Goal: Information Seeking & Learning: Find contact information

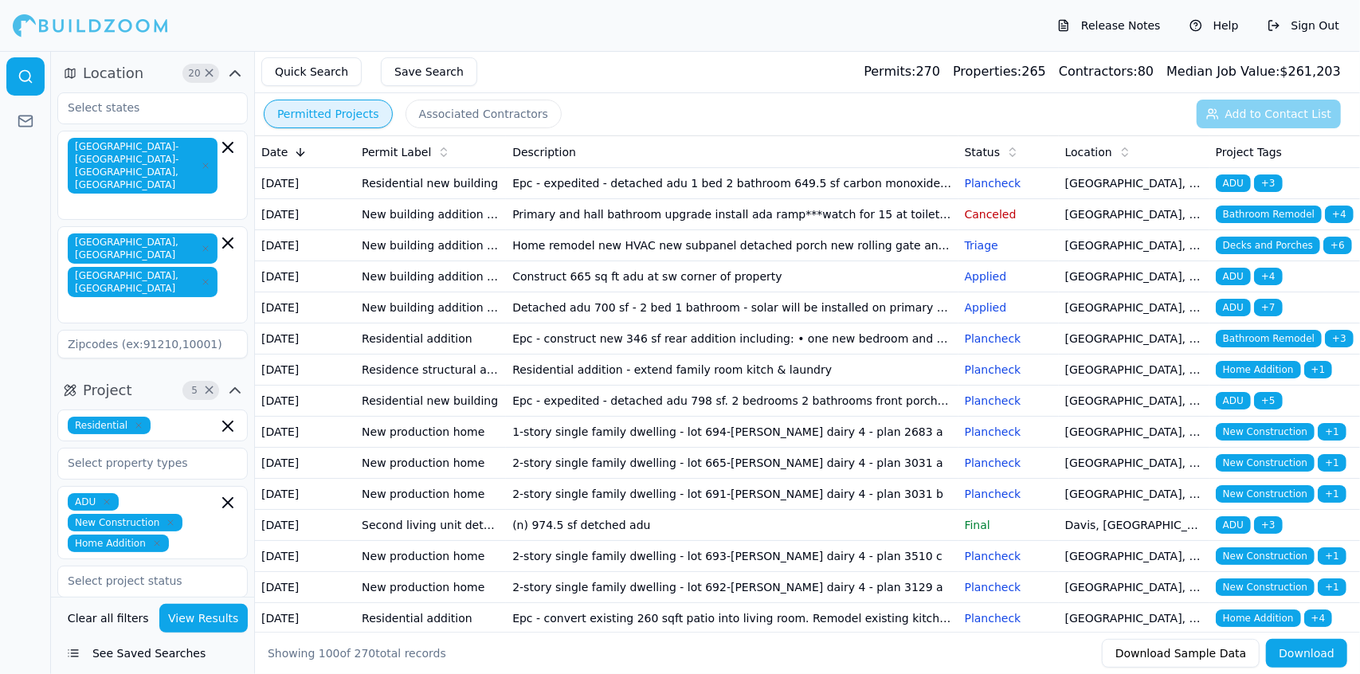
click at [684, 186] on td "Epc - expedited - detached adu 1 bed 2 bathroom 649.5 sf carbon monoxide & smok…" at bounding box center [732, 183] width 452 height 31
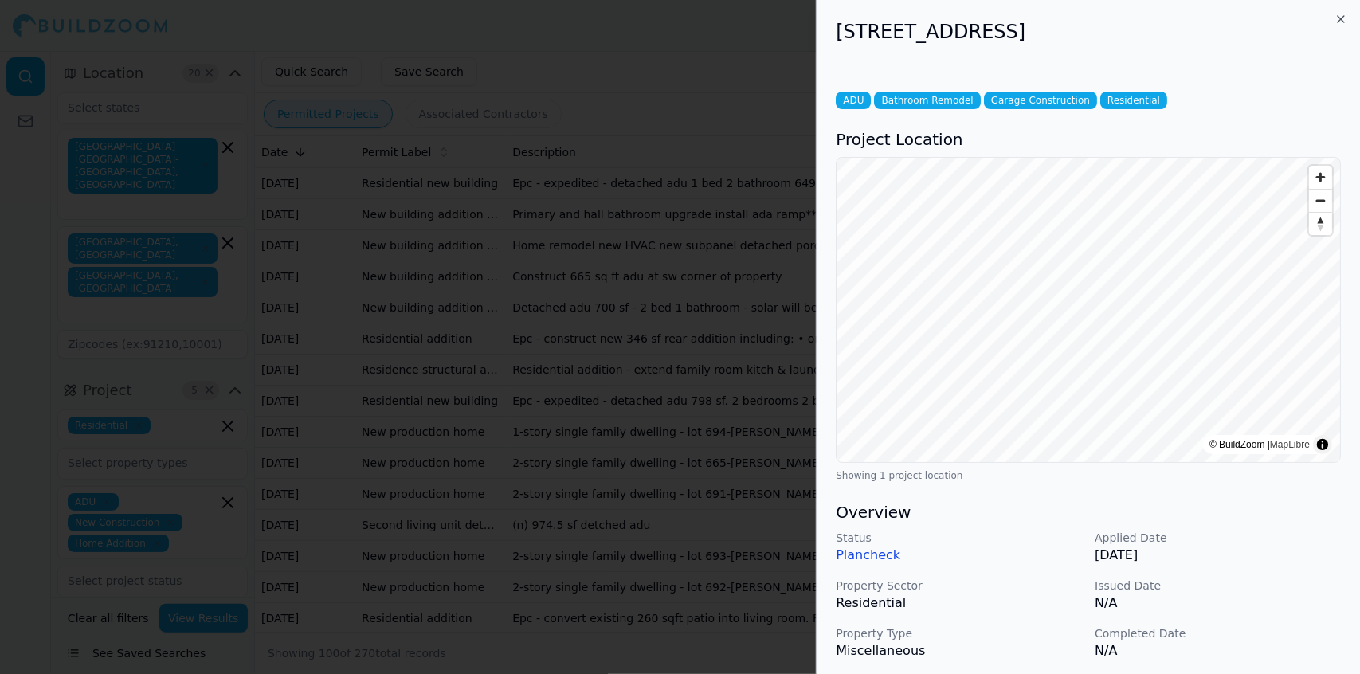
click at [684, 399] on div "Status Plancheck Applied Date [DATE] Property Sector Residential Issued Date N/…" at bounding box center [1088, 619] width 505 height 178
click at [597, 135] on div at bounding box center [680, 337] width 1360 height 674
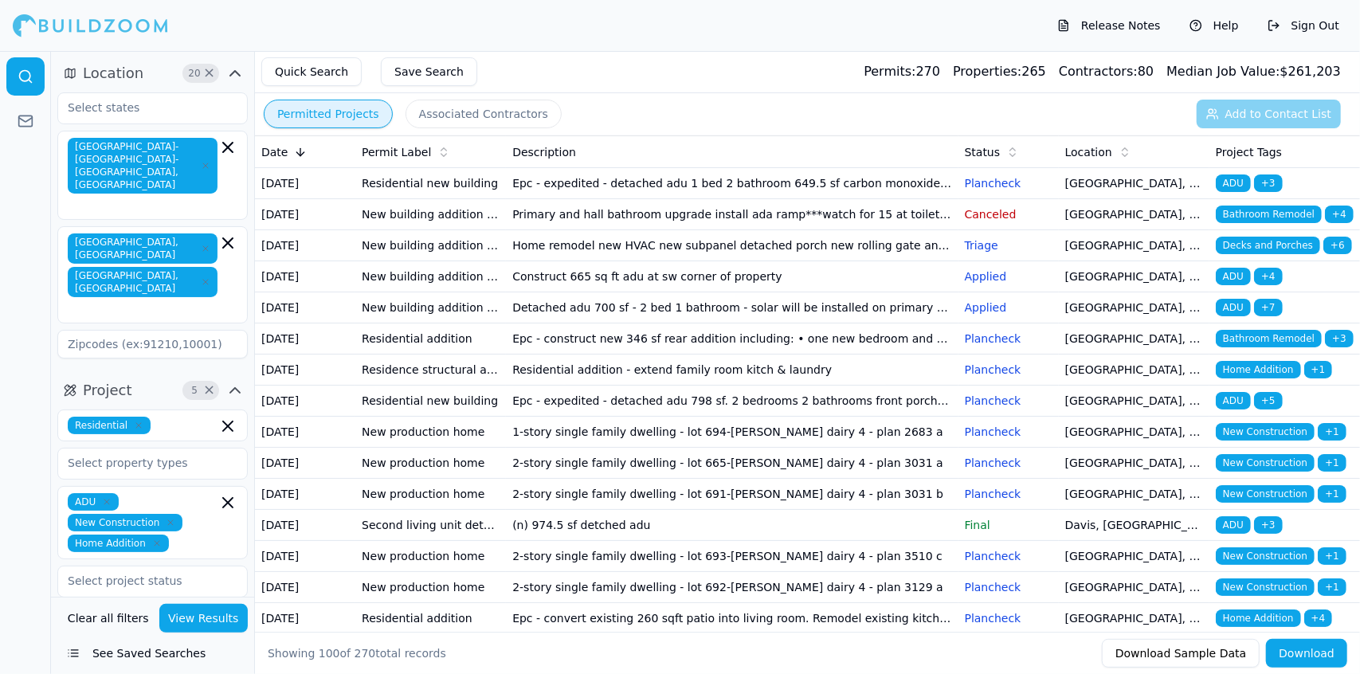
click at [664, 230] on td "Primary and hall bathroom upgrade install ada ramp***watch for 15 at toilet***" at bounding box center [732, 214] width 452 height 31
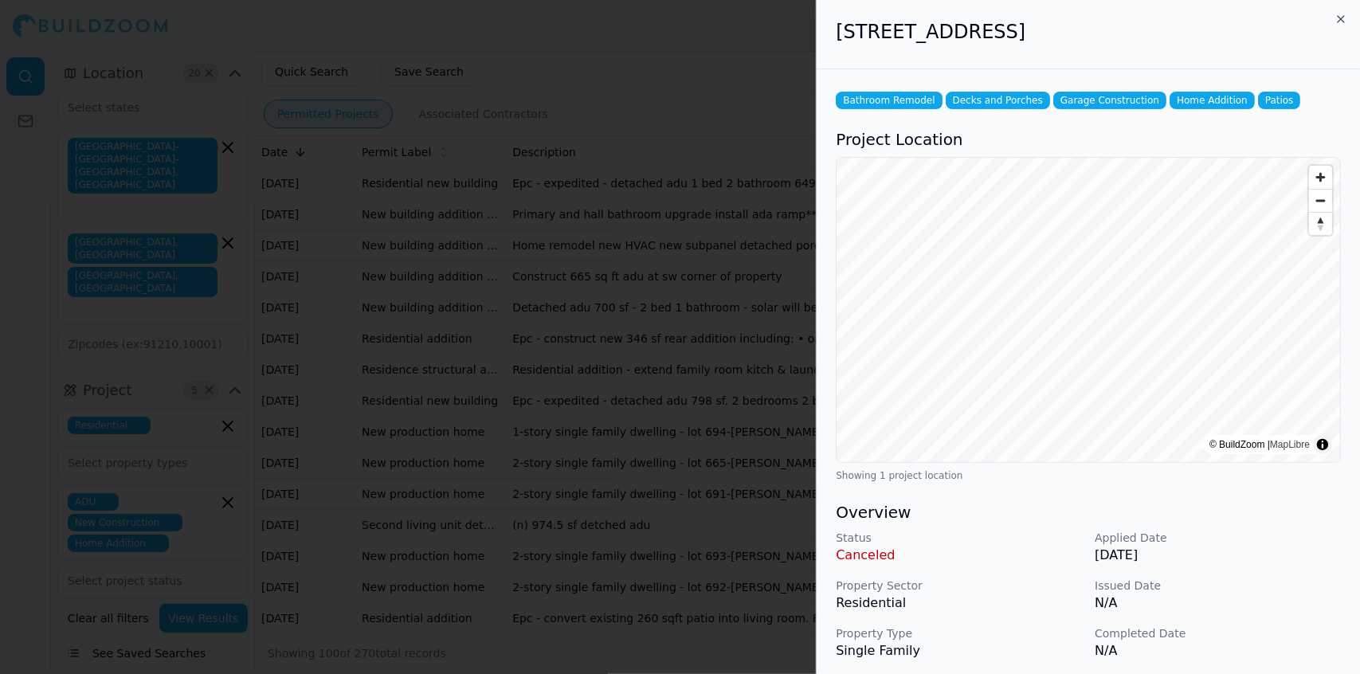
click at [684, 399] on p "N/A" at bounding box center [1218, 650] width 246 height 19
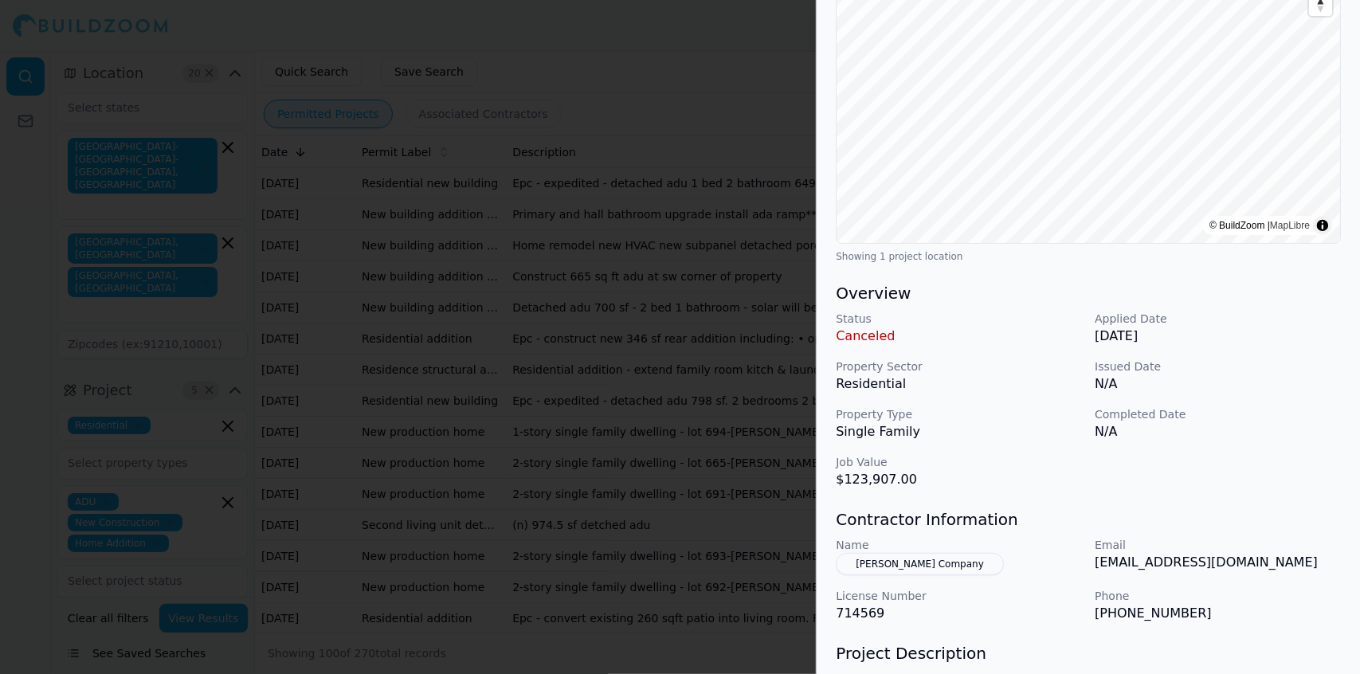
scroll to position [221, 0]
click at [684, 399] on p "[PHONE_NUMBER]" at bounding box center [1218, 611] width 246 height 19
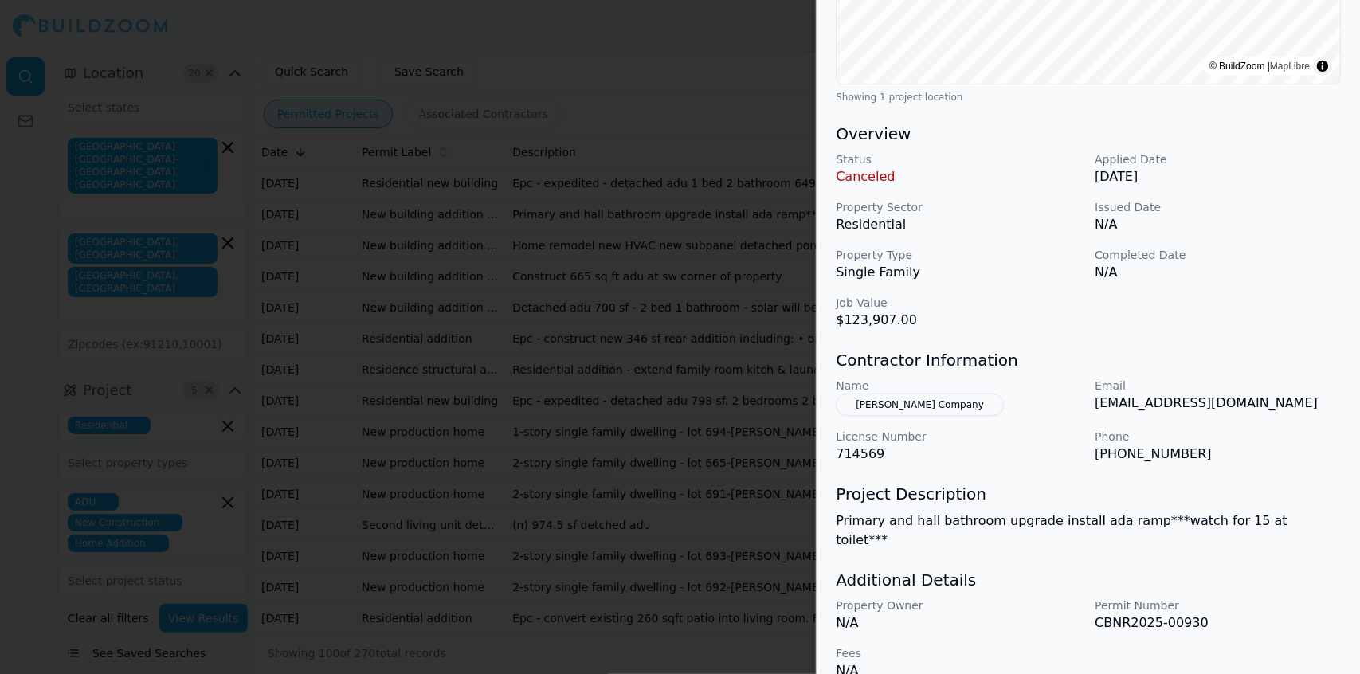
scroll to position [384, 0]
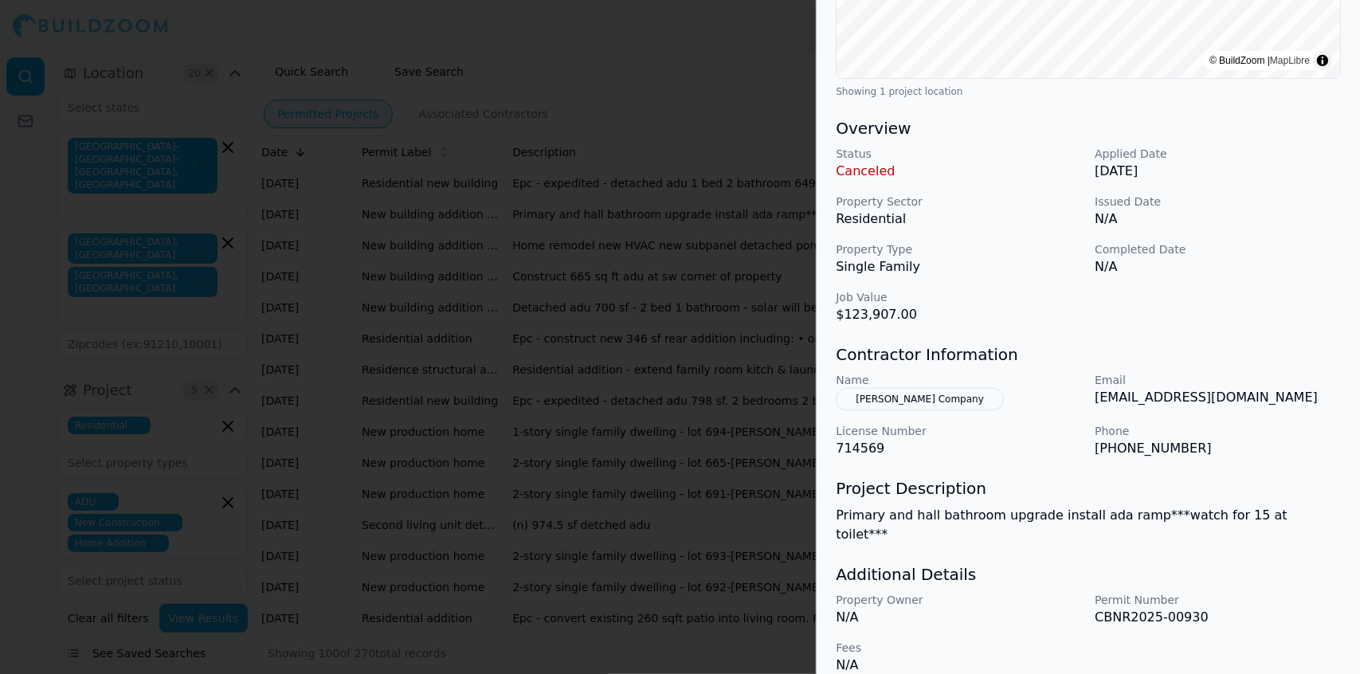
click at [684, 399] on div "Project Description Primary and hall bathroom upgrade install ada ramp***watch …" at bounding box center [1088, 510] width 505 height 67
click at [684, 399] on p "CBNR2025-00930" at bounding box center [1218, 617] width 246 height 19
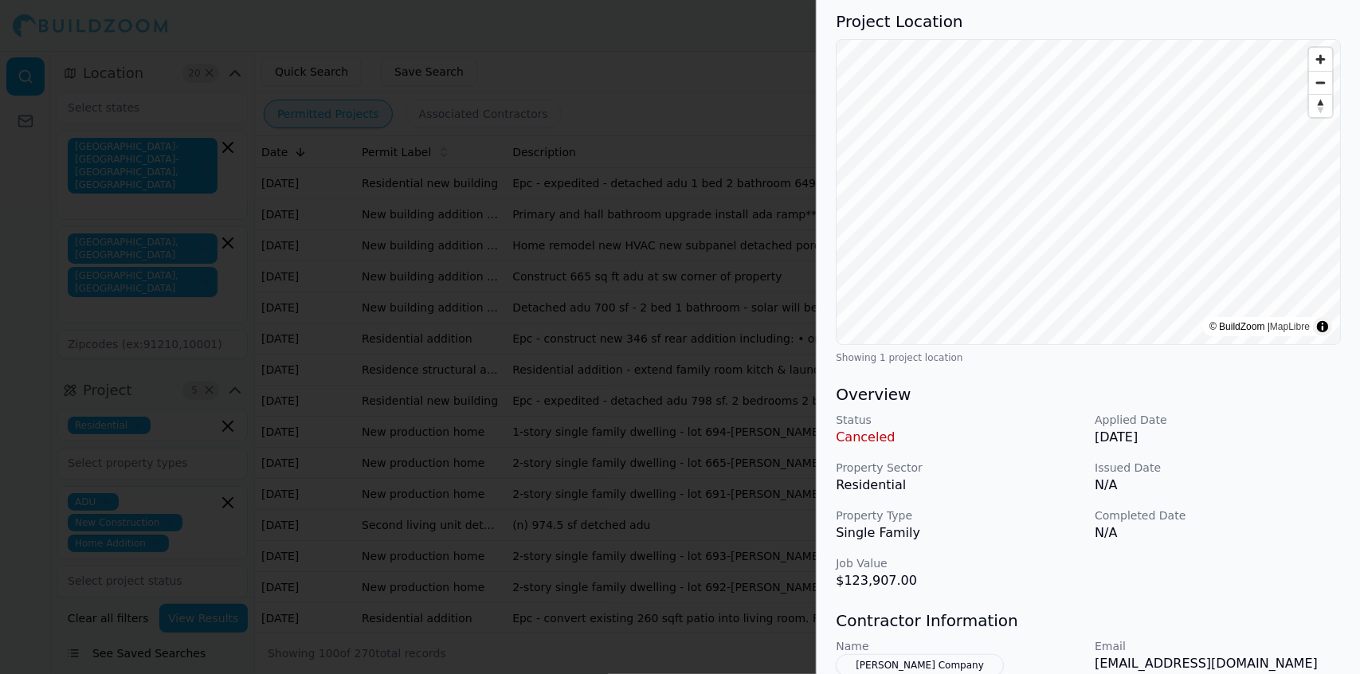
scroll to position [115, 0]
click at [664, 240] on div at bounding box center [680, 337] width 1360 height 674
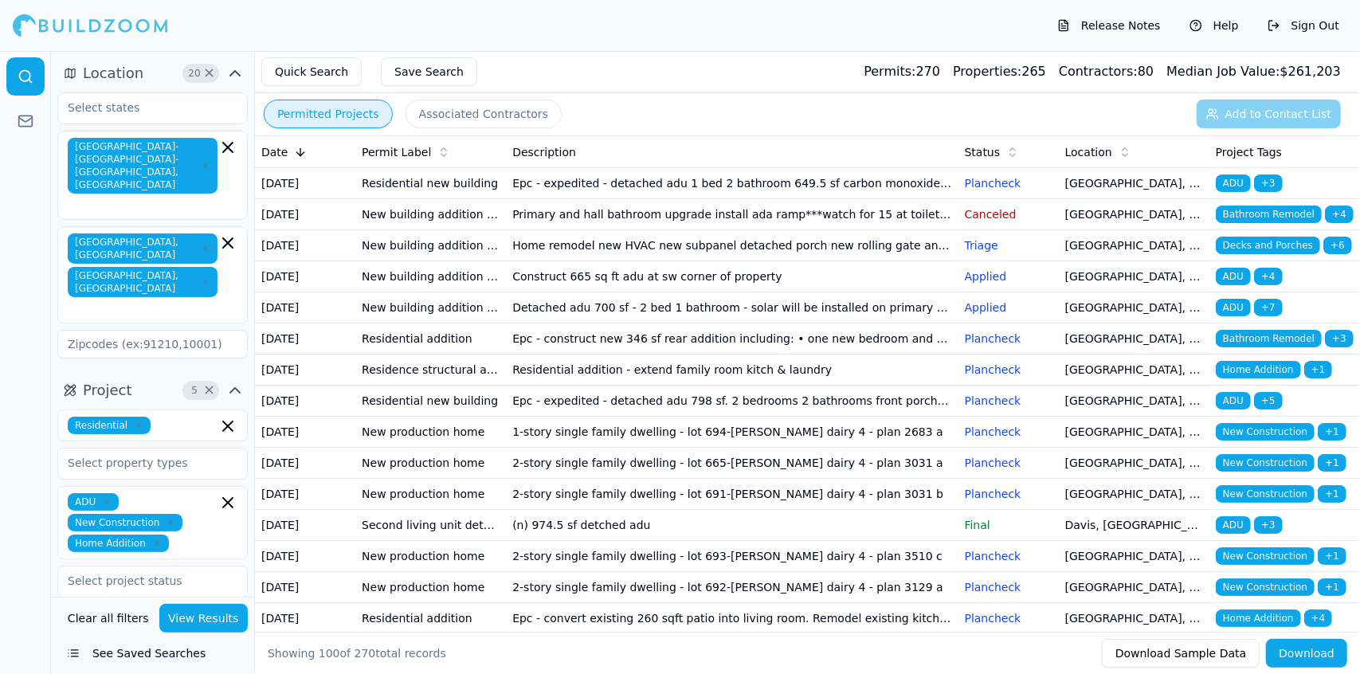
click at [684, 386] on td "Residential addition - extend family room kitch & laundry" at bounding box center [732, 370] width 452 height 31
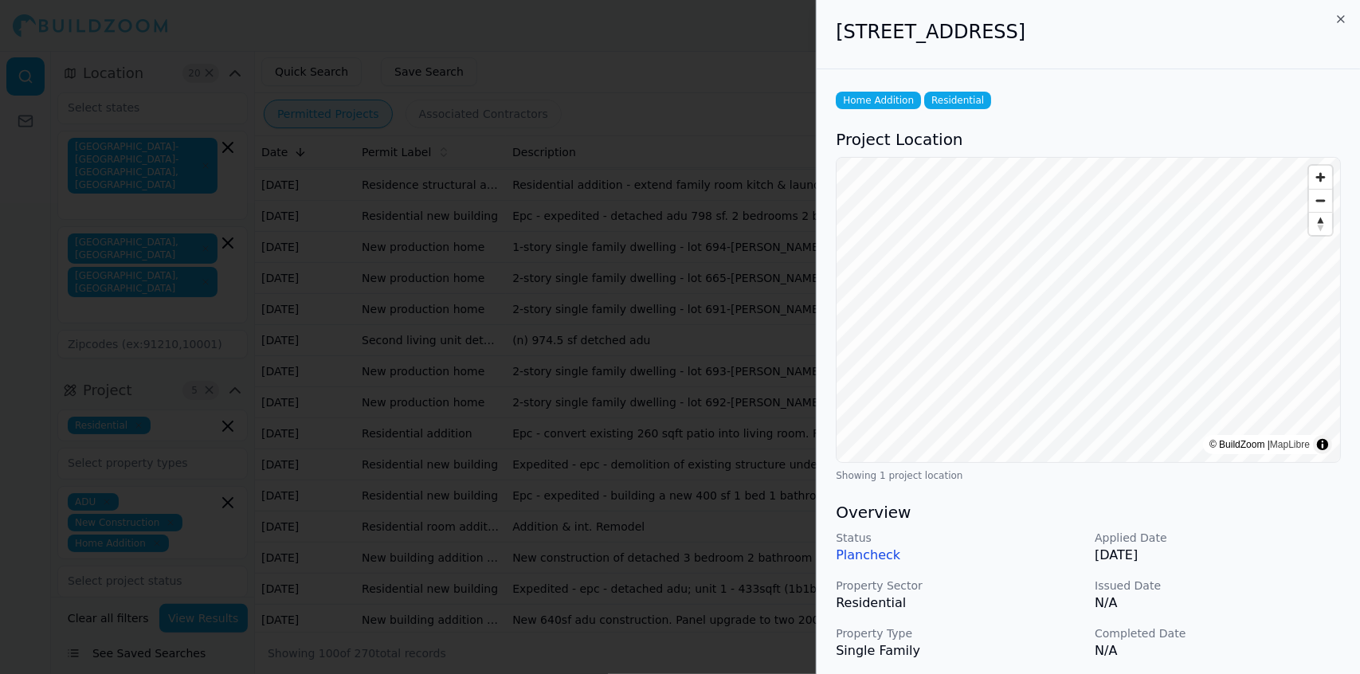
scroll to position [190, 0]
click at [674, 384] on div at bounding box center [680, 337] width 1360 height 674
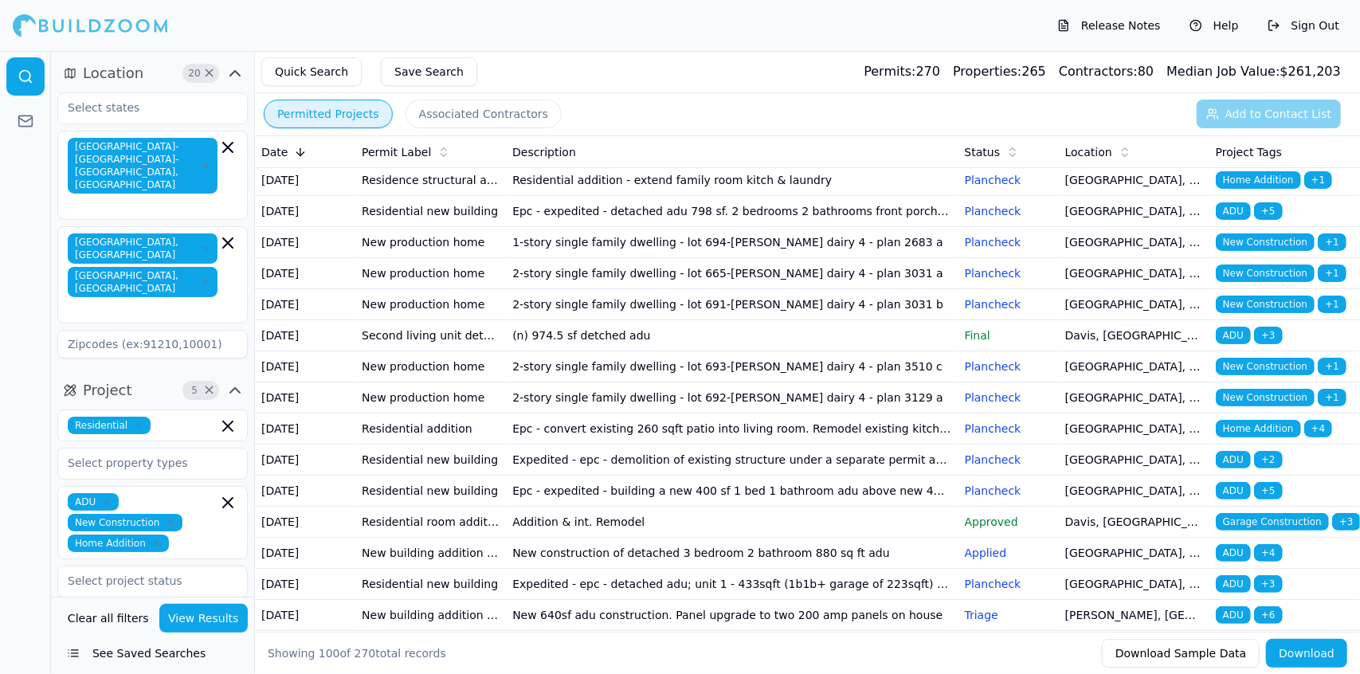
click at [684, 382] on td "2-story single family dwelling - lot 693-[PERSON_NAME] dairy 4 - plan 3510 c" at bounding box center [732, 366] width 452 height 31
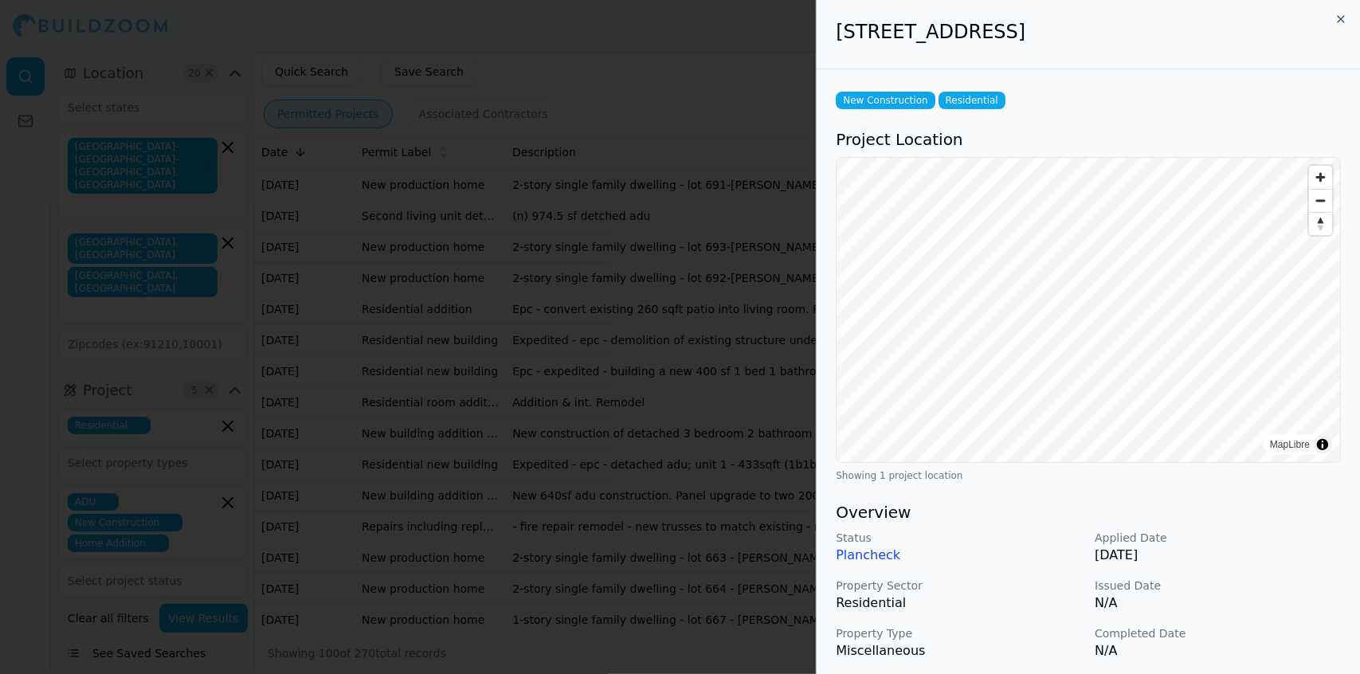
scroll to position [323, 0]
click at [684, 371] on div at bounding box center [680, 337] width 1360 height 674
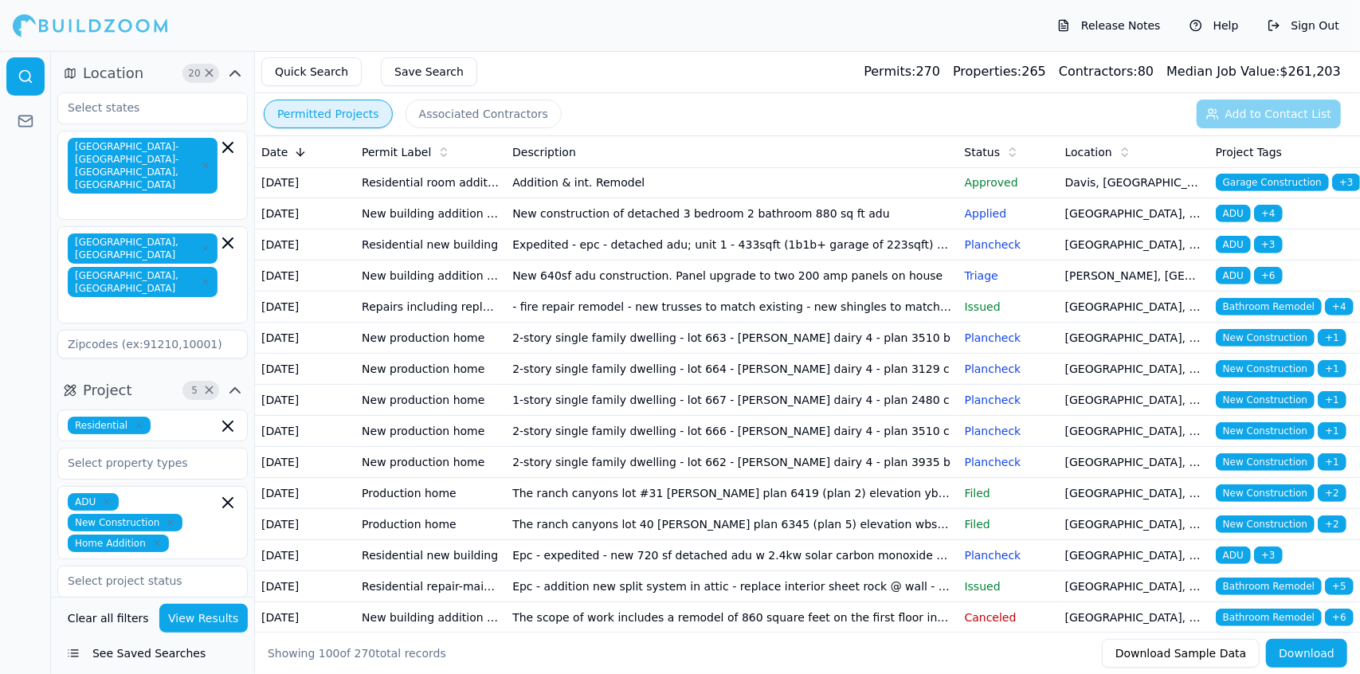
scroll to position [530, 0]
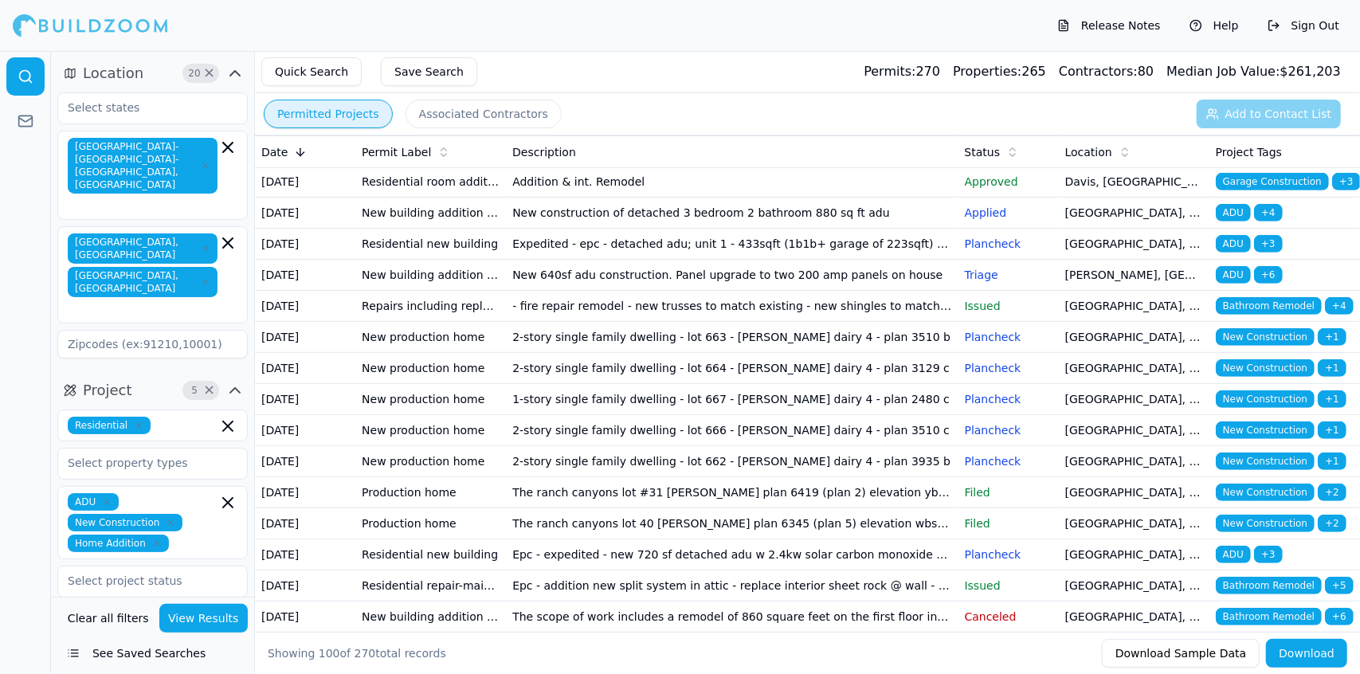
click at [684, 291] on td "New 640sf adu construction. Panel upgrade to two 200 amp panels on house" at bounding box center [732, 275] width 452 height 31
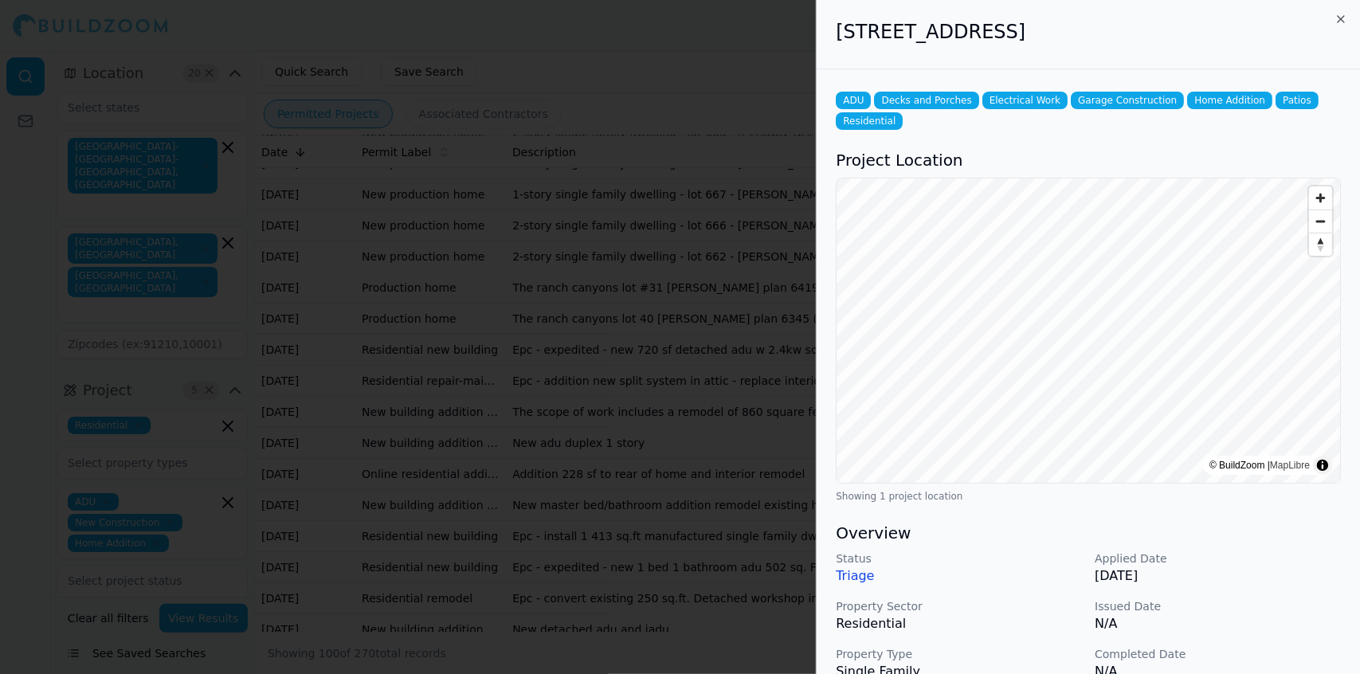
scroll to position [737, 0]
click at [684, 384] on div at bounding box center [680, 337] width 1360 height 674
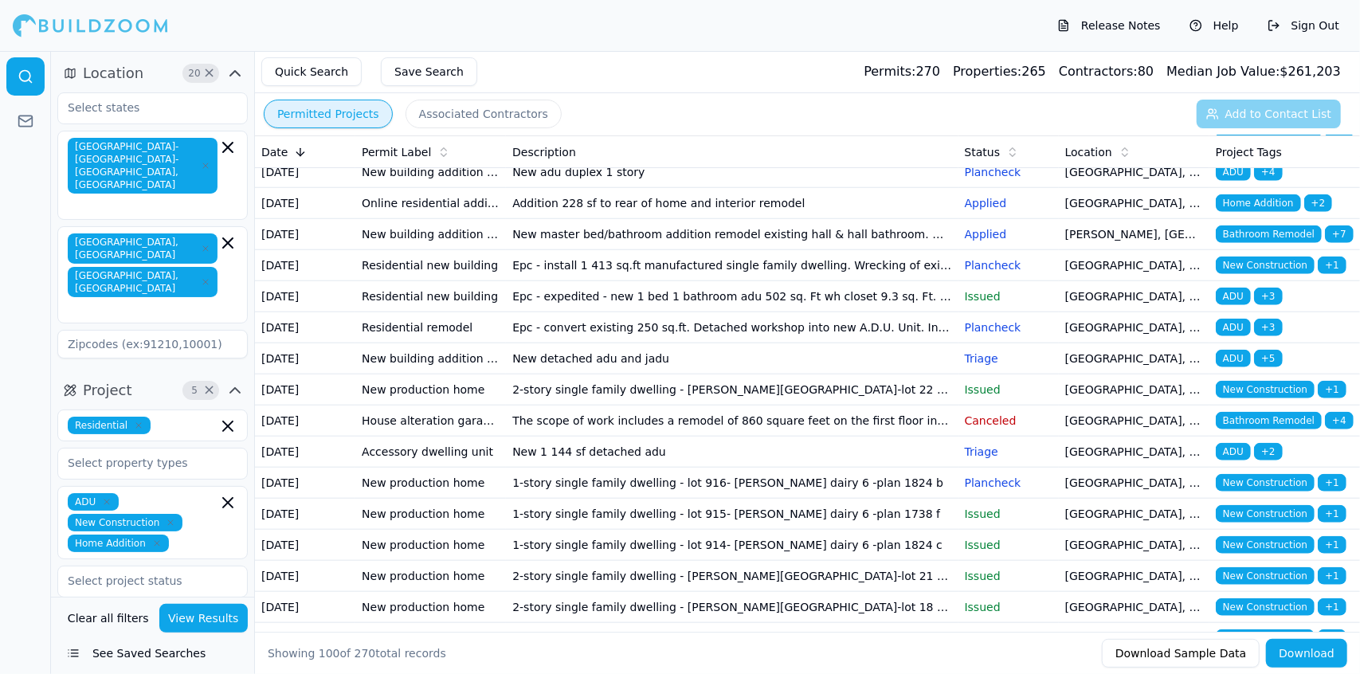
scroll to position [1014, 0]
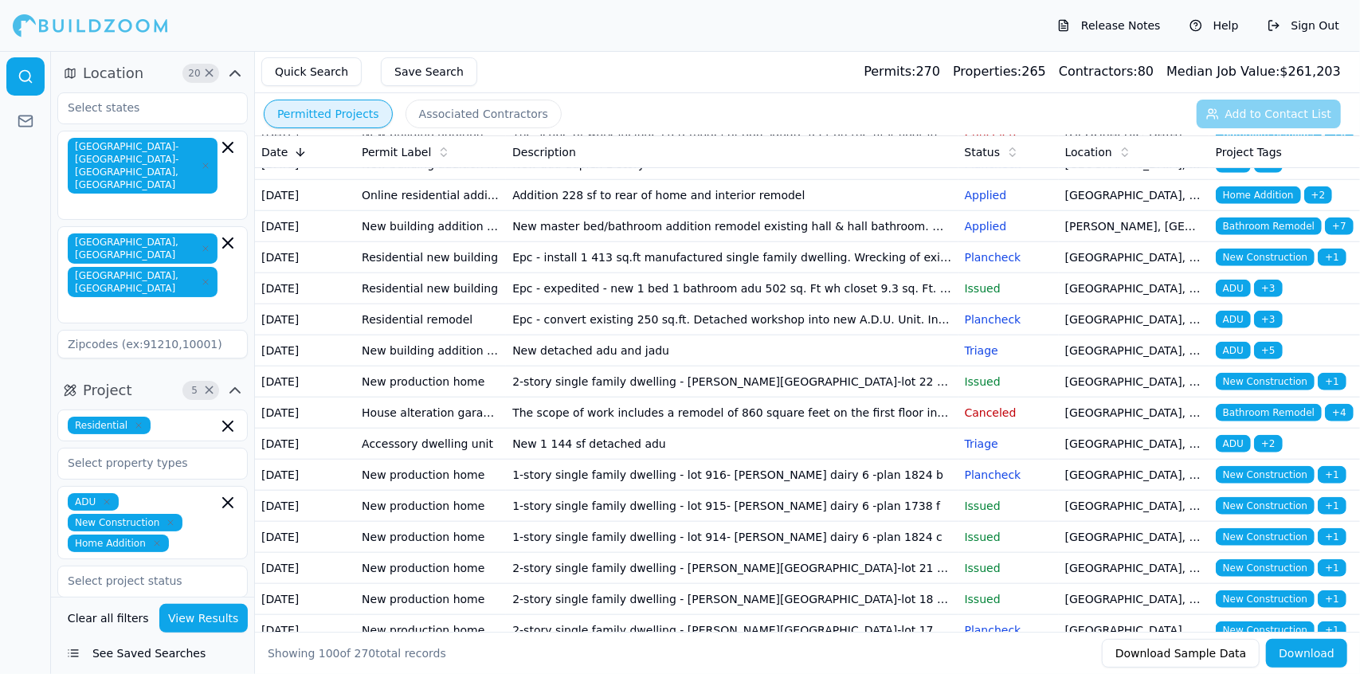
click at [684, 118] on td "Epc - addition new split system in attic - replace interior sheet rock @ wall -…" at bounding box center [732, 102] width 452 height 31
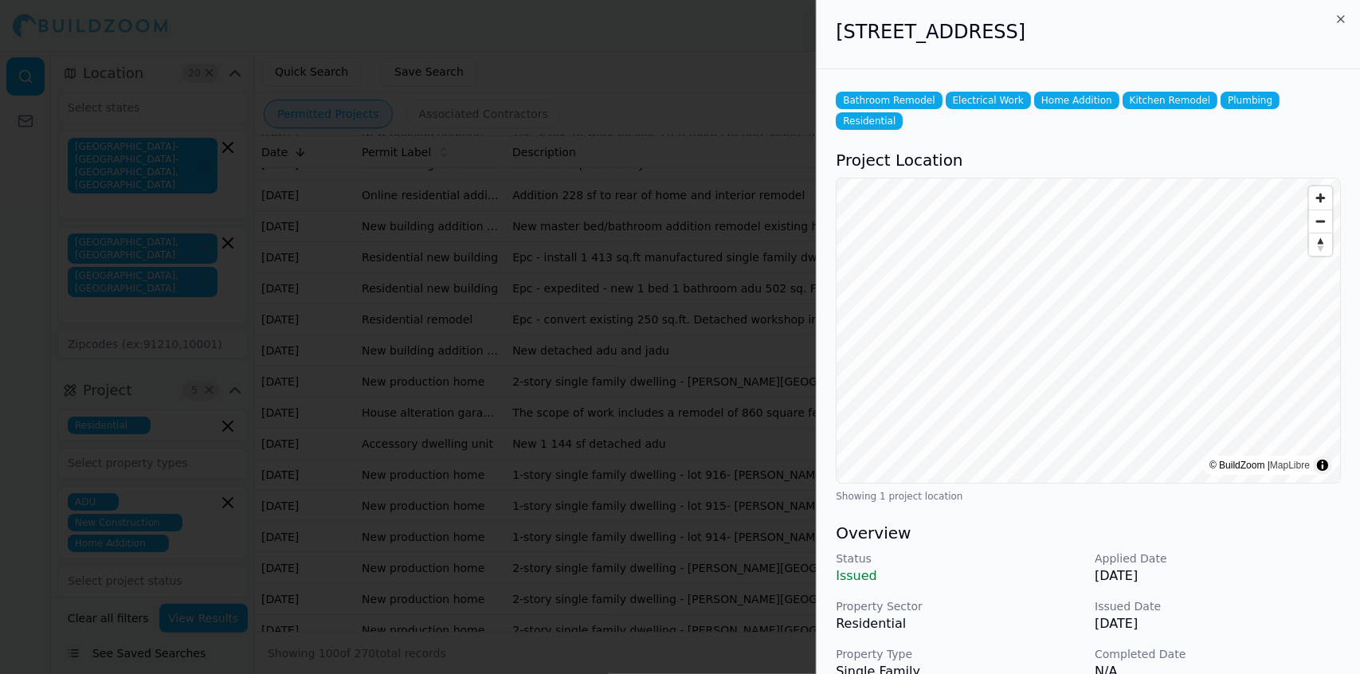
click at [684, 399] on div "Status Issued Applied Date [DATE] Property Sector Residential Issued Date [DATE…" at bounding box center [1088, 640] width 505 height 178
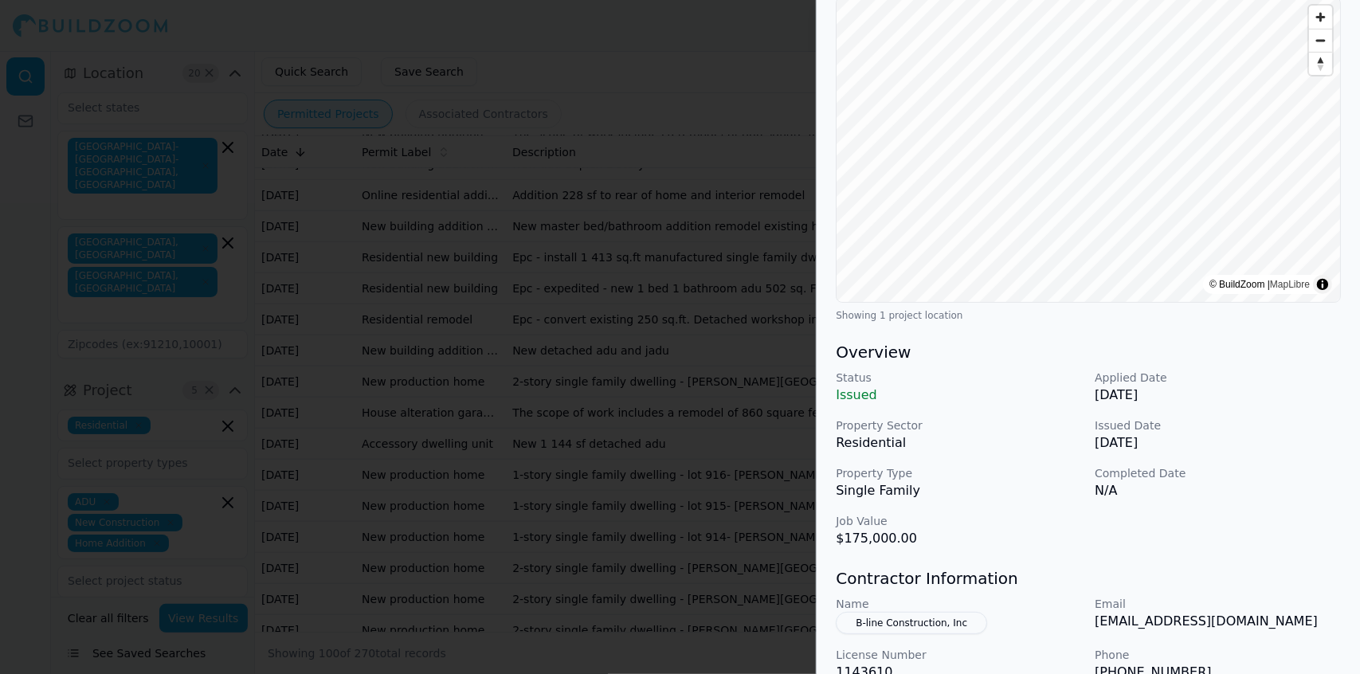
scroll to position [185, 0]
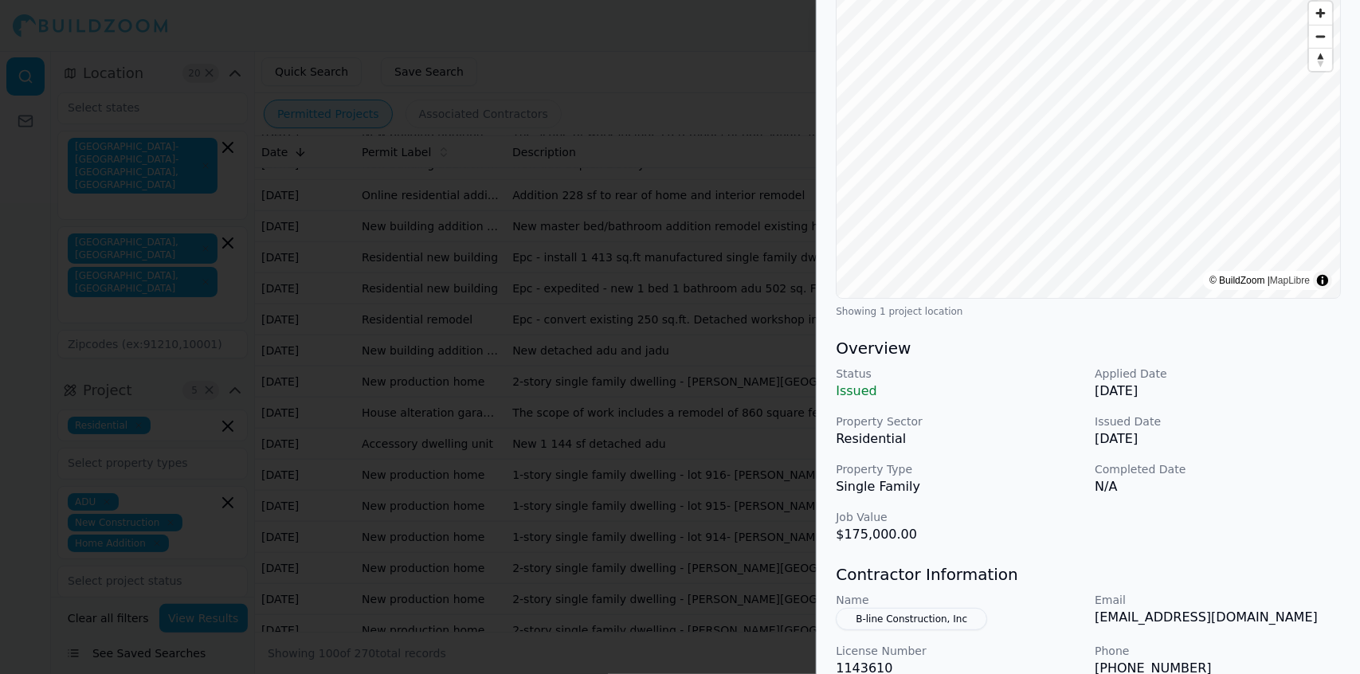
click at [684, 399] on div at bounding box center [680, 337] width 1360 height 674
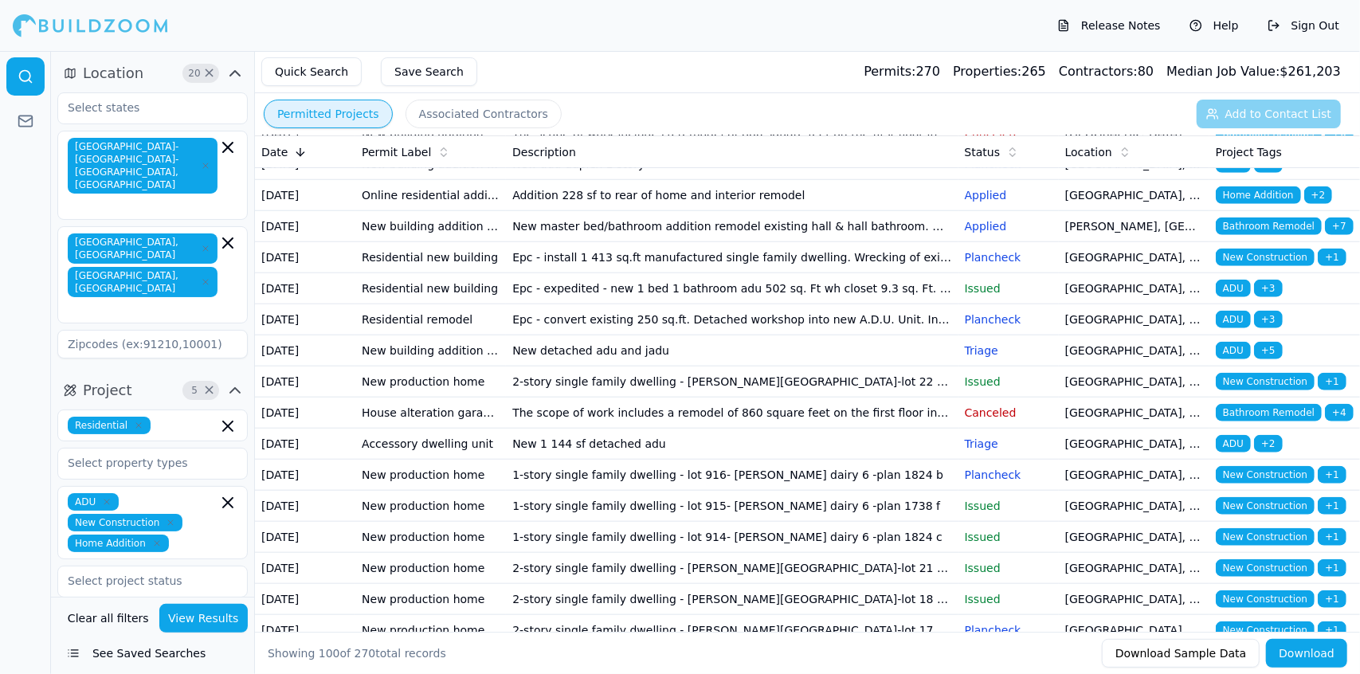
click at [684, 87] on td "Epc - expedited - new 720 sf detached adu w 2.4kw solar carbon monoxide & smoke…" at bounding box center [732, 71] width 452 height 31
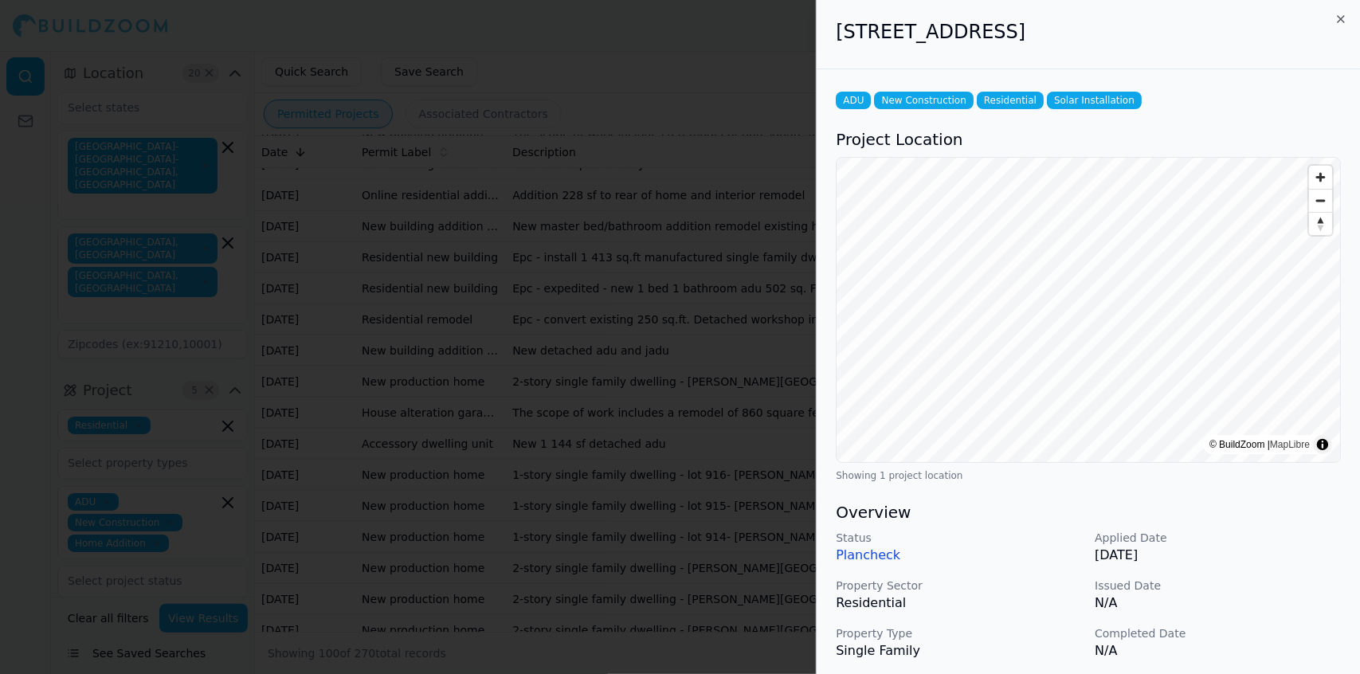
click at [684, 399] on p "[DATE]" at bounding box center [1218, 555] width 246 height 19
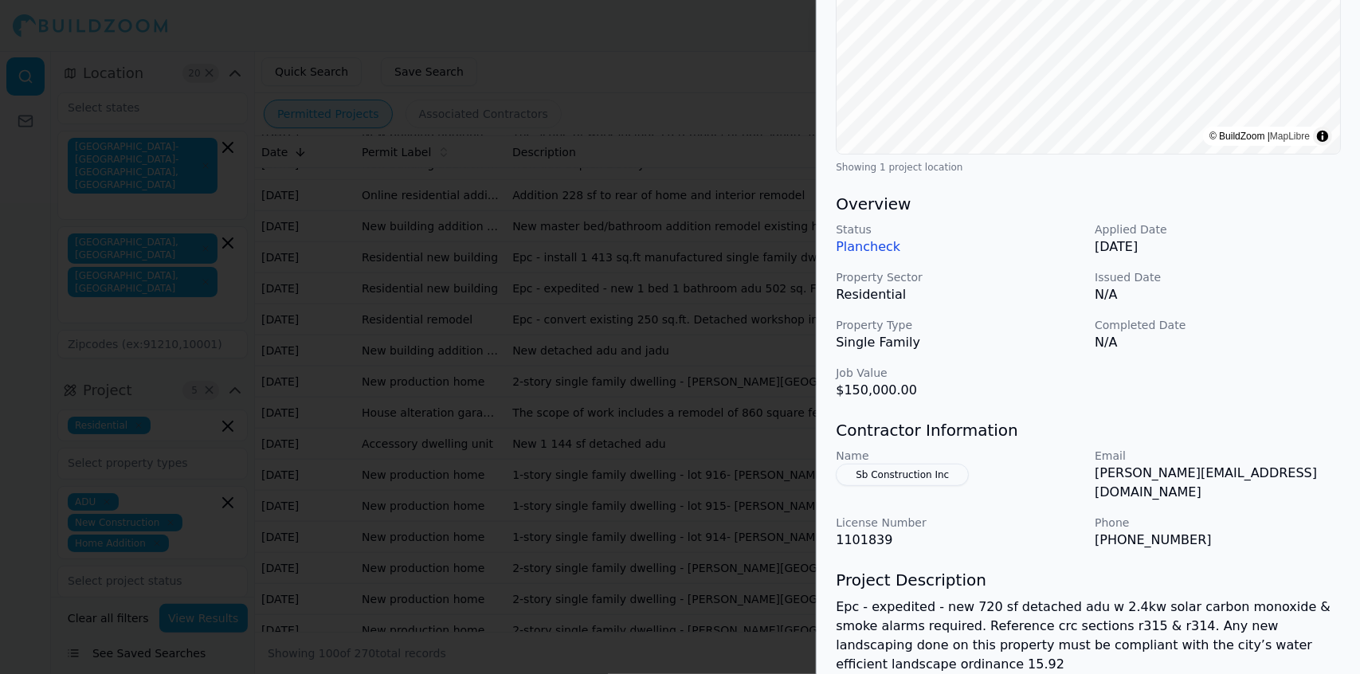
scroll to position [316, 0]
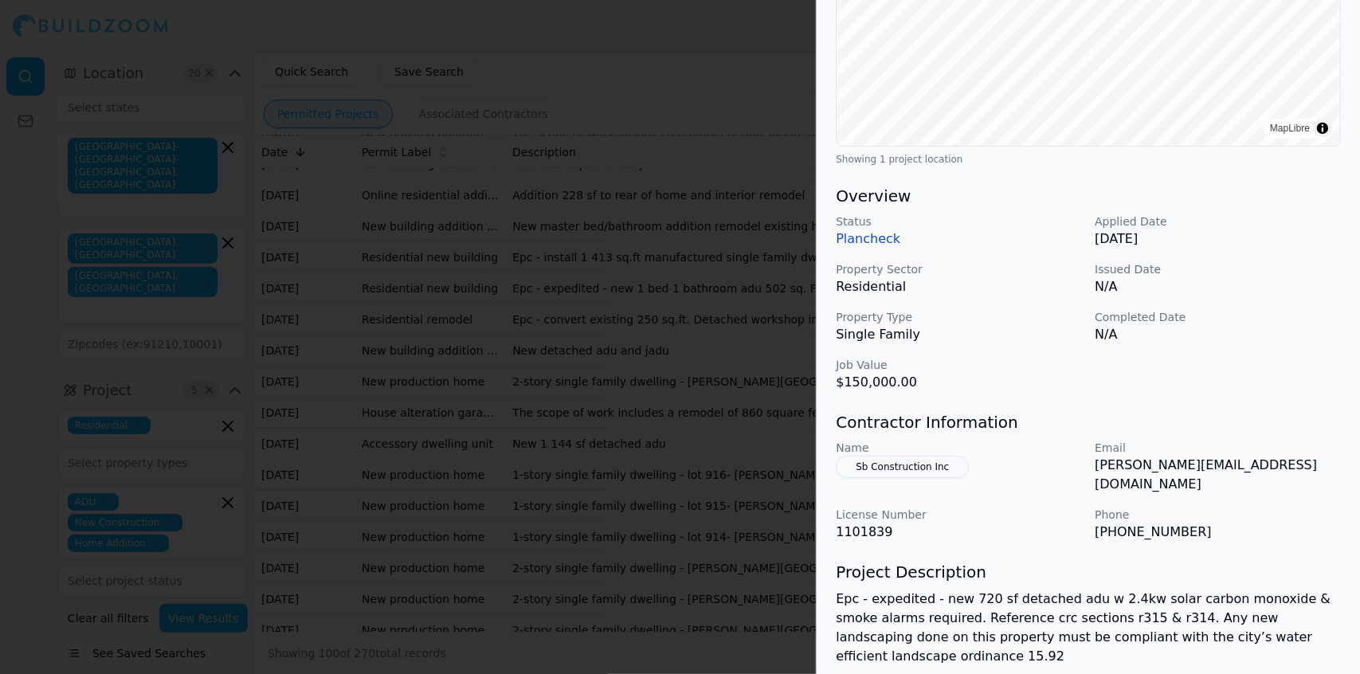
click at [680, 399] on div at bounding box center [680, 337] width 1360 height 674
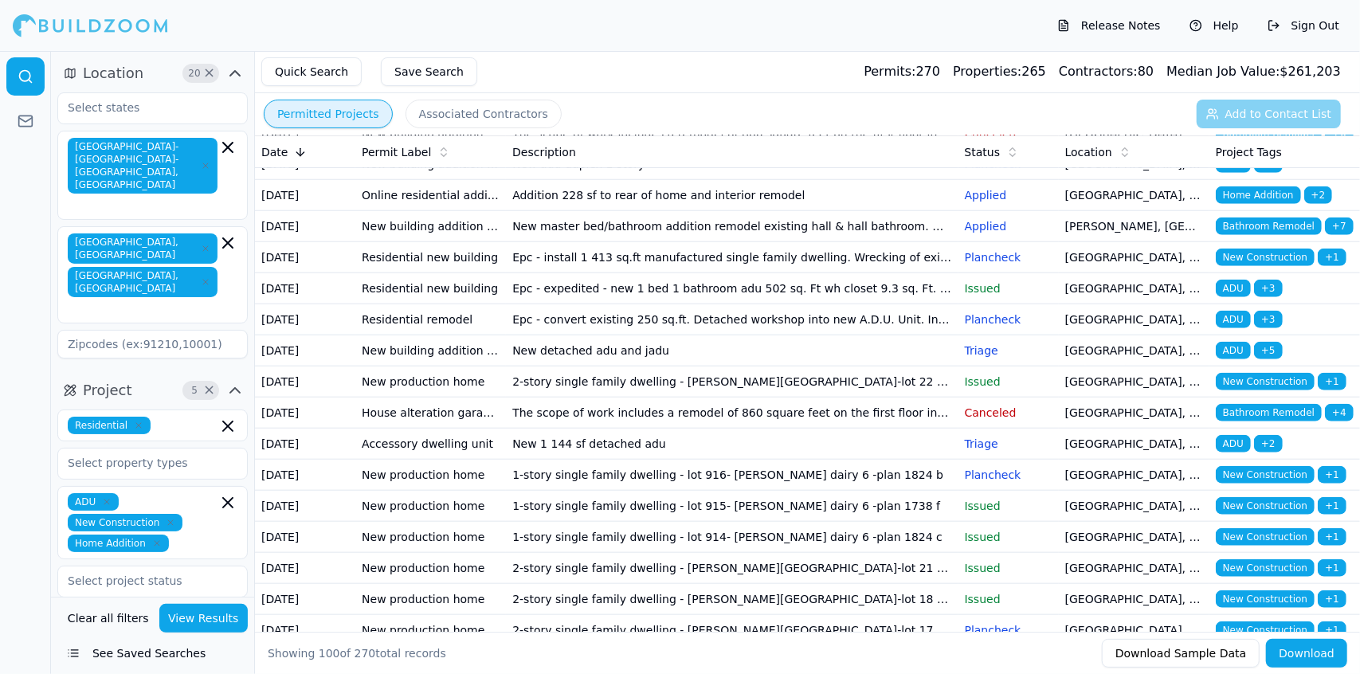
click at [680, 118] on td "Epc - addition new split system in attic - replace interior sheet rock @ wall -…" at bounding box center [732, 102] width 452 height 31
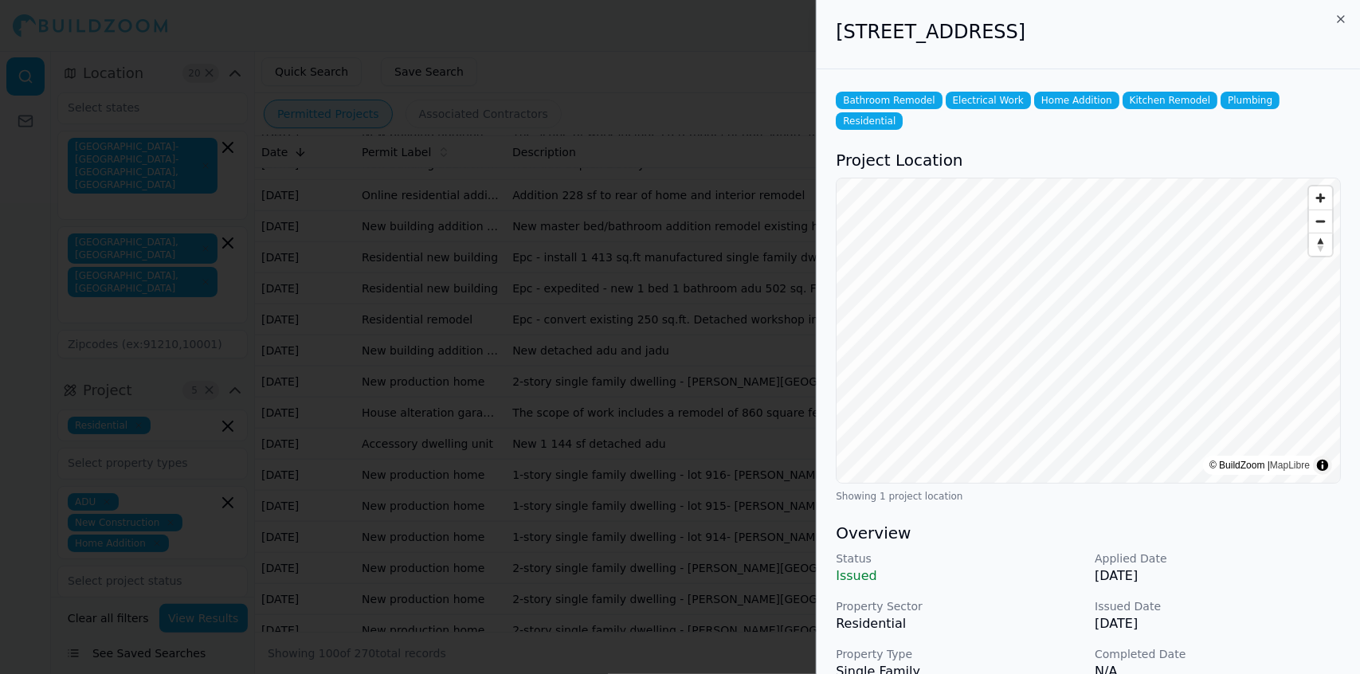
click at [684, 399] on div "Status Issued Applied Date [DATE] Property Sector Residential Issued Date [DATE…" at bounding box center [1088, 640] width 505 height 178
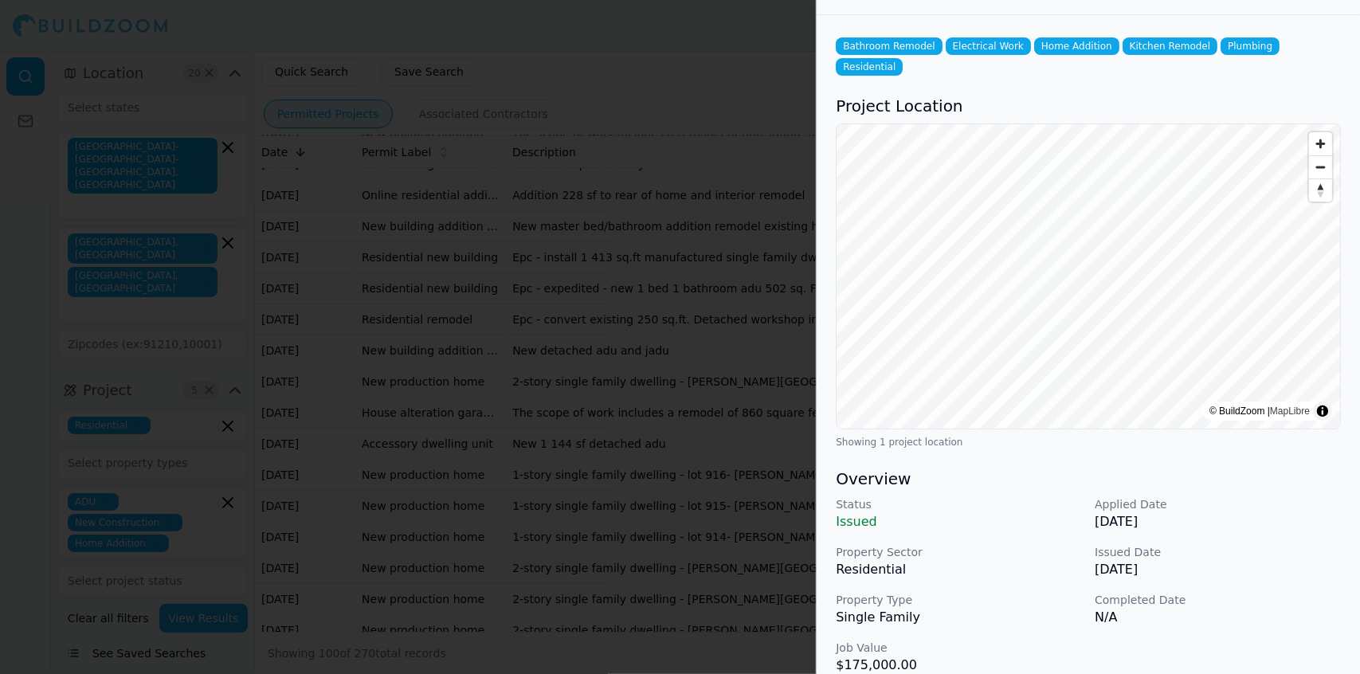
scroll to position [0, 0]
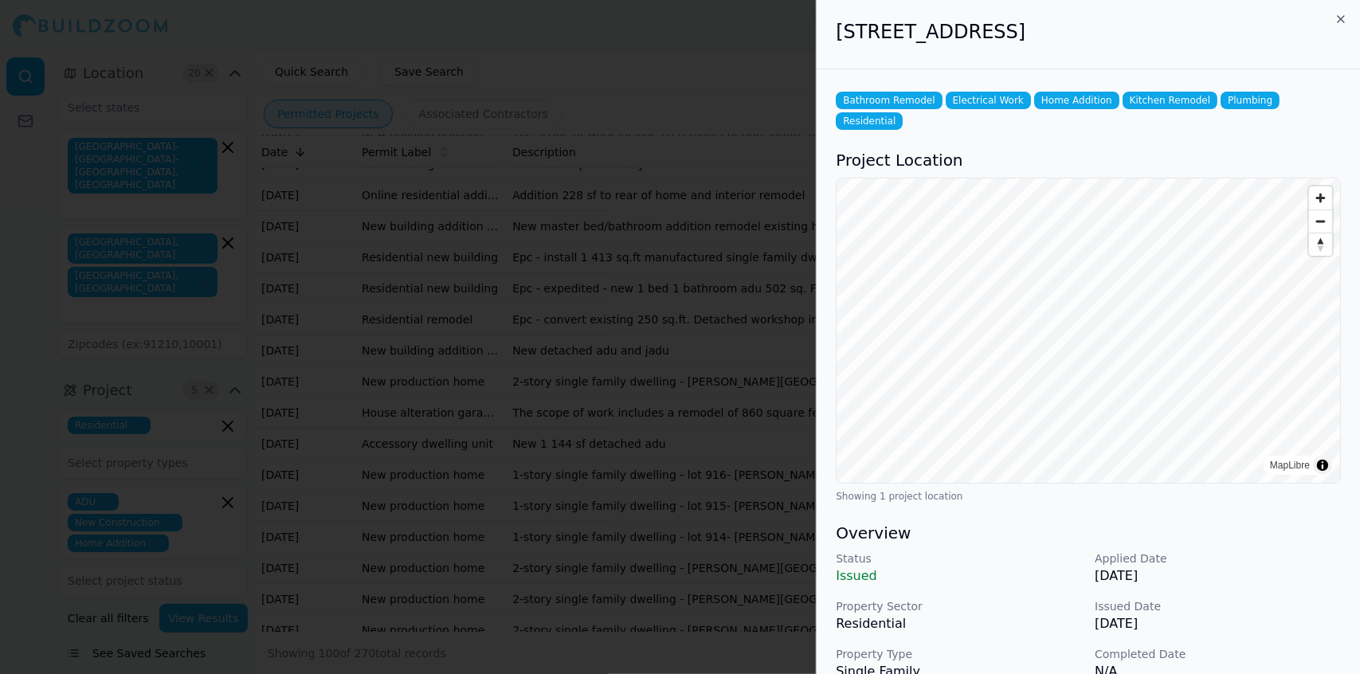
click at [655, 399] on div at bounding box center [680, 337] width 1360 height 674
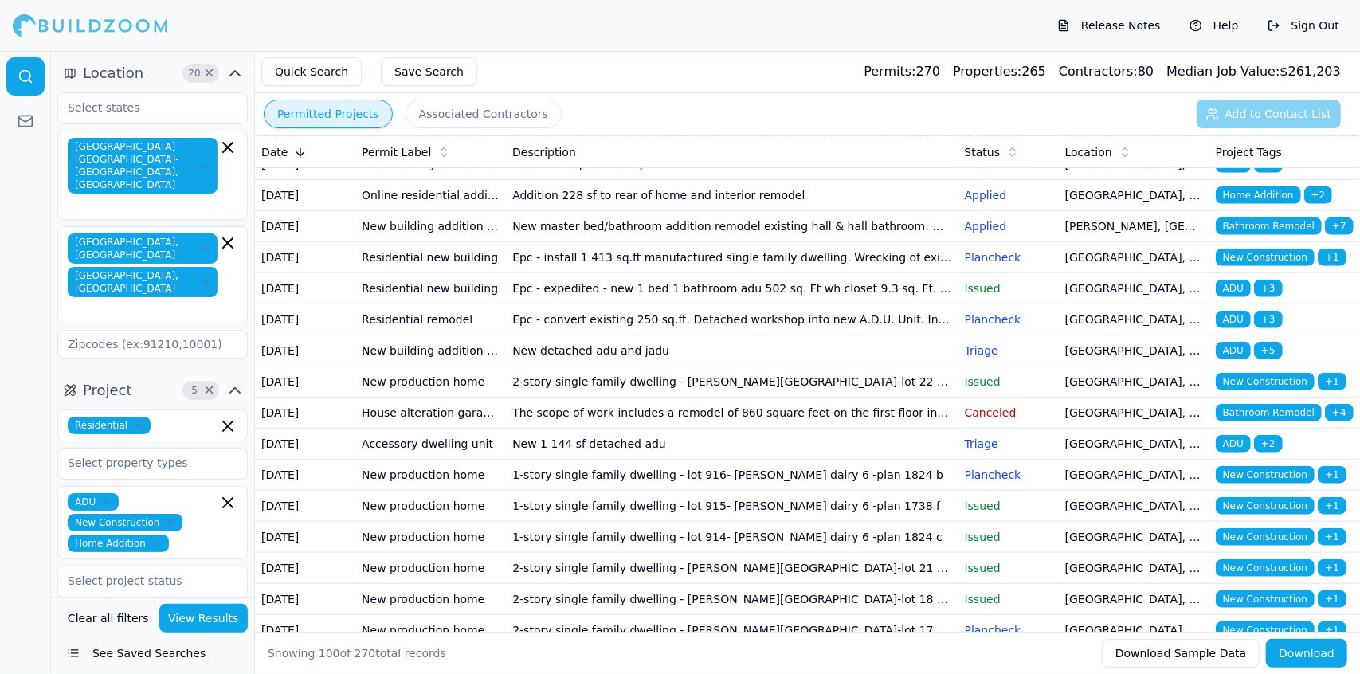
click at [664, 118] on td "Epc - addition new split system in attic - replace interior sheet rock @ wall -…" at bounding box center [732, 102] width 452 height 31
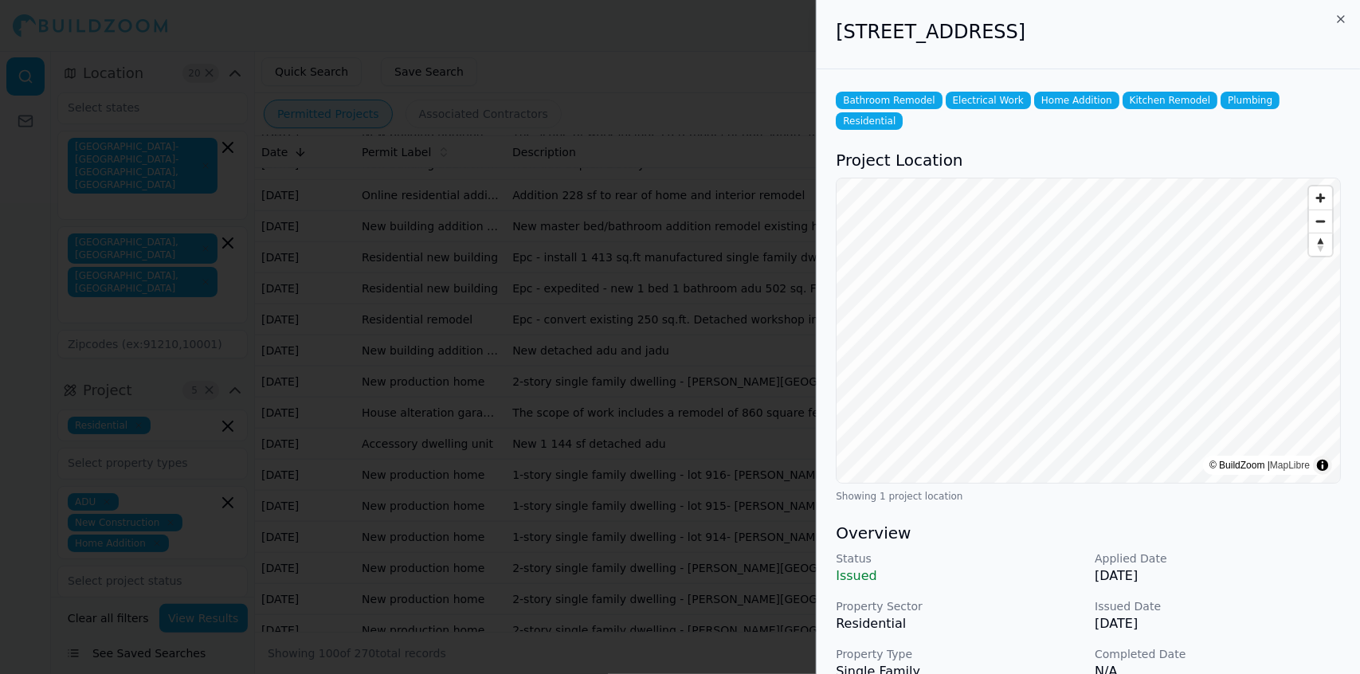
click at [684, 399] on div "Status Issued Applied Date [DATE] Property Sector Residential Issued Date [DATE…" at bounding box center [1088, 640] width 505 height 178
click at [659, 399] on div at bounding box center [680, 337] width 1360 height 674
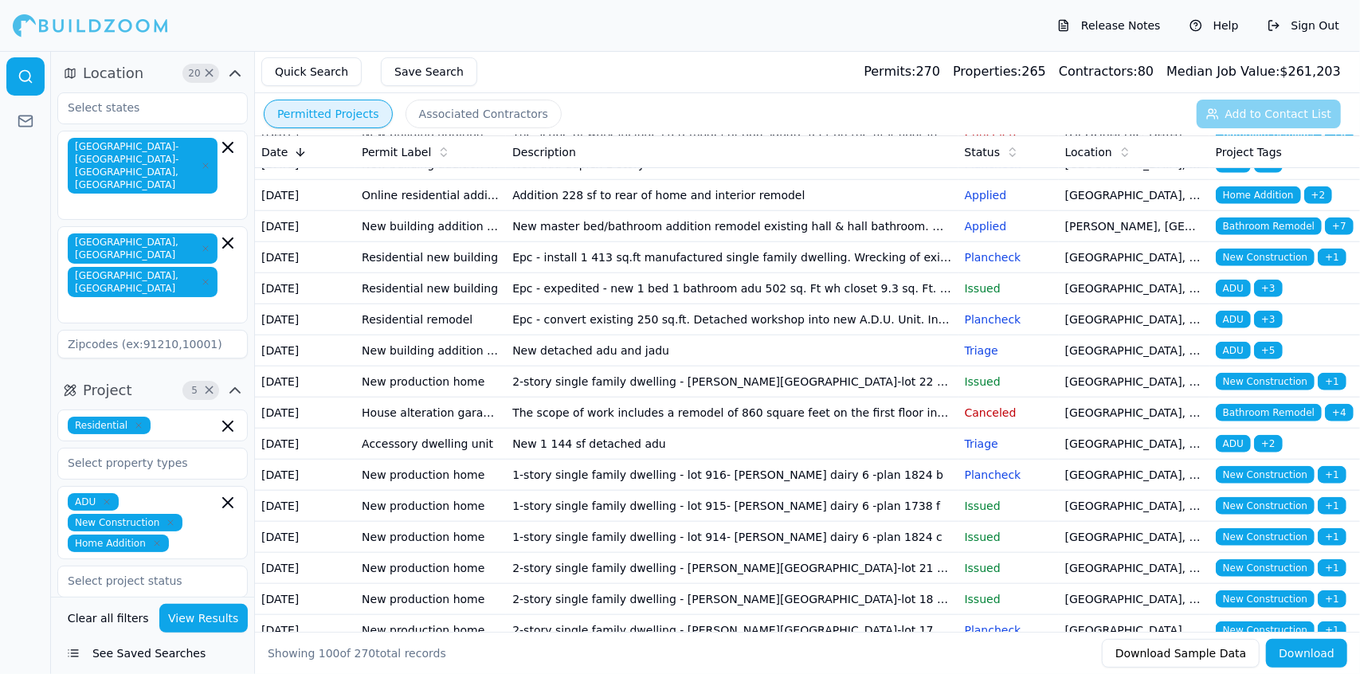
click at [673, 149] on td "The scope of work includes a remodel of 860 square feet on the first floor incl…" at bounding box center [732, 133] width 452 height 31
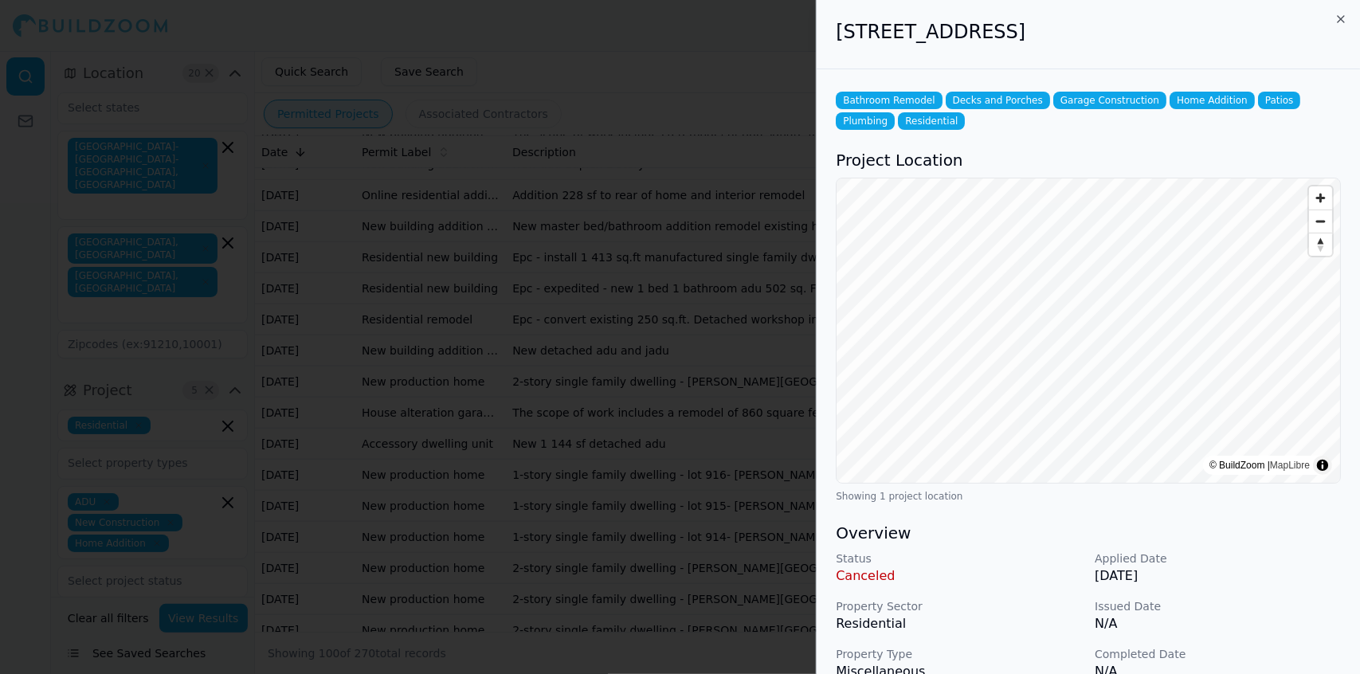
click at [684, 399] on p "Issued Date" at bounding box center [1218, 606] width 246 height 16
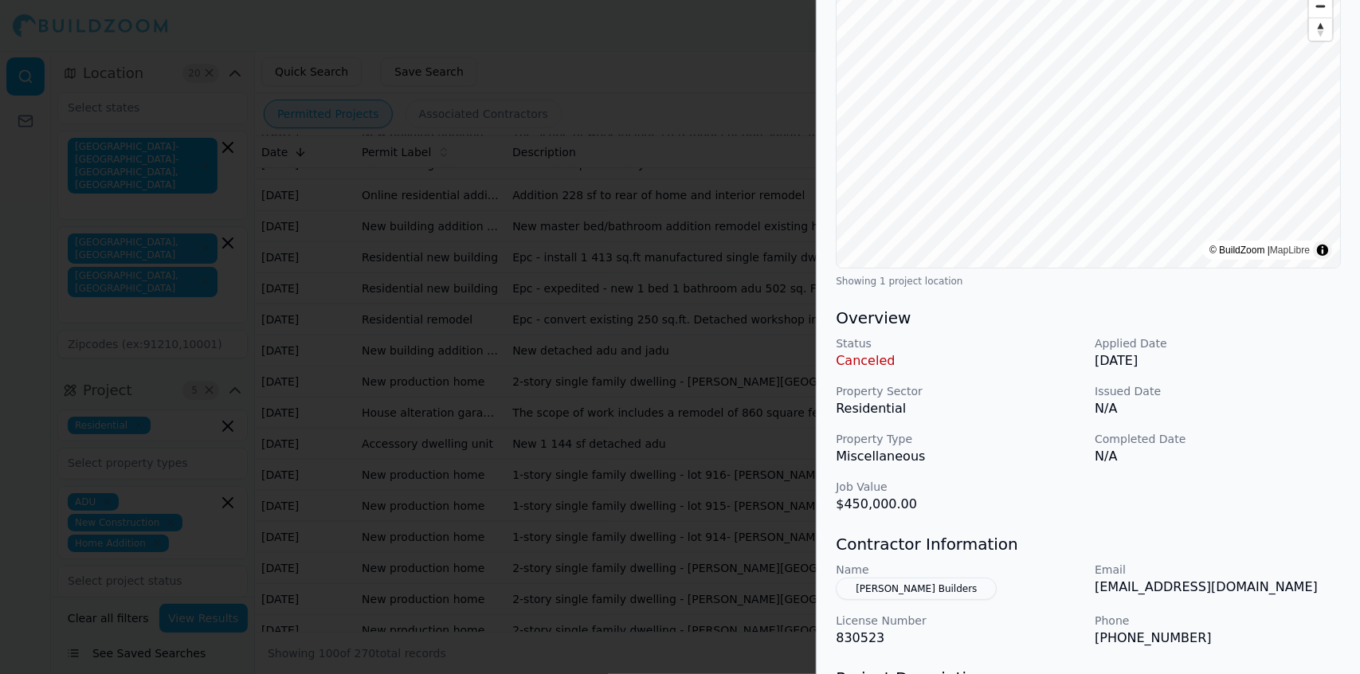
scroll to position [219, 0]
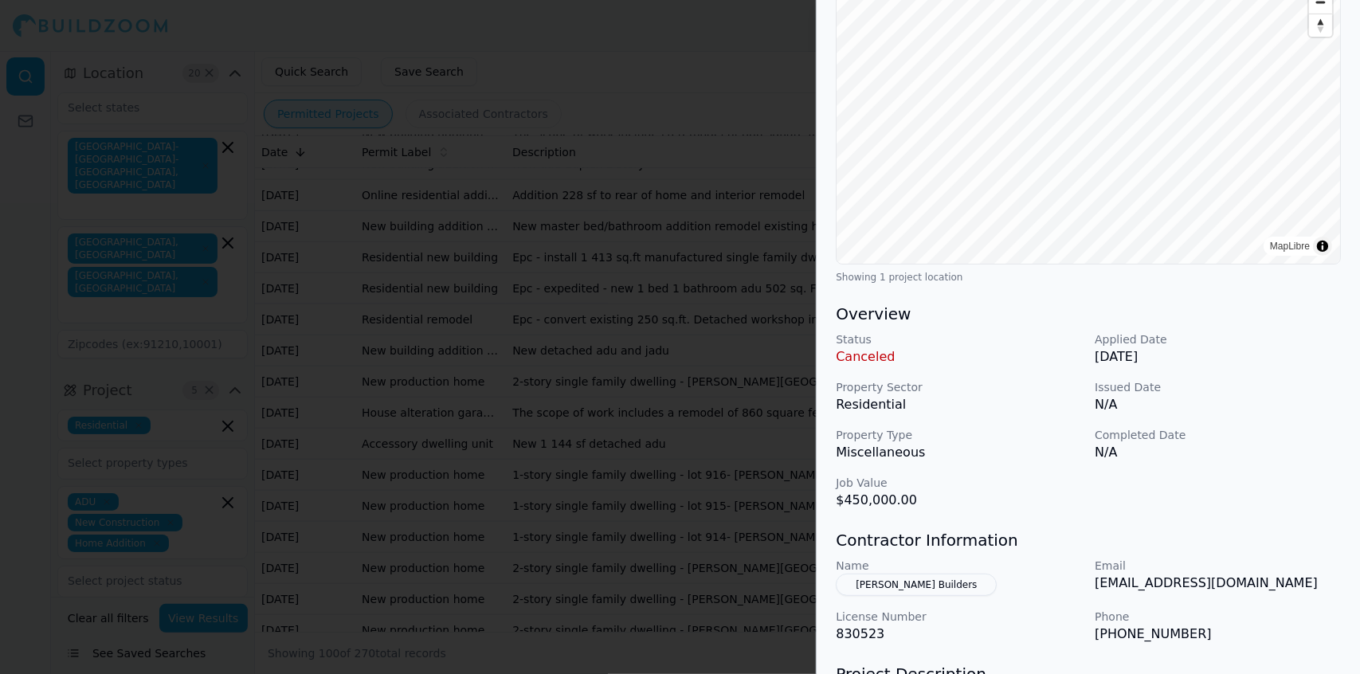
click at [654, 399] on div at bounding box center [680, 337] width 1360 height 674
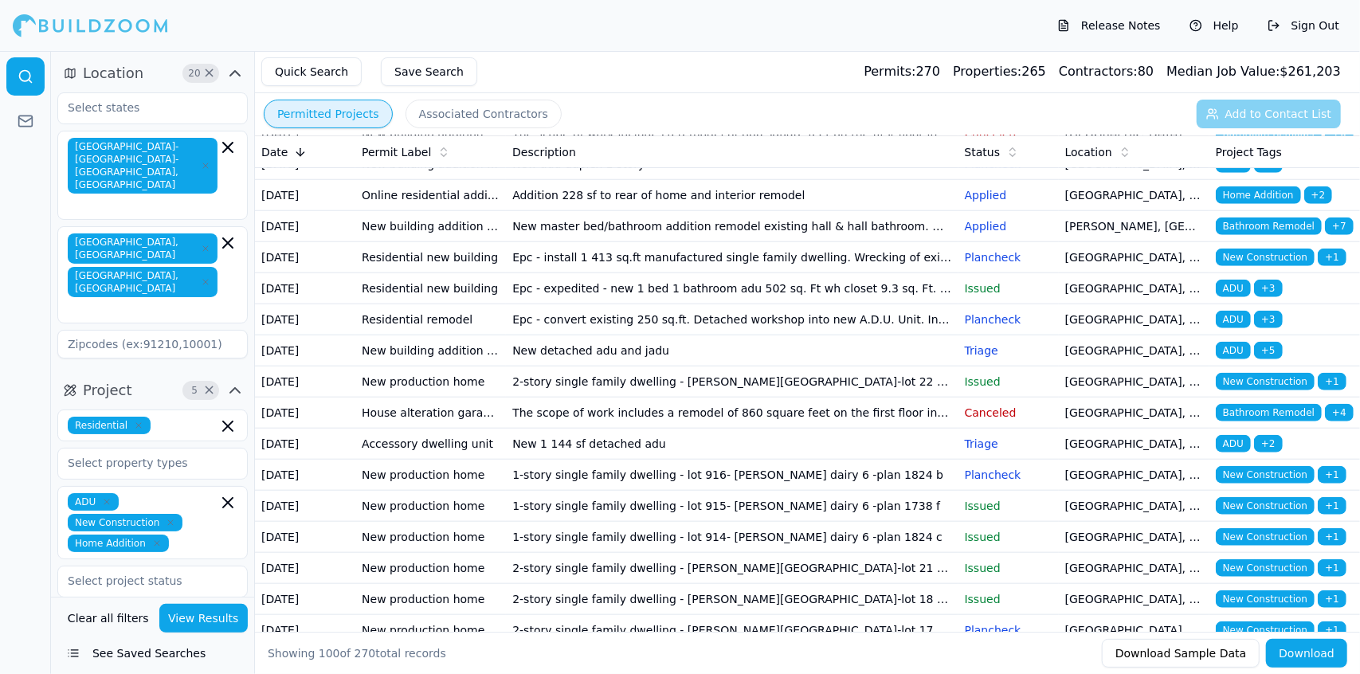
click at [599, 180] on td "New adu duplex 1 story" at bounding box center [732, 164] width 452 height 31
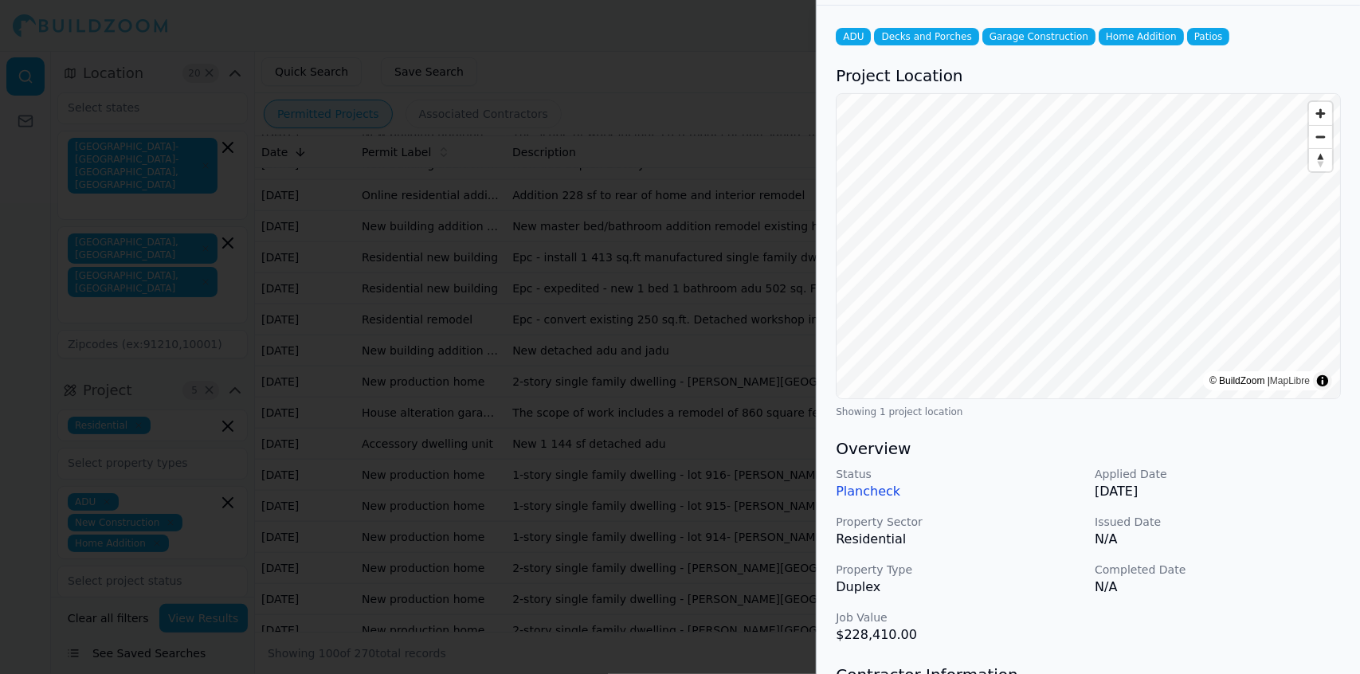
scroll to position [0, 0]
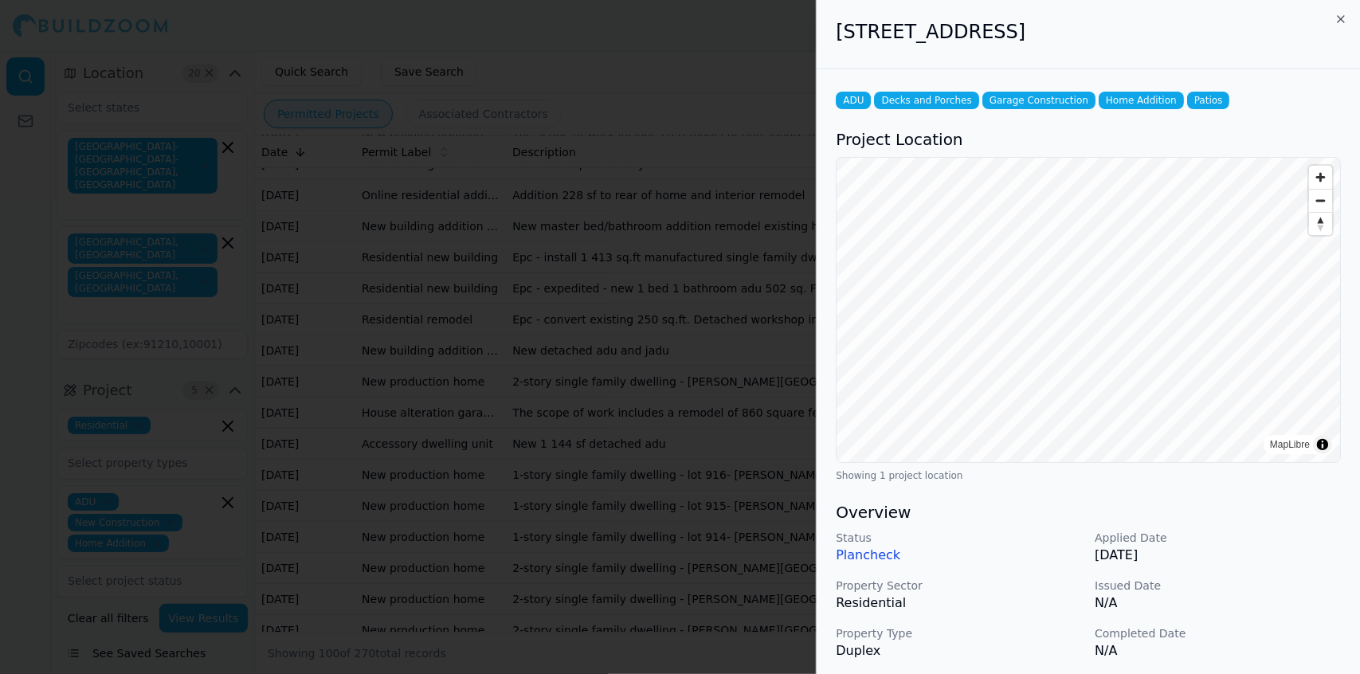
click at [621, 399] on div at bounding box center [680, 337] width 1360 height 674
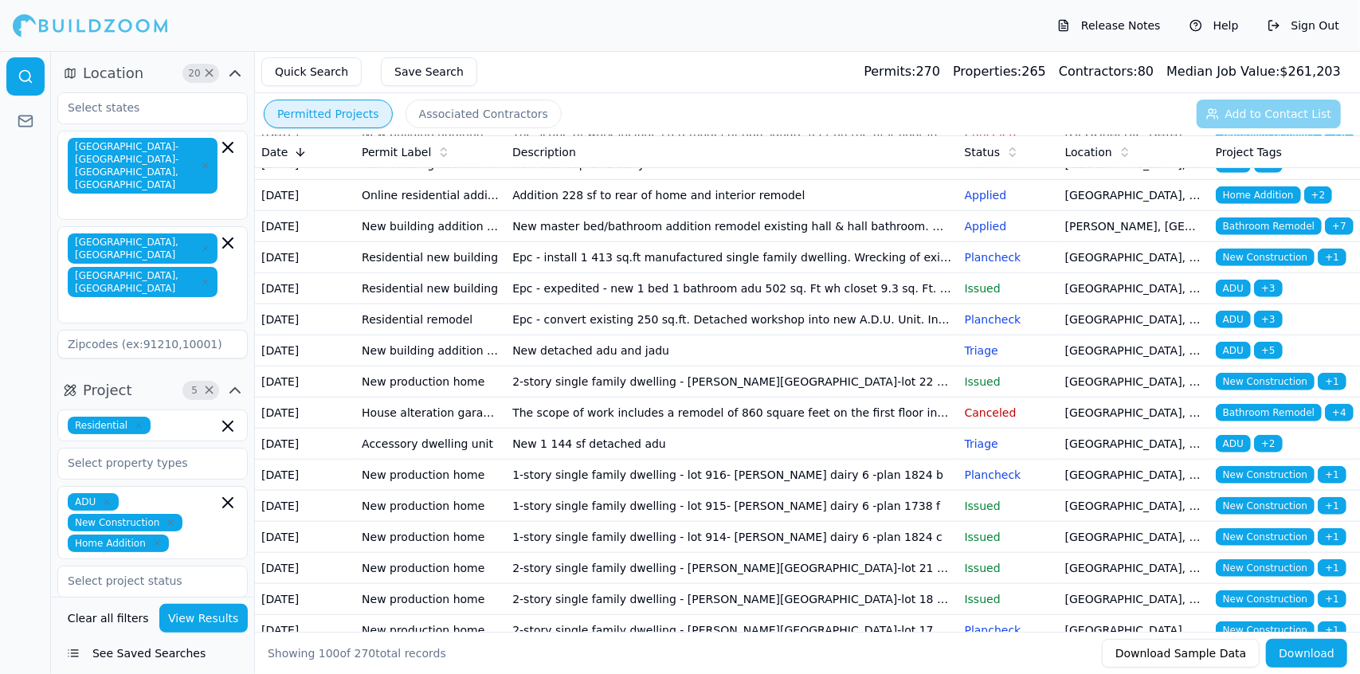
click at [626, 211] on td "Addition 228 sf to rear of home and interior remodel" at bounding box center [732, 195] width 452 height 31
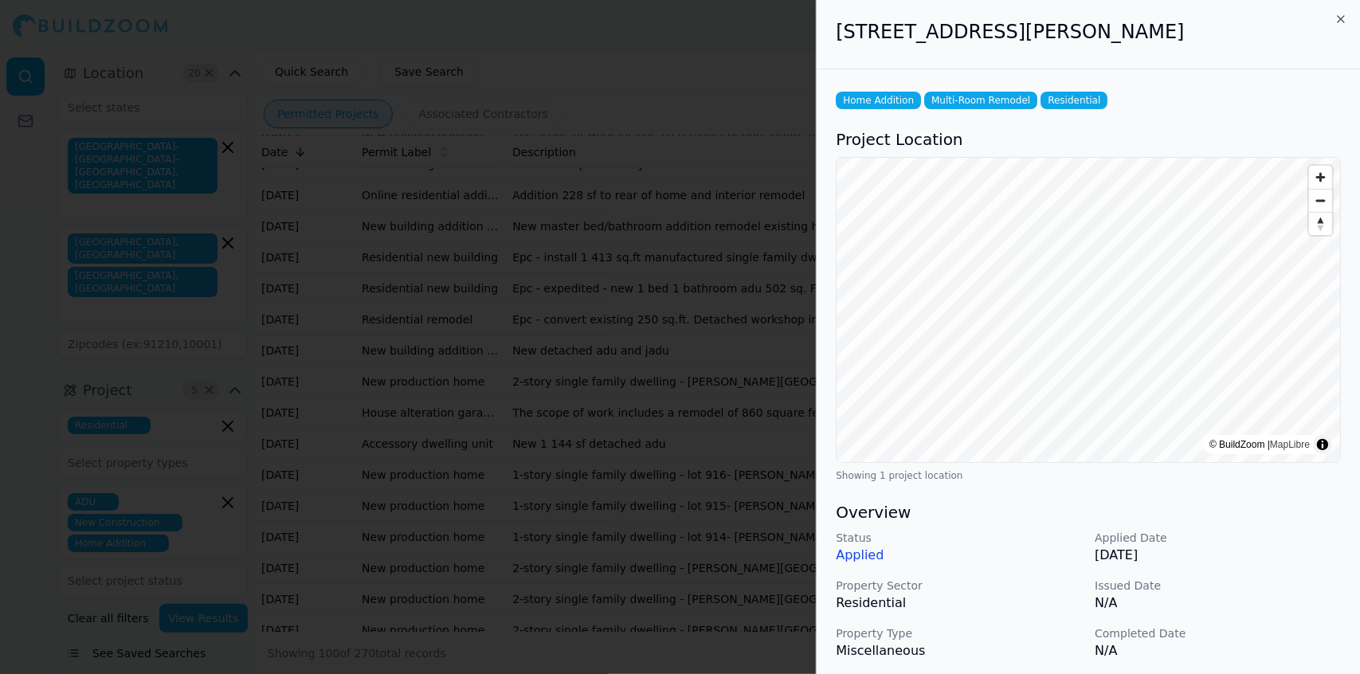
click at [684, 399] on p "N/A" at bounding box center [1218, 603] width 246 height 19
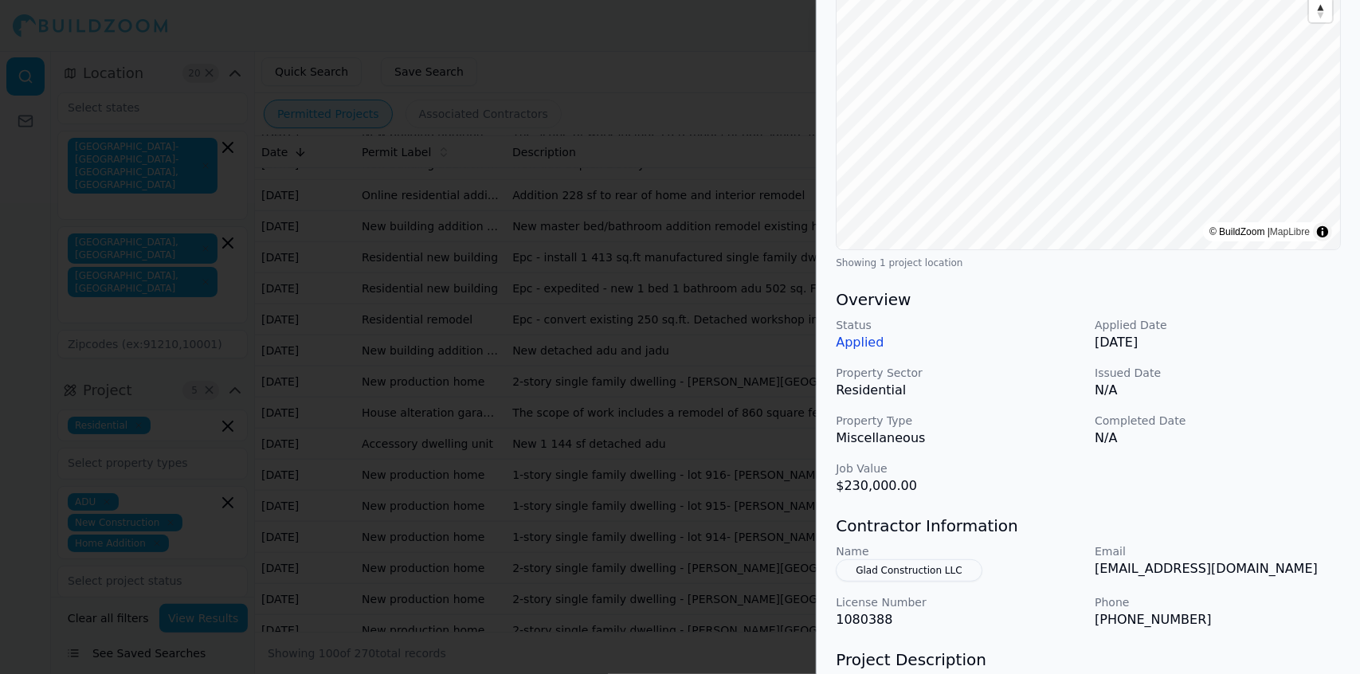
scroll to position [219, 0]
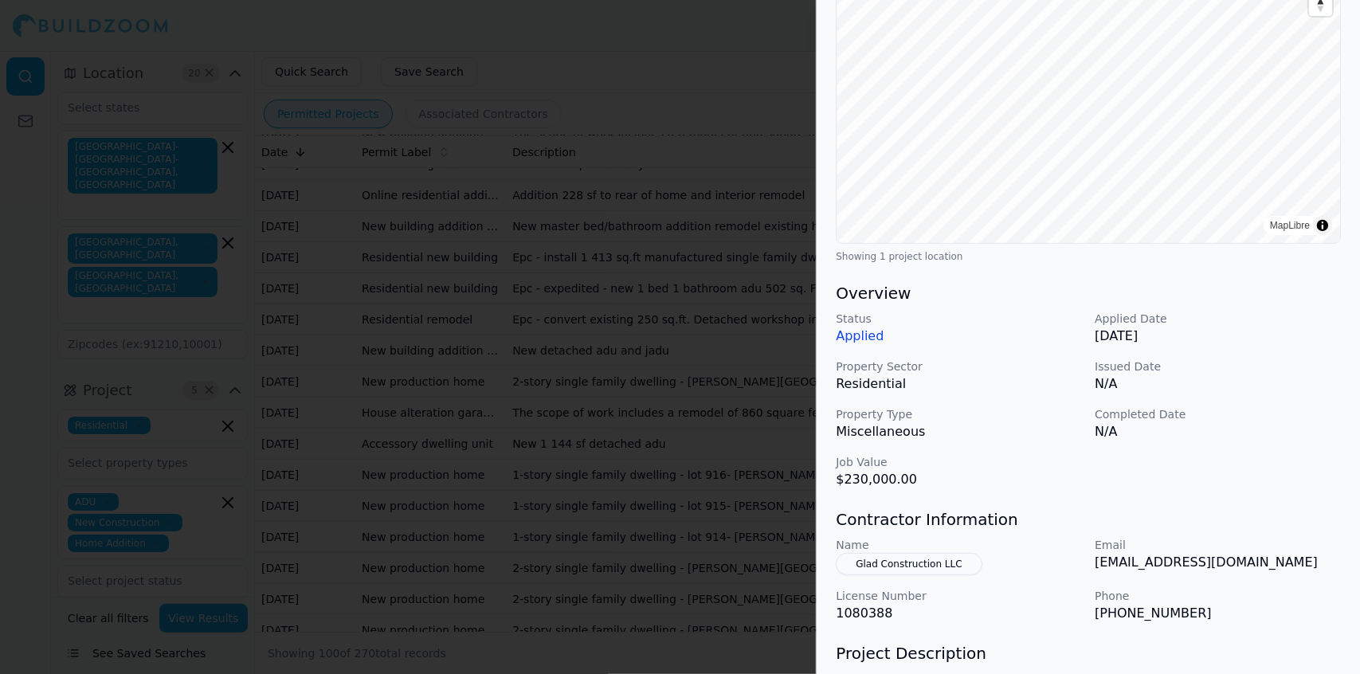
click at [671, 399] on div at bounding box center [680, 337] width 1360 height 674
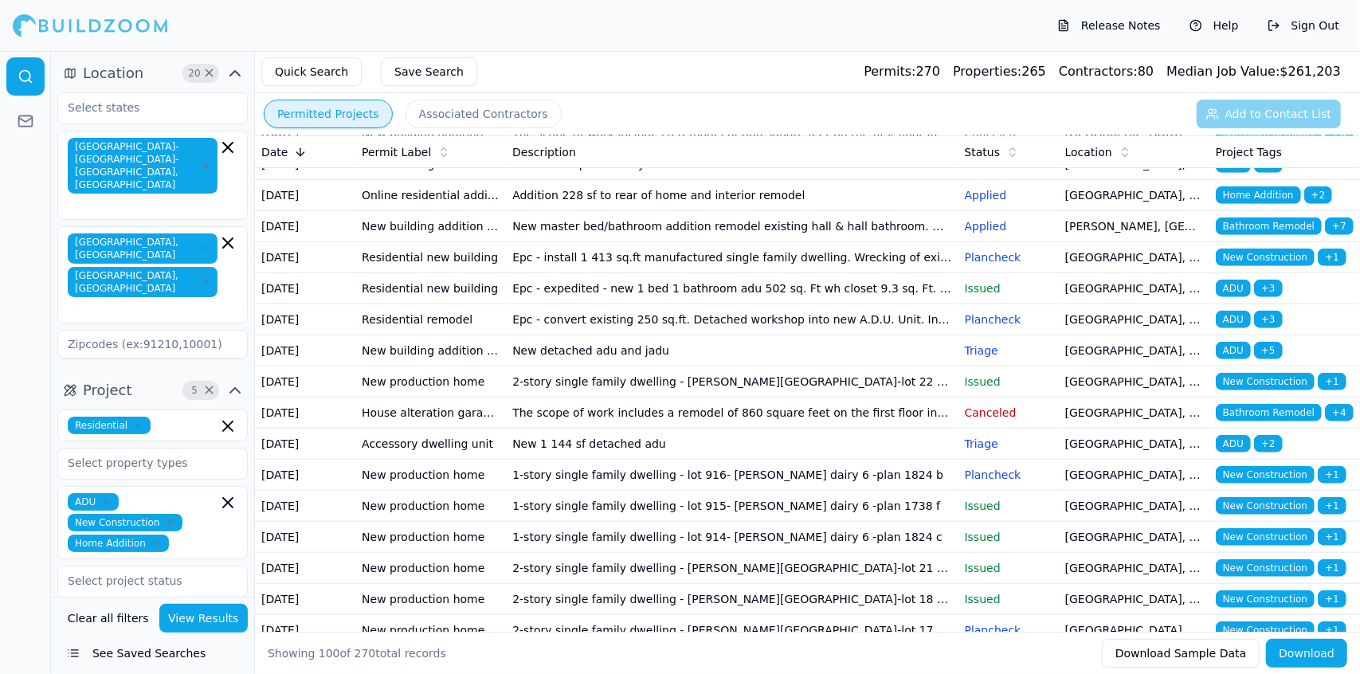
click at [684, 149] on td "[GEOGRAPHIC_DATA], [GEOGRAPHIC_DATA]" at bounding box center [1134, 133] width 151 height 31
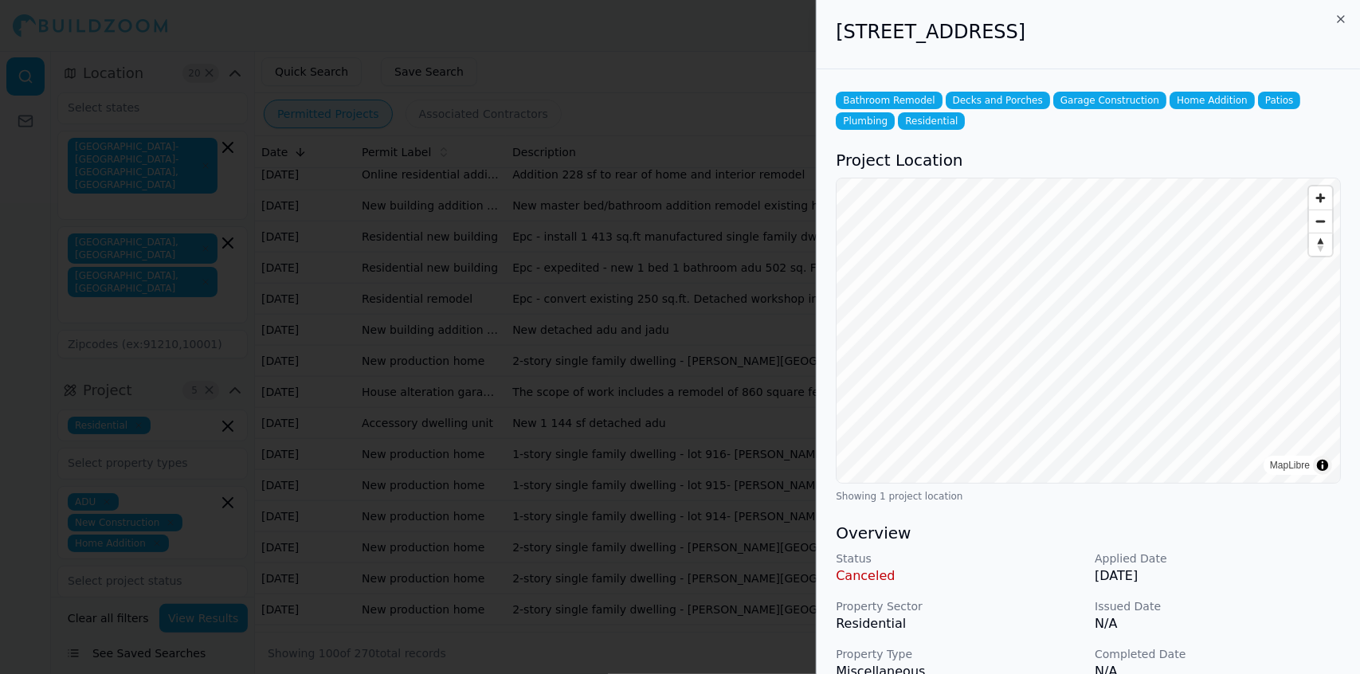
scroll to position [1058, 0]
click at [684, 399] on div at bounding box center [680, 337] width 1360 height 674
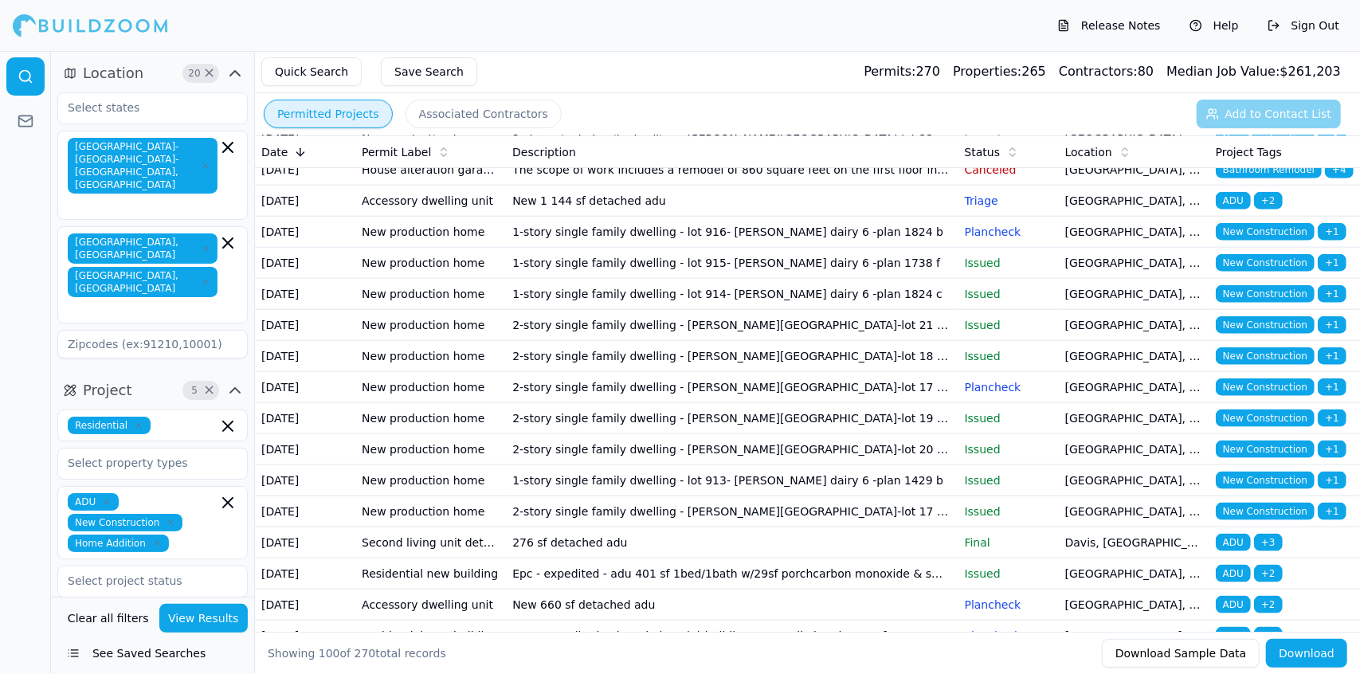
scroll to position [1257, 0]
click at [639, 29] on td "Epc - install 1 413 sq.ft manufactured single family dwelling. Wrecking of exis…" at bounding box center [732, 13] width 452 height 31
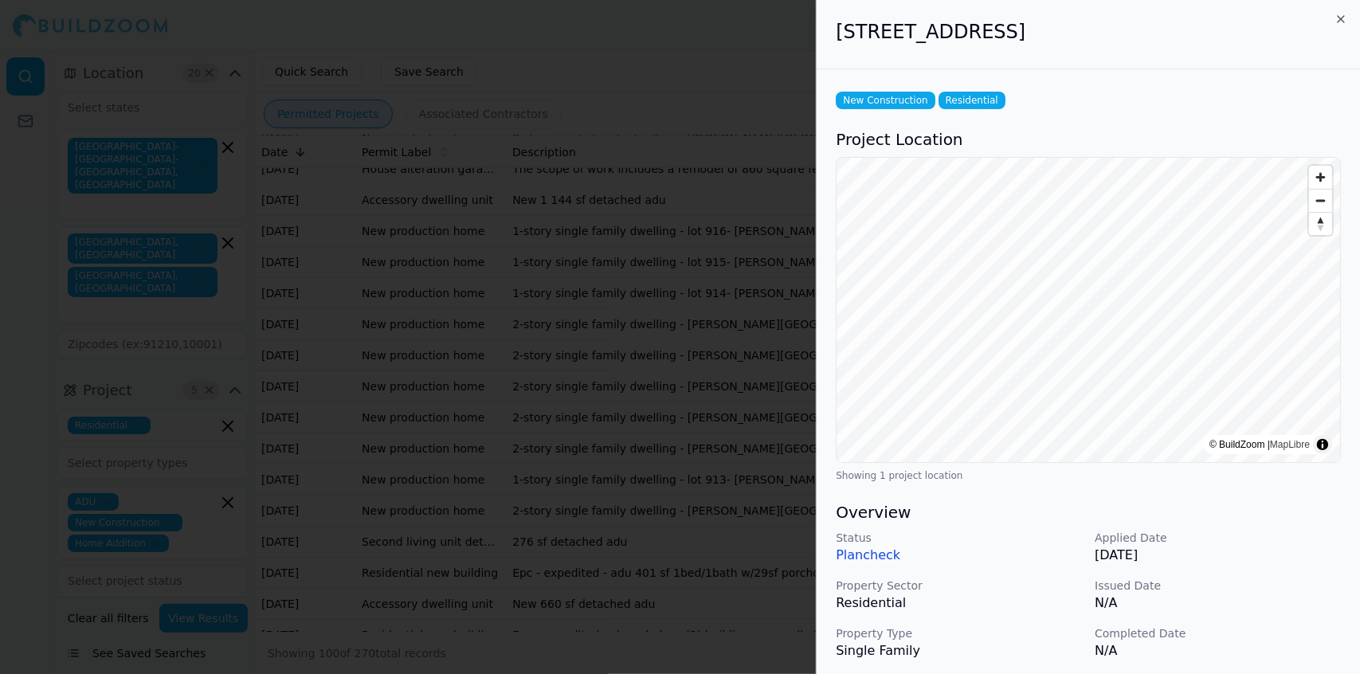
click at [640, 399] on div at bounding box center [680, 337] width 1360 height 674
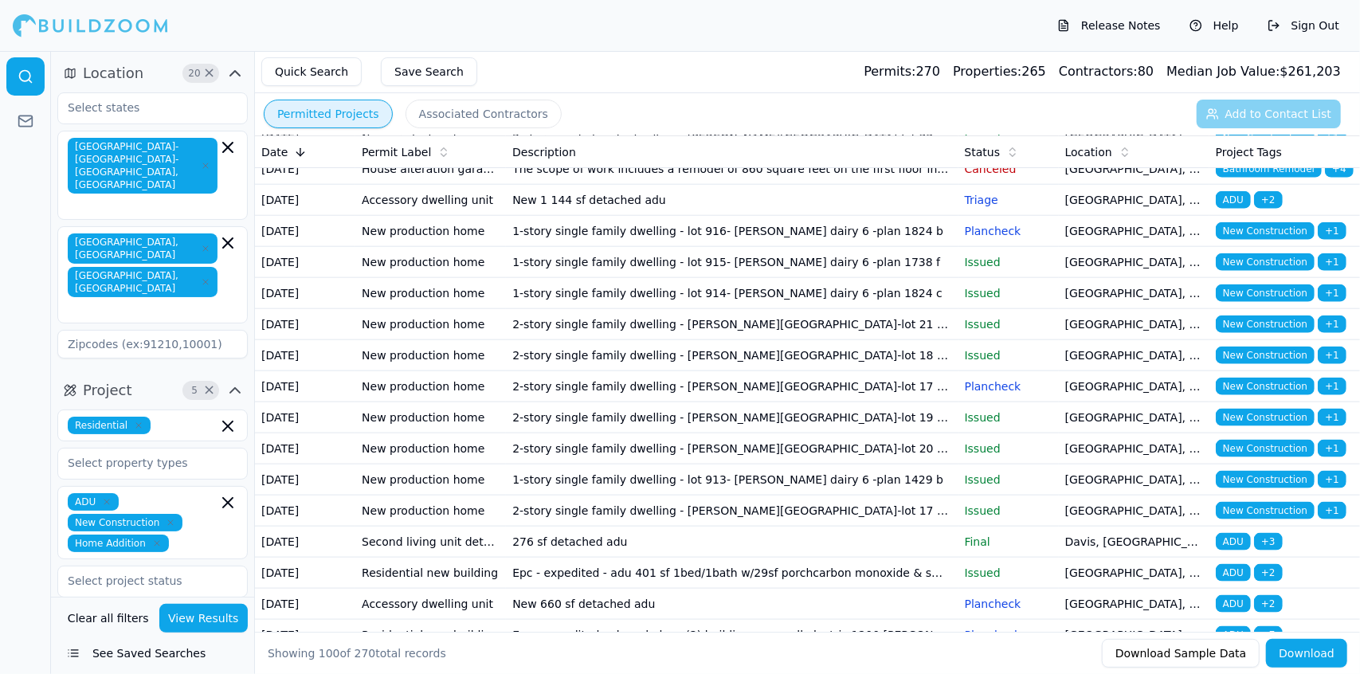
click at [644, 61] on td "Epc - expedited - new 1 bed 1 bathroom adu 502 sq. Ft wh closet 9.3 sq. Ft. & c…" at bounding box center [732, 44] width 452 height 31
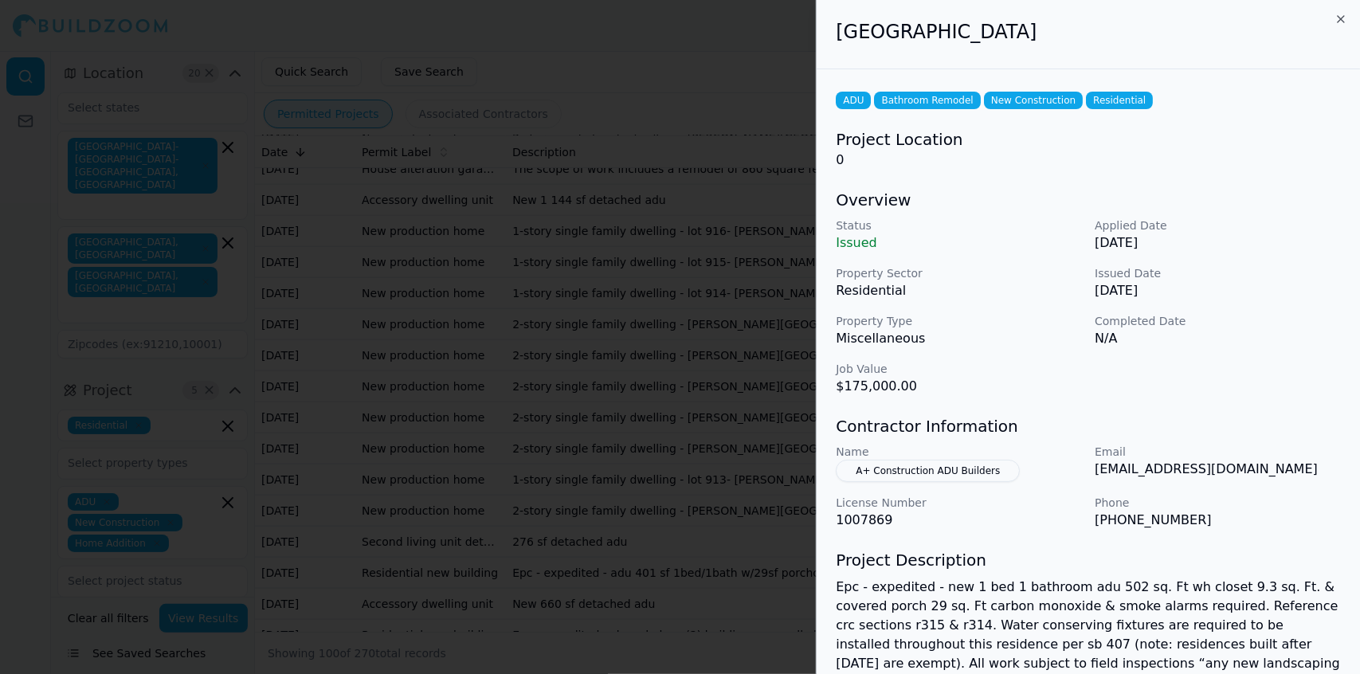
click at [644, 399] on div at bounding box center [680, 337] width 1360 height 674
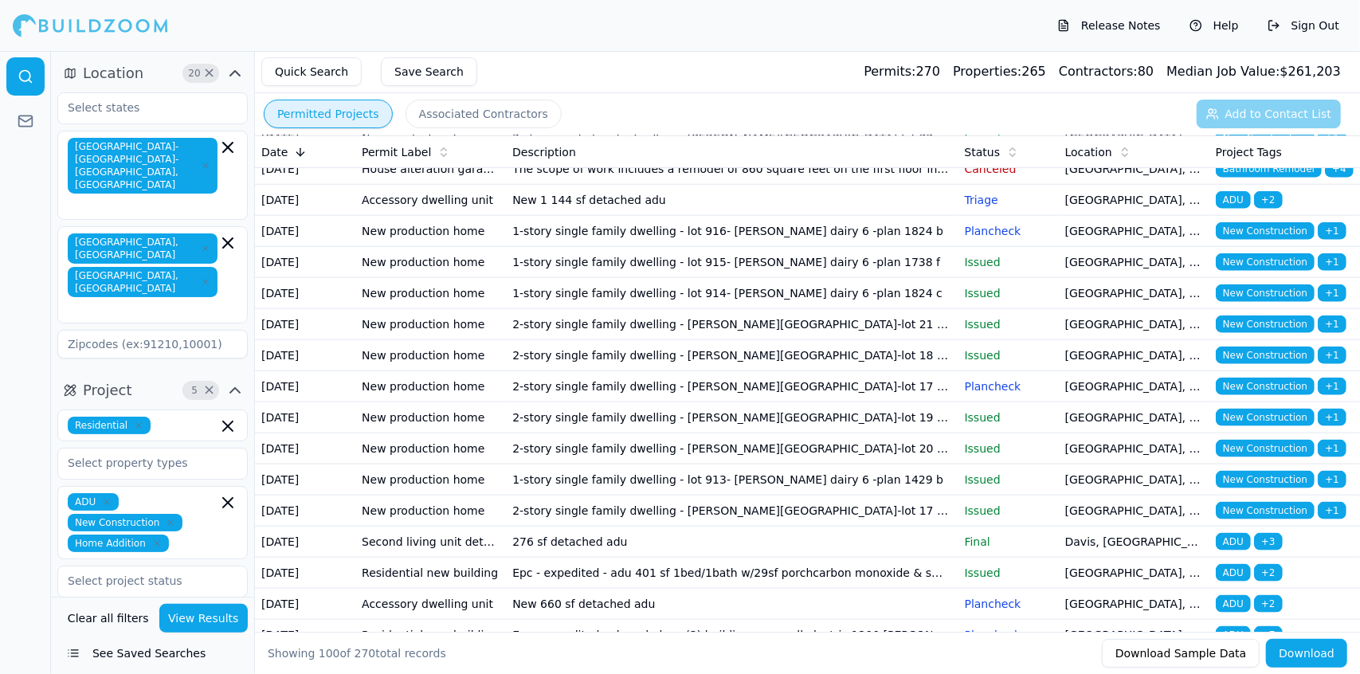
click at [664, 92] on td "Epc - convert existing 250 sq.ft. Detached workshop into new A.D.U. Unit. Insta…" at bounding box center [732, 76] width 452 height 31
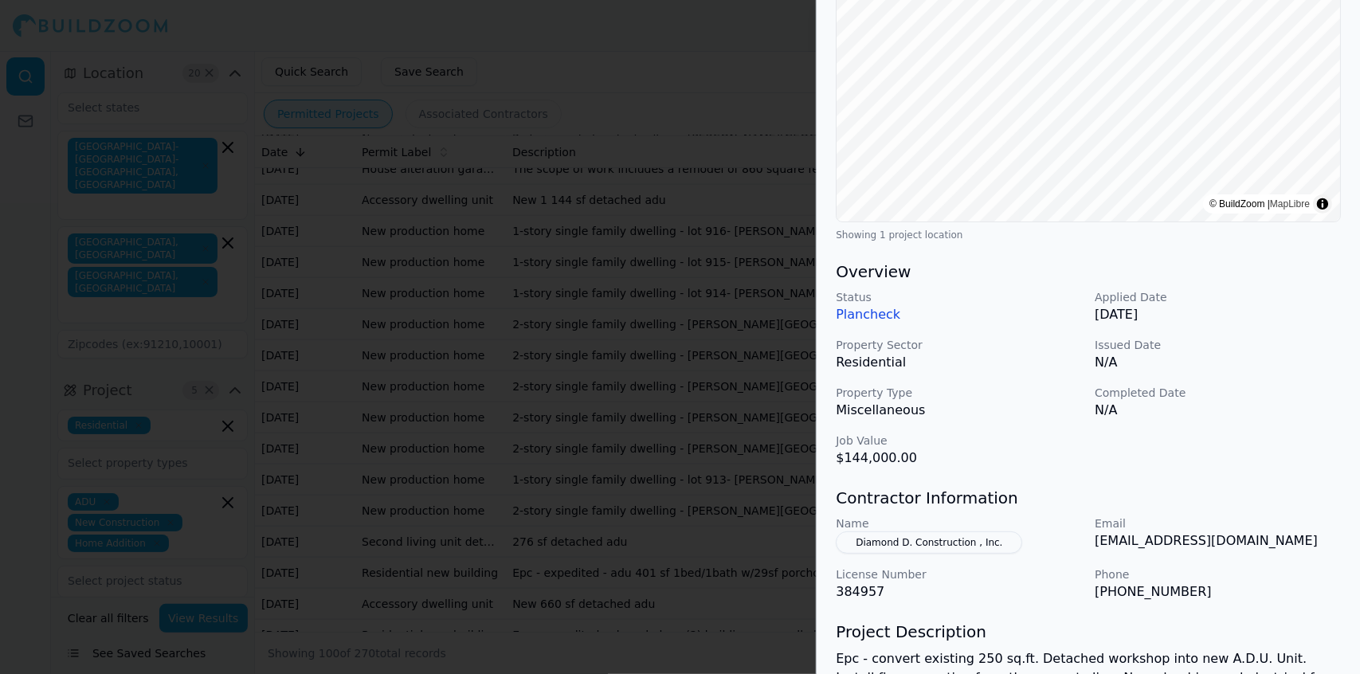
scroll to position [246, 0]
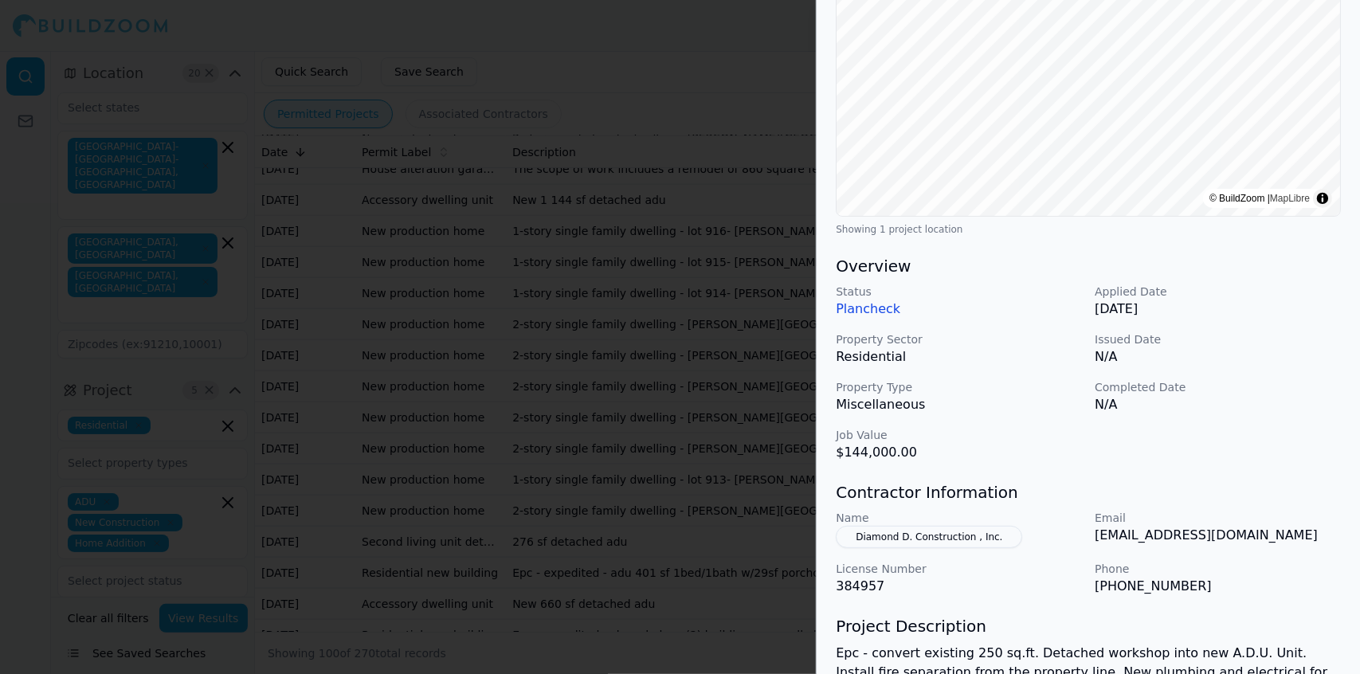
click at [684, 399] on p "Phone" at bounding box center [1218, 569] width 246 height 16
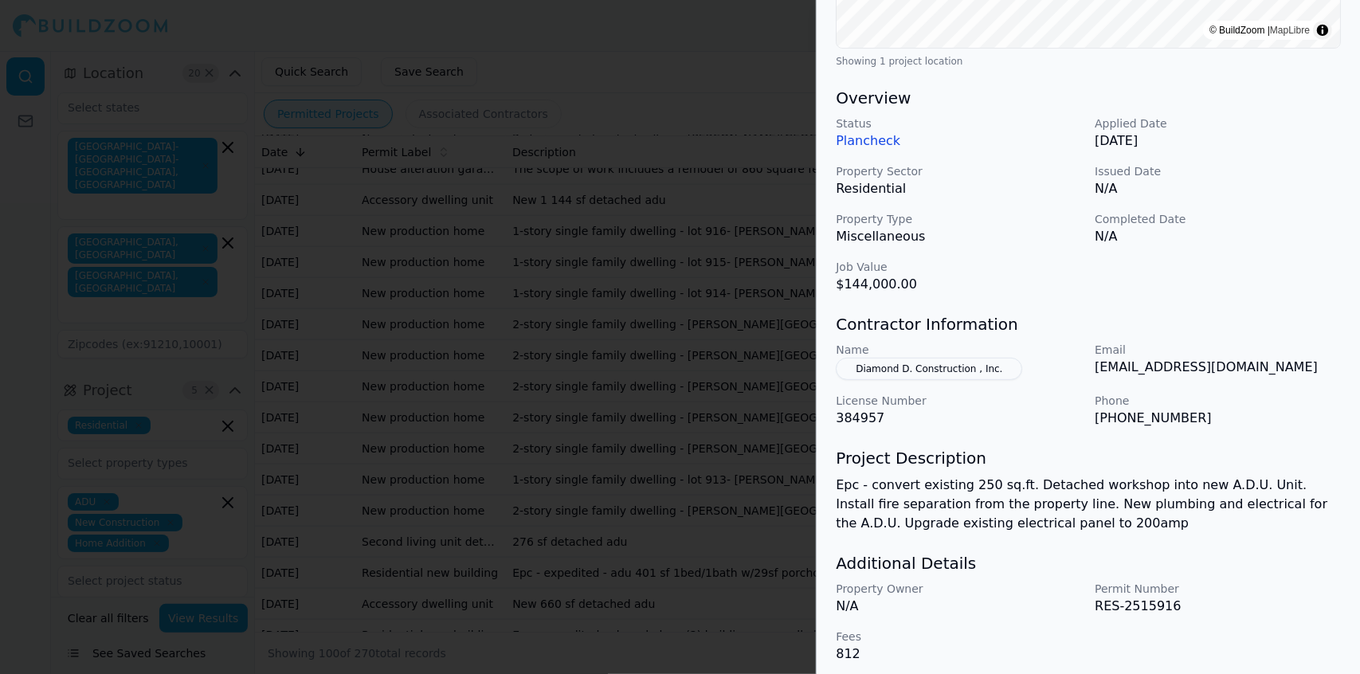
scroll to position [422, 0]
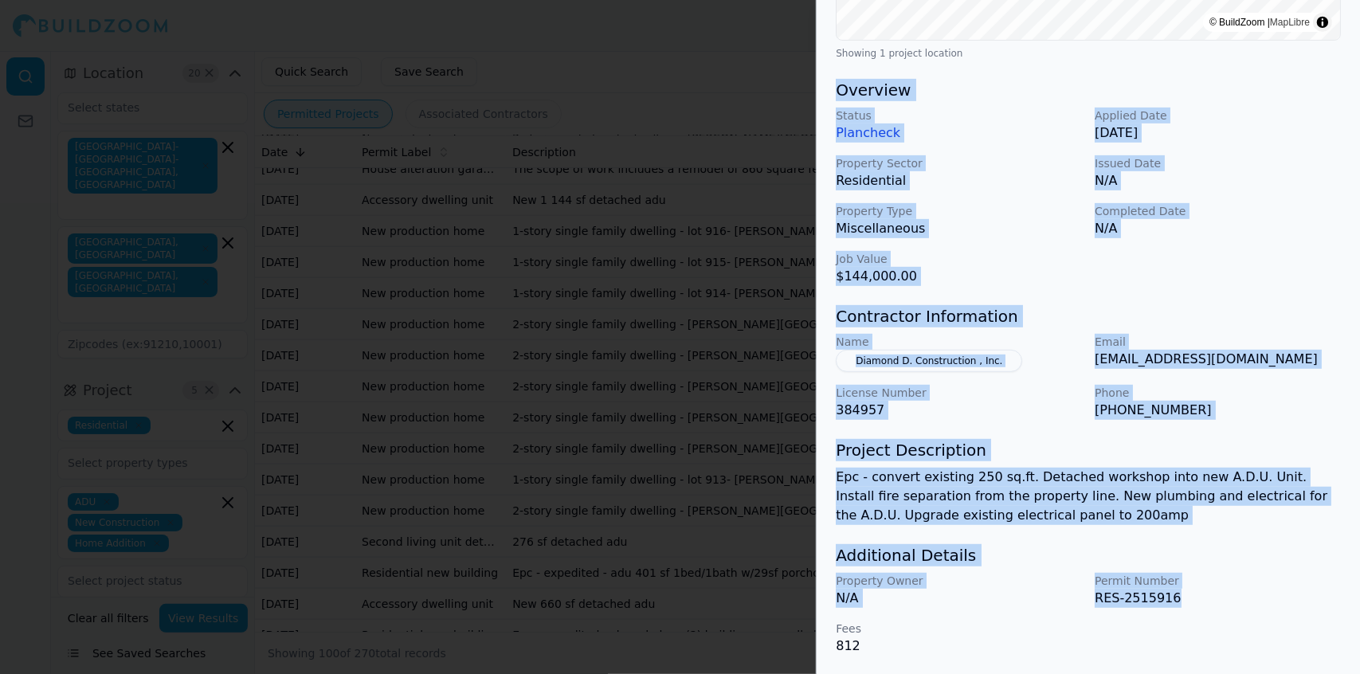
drag, startPoint x: 1195, startPoint y: 592, endPoint x: 835, endPoint y: 96, distance: 613.3
click at [684, 96] on div "ADU Electrical Work Plumbing Residential Project Location © BuildZoom | MapLibr…" at bounding box center [1088, 161] width 543 height 1028
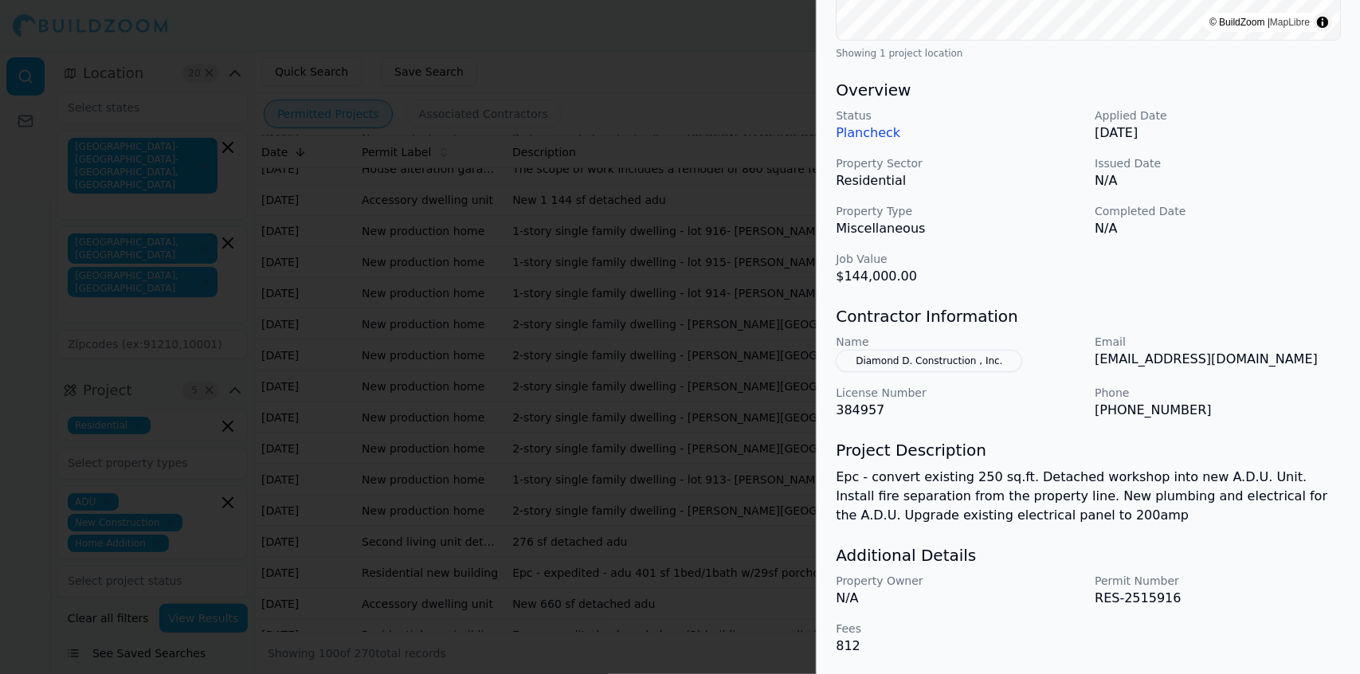
click at [684, 399] on div "Property Owner N/A Permit Number RES-2515916 Fees 812" at bounding box center [1088, 614] width 505 height 83
click at [684, 399] on div "ADU Electrical Work Plumbing Residential Project Location © BuildZoom | MapLibr…" at bounding box center [1088, 161] width 543 height 1028
click at [684, 399] on div at bounding box center [680, 337] width 1360 height 674
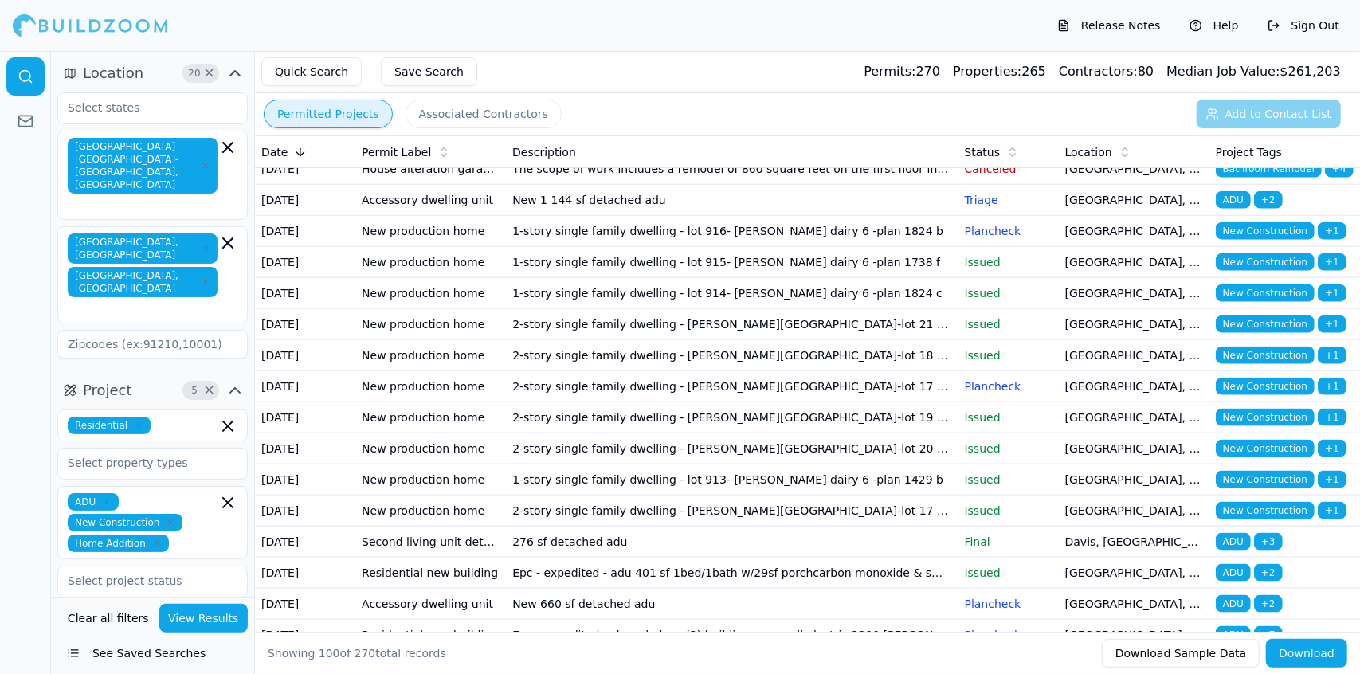
click at [684, 92] on td "Epc - convert existing 250 sq.ft. Detached workshop into new A.D.U. Unit. Insta…" at bounding box center [732, 76] width 452 height 31
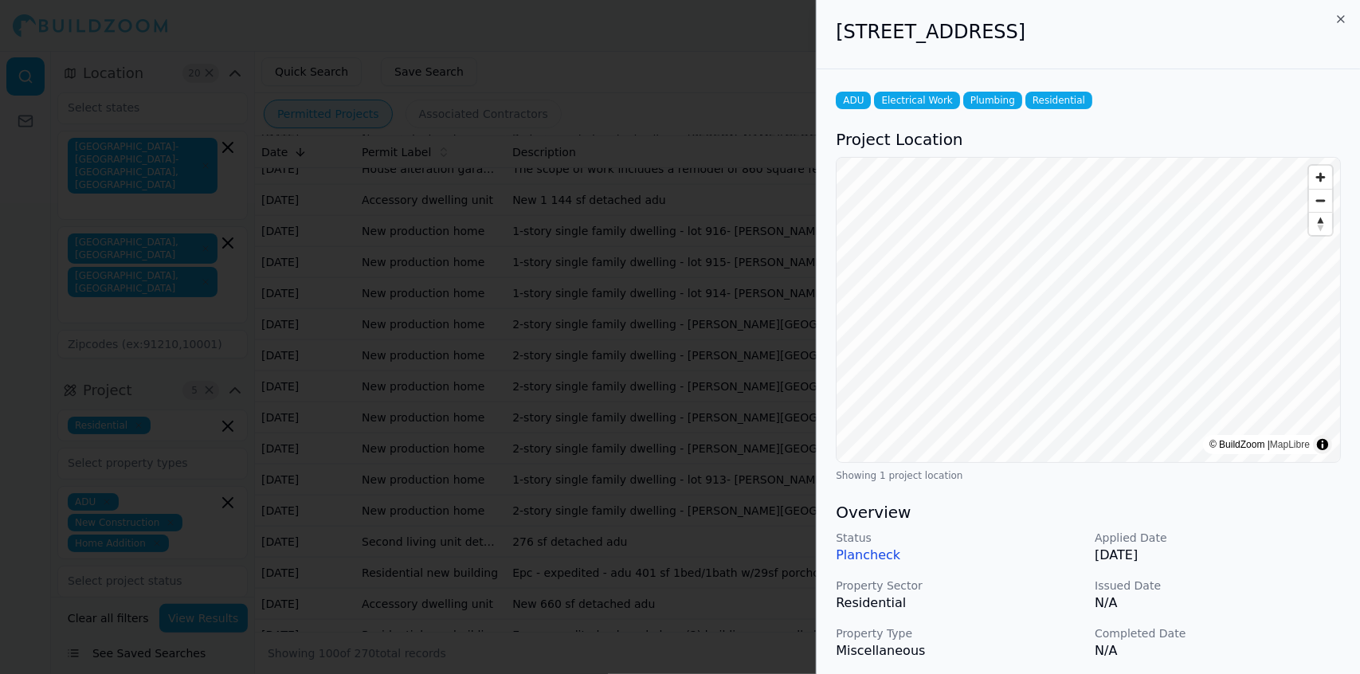
click at [684, 399] on h3 "Overview" at bounding box center [1088, 512] width 505 height 22
click at [684, 399] on p "Issued Date" at bounding box center [1218, 586] width 246 height 16
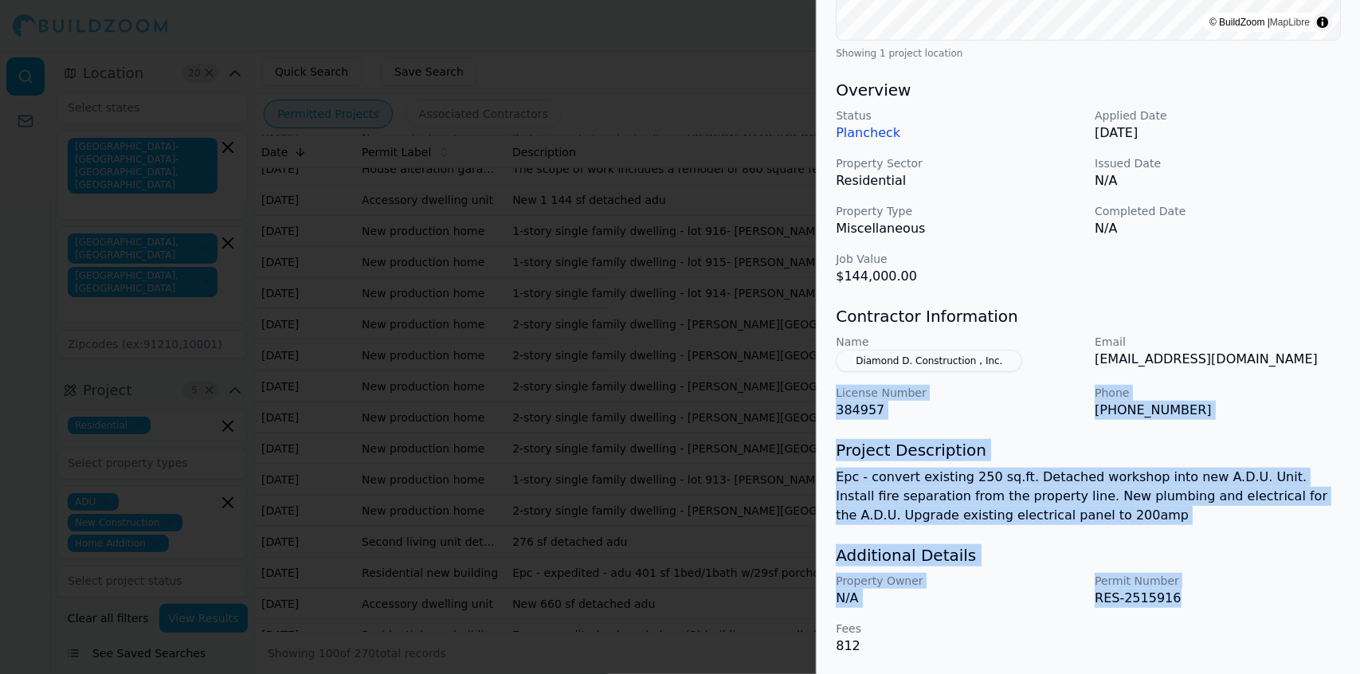
drag, startPoint x: 1179, startPoint y: 602, endPoint x: 837, endPoint y: 378, distance: 408.9
click at [684, 378] on div "ADU Electrical Work Plumbing Residential Project Location © BuildZoom | MapLibr…" at bounding box center [1088, 161] width 543 height 1028
click at [684, 398] on p "License Number" at bounding box center [959, 393] width 246 height 16
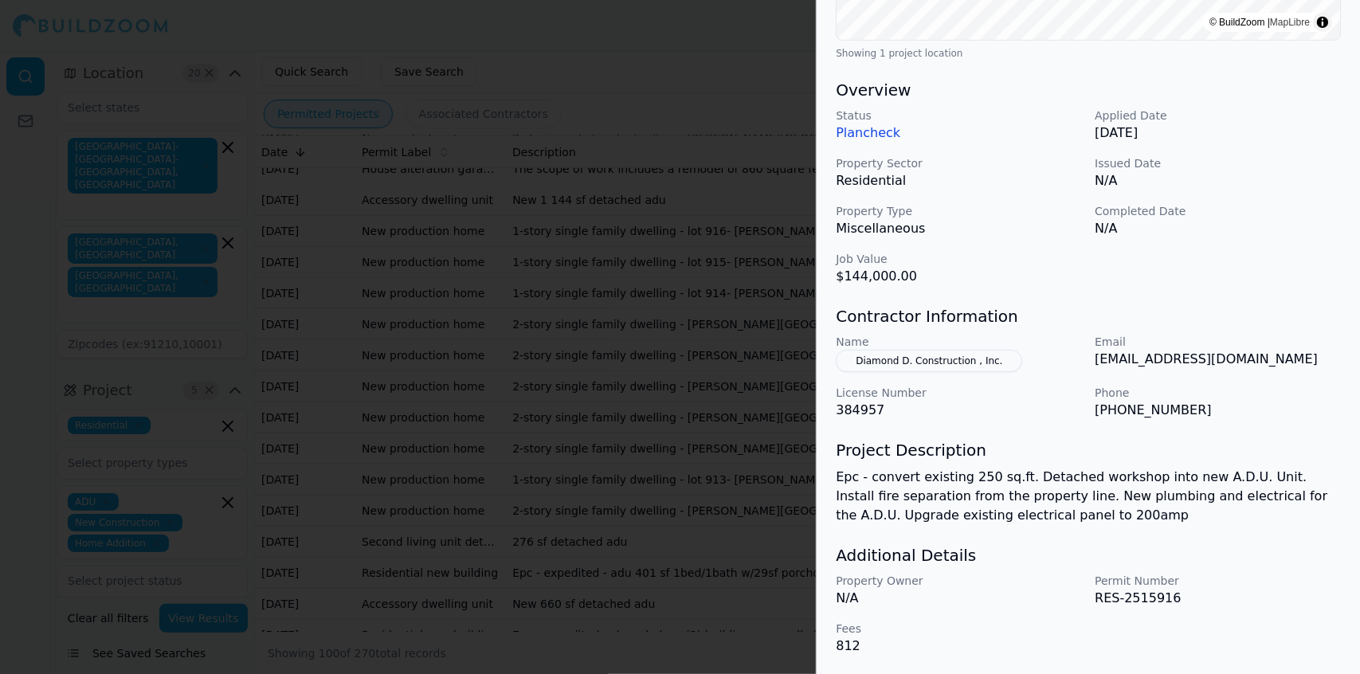
click at [684, 361] on button "Diamond D. Construction , Inc." at bounding box center [929, 361] width 186 height 22
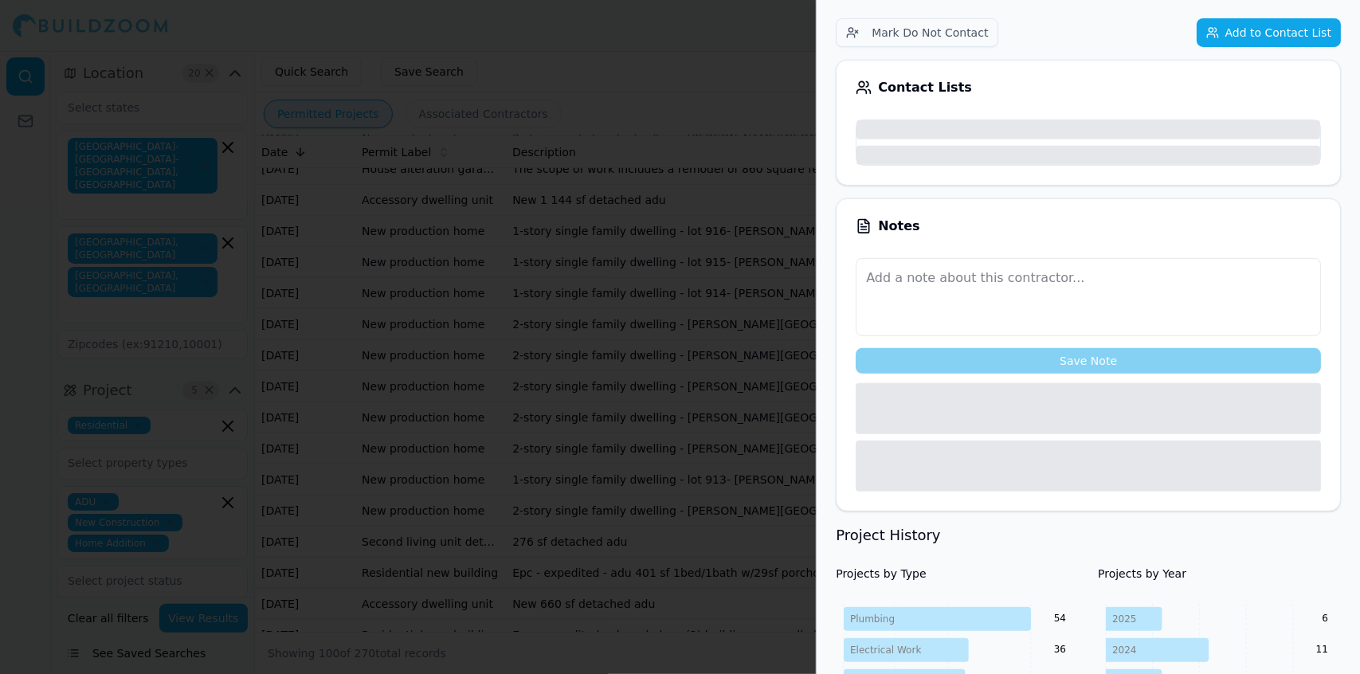
scroll to position [461, 0]
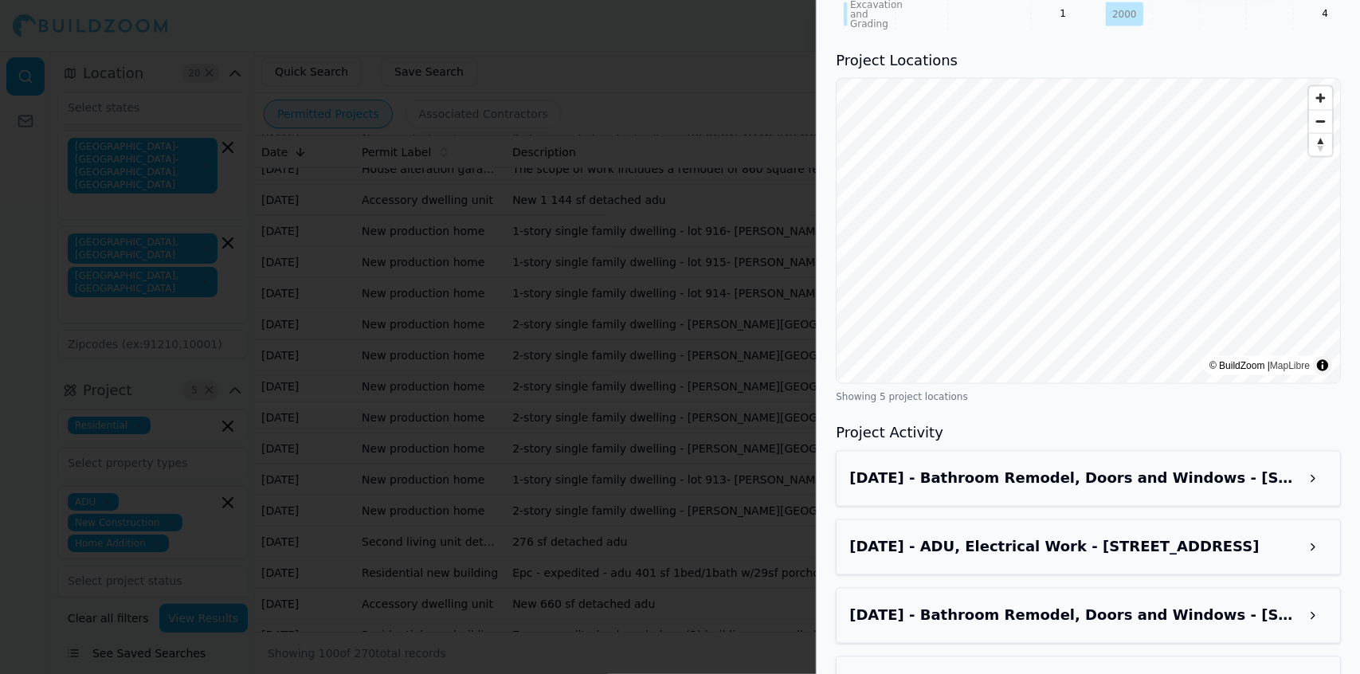
scroll to position [1658, 0]
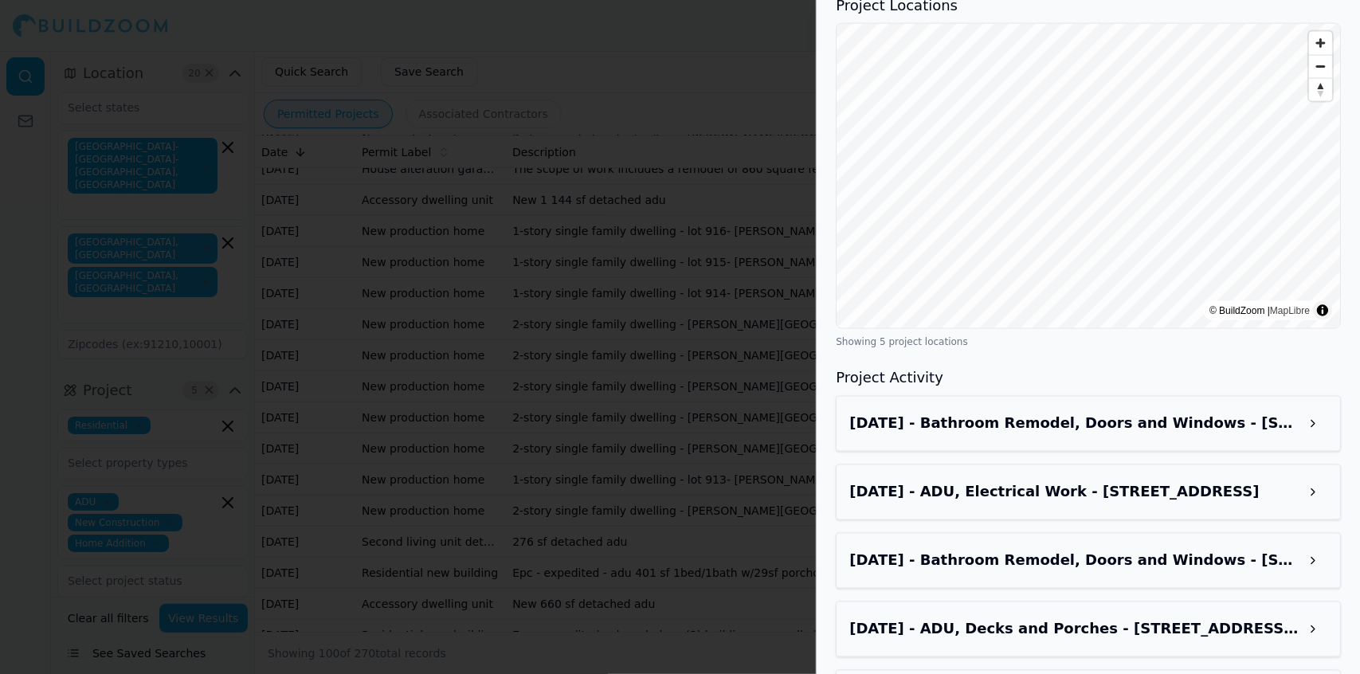
click at [684, 399] on button at bounding box center [1313, 424] width 29 height 29
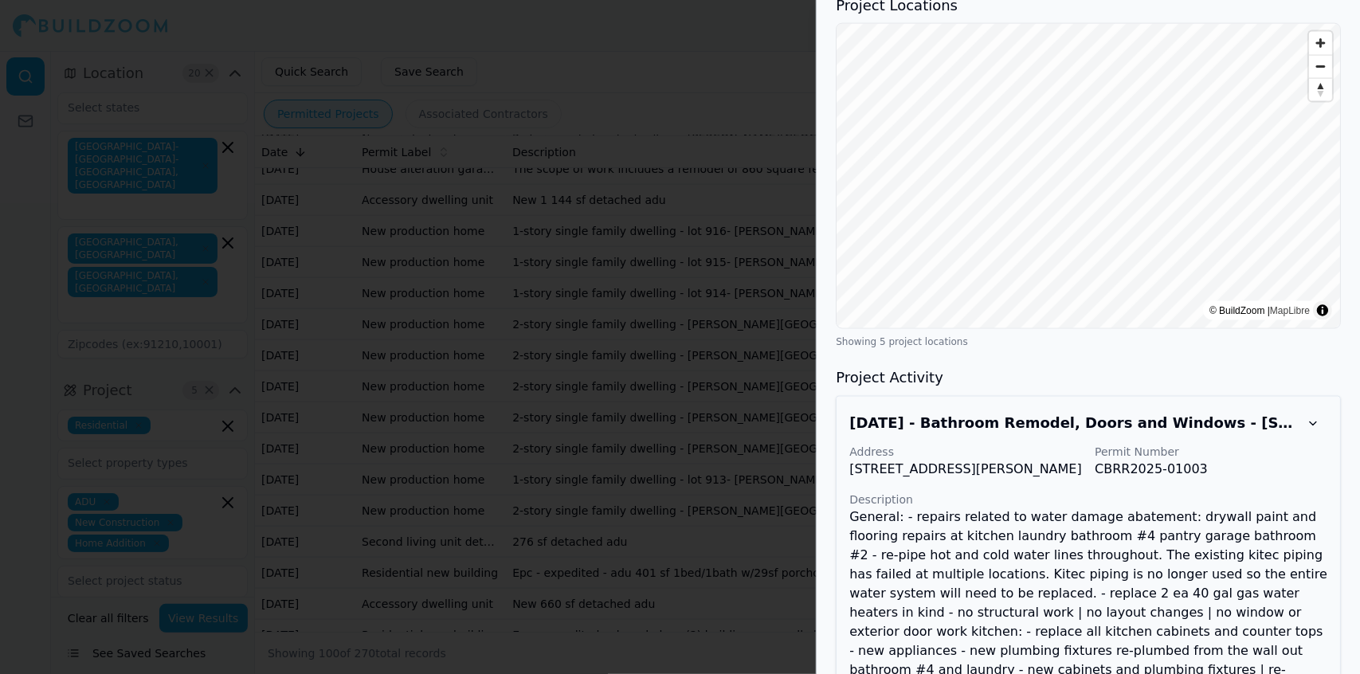
click at [684, 399] on p "General: - repairs related to water damage abatement: drywall paint and floorin…" at bounding box center [1088, 622] width 478 height 229
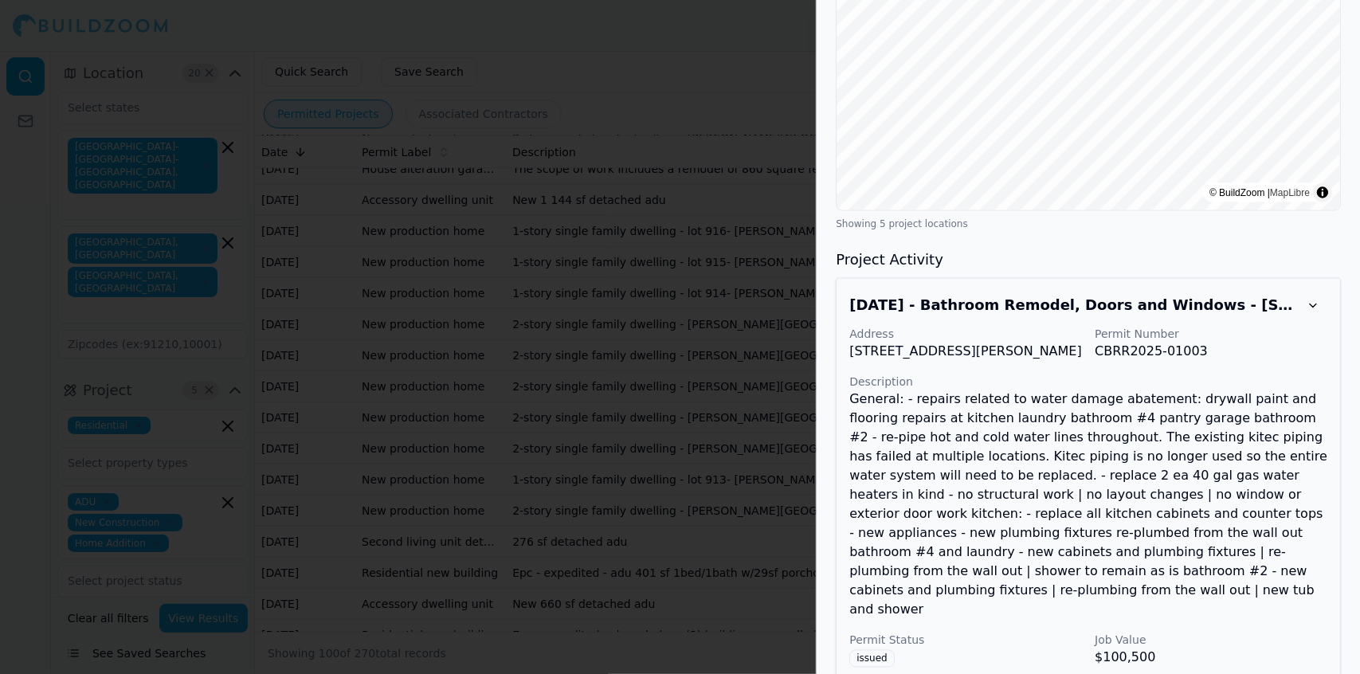
scroll to position [1783, 0]
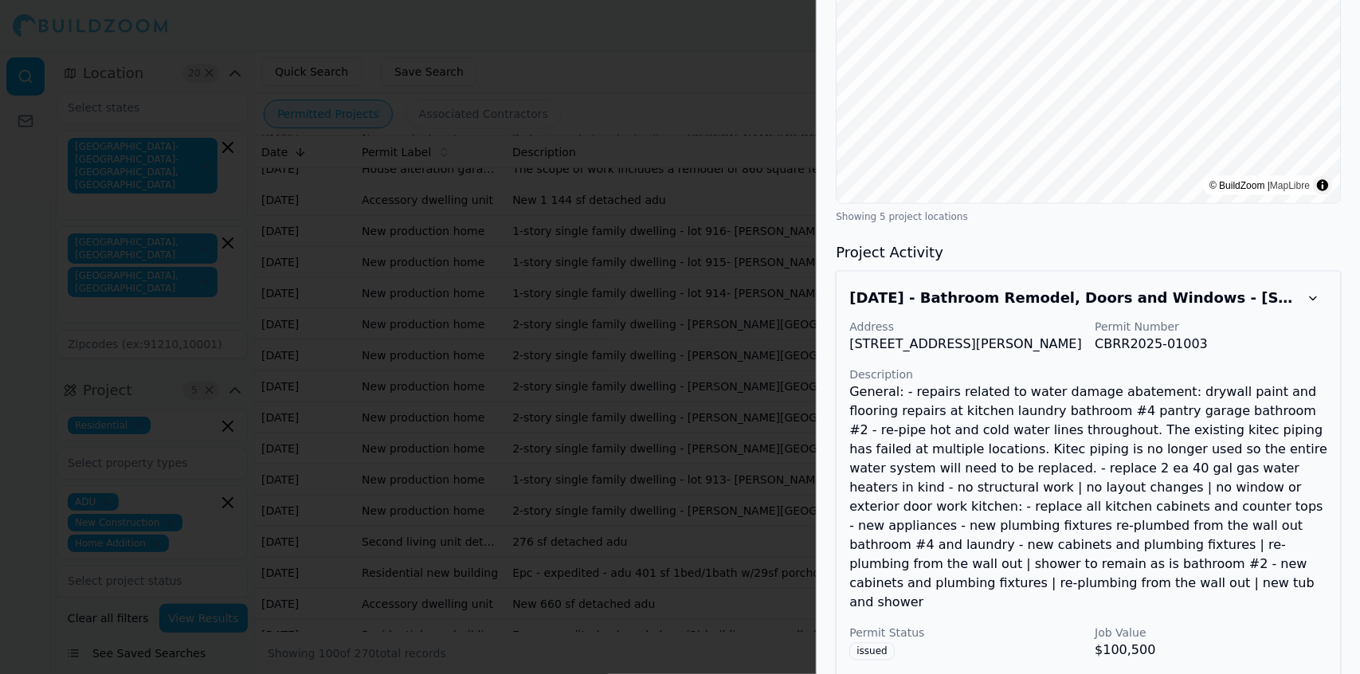
click at [684, 284] on button at bounding box center [1313, 298] width 29 height 29
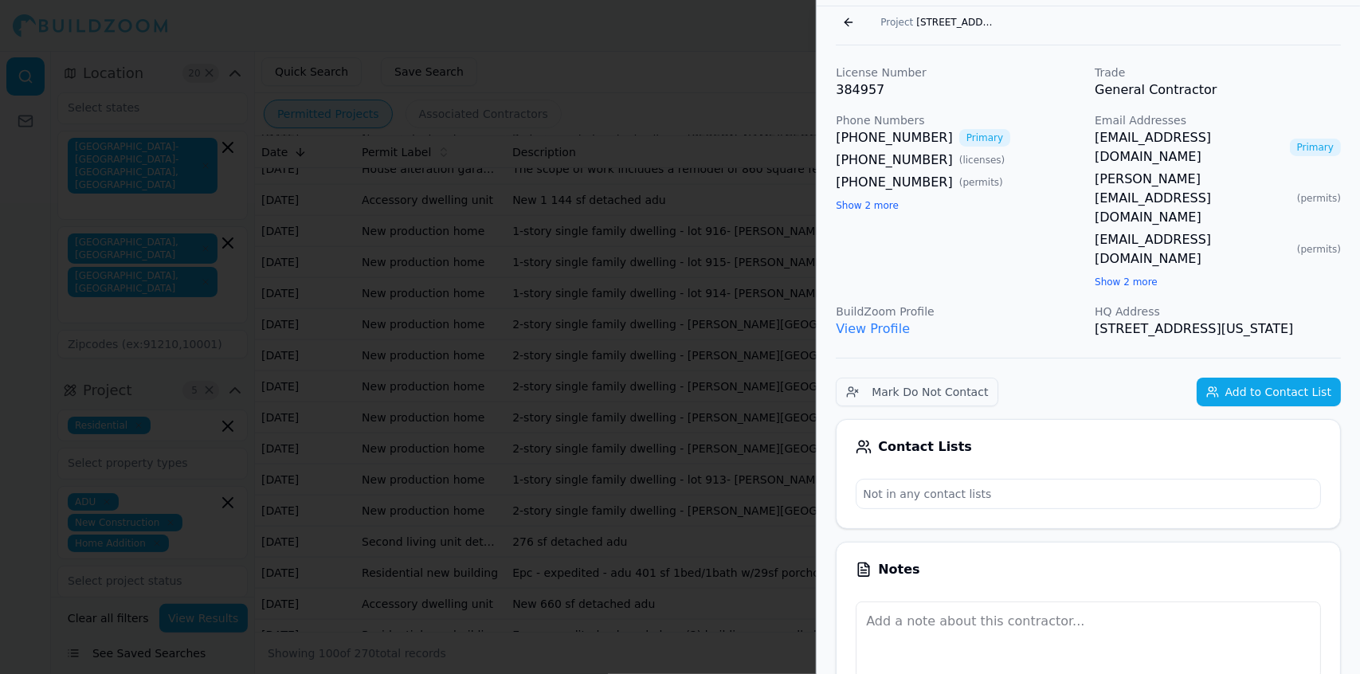
scroll to position [0, 0]
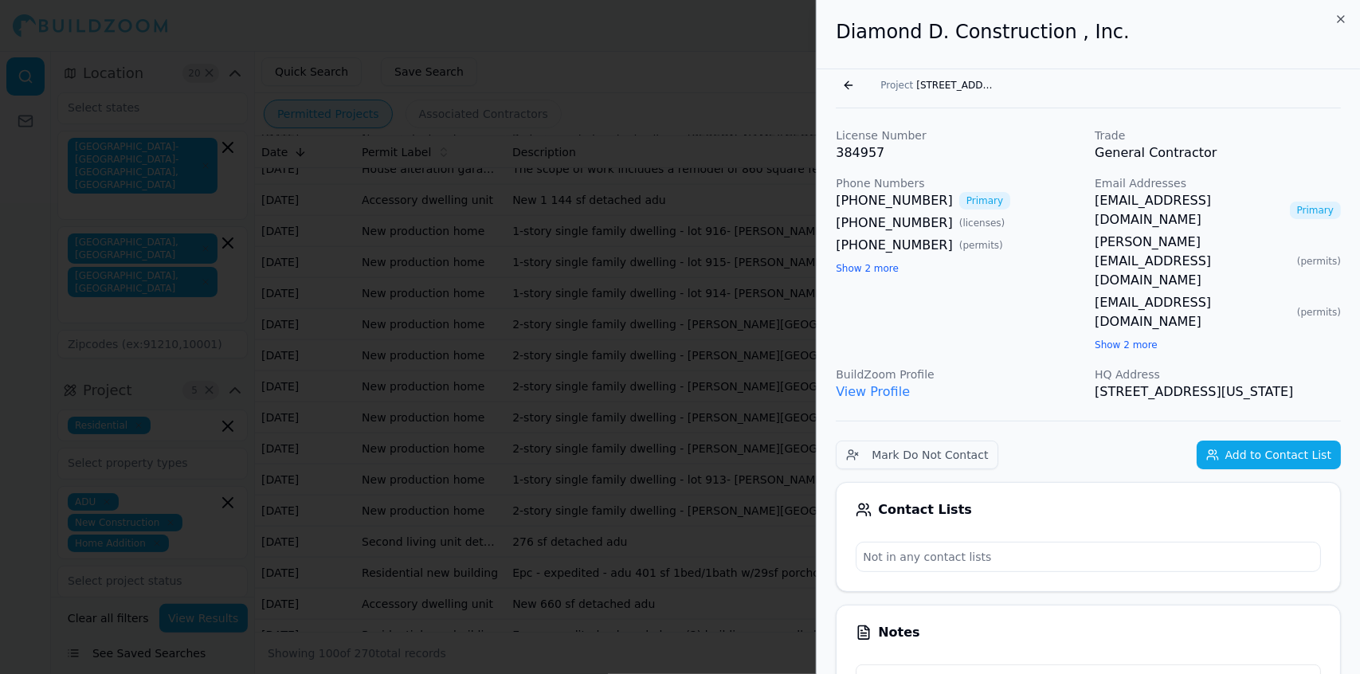
click at [684, 79] on span "[STREET_ADDRESS]" at bounding box center [956, 85] width 80 height 13
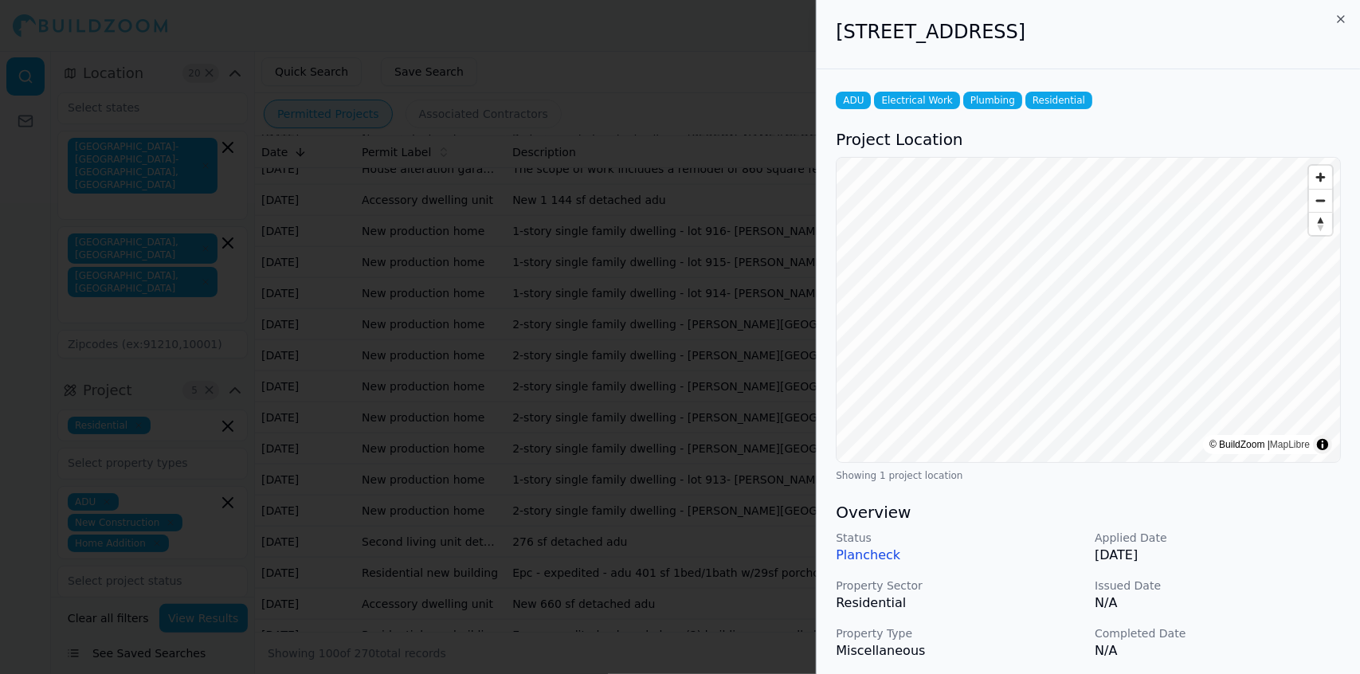
click at [684, 399] on p "N/A" at bounding box center [1218, 603] width 246 height 19
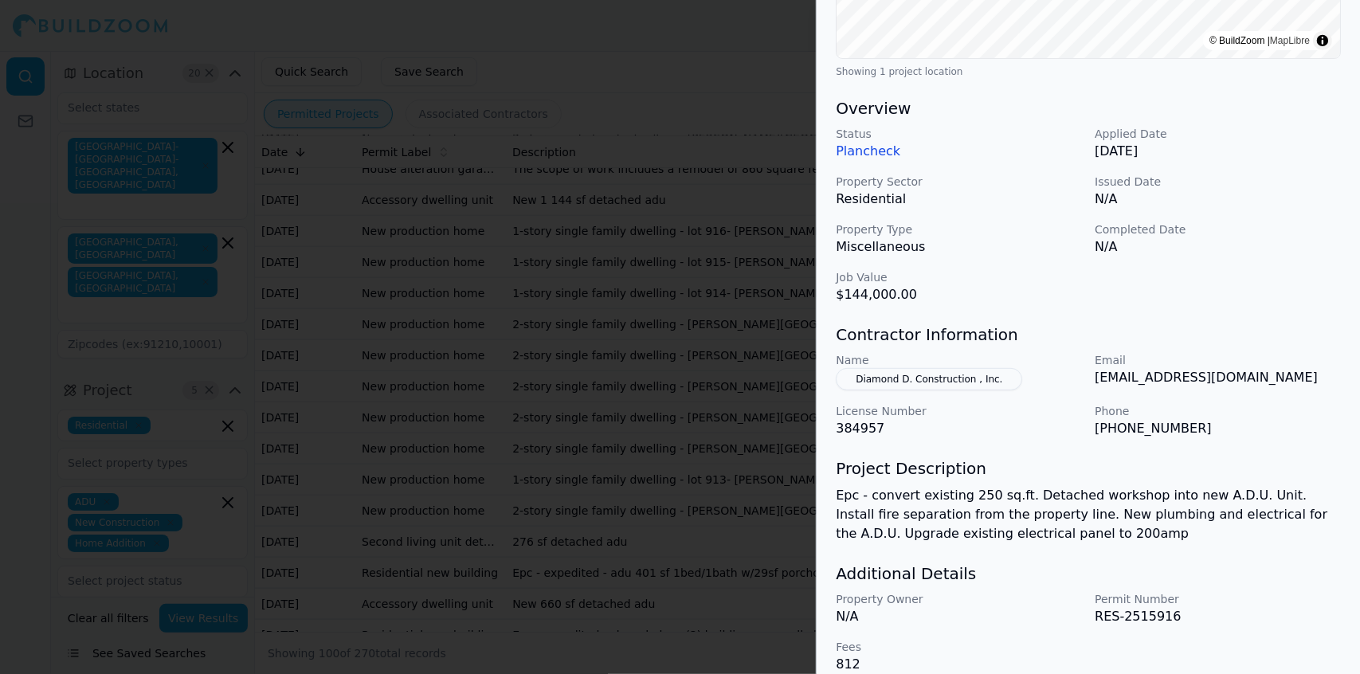
scroll to position [422, 0]
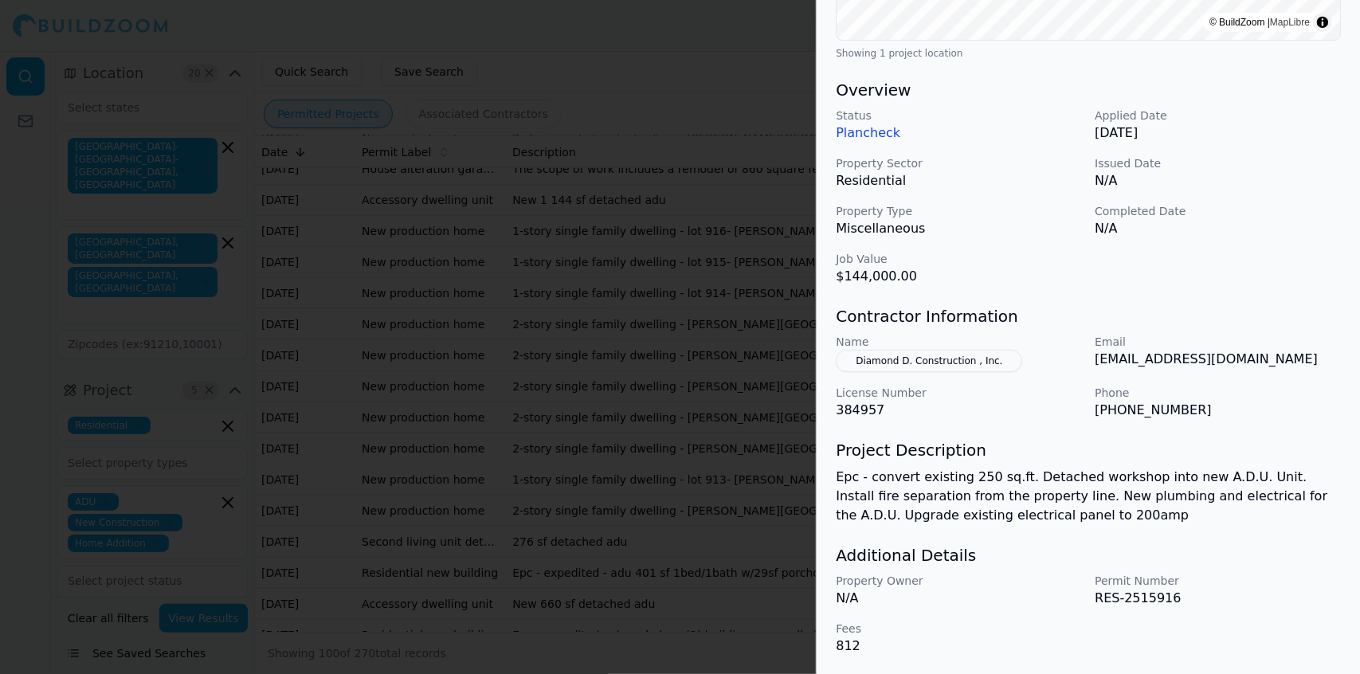
click at [684, 399] on p "RES-2515916" at bounding box center [1218, 598] width 246 height 19
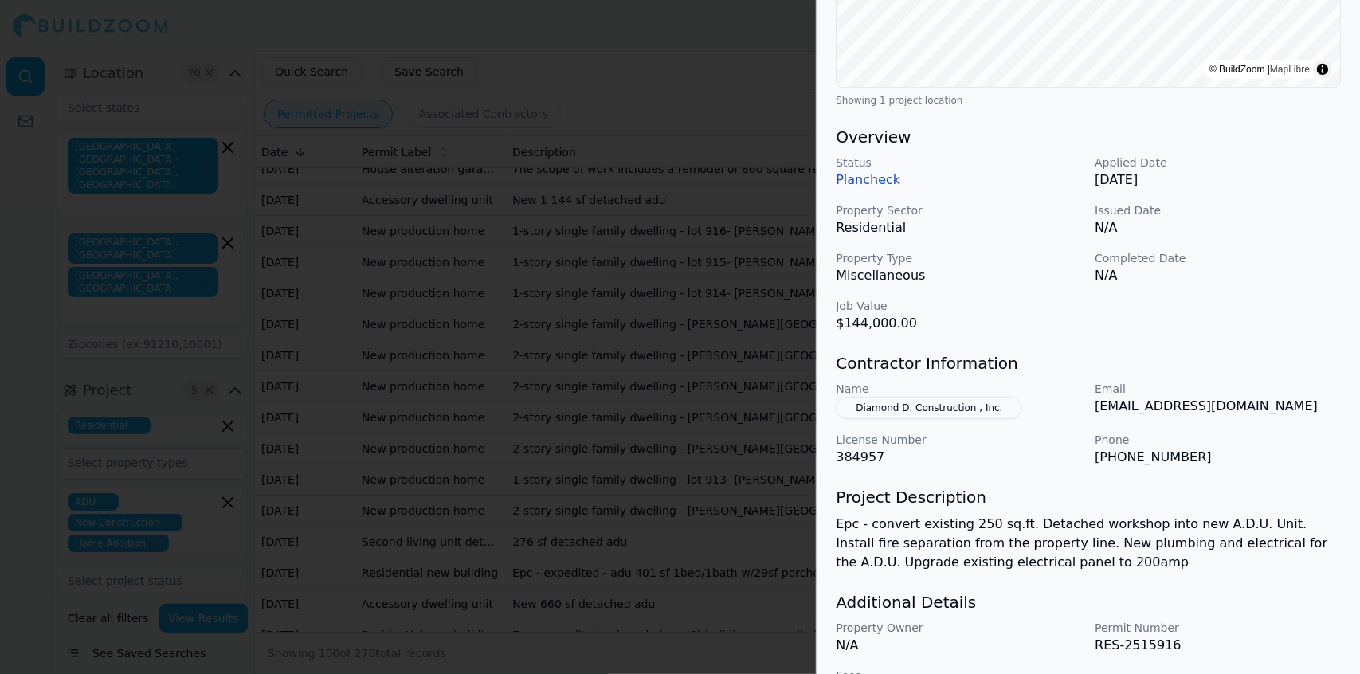
scroll to position [378, 0]
click at [684, 399] on h3 "Project Description" at bounding box center [1088, 495] width 505 height 22
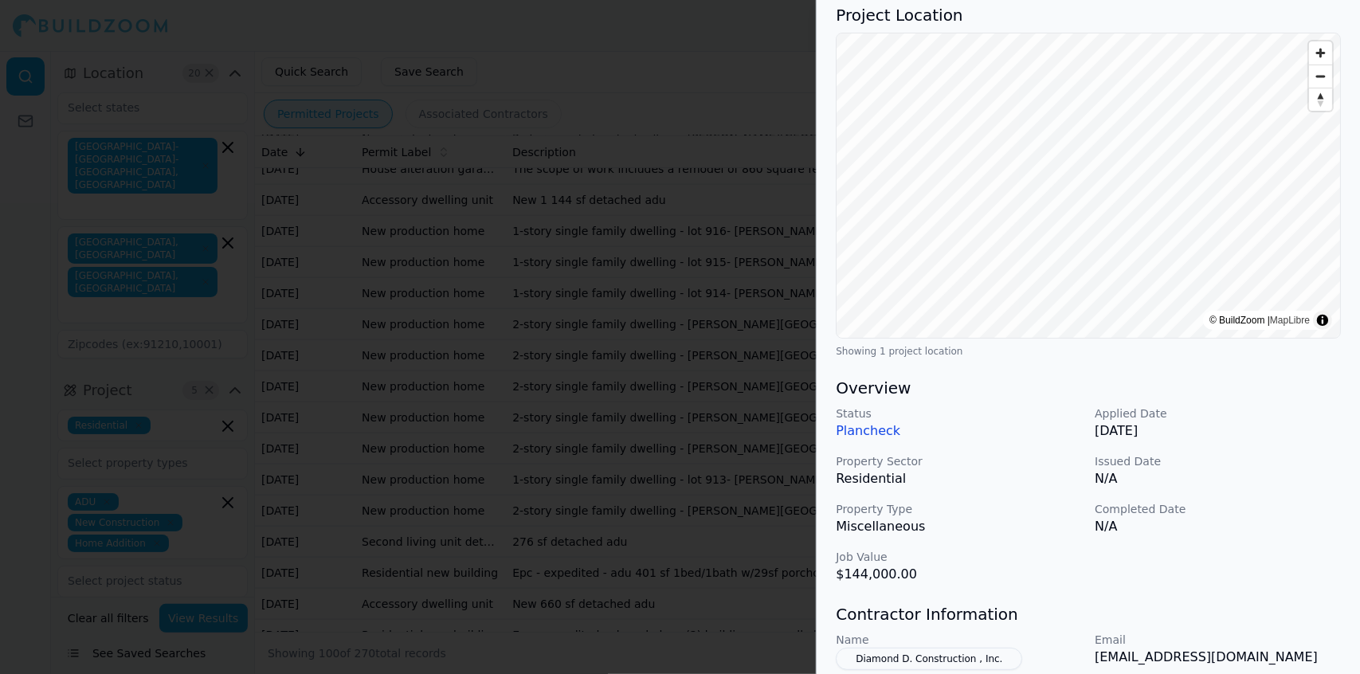
scroll to position [0, 0]
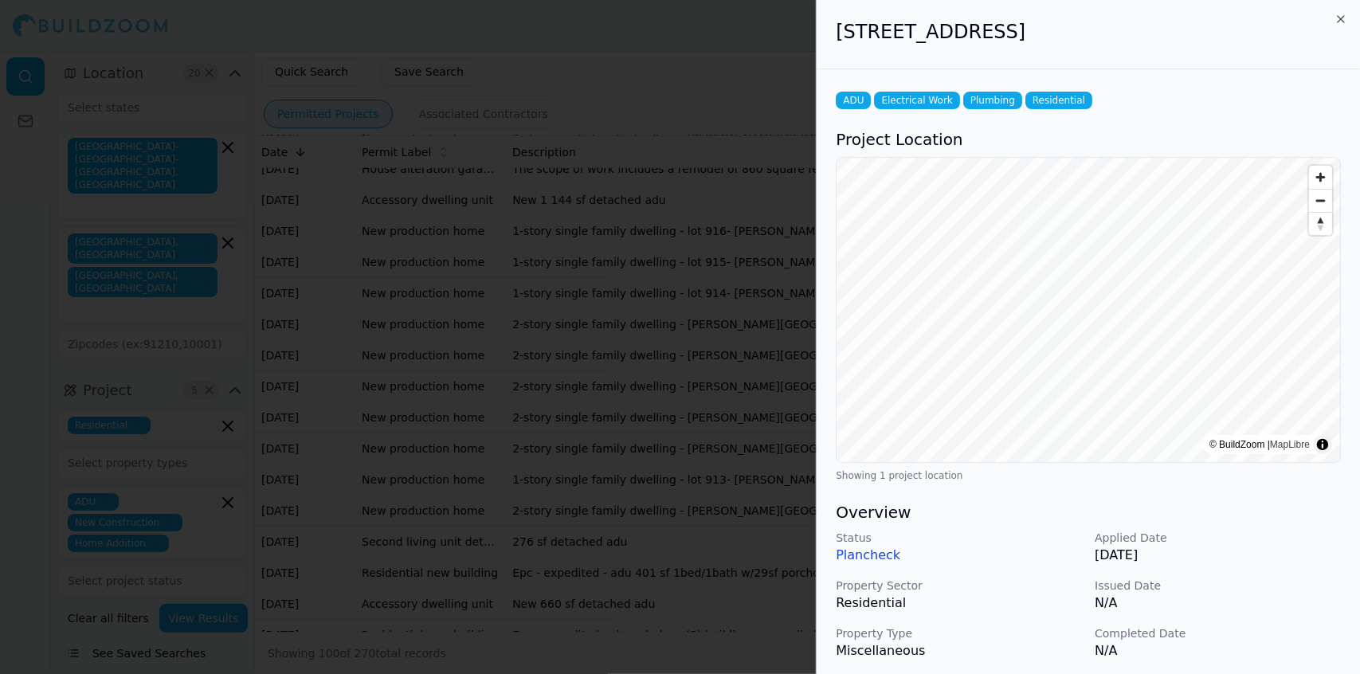
click at [684, 315] on div at bounding box center [680, 337] width 1360 height 674
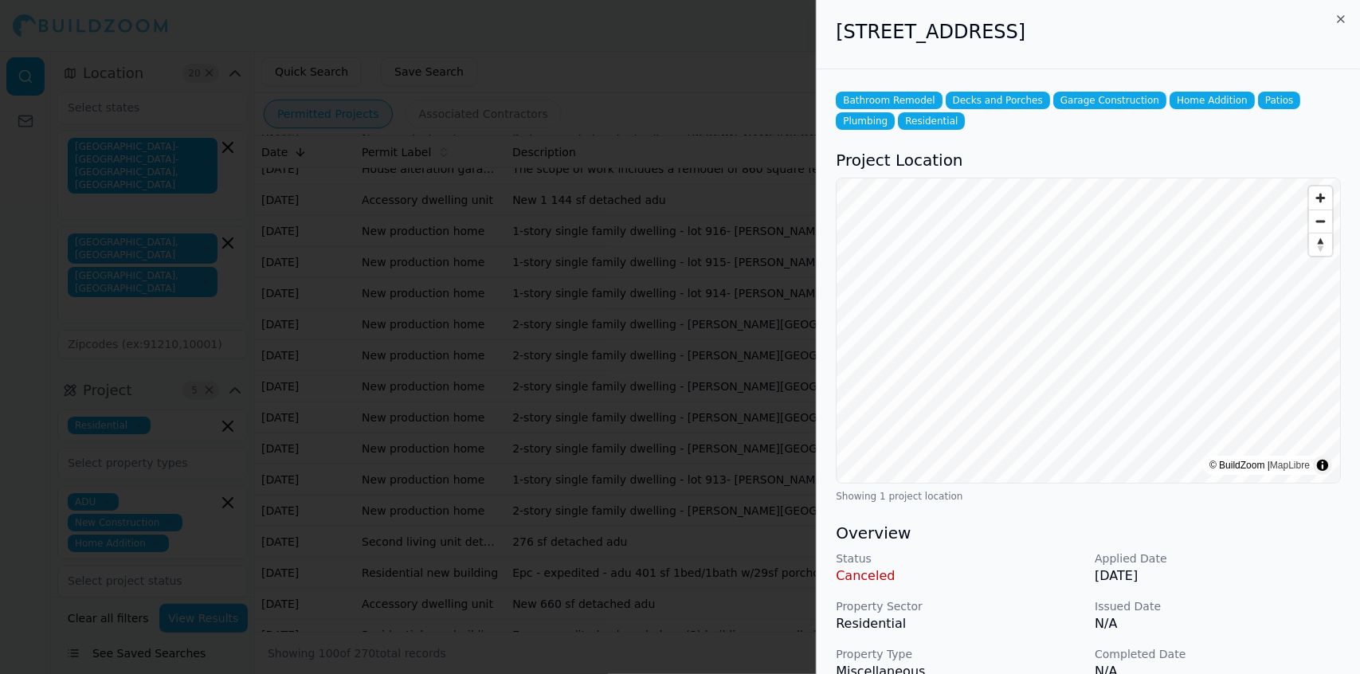
click at [684, 269] on div at bounding box center [680, 337] width 1360 height 674
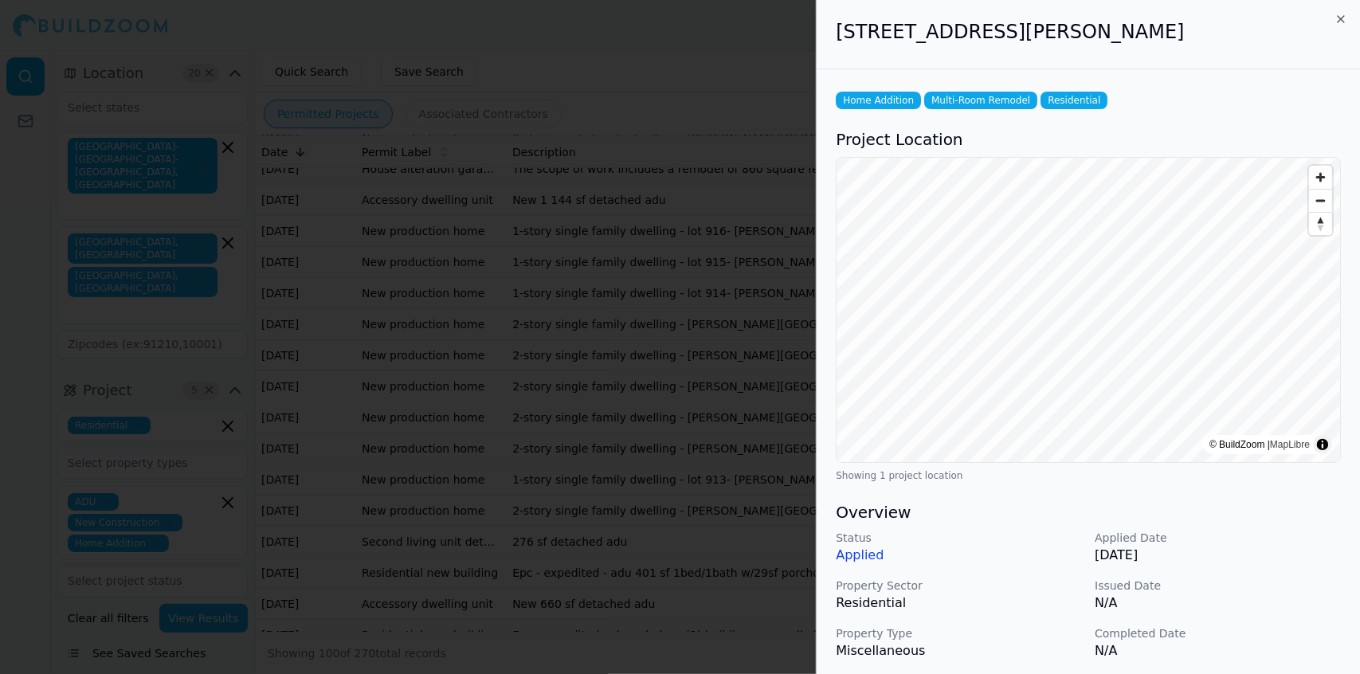
click at [684, 399] on div "Status Applied Applied Date [DATE] Property Sector Residential Issued Date N/A …" at bounding box center [1088, 619] width 505 height 178
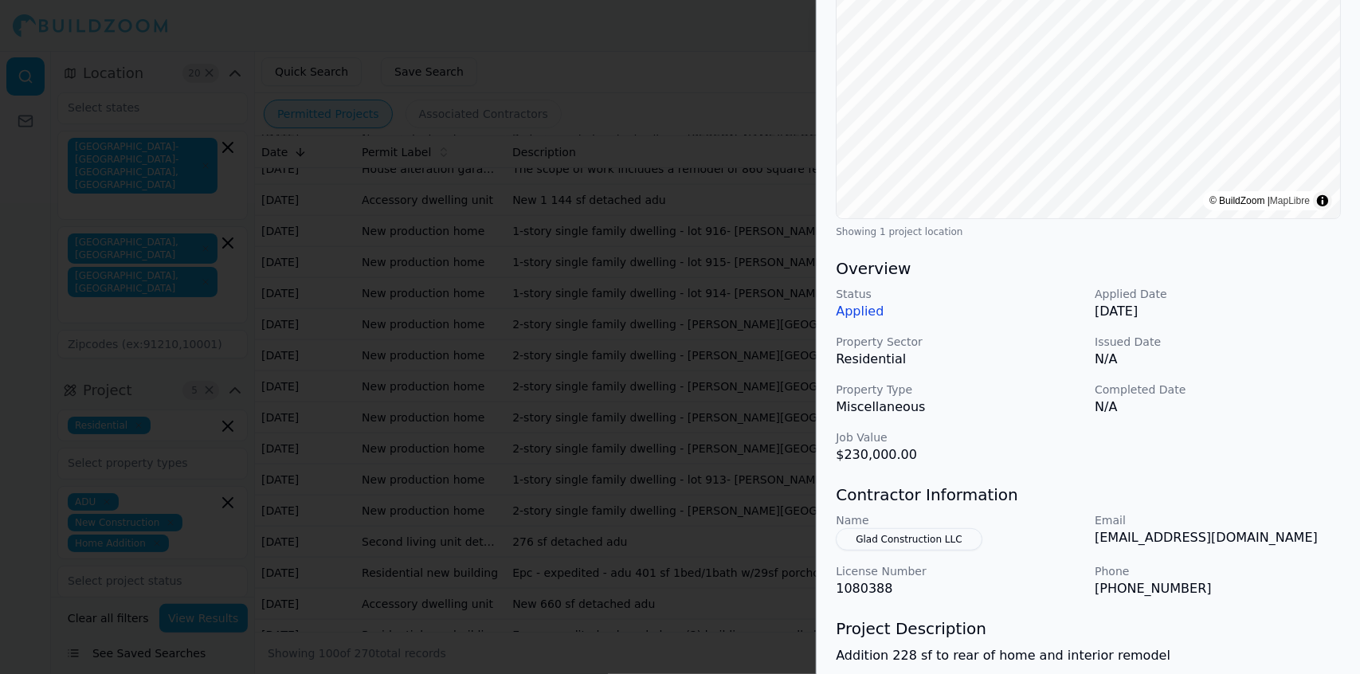
scroll to position [242, 0]
click at [684, 347] on div at bounding box center [680, 337] width 1360 height 674
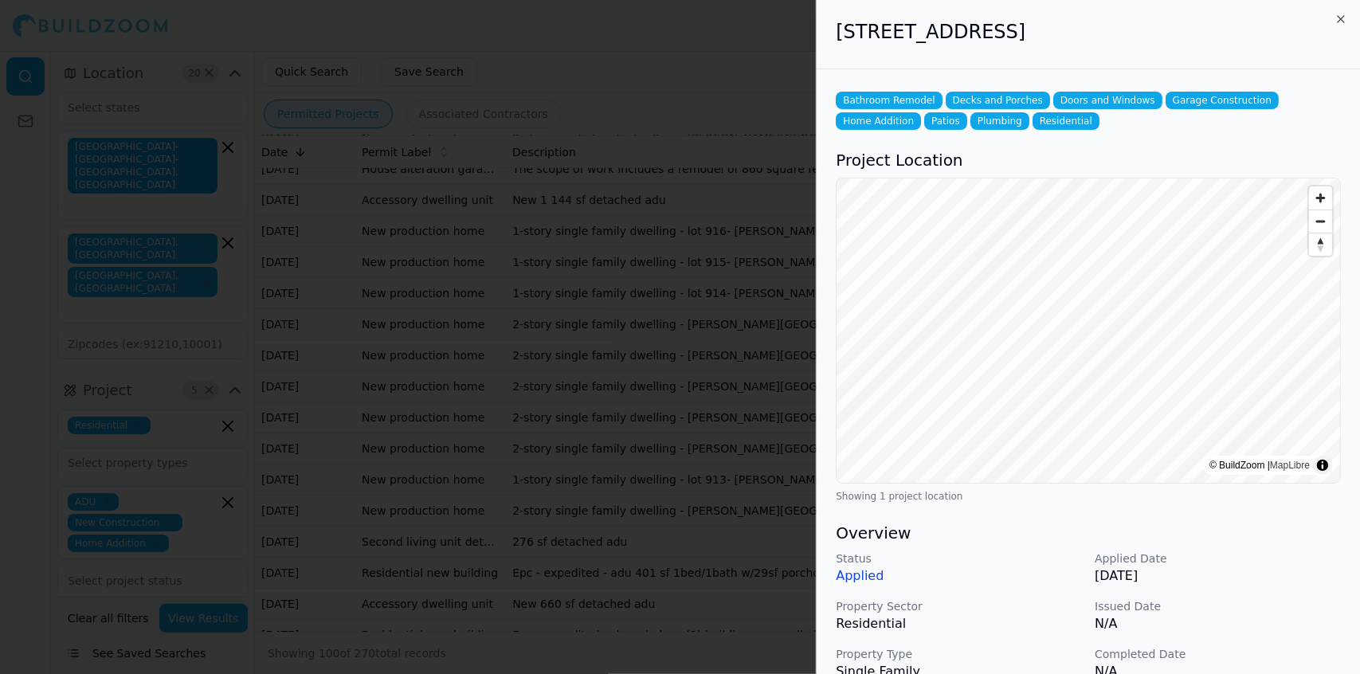
click at [684, 399] on p "Issued Date" at bounding box center [1218, 606] width 246 height 16
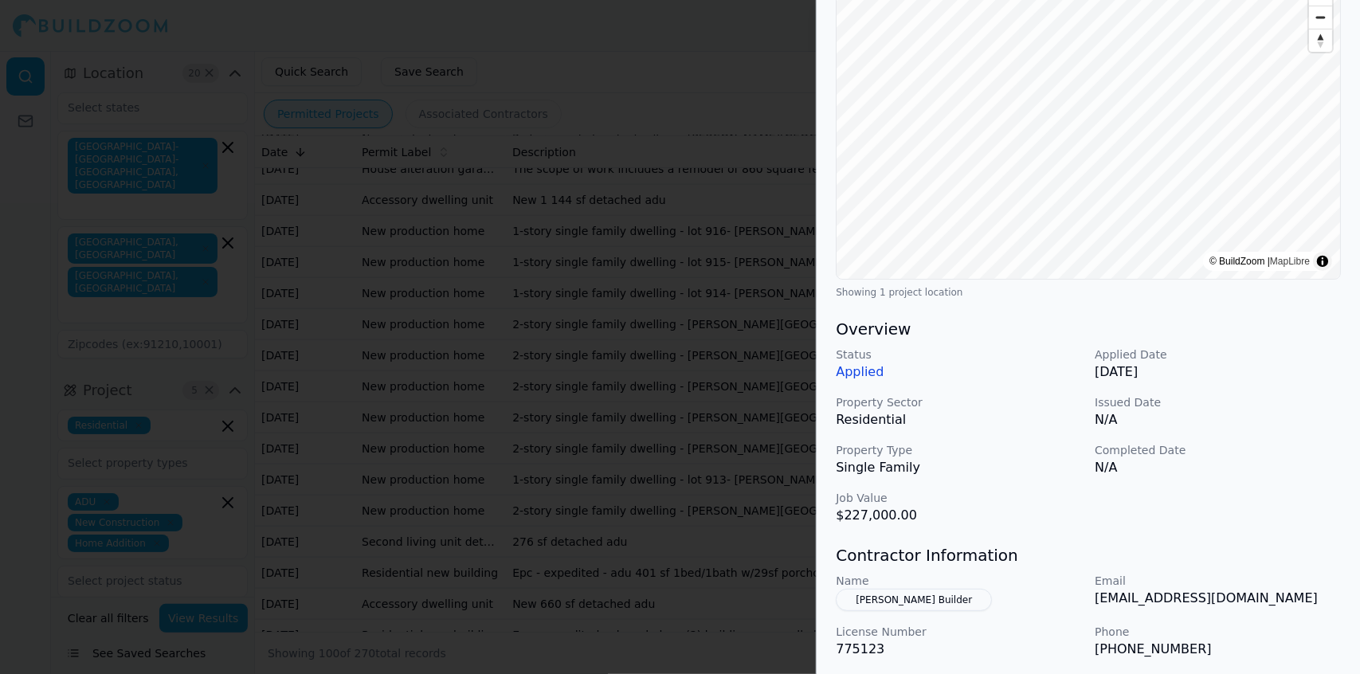
scroll to position [0, 0]
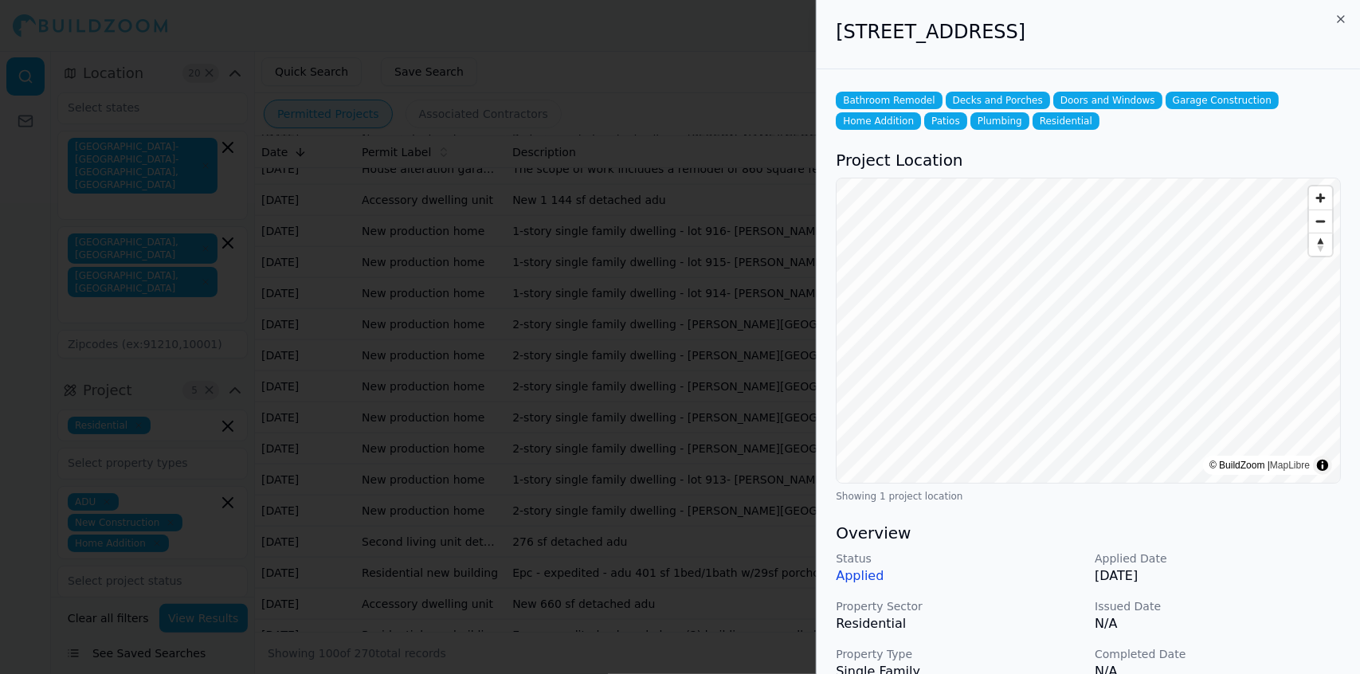
click at [684, 344] on div at bounding box center [680, 337] width 1360 height 674
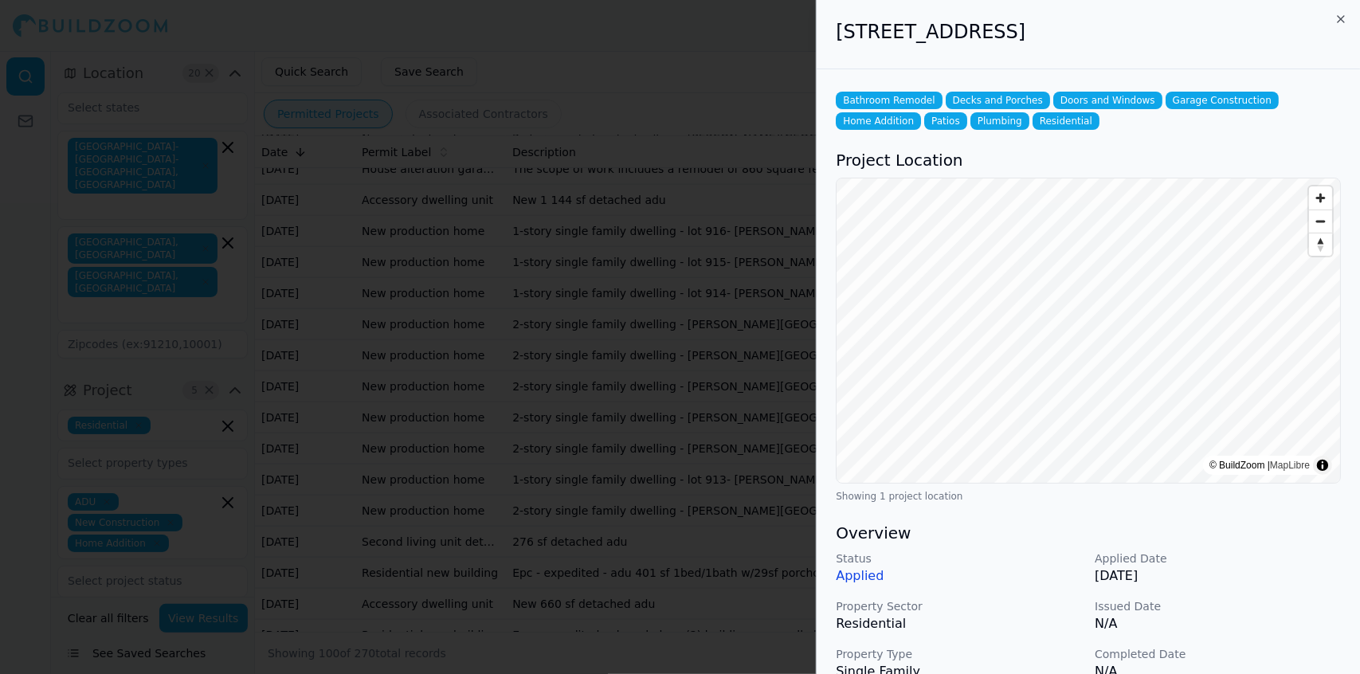
click at [684, 399] on p "N/A" at bounding box center [1218, 623] width 246 height 19
click at [684, 334] on div at bounding box center [680, 337] width 1360 height 674
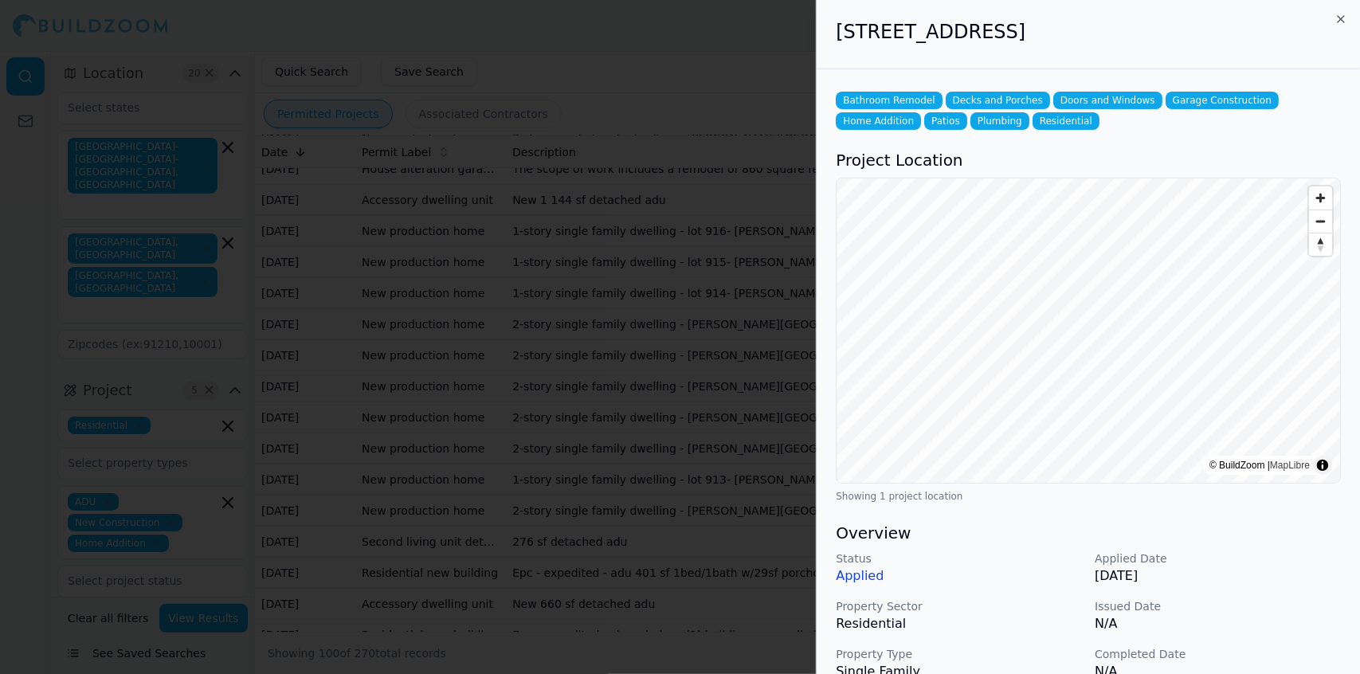
click at [684, 399] on p "N/A" at bounding box center [1218, 623] width 246 height 19
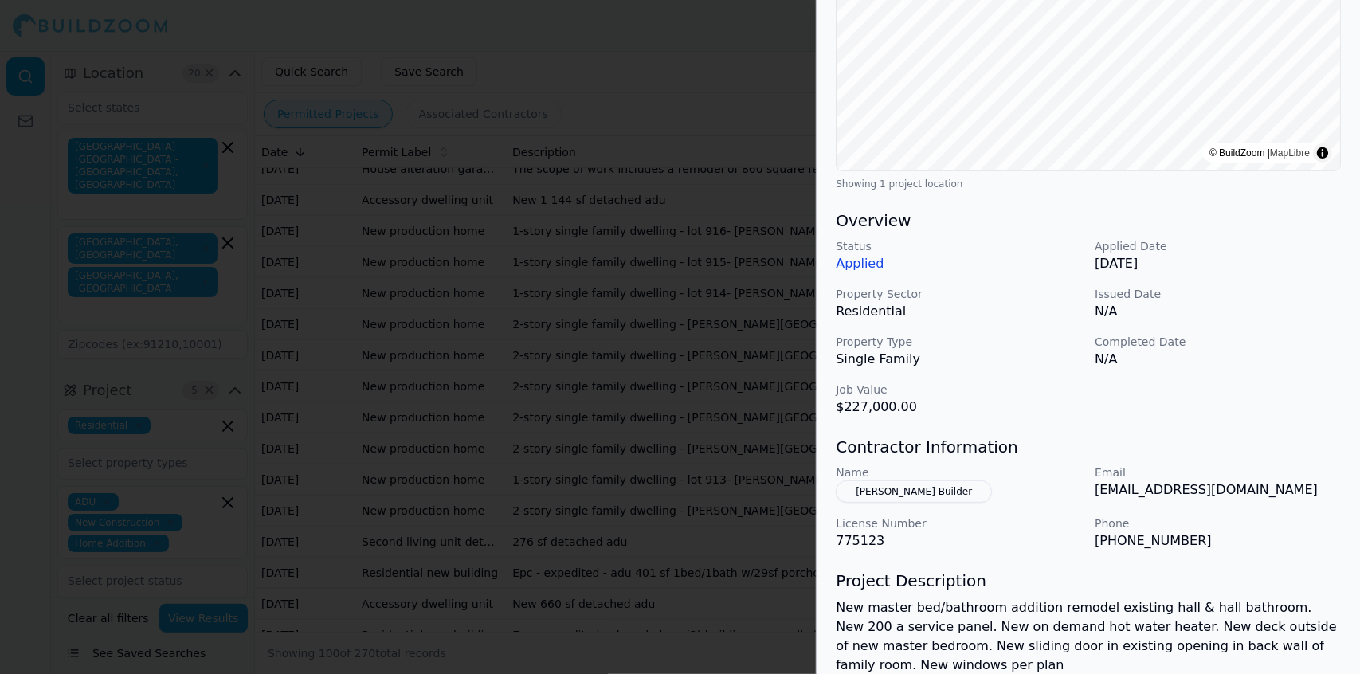
scroll to position [319, 0]
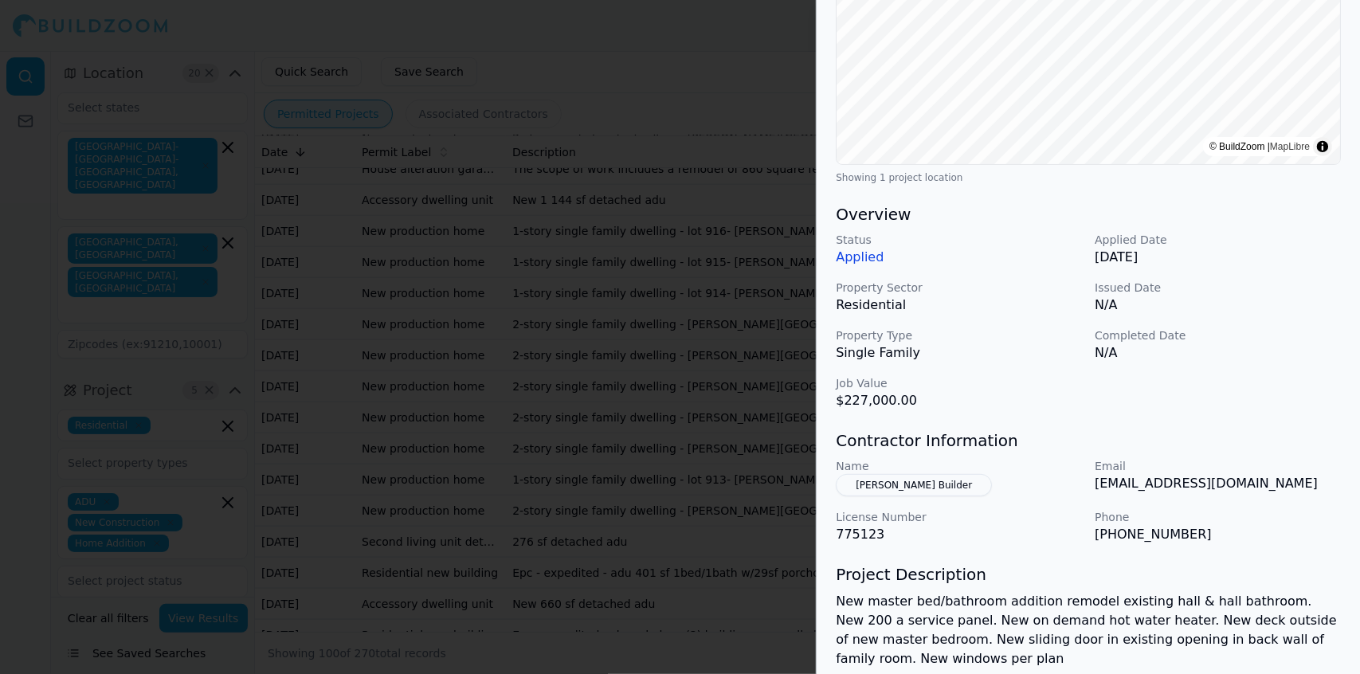
click at [684, 370] on div at bounding box center [680, 337] width 1360 height 674
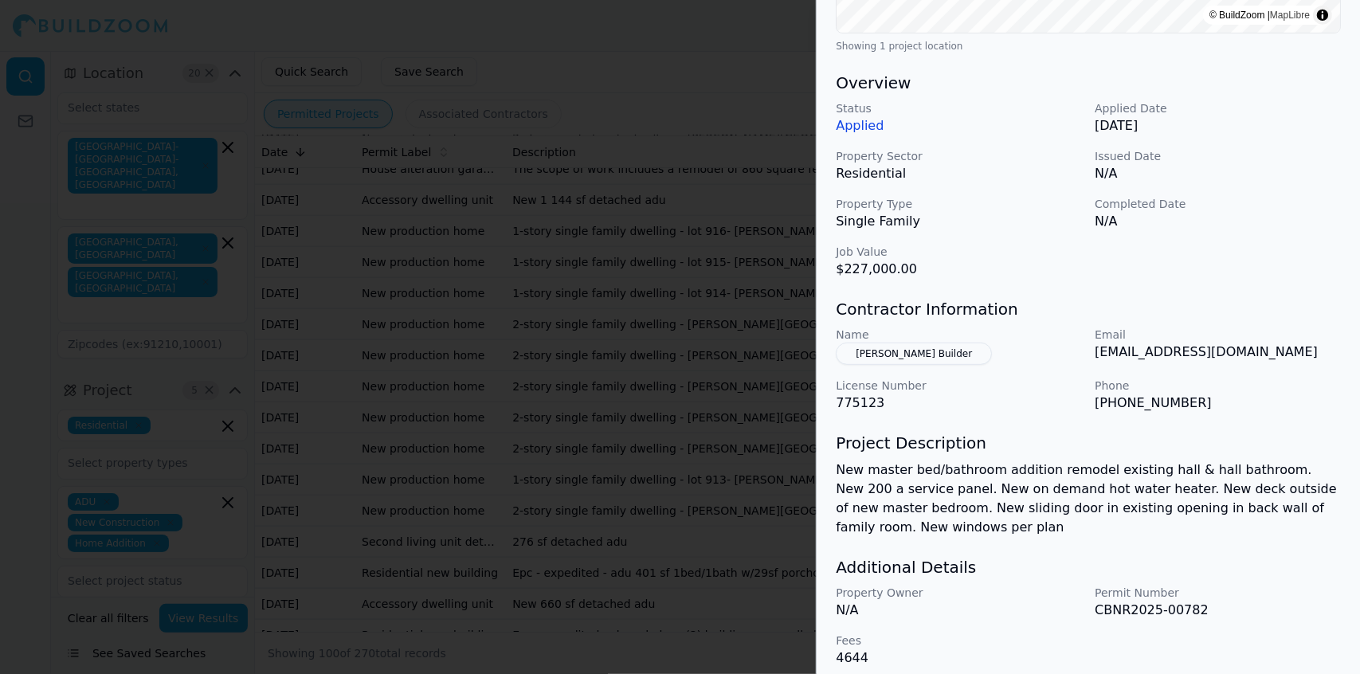
scroll to position [452, 0]
click at [633, 391] on div at bounding box center [680, 337] width 1360 height 674
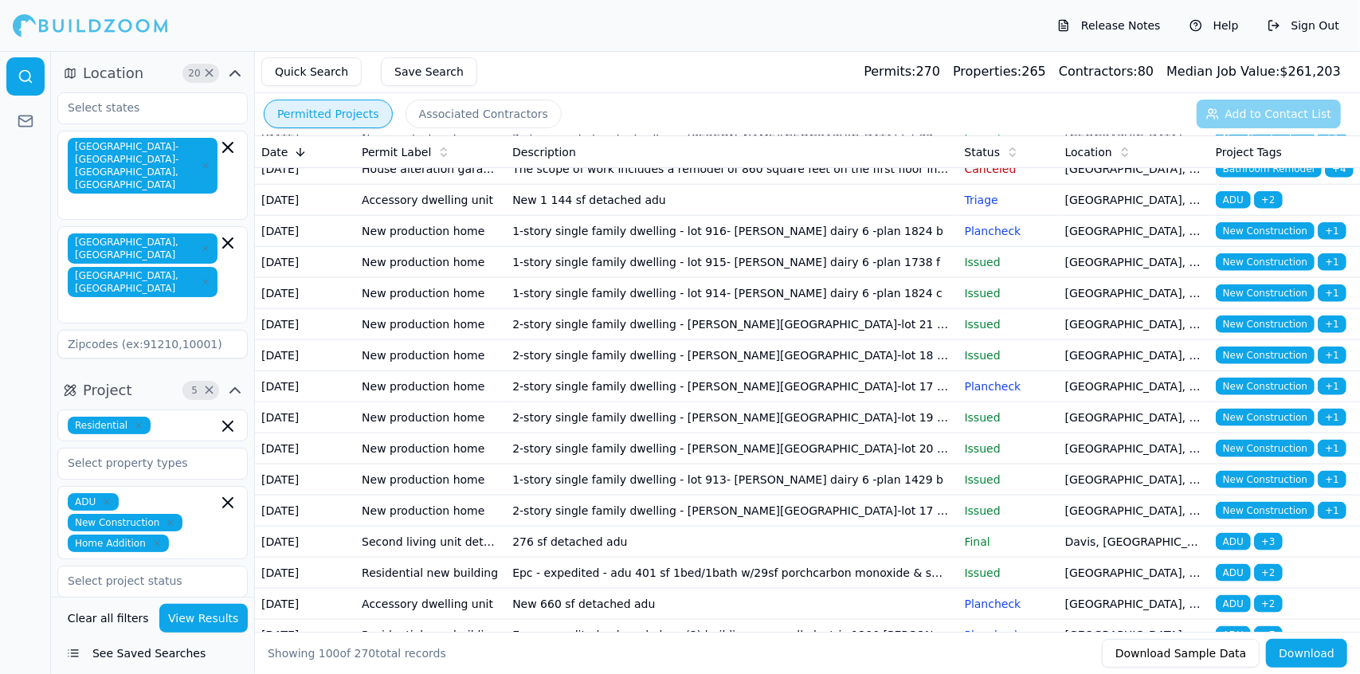
click at [665, 29] on td "Epc - install 1 413 sq.ft manufactured single family dwelling. Wrecking of exis…" at bounding box center [732, 13] width 452 height 31
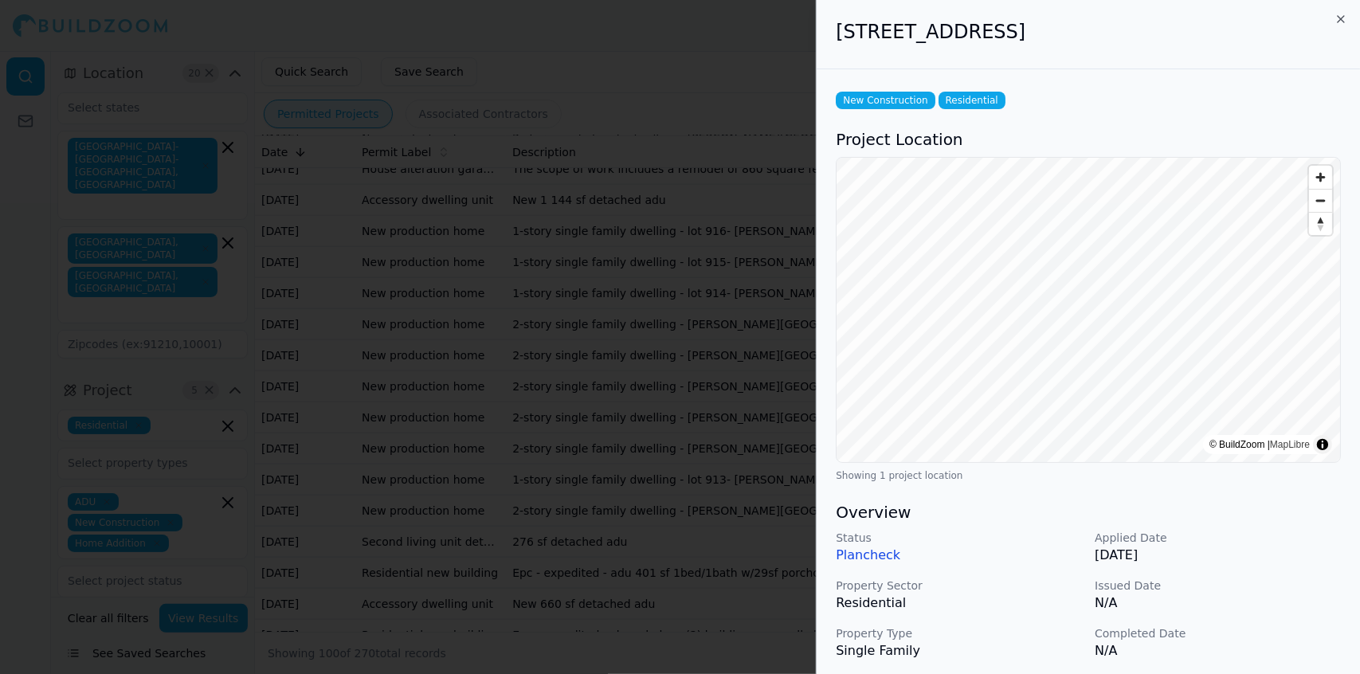
click at [684, 399] on p "Applied Date" at bounding box center [1218, 538] width 246 height 16
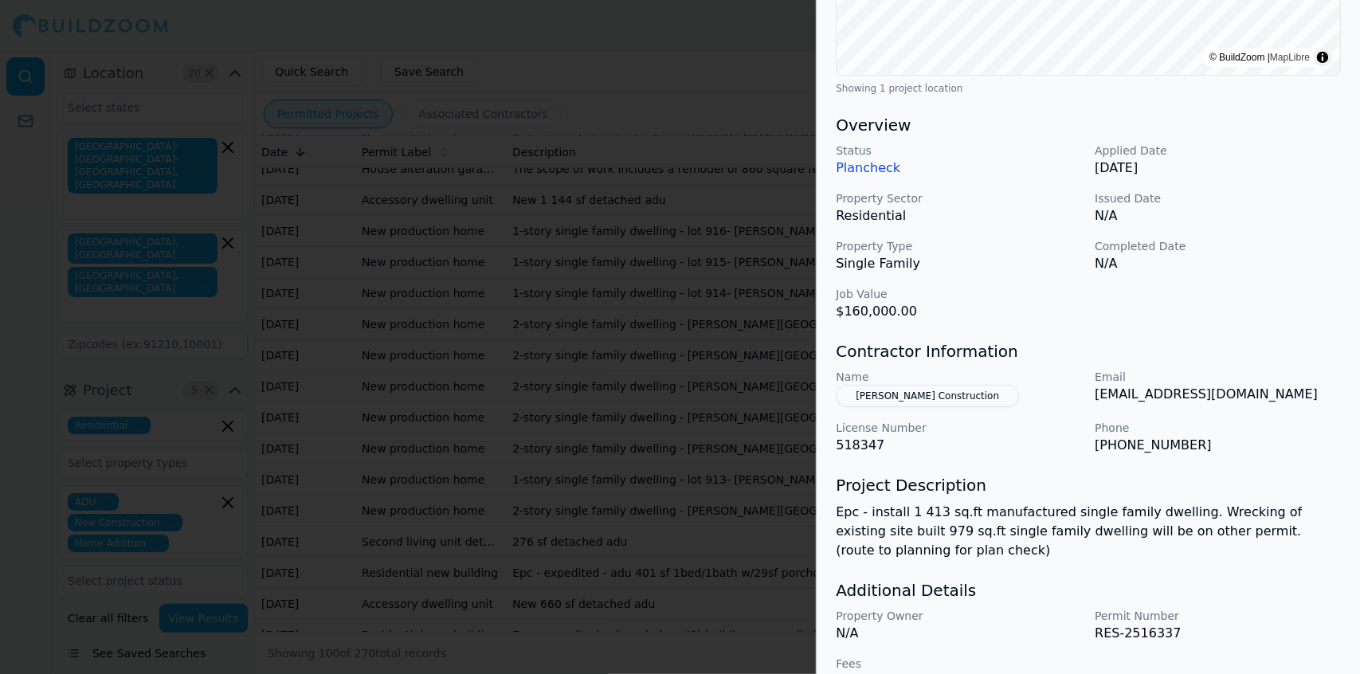
scroll to position [422, 0]
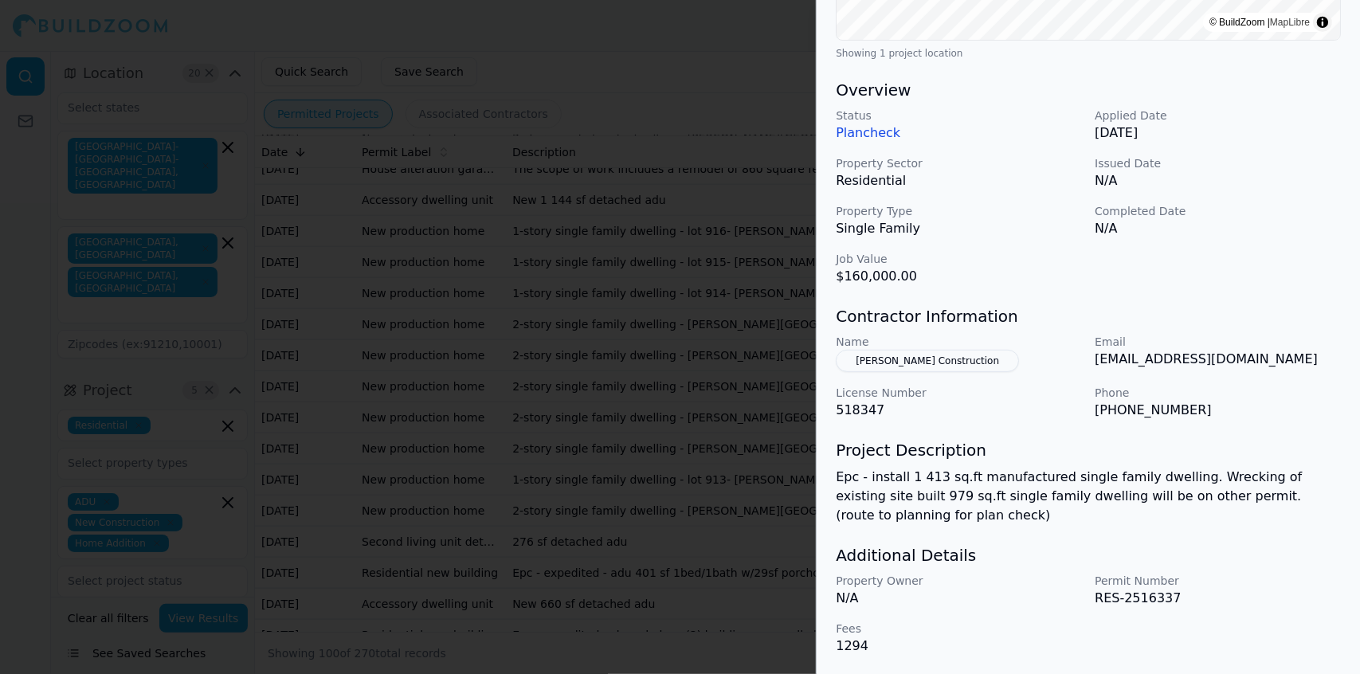
click at [653, 388] on div at bounding box center [680, 337] width 1360 height 674
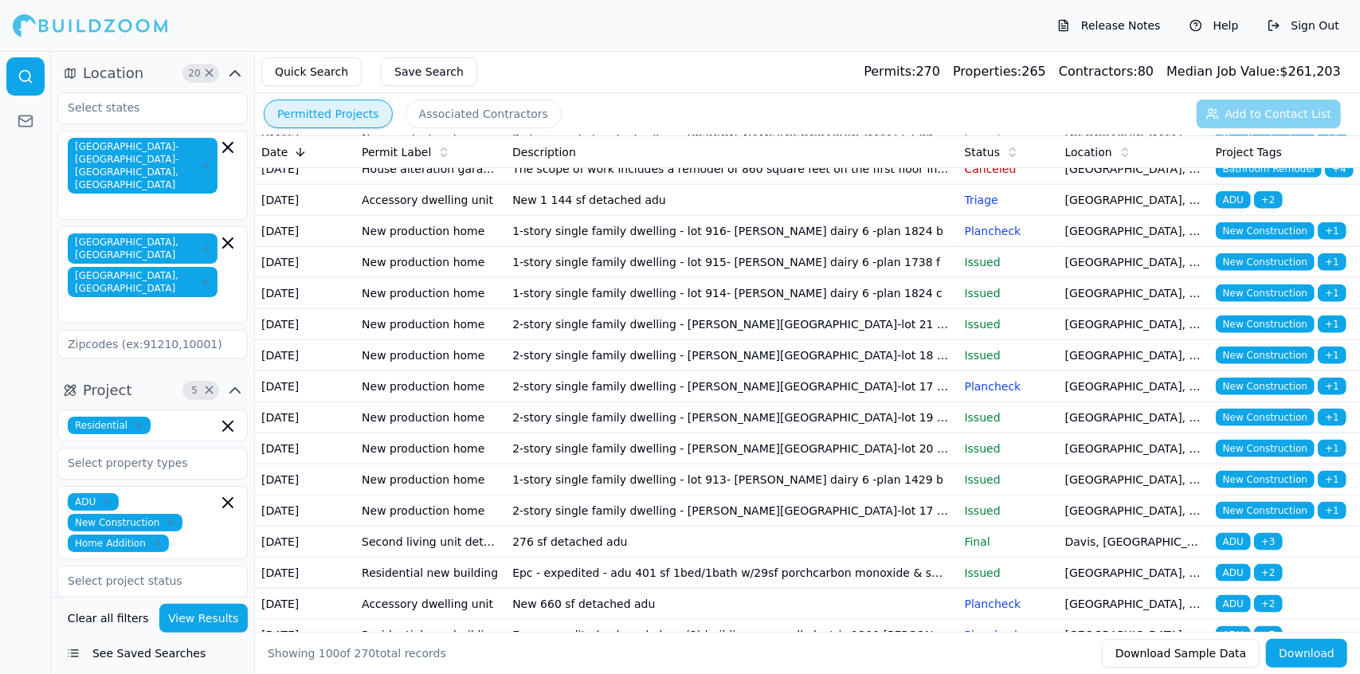
click at [678, 29] on td "Epc - install 1 413 sq.ft manufactured single family dwelling. Wrecking of exis…" at bounding box center [732, 13] width 452 height 31
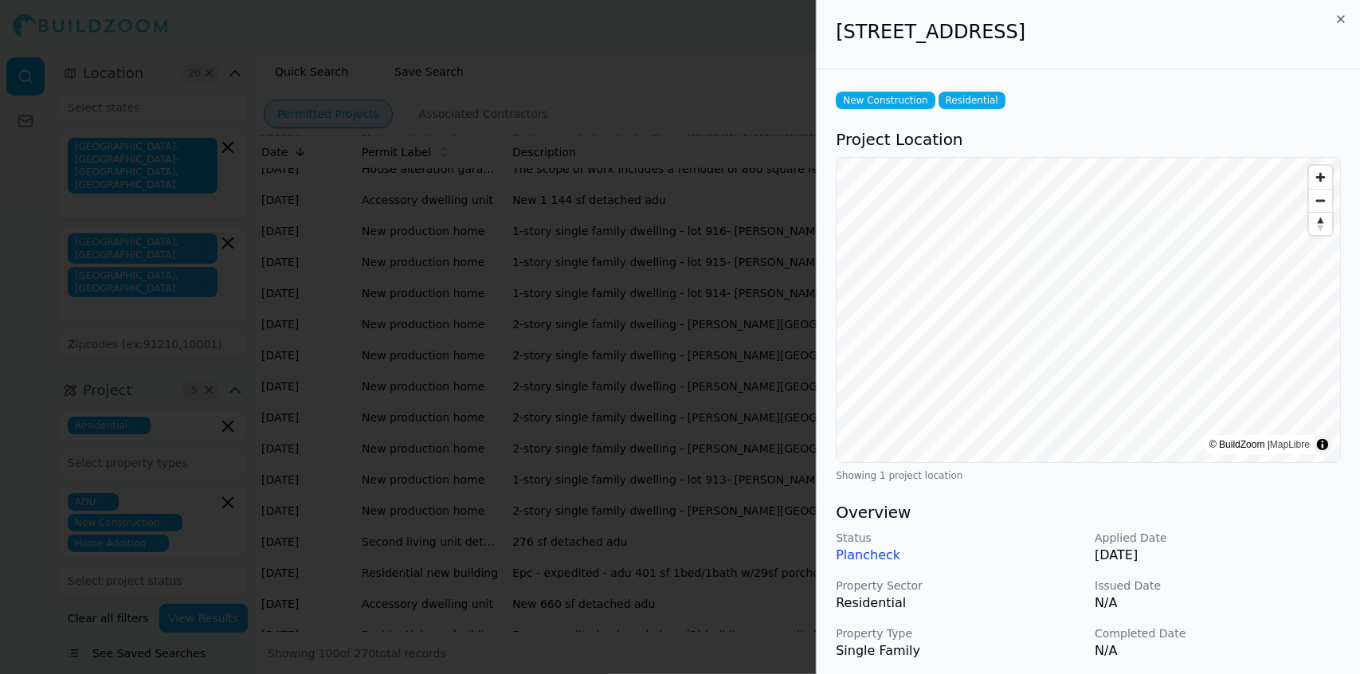
click at [684, 399] on div "Status Plancheck Applied Date [DATE] Property Sector Residential Issued Date N/…" at bounding box center [1088, 619] width 505 height 178
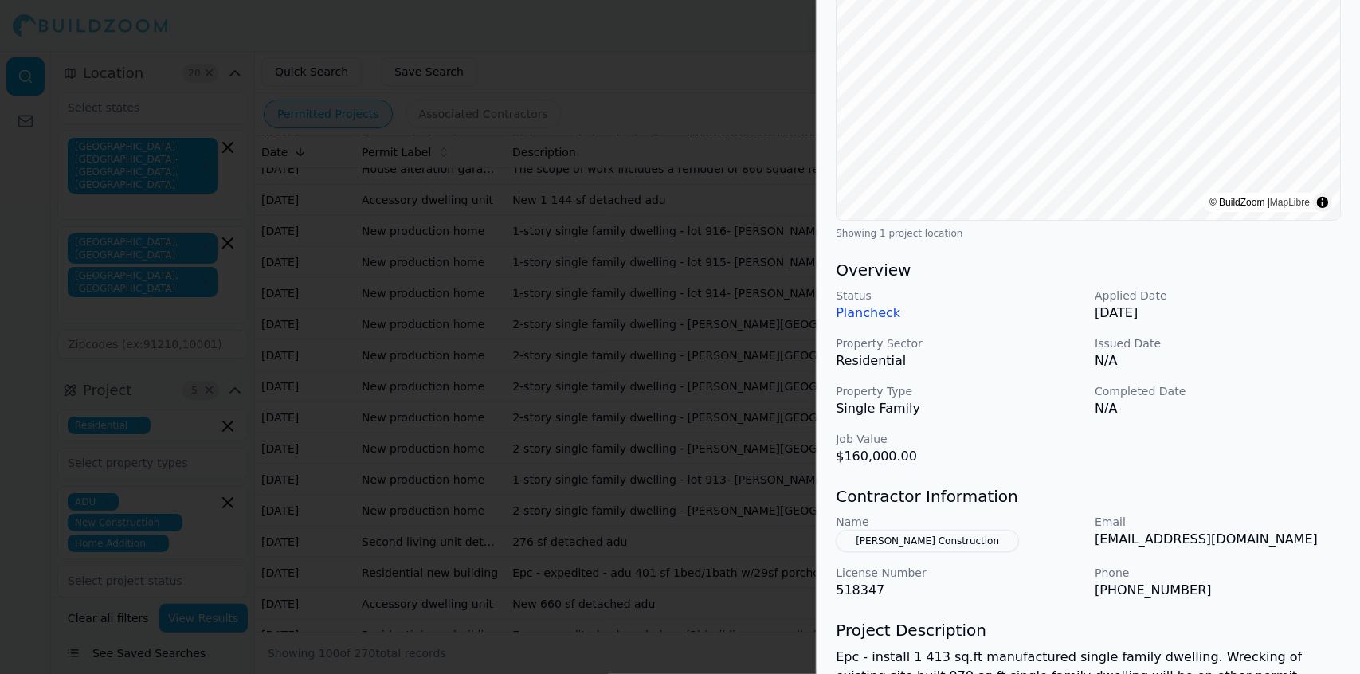
scroll to position [245, 0]
click at [641, 399] on div at bounding box center [680, 337] width 1360 height 674
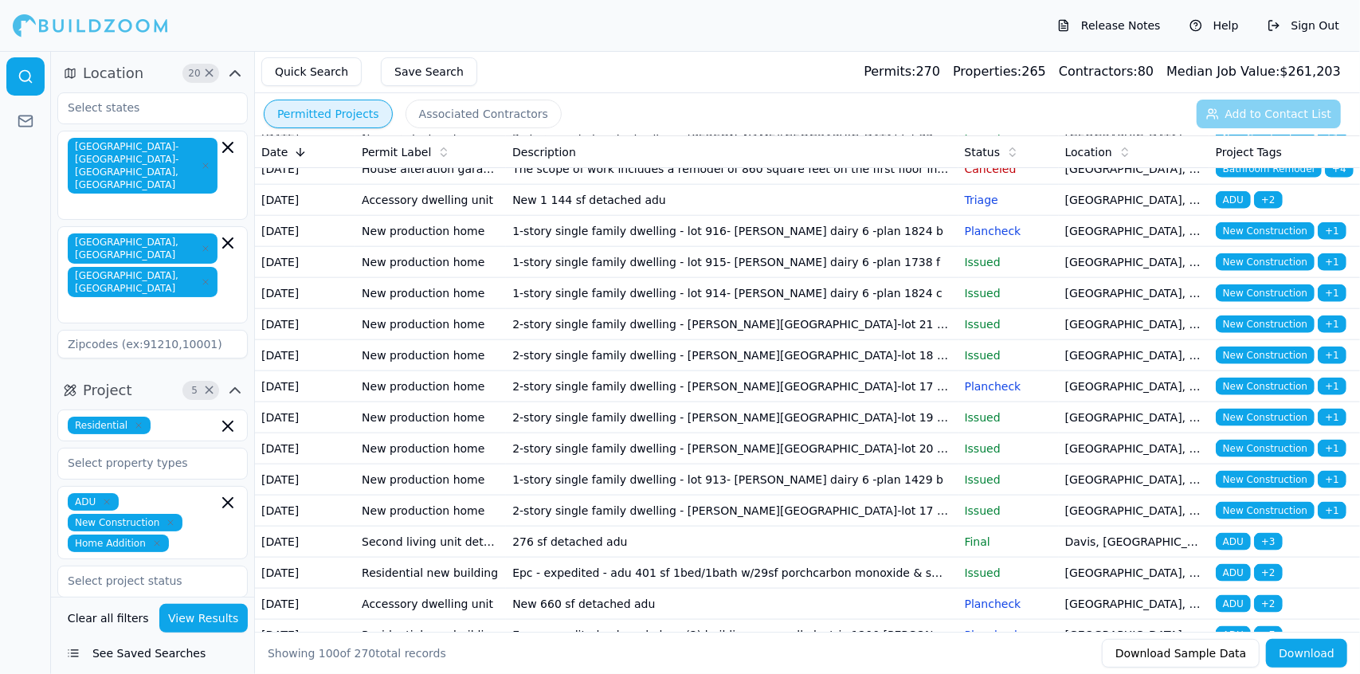
click at [647, 61] on td "Epc - expedited - new 1 bed 1 bathroom adu 502 sq. Ft wh closet 9.3 sq. Ft. & c…" at bounding box center [732, 44] width 452 height 31
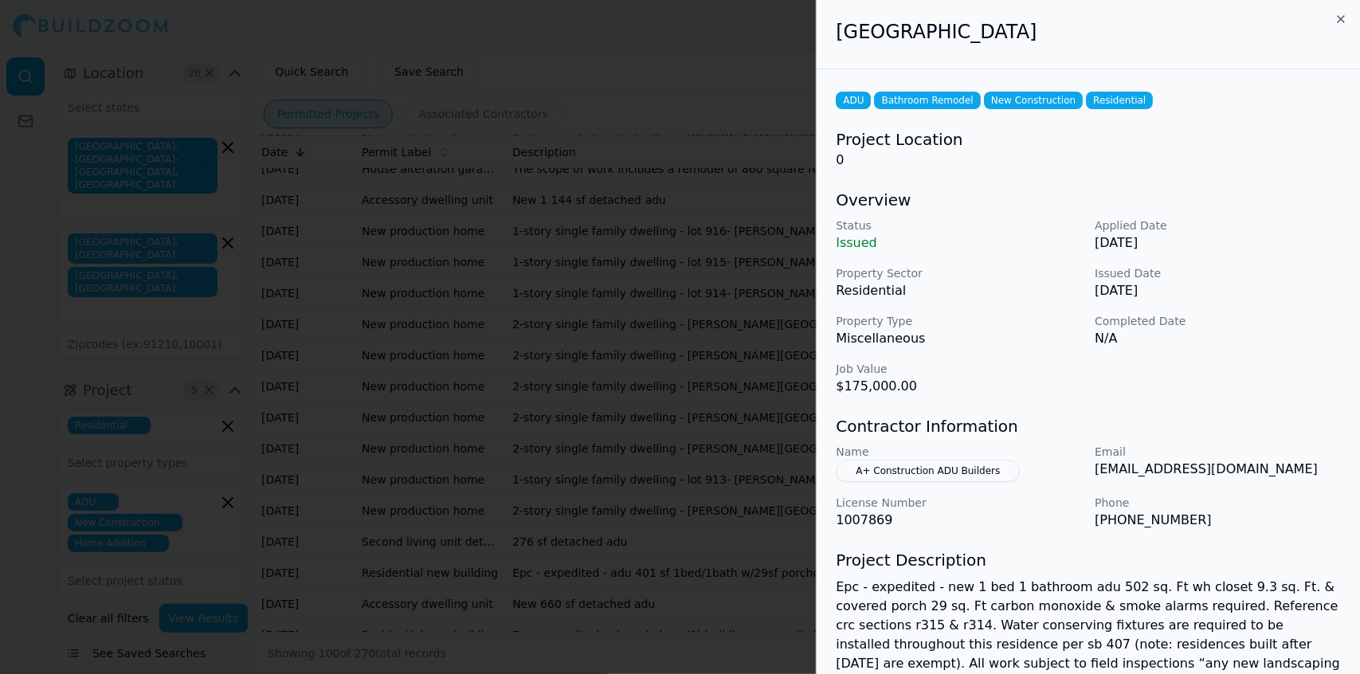
click at [647, 399] on div at bounding box center [680, 337] width 1360 height 674
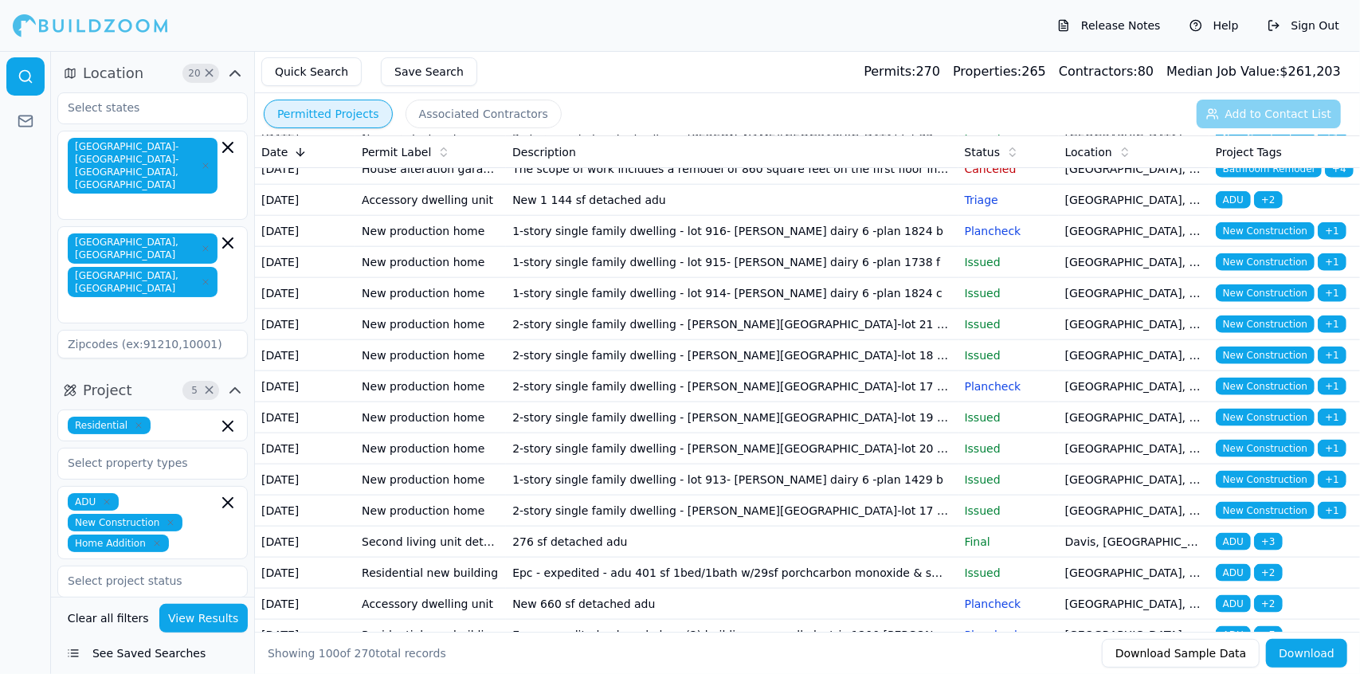
click at [613, 123] on td "New detached adu and jadu" at bounding box center [732, 107] width 452 height 31
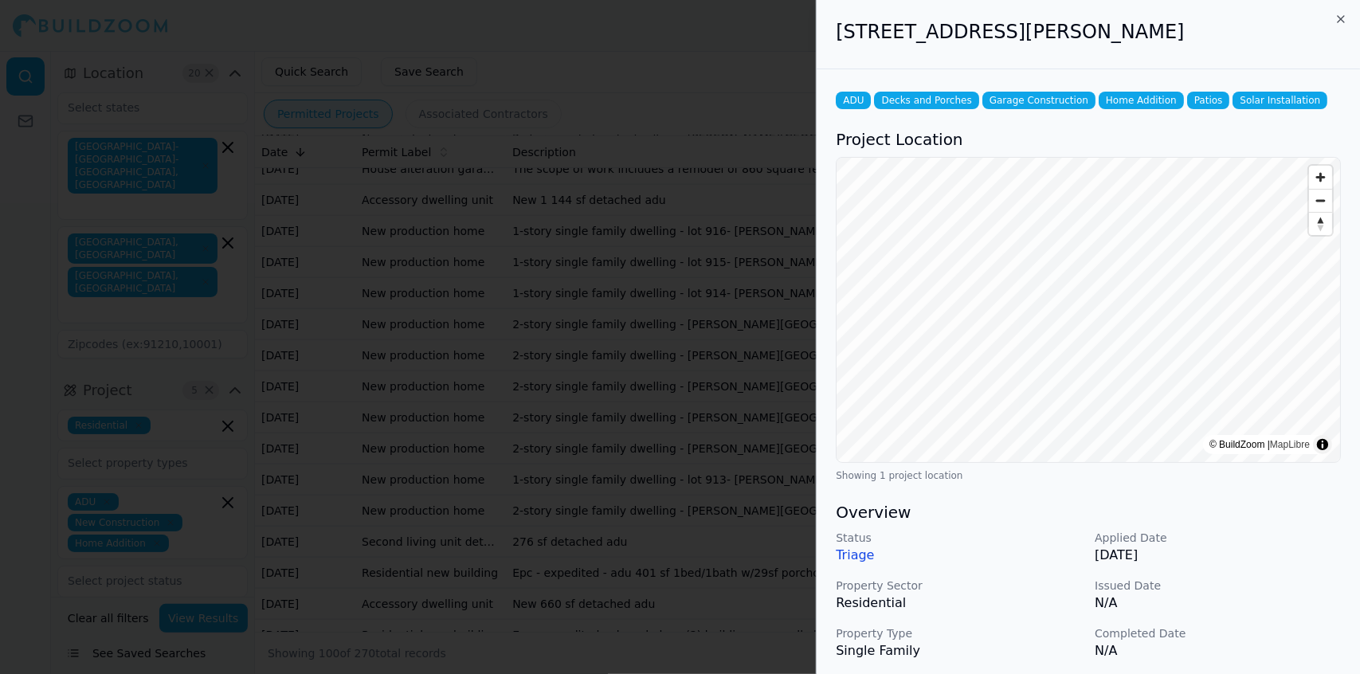
click at [684, 399] on p "N/A" at bounding box center [1218, 603] width 246 height 19
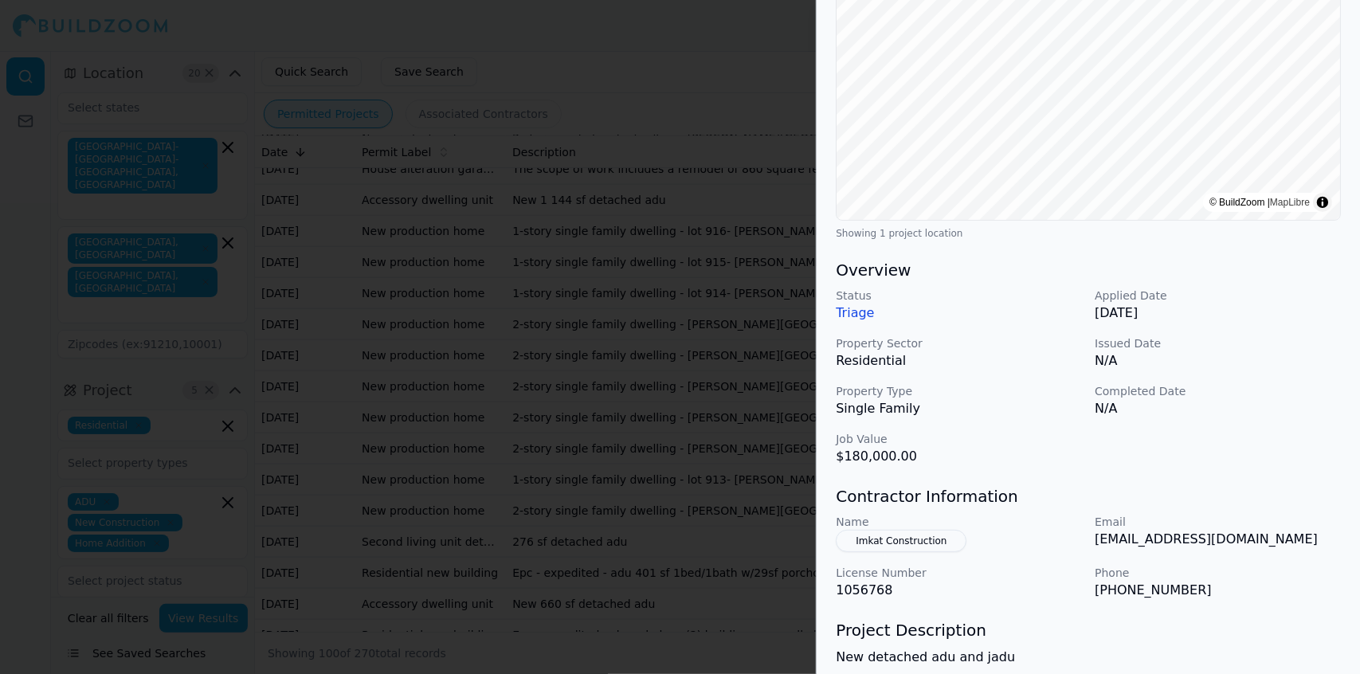
scroll to position [242, 0]
click at [596, 399] on div at bounding box center [680, 337] width 1360 height 674
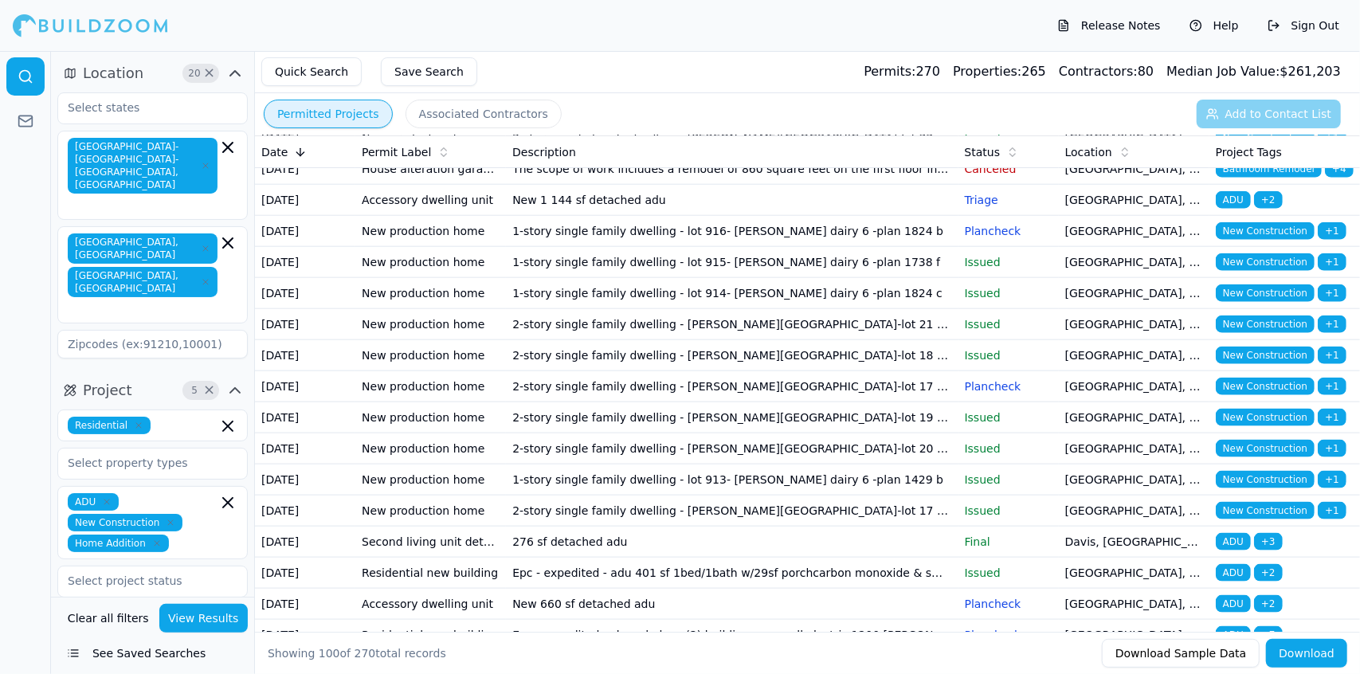
click at [610, 123] on td "New detached adu and jadu" at bounding box center [732, 107] width 452 height 31
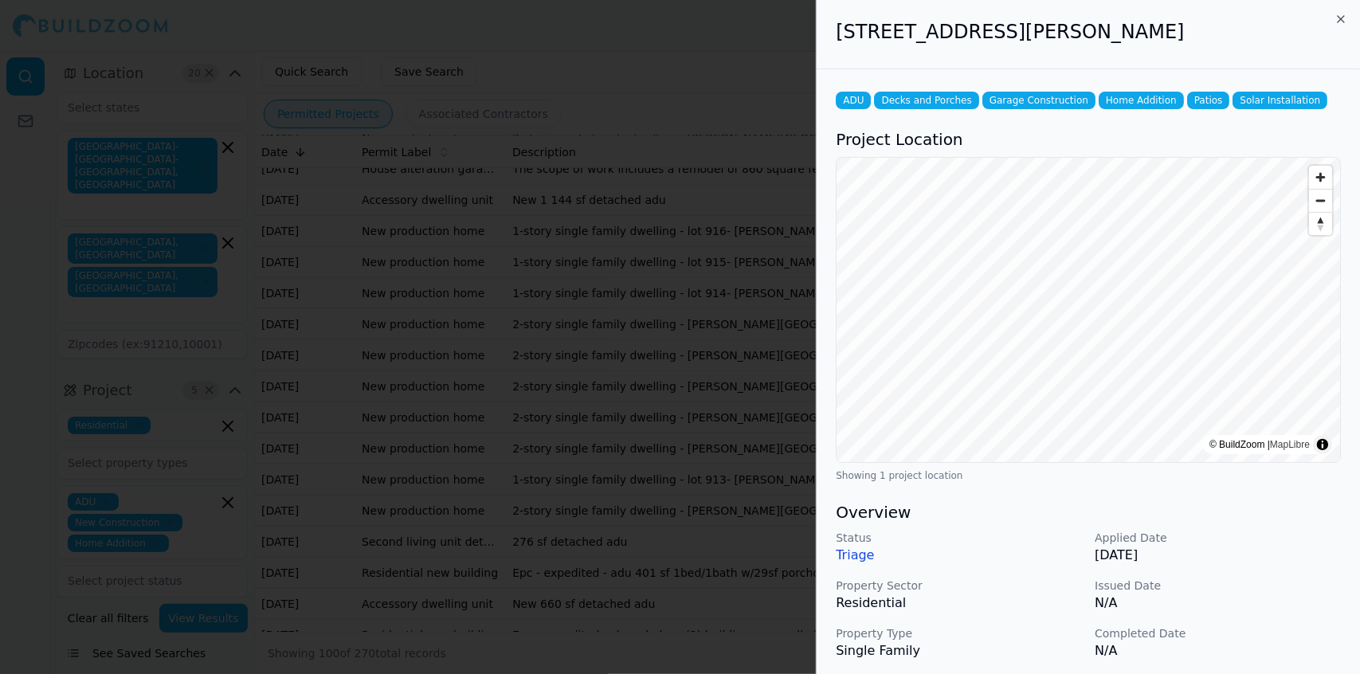
click at [684, 399] on p "Completed Date" at bounding box center [1218, 634] width 246 height 16
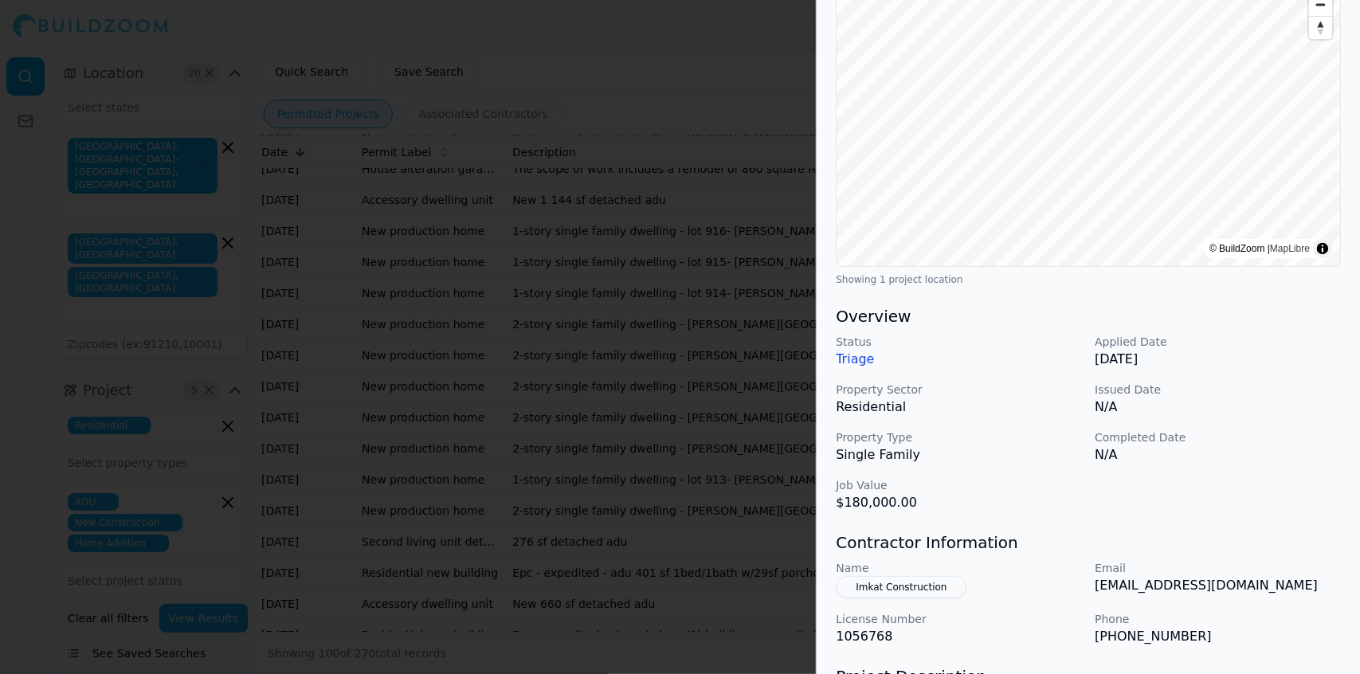
scroll to position [202, 0]
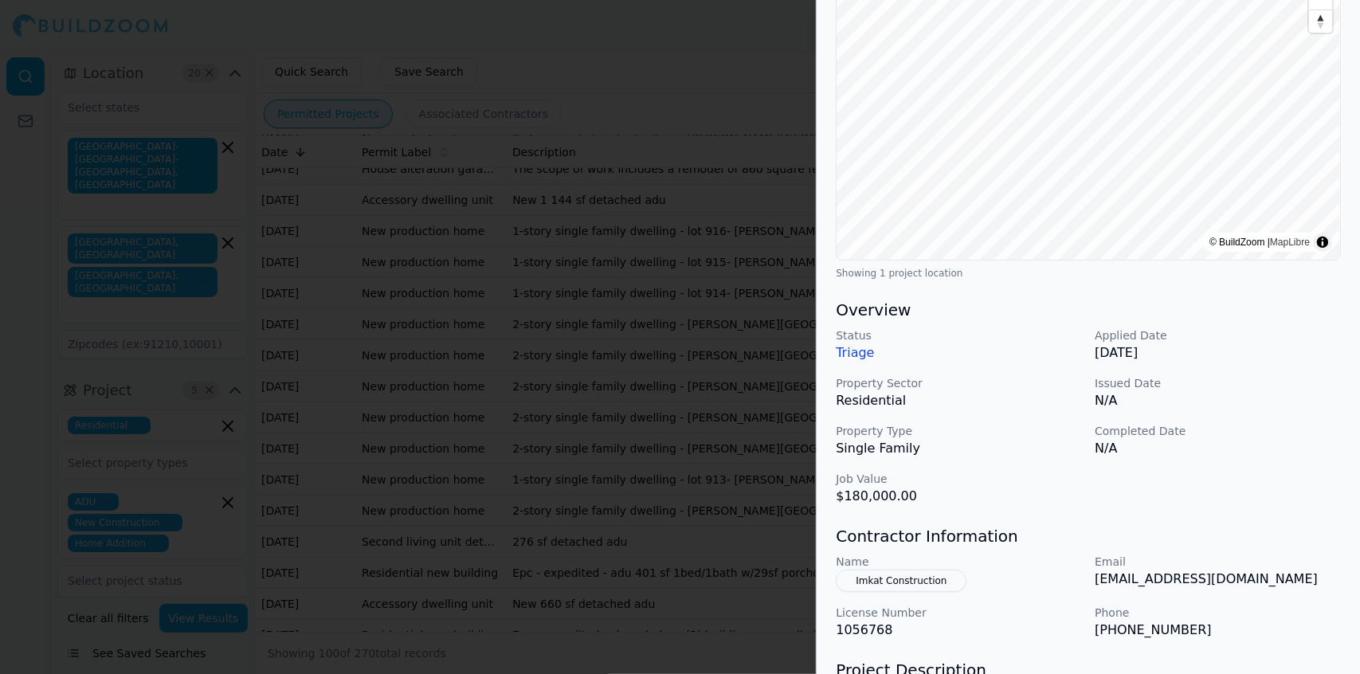
click at [642, 399] on div at bounding box center [680, 337] width 1360 height 674
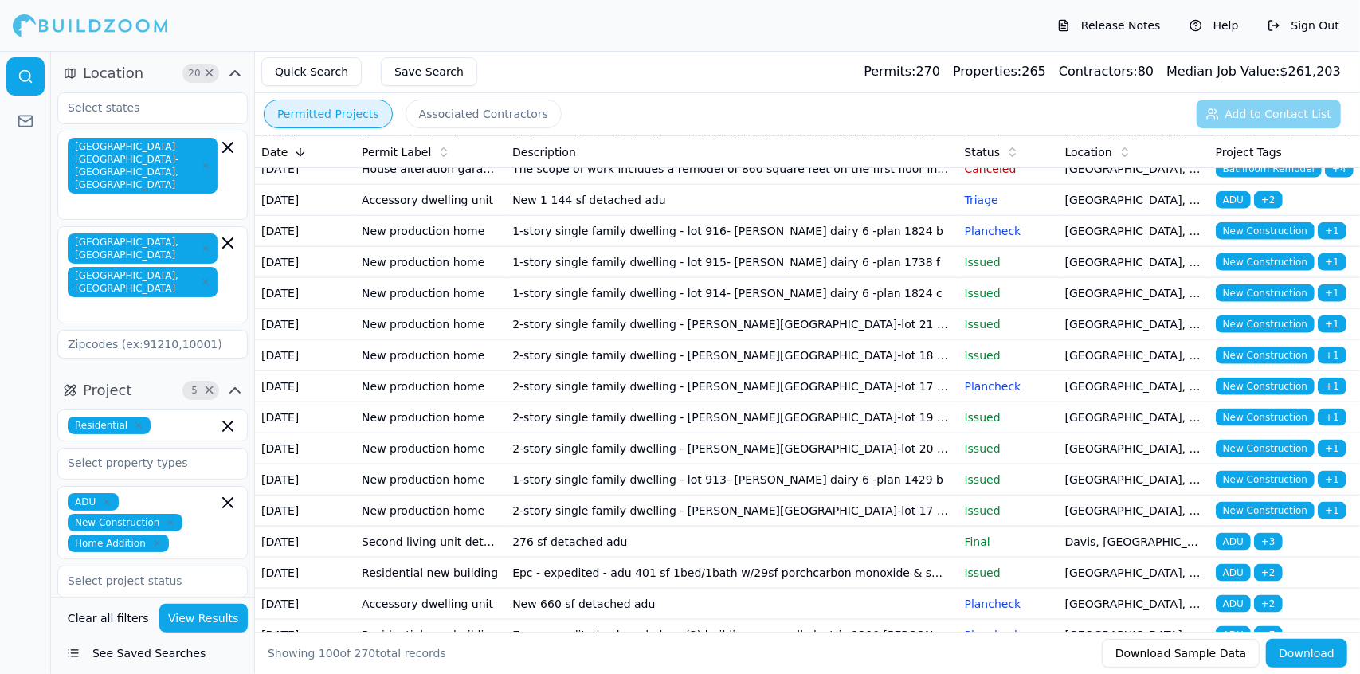
click at [684, 154] on td "2-story single family dwelling - [PERSON_NAME][GEOGRAPHIC_DATA]-lot 22 - plan 1…" at bounding box center [732, 138] width 452 height 31
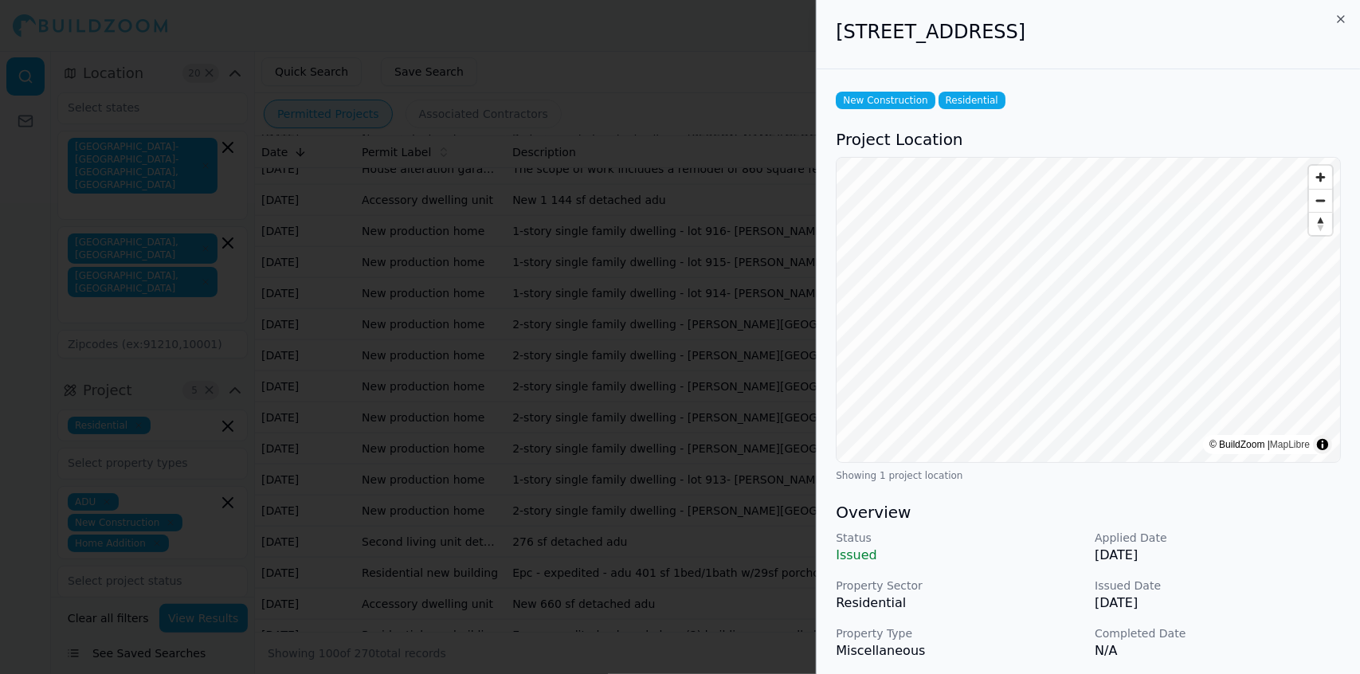
click at [684, 399] on p "[DATE]" at bounding box center [1218, 603] width 246 height 19
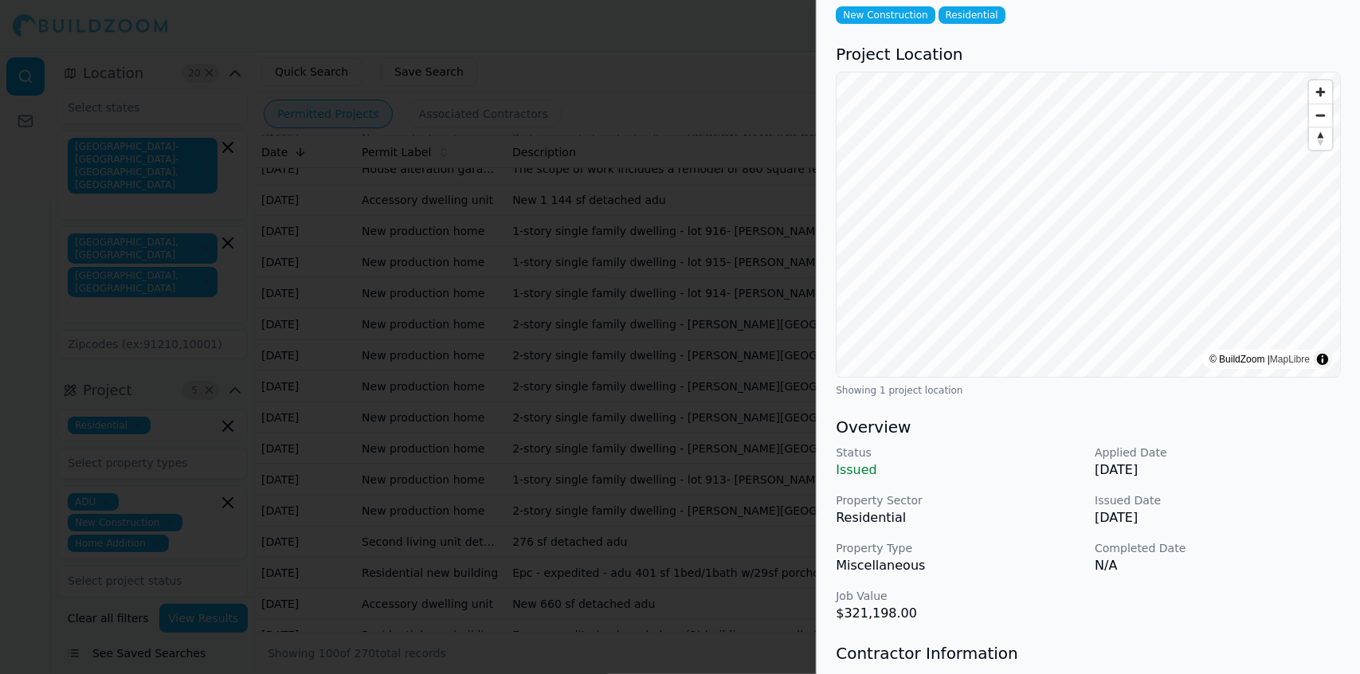
scroll to position [0, 0]
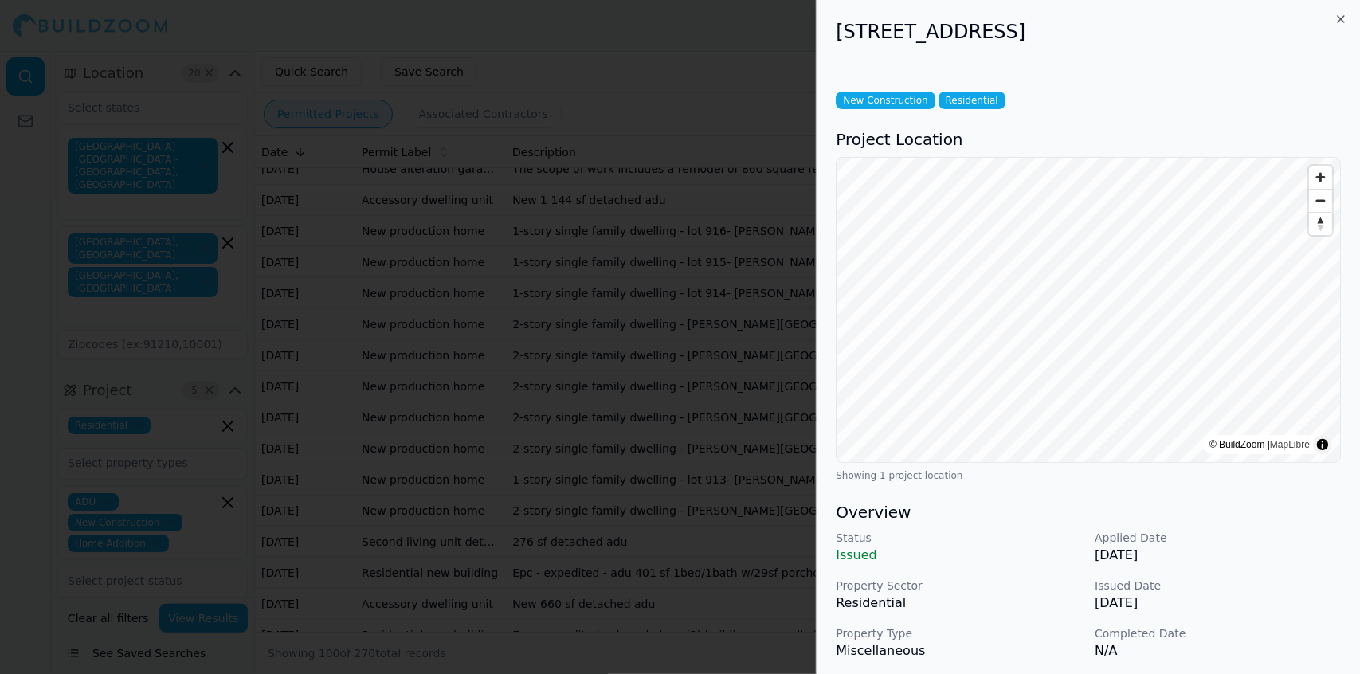
click at [684, 399] on div at bounding box center [680, 337] width 1360 height 674
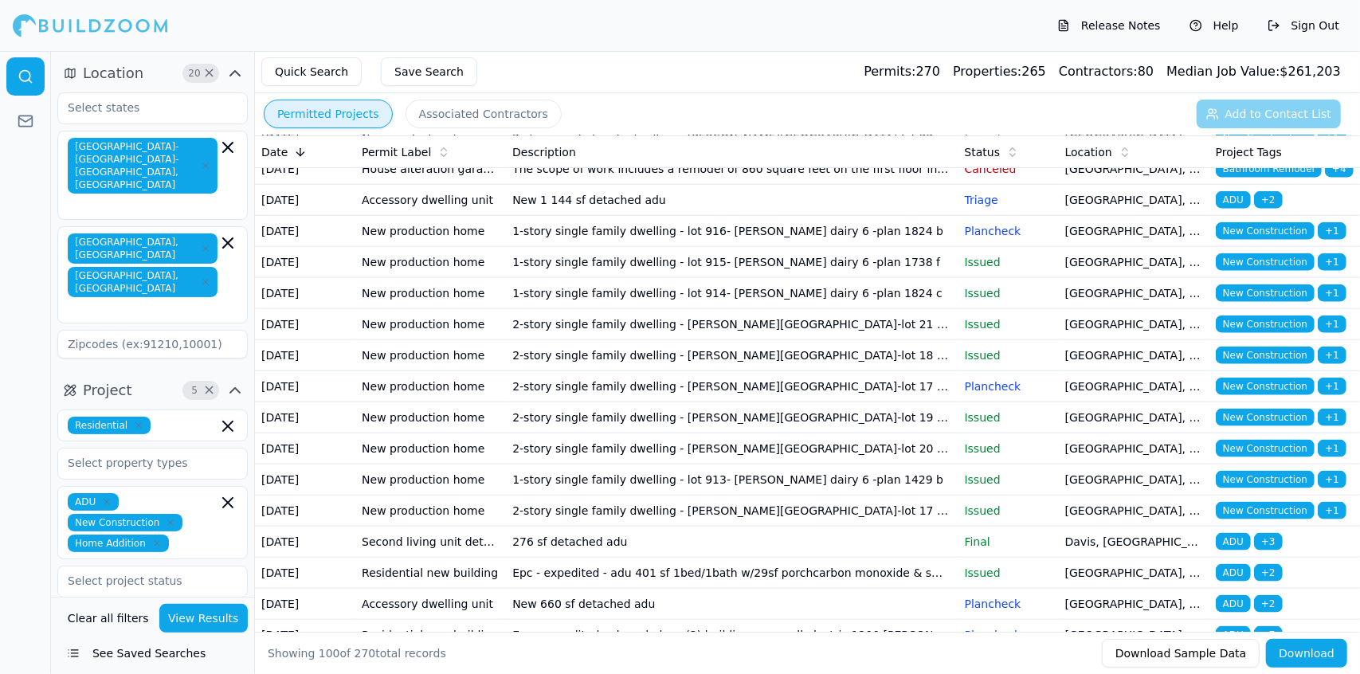
click at [684, 154] on td "2-story single family dwelling - [PERSON_NAME][GEOGRAPHIC_DATA]-lot 22 - plan 1…" at bounding box center [732, 138] width 452 height 31
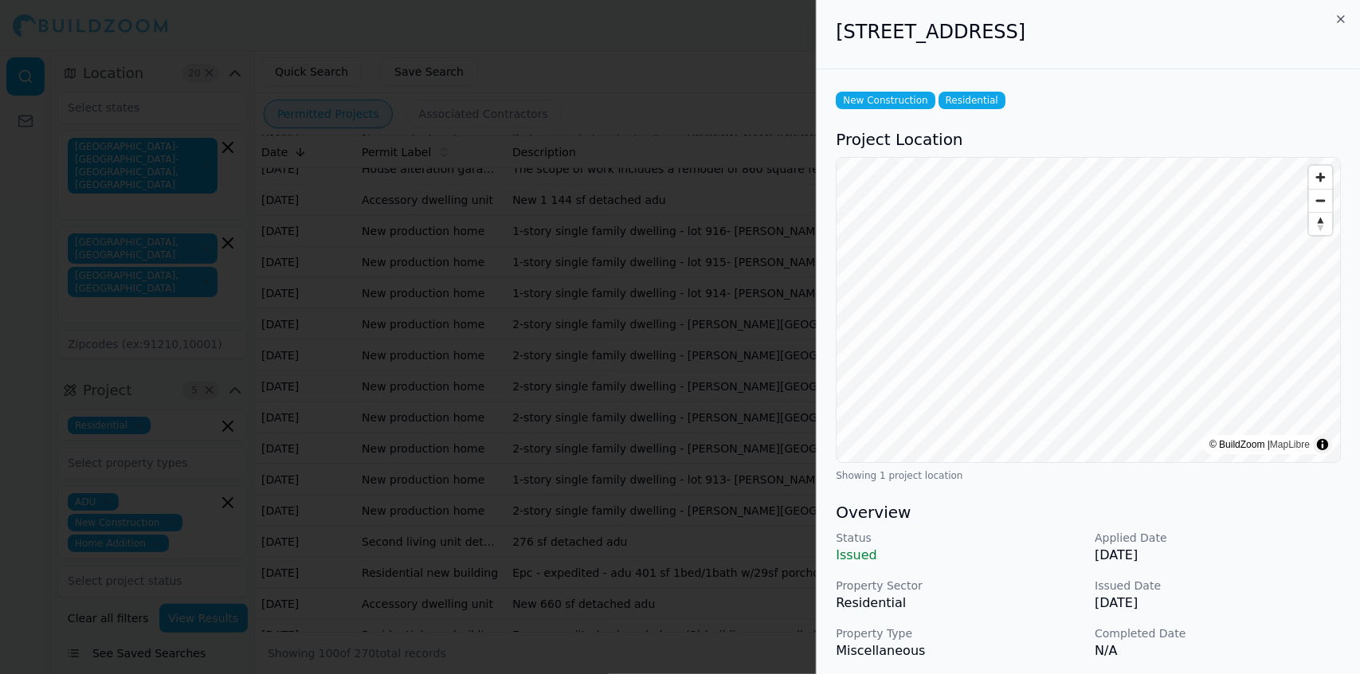
click at [684, 399] on div "Status Issued Applied Date [DATE] Property Sector Residential Issued Date [DATE…" at bounding box center [1088, 619] width 505 height 178
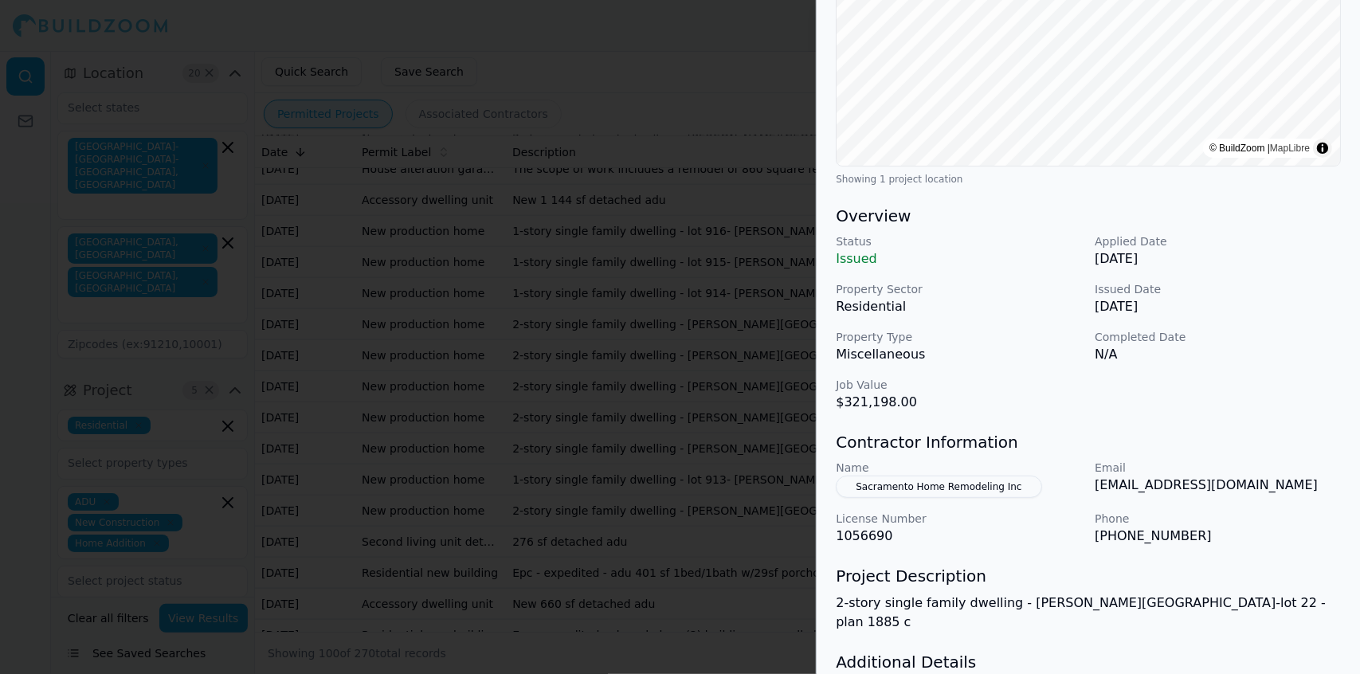
scroll to position [304, 0]
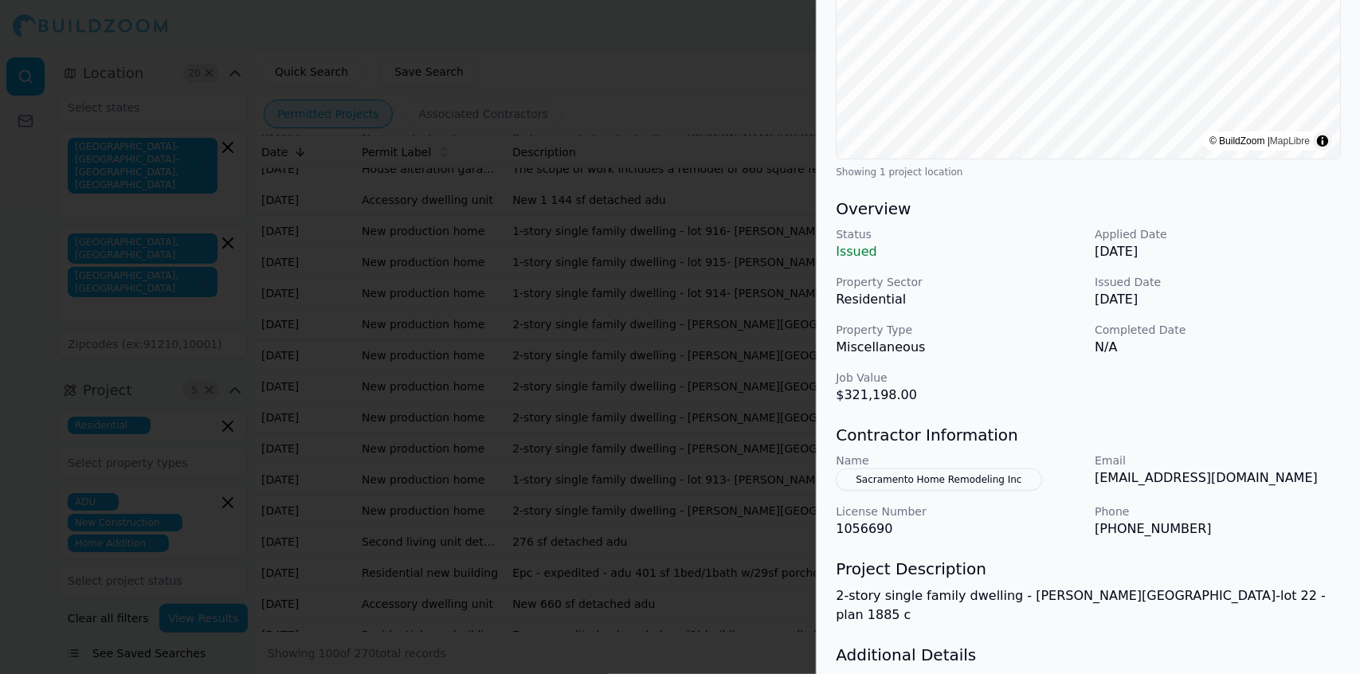
click at [684, 399] on div at bounding box center [680, 337] width 1360 height 674
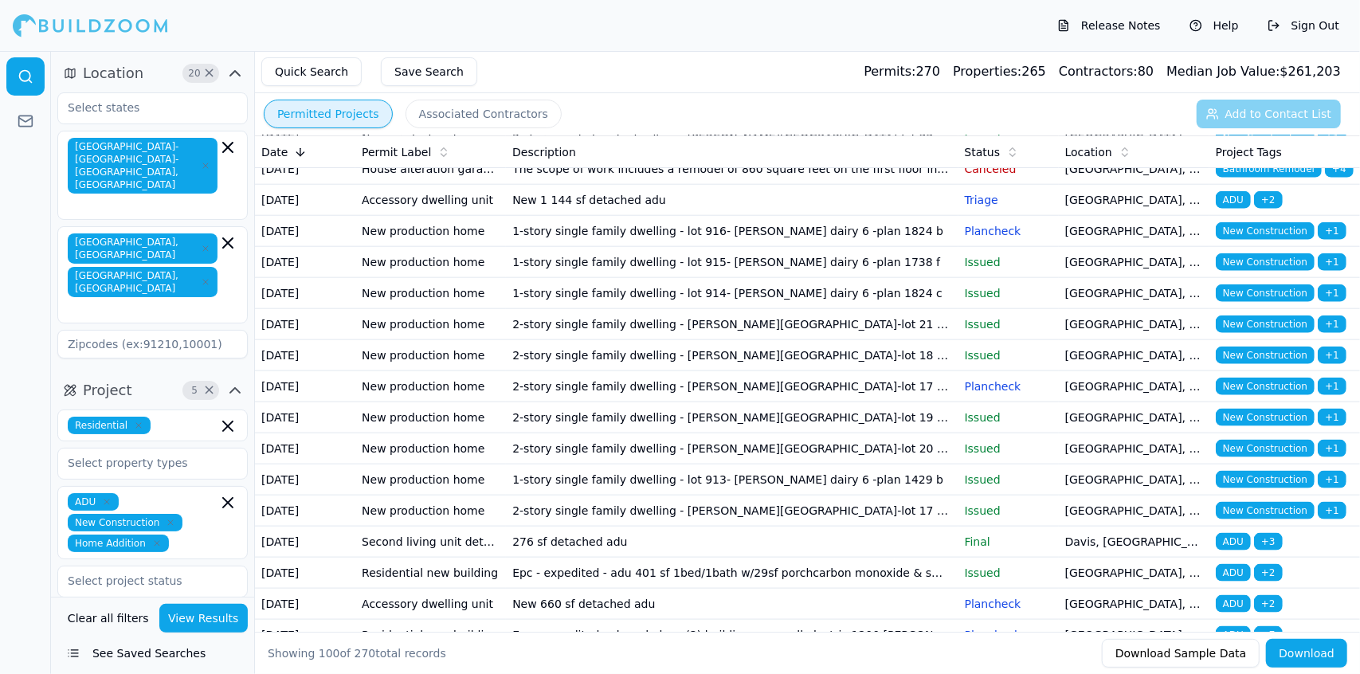
click at [684, 154] on td "2-story single family dwelling - [PERSON_NAME][GEOGRAPHIC_DATA]-lot 22 - plan 1…" at bounding box center [732, 138] width 452 height 31
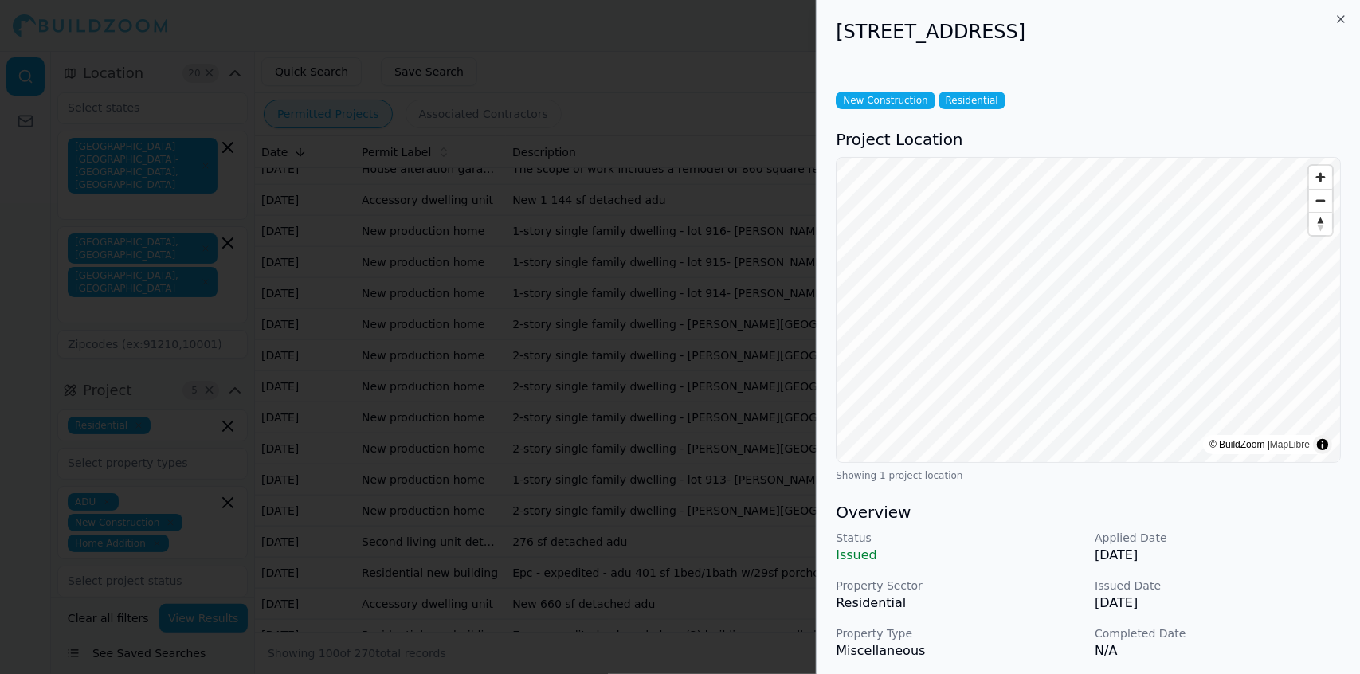
click at [684, 399] on div "Status Issued Applied Date [DATE] Property Sector Residential Issued Date [DATE…" at bounding box center [1088, 619] width 505 height 178
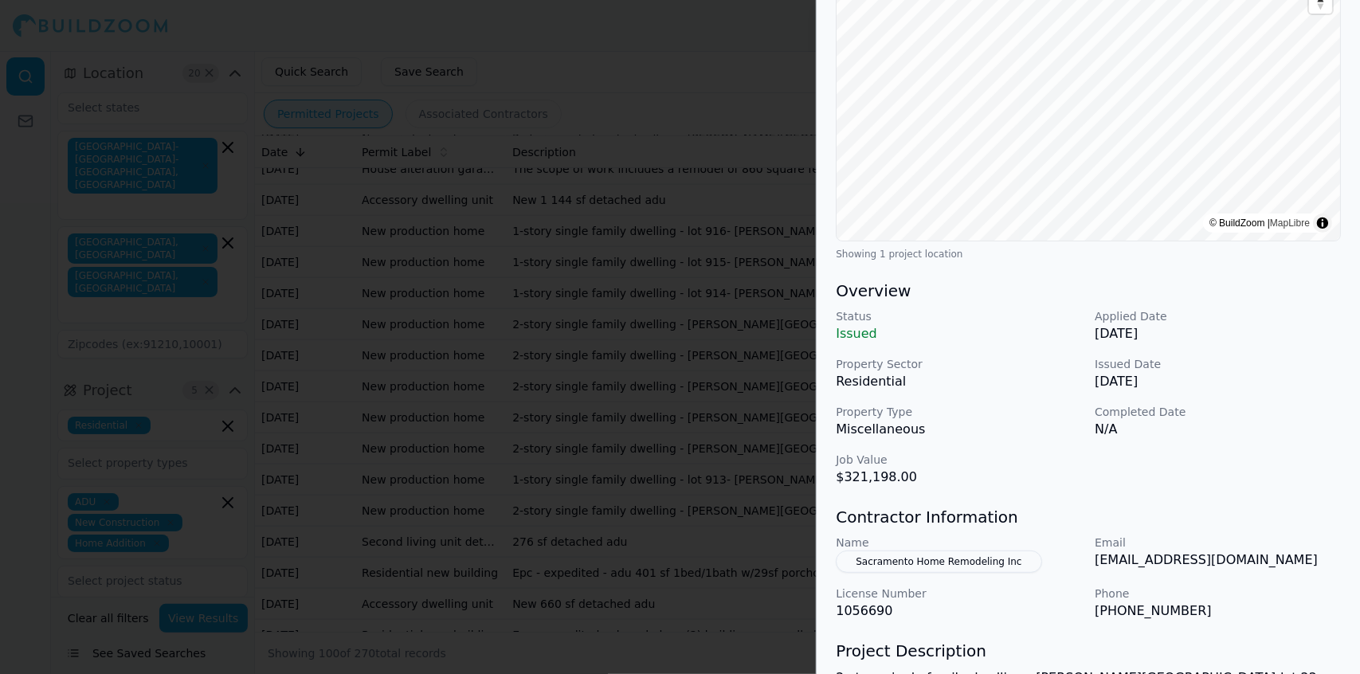
scroll to position [226, 0]
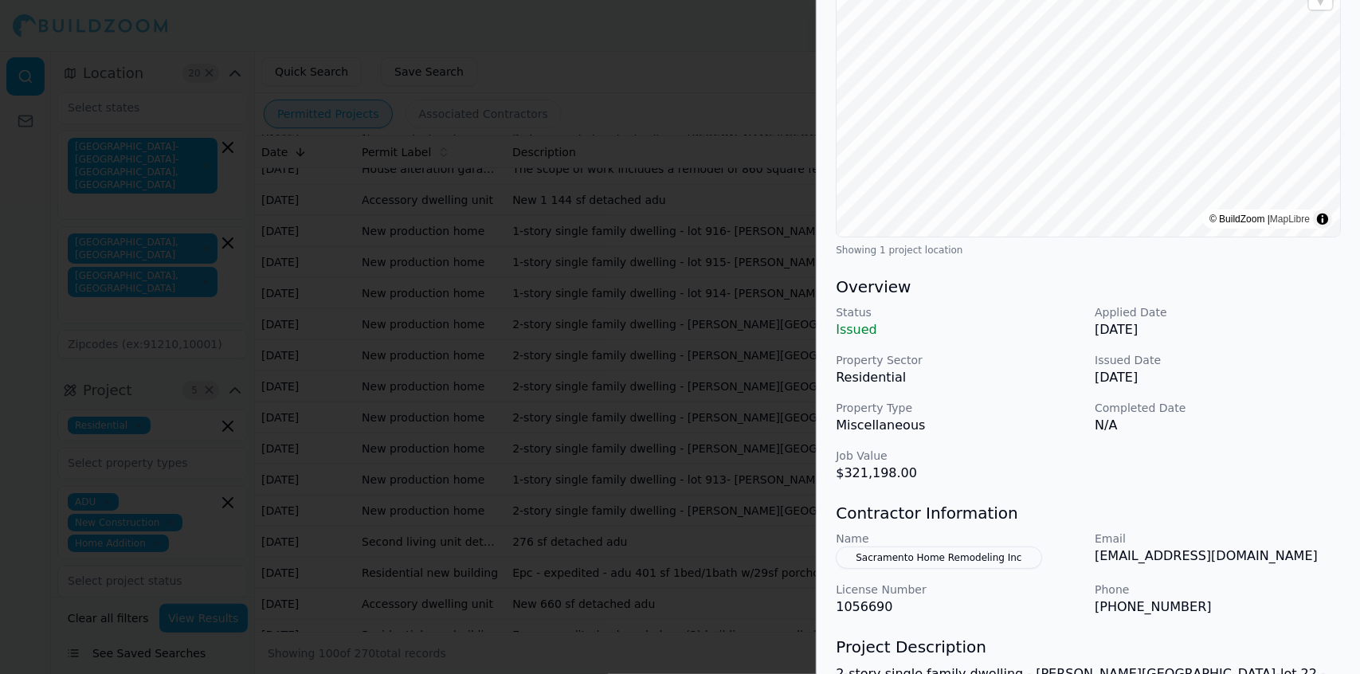
click at [684, 399] on div at bounding box center [680, 337] width 1360 height 674
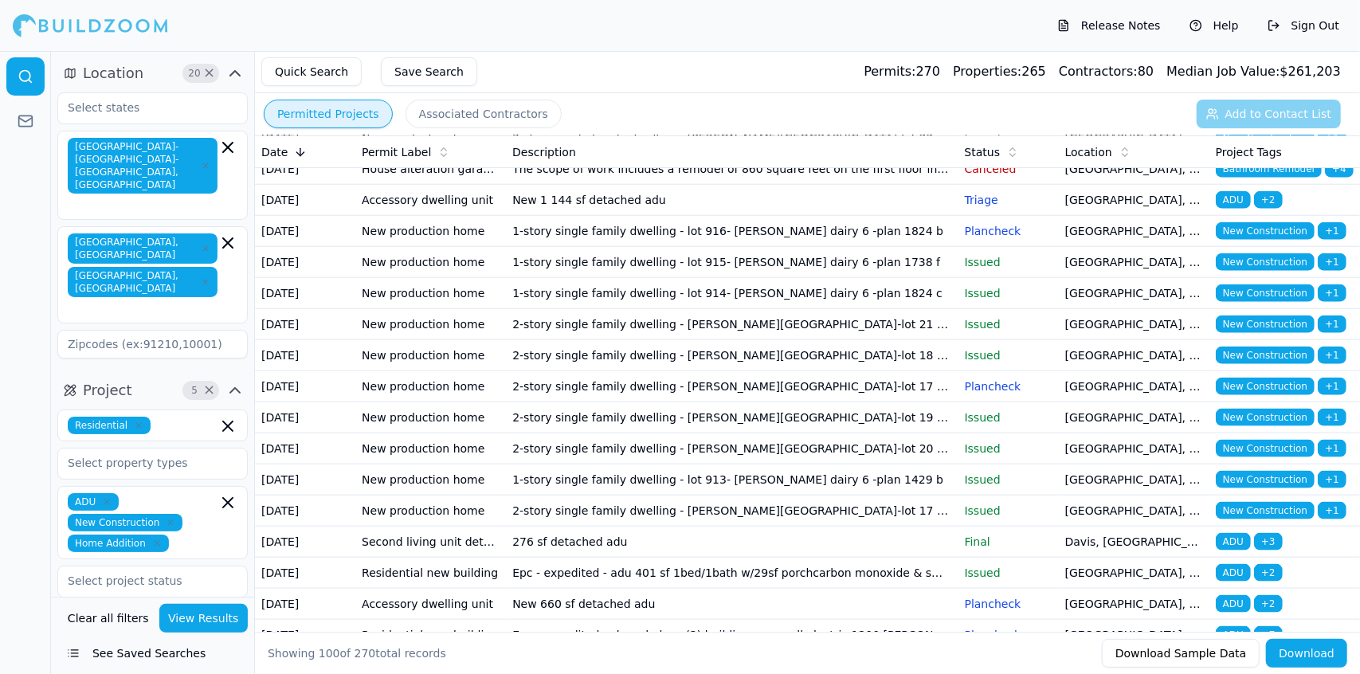
click at [684, 154] on td "2-story single family dwelling - [PERSON_NAME][GEOGRAPHIC_DATA]-lot 22 - plan 1…" at bounding box center [732, 138] width 452 height 31
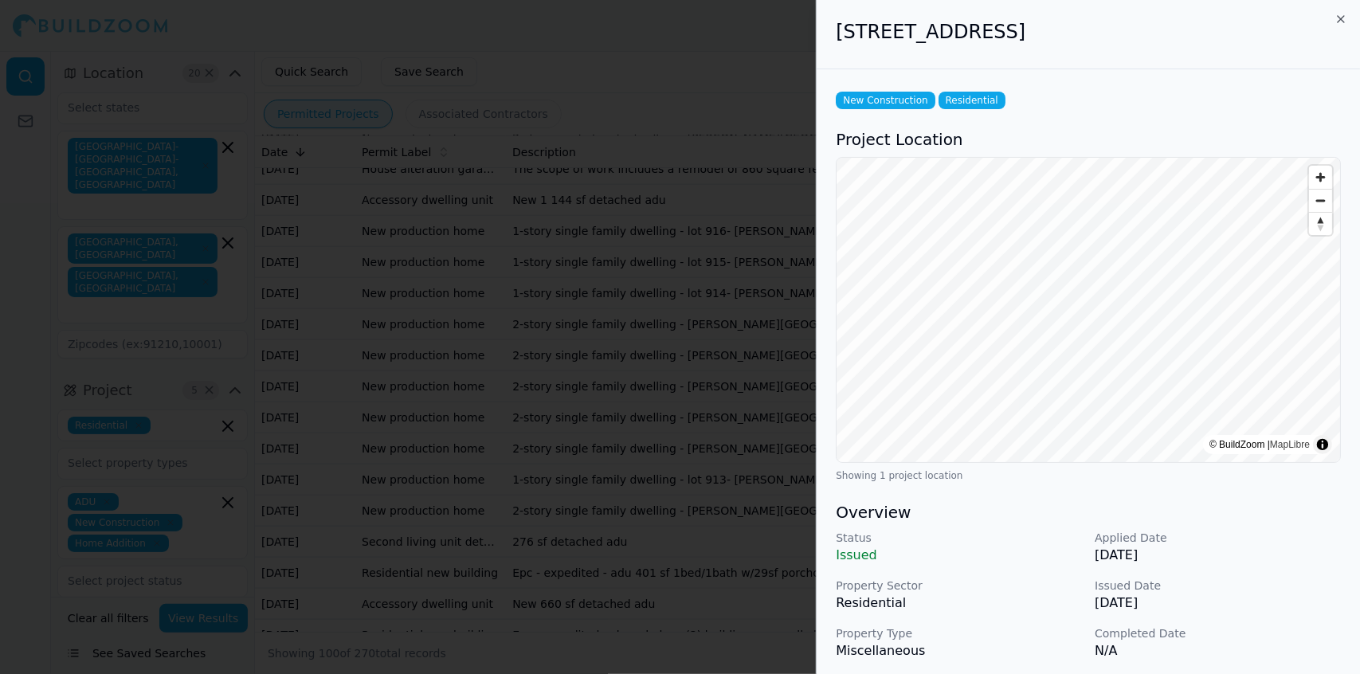
click at [684, 399] on div "Status Issued Applied Date [DATE] Property Sector Residential Issued Date [DATE…" at bounding box center [1088, 619] width 505 height 178
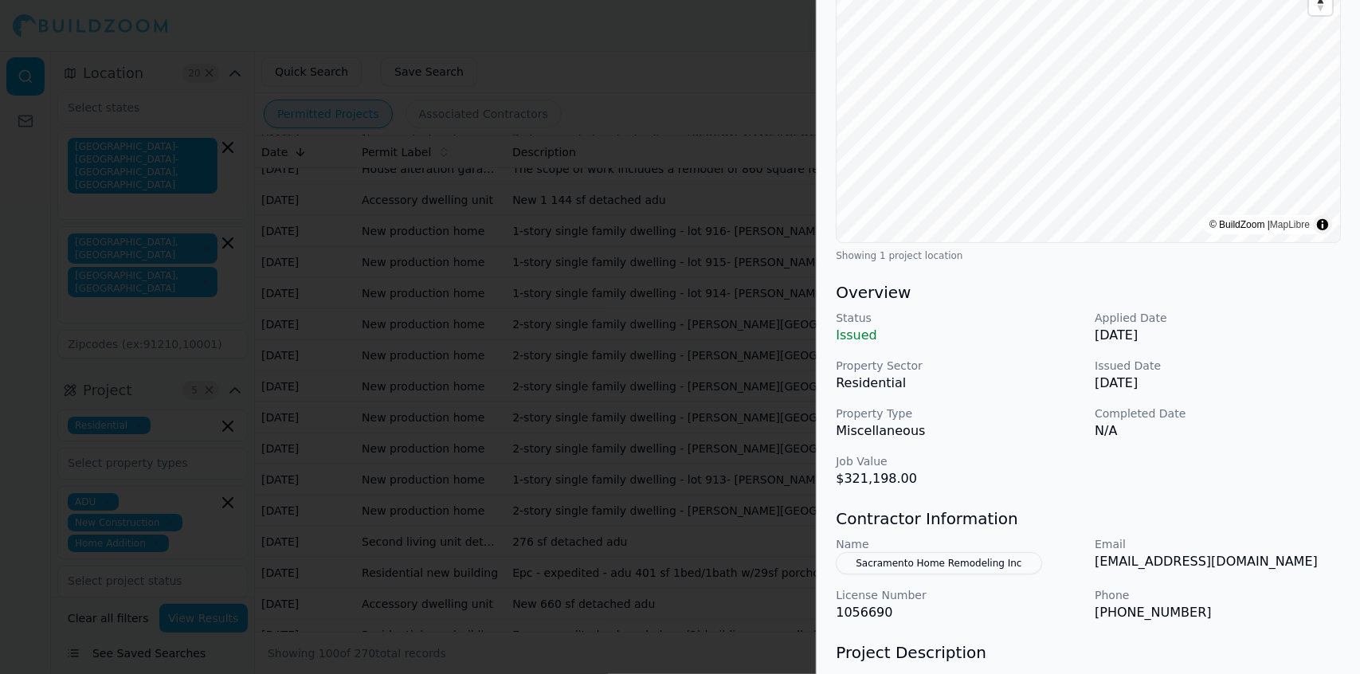
scroll to position [222, 0]
click at [684, 399] on div at bounding box center [680, 337] width 1360 height 674
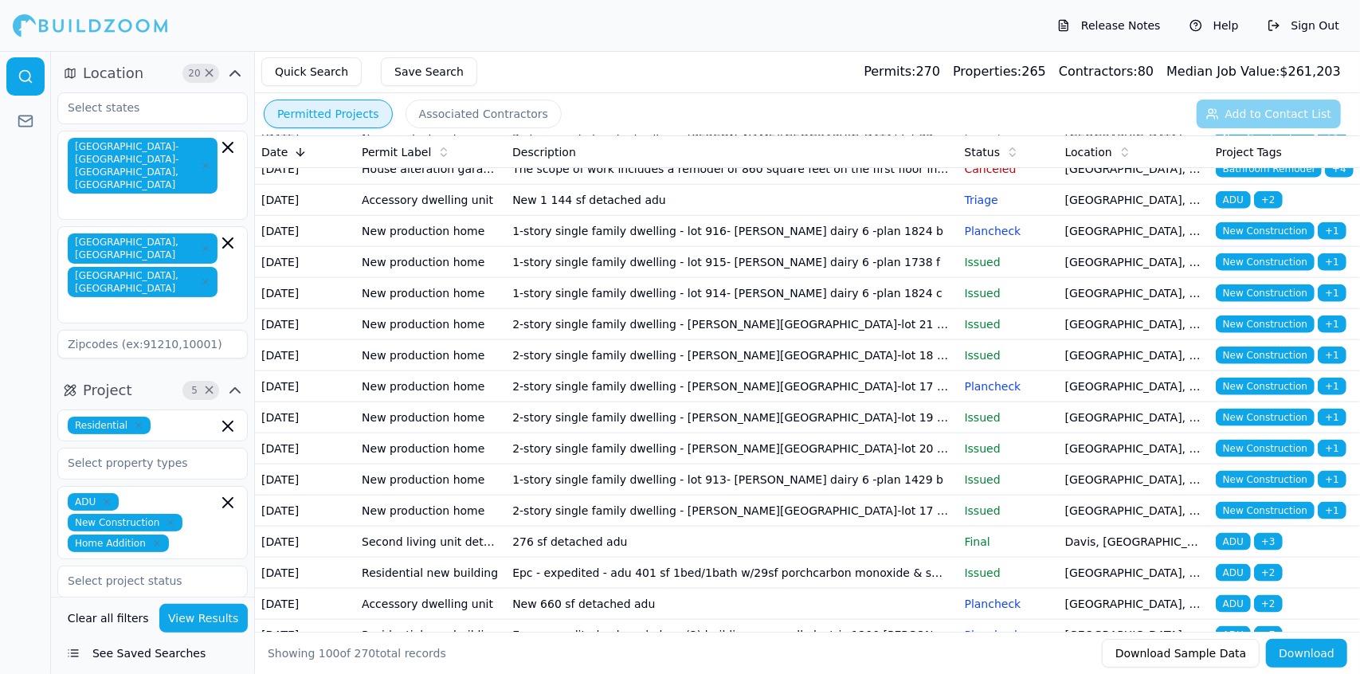
click at [684, 123] on td "New detached adu and jadu" at bounding box center [732, 107] width 452 height 31
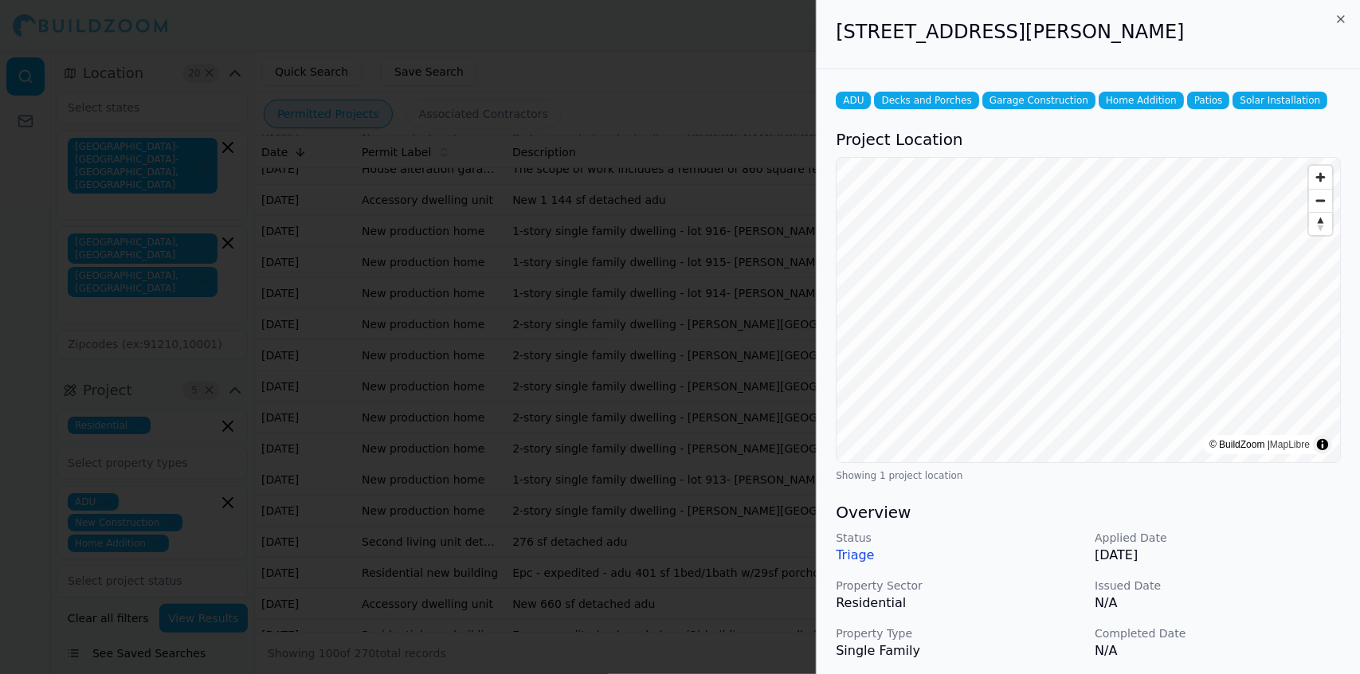
click at [684, 399] on p "Completed Date" at bounding box center [1218, 634] width 246 height 16
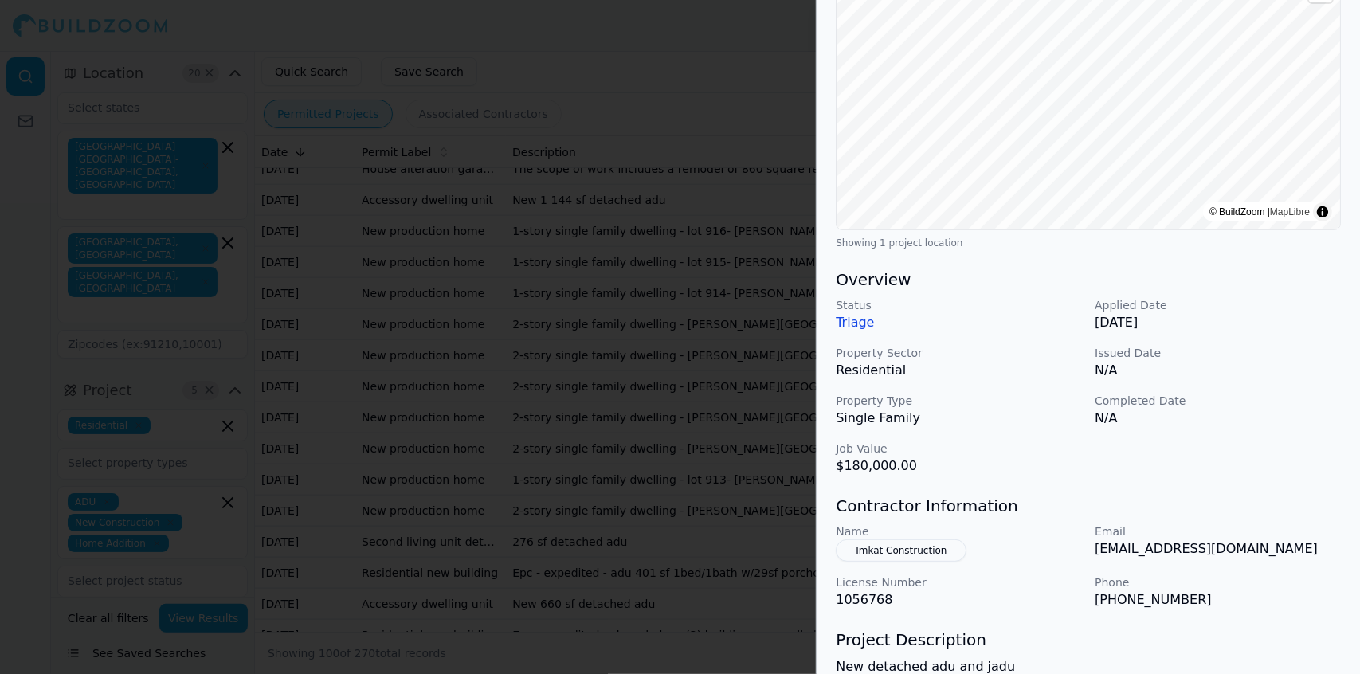
scroll to position [229, 0]
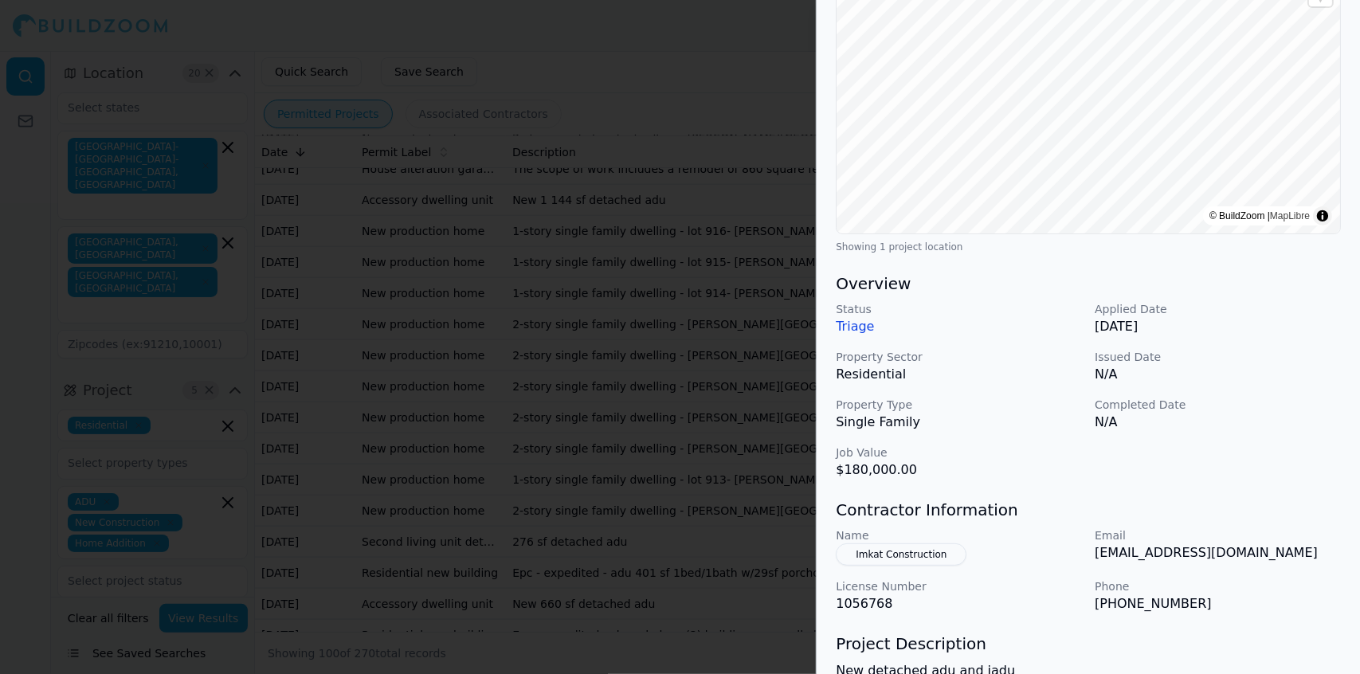
click at [684, 399] on div at bounding box center [680, 337] width 1360 height 674
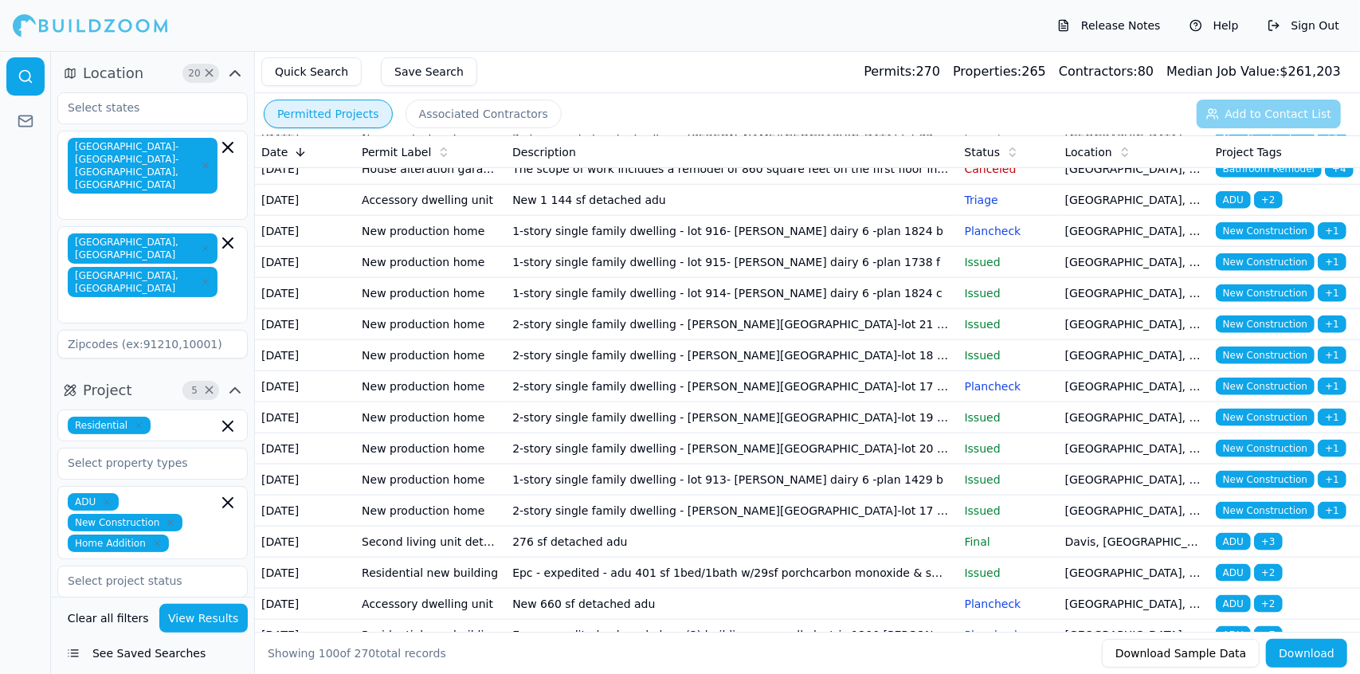
click at [684, 123] on td "New detached adu and jadu" at bounding box center [732, 107] width 452 height 31
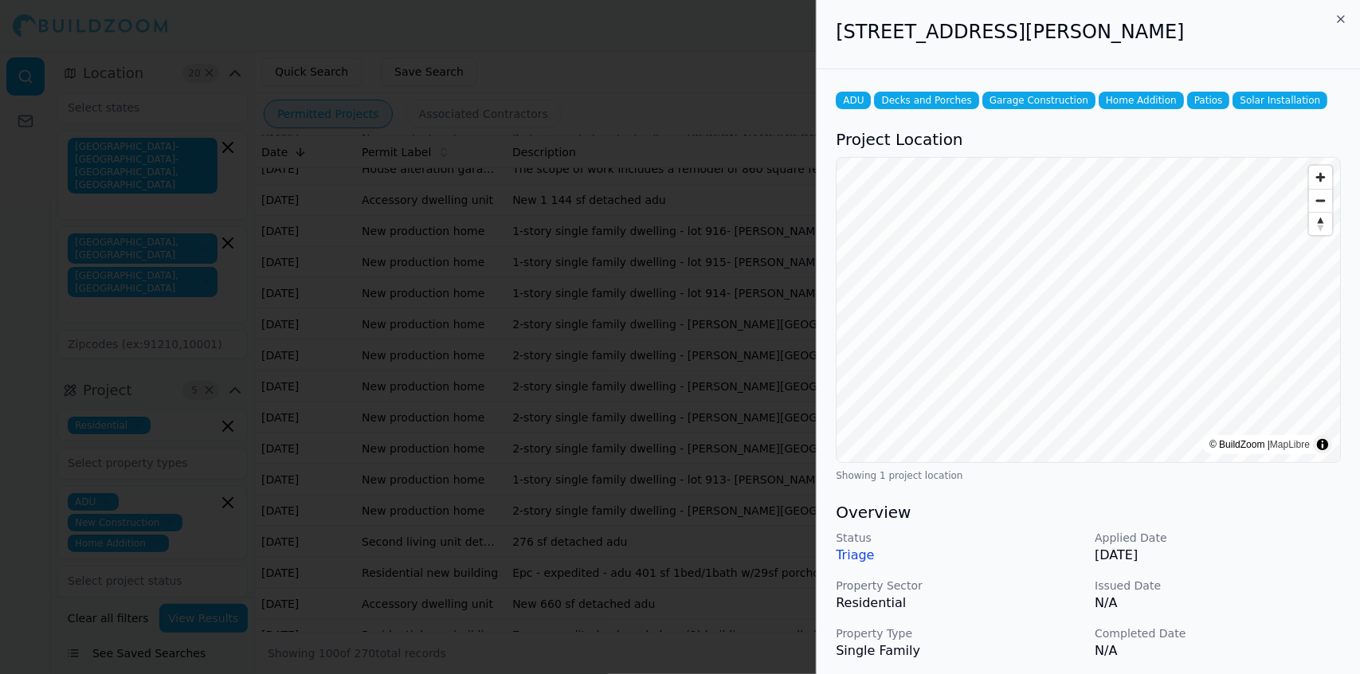
click at [684, 399] on div "Status Triage Applied Date [DATE] Property Sector Residential Issued Date N/A P…" at bounding box center [1088, 619] width 505 height 178
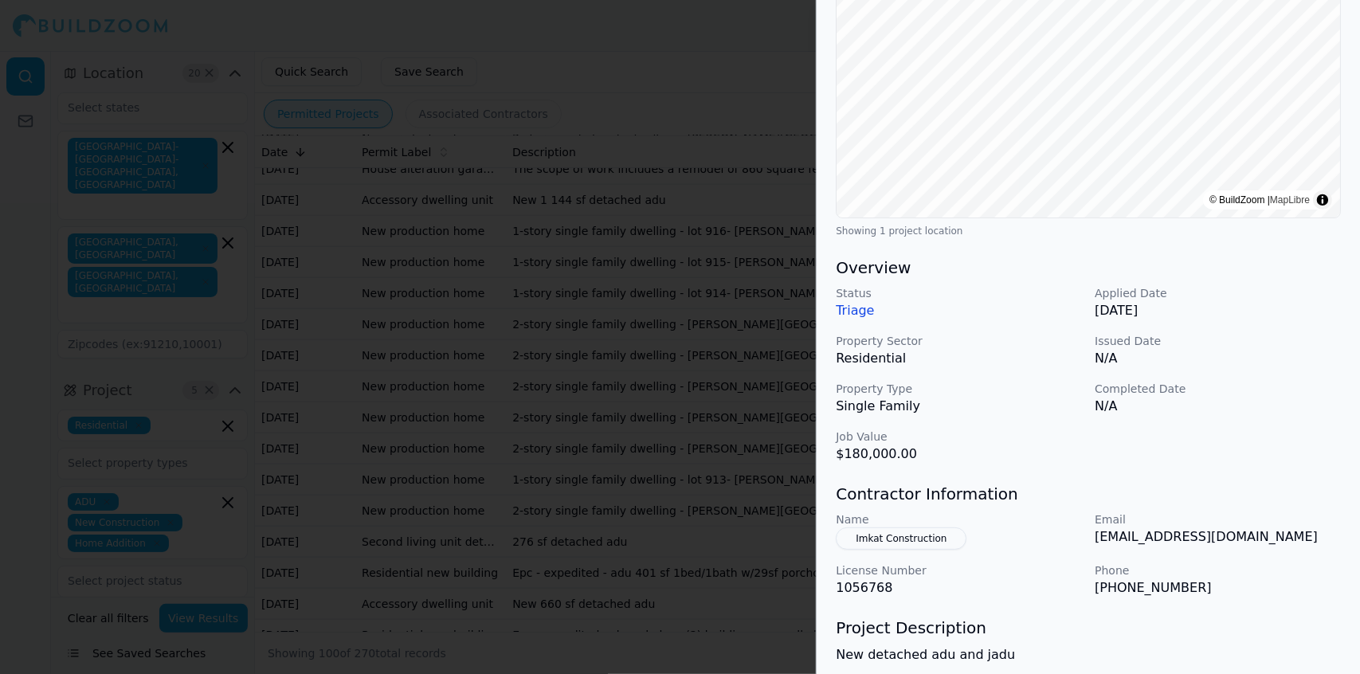
scroll to position [247, 0]
click at [684, 399] on div at bounding box center [680, 337] width 1360 height 674
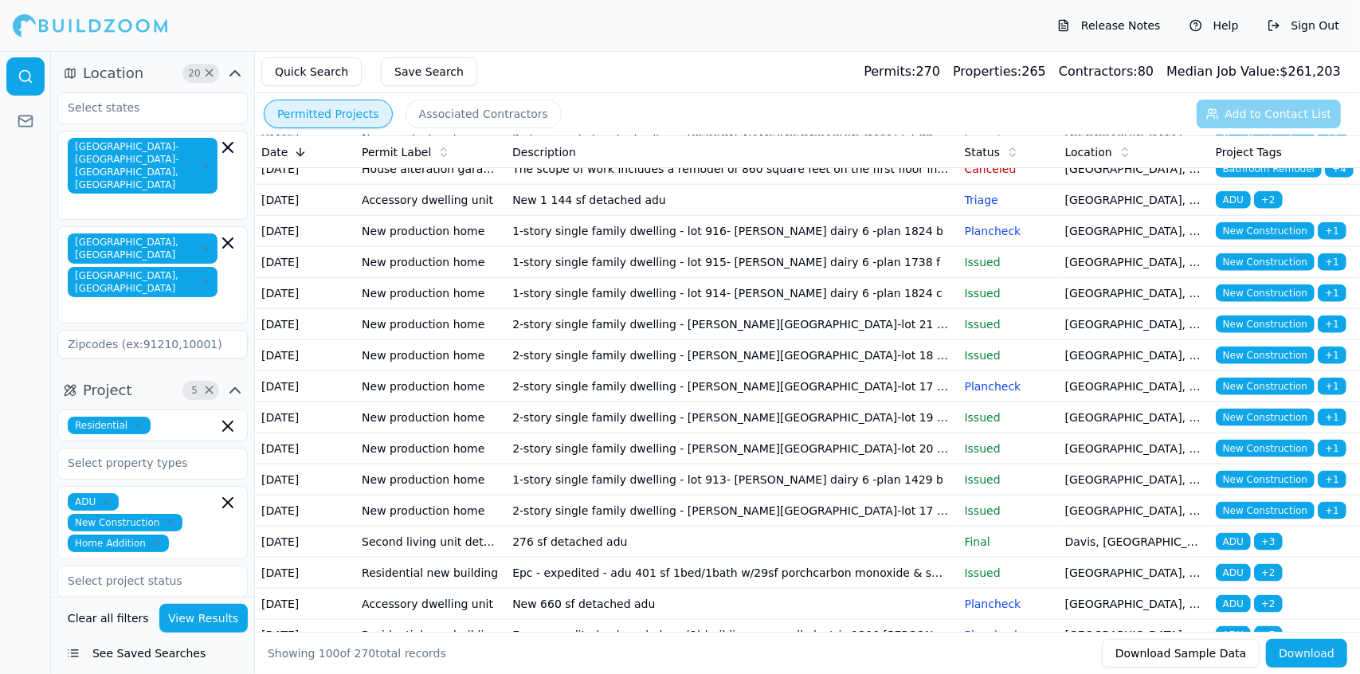
click at [684, 154] on td "2-story single family dwelling - [PERSON_NAME][GEOGRAPHIC_DATA]-lot 22 - plan 1…" at bounding box center [732, 138] width 452 height 31
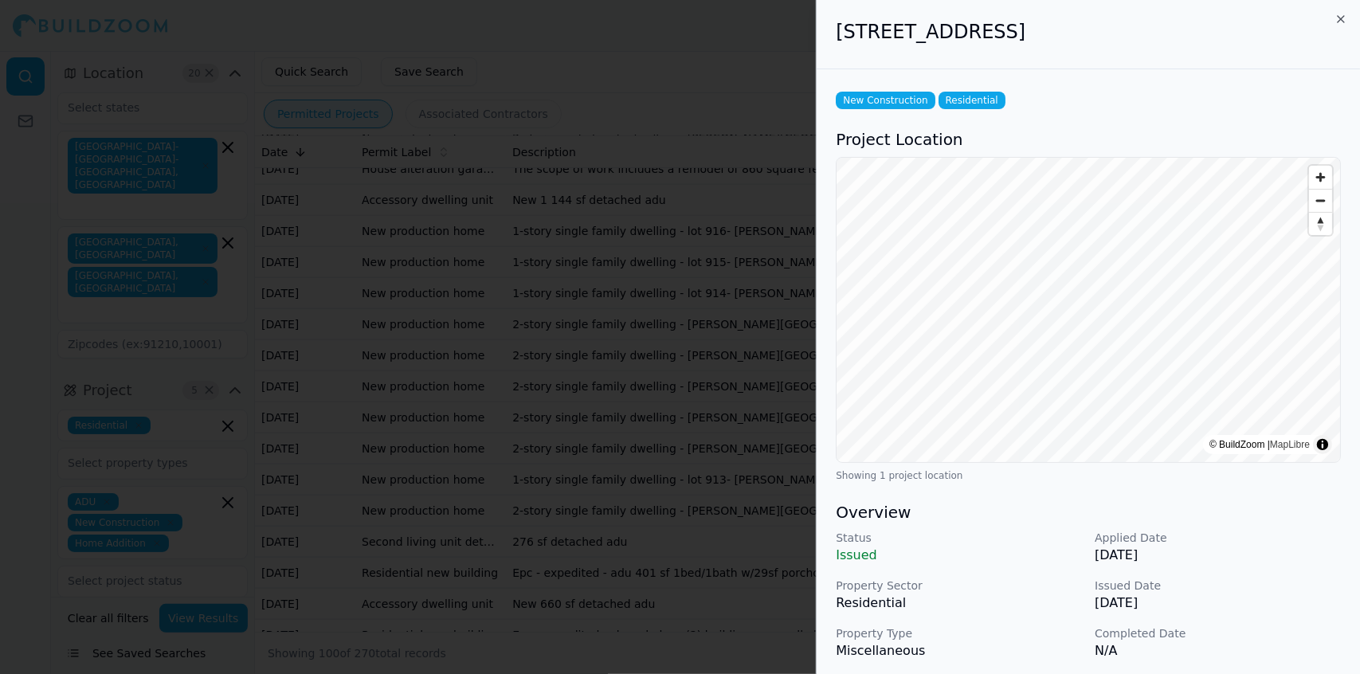
click at [684, 399] on p "Completed Date" at bounding box center [1218, 634] width 246 height 16
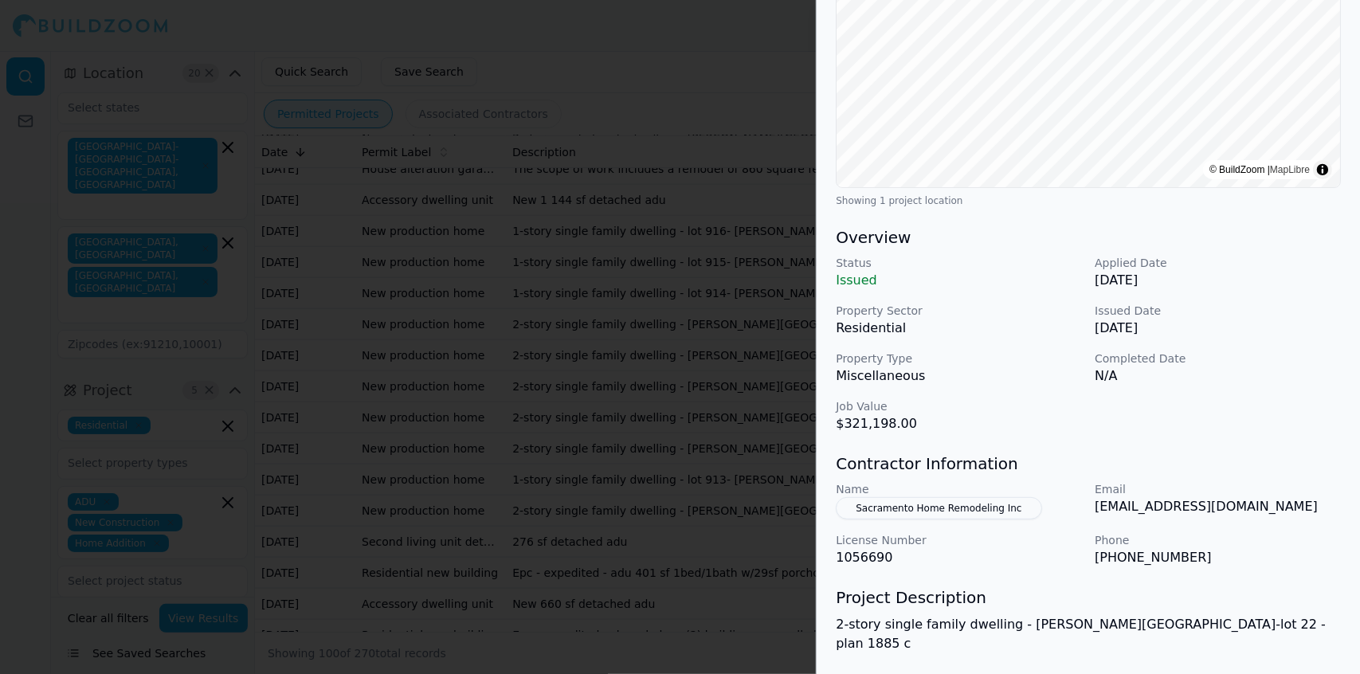
scroll to position [276, 0]
click at [684, 399] on div at bounding box center [680, 337] width 1360 height 674
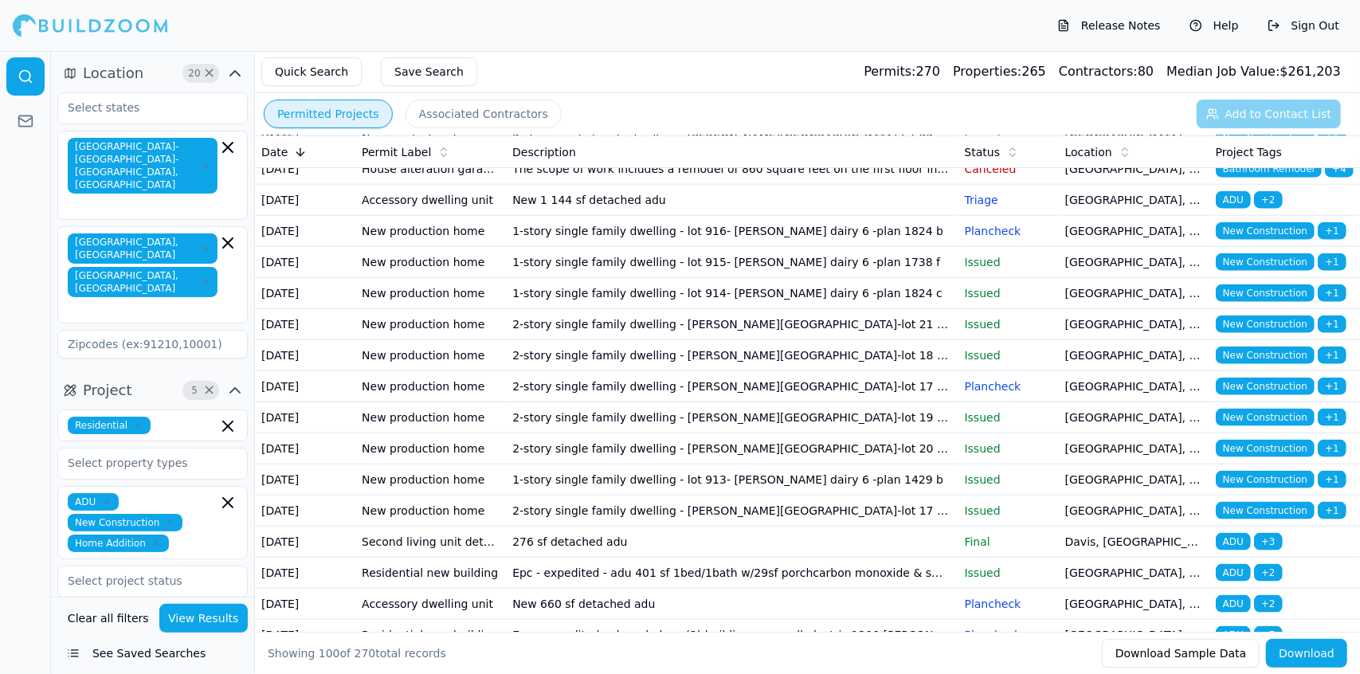
click at [684, 123] on td "New detached adu and jadu" at bounding box center [732, 107] width 452 height 31
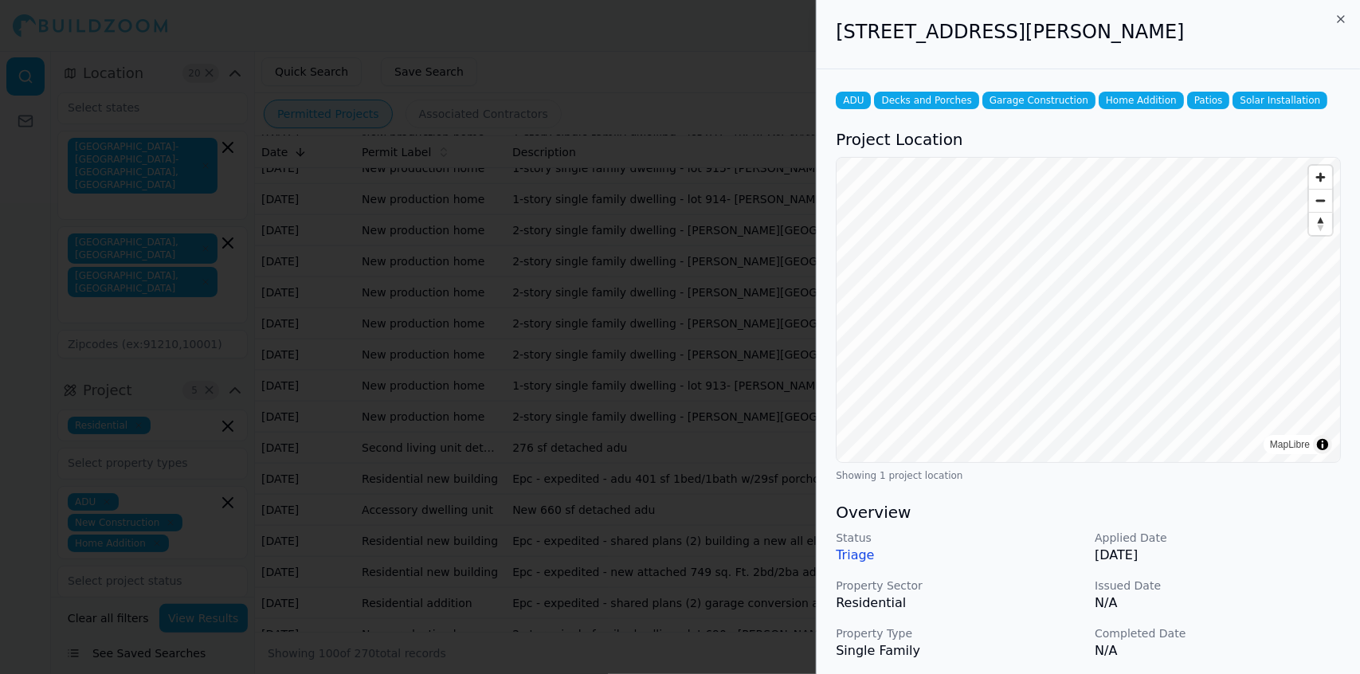
scroll to position [1371, 0]
click at [684, 399] on div at bounding box center [680, 337] width 1360 height 674
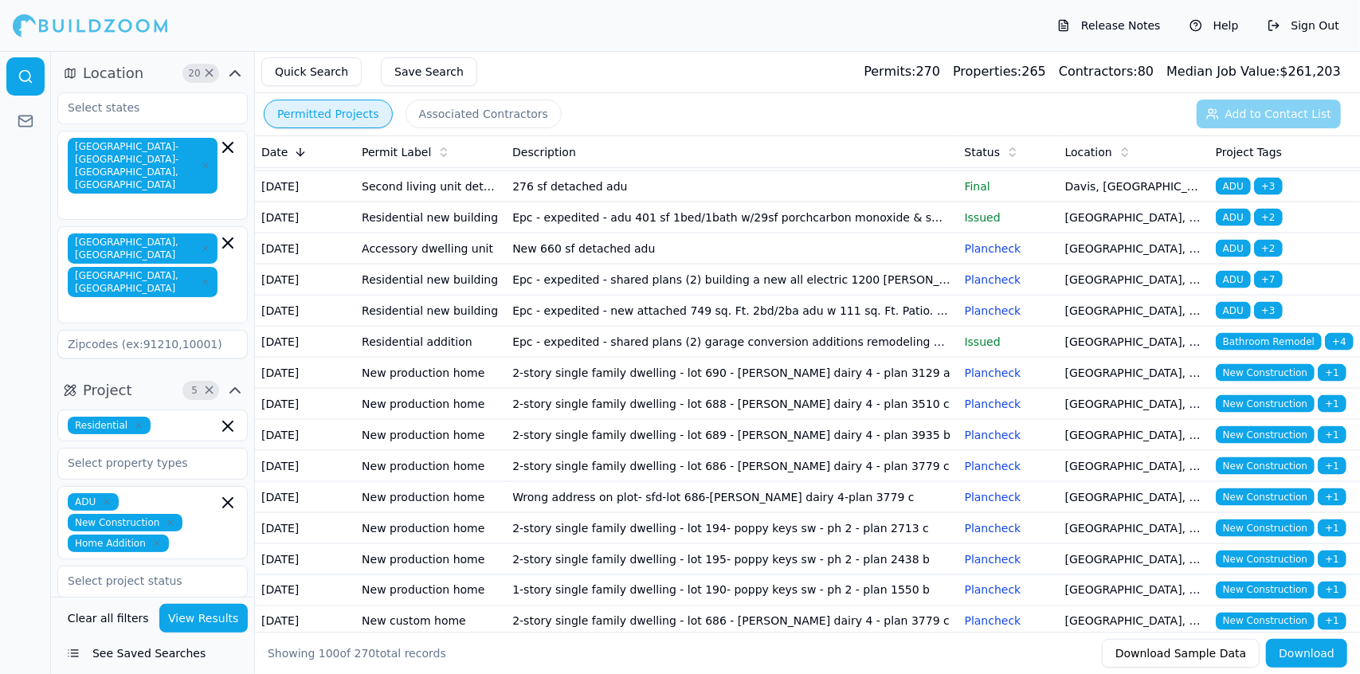
scroll to position [1615, 0]
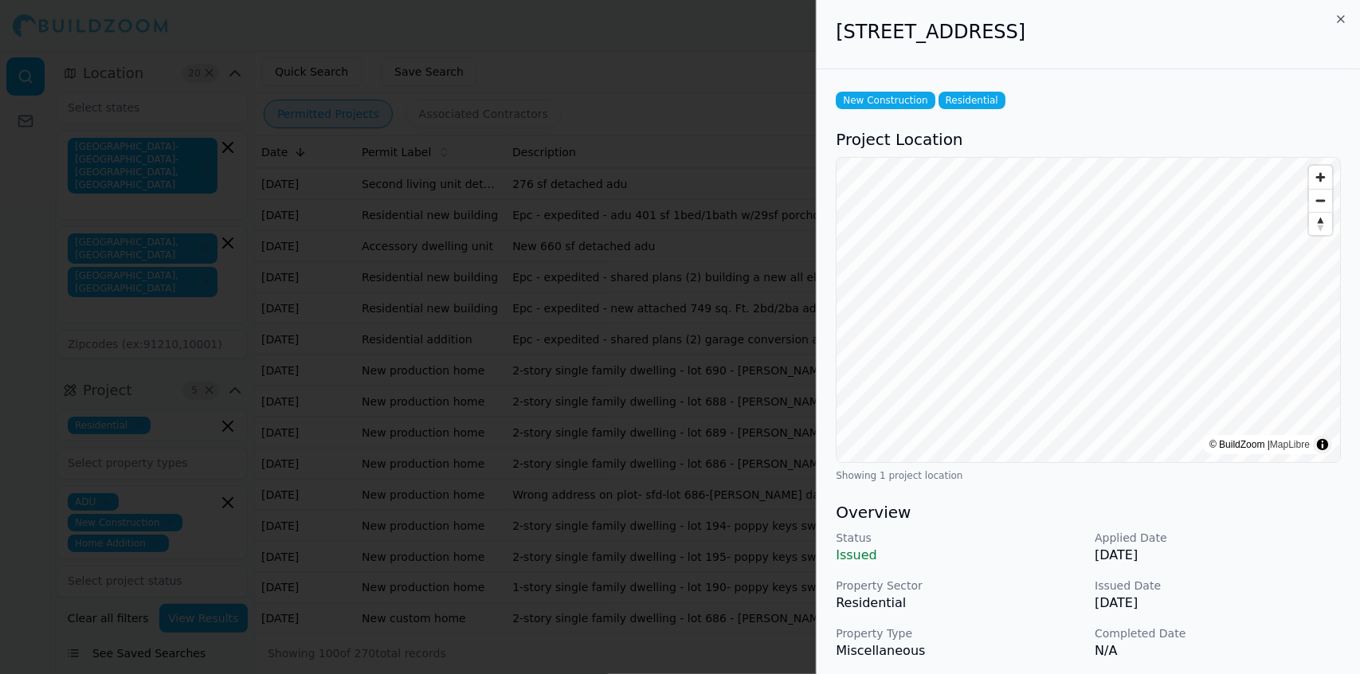
click at [684, 399] on div "Status Issued Applied Date [DATE] Property Sector Residential Issued Date [DATE…" at bounding box center [1088, 619] width 505 height 178
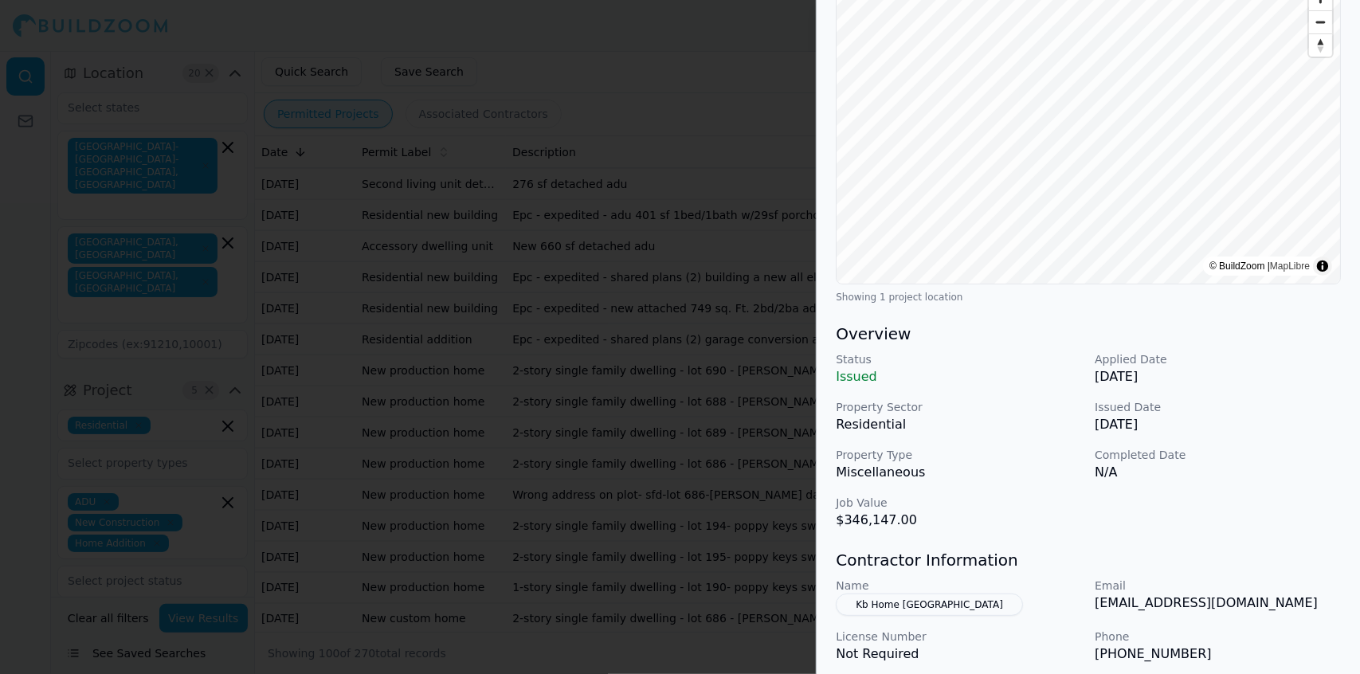
scroll to position [180, 0]
click at [671, 399] on div at bounding box center [680, 337] width 1360 height 674
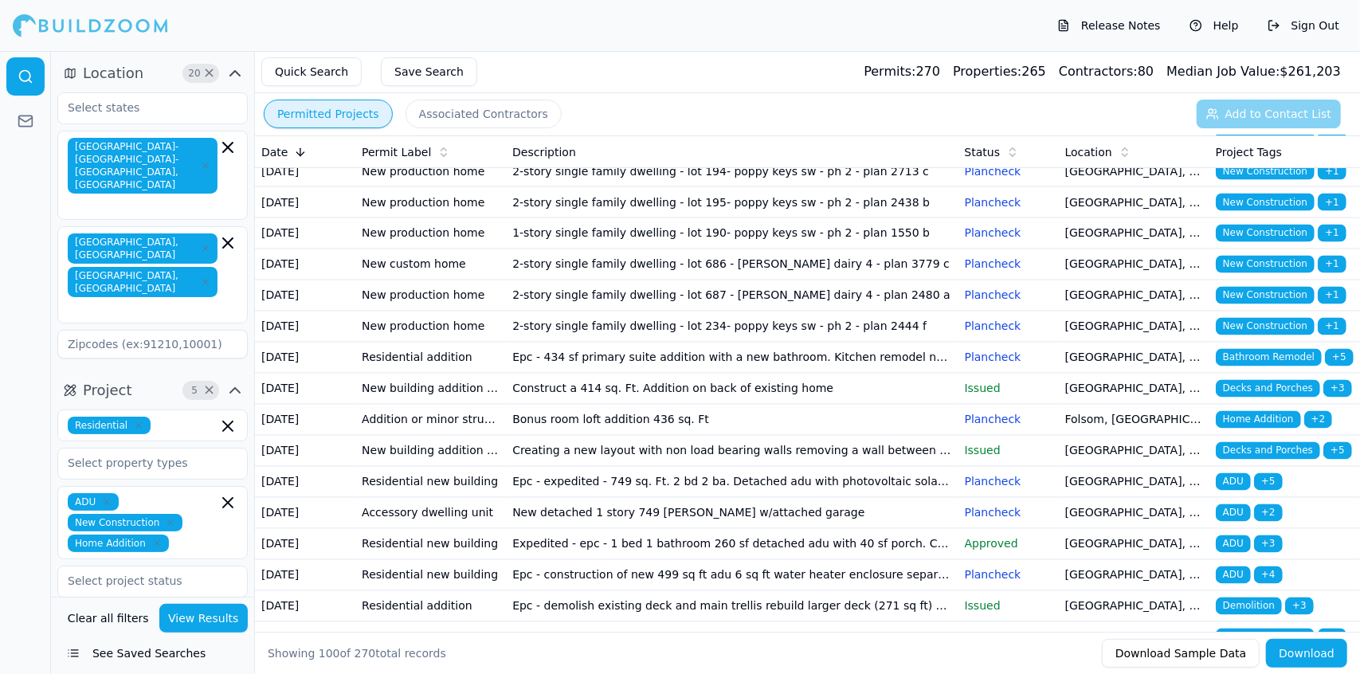
scroll to position [1971, 0]
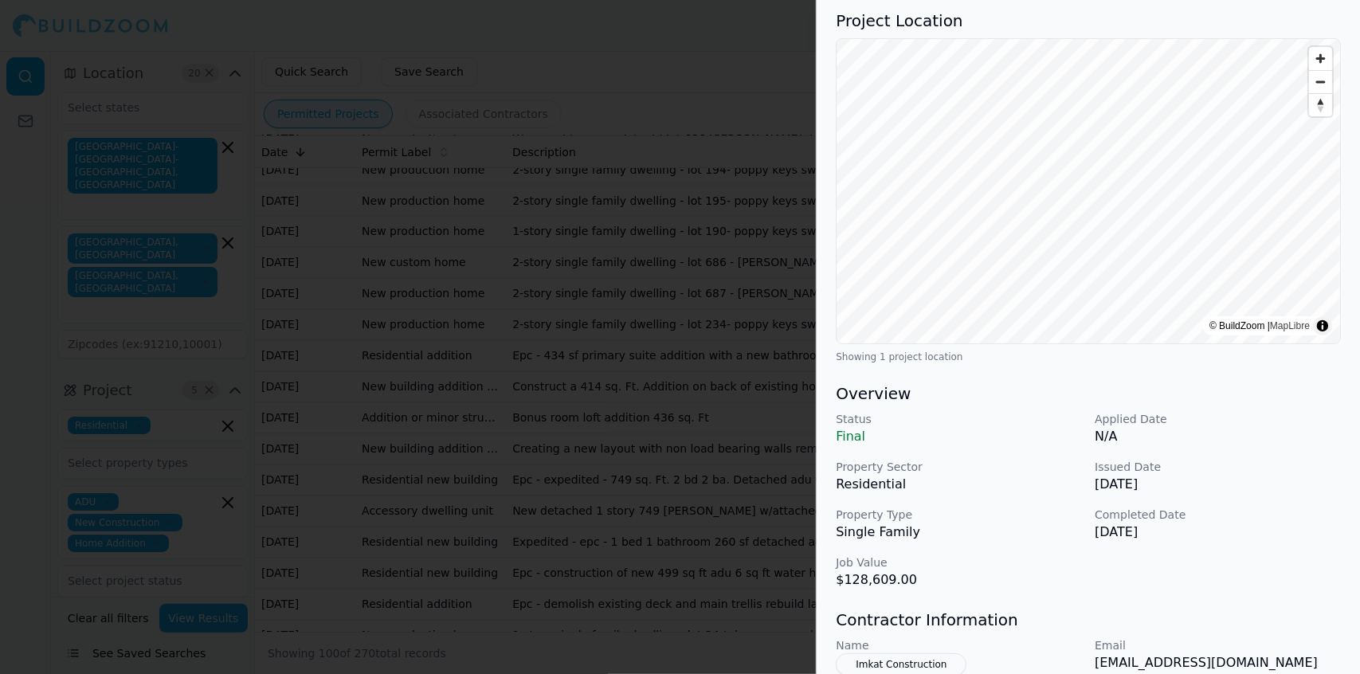
scroll to position [95, 0]
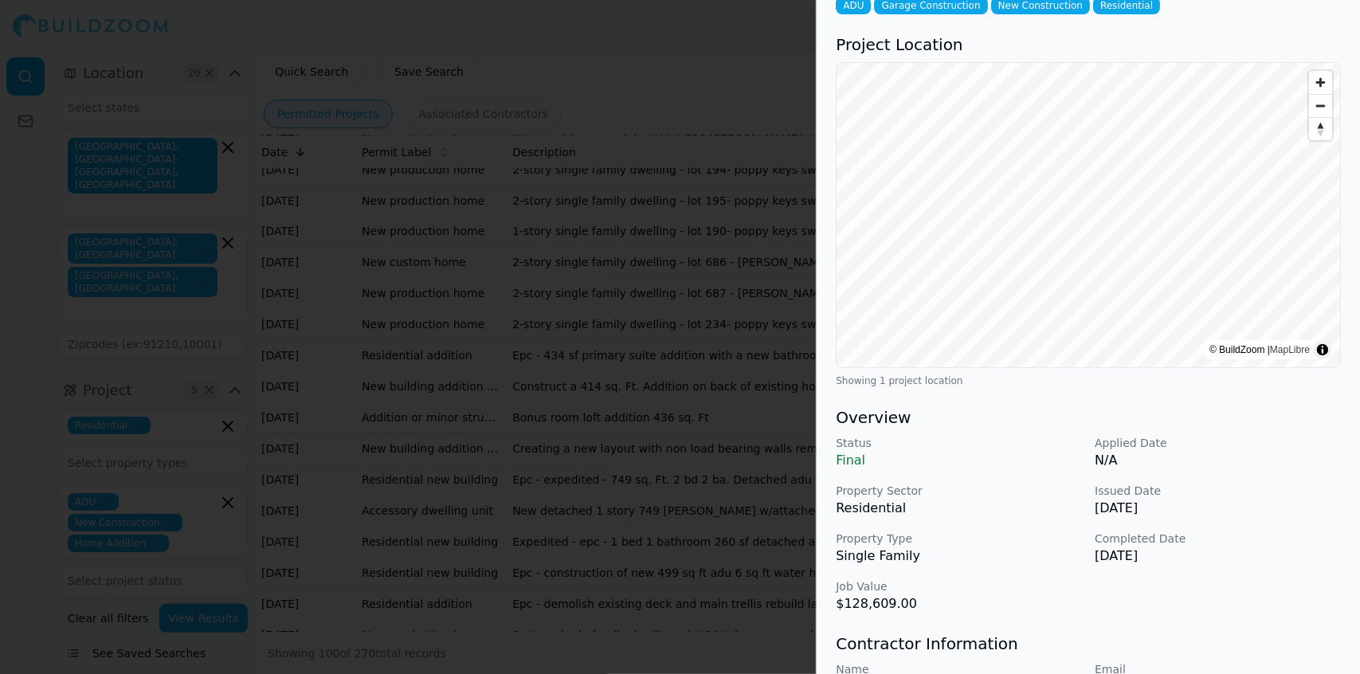
click at [684, 380] on div at bounding box center [680, 337] width 1360 height 674
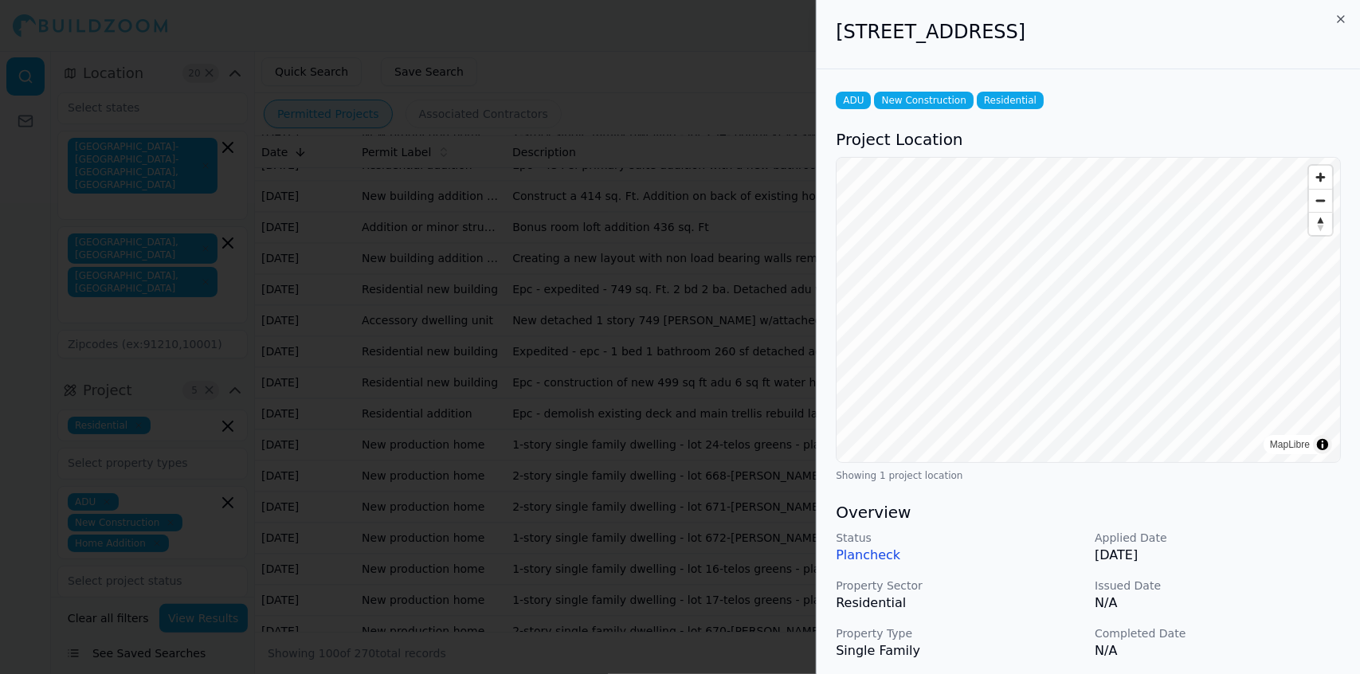
scroll to position [2161, 0]
click at [684, 375] on div at bounding box center [680, 337] width 1360 height 674
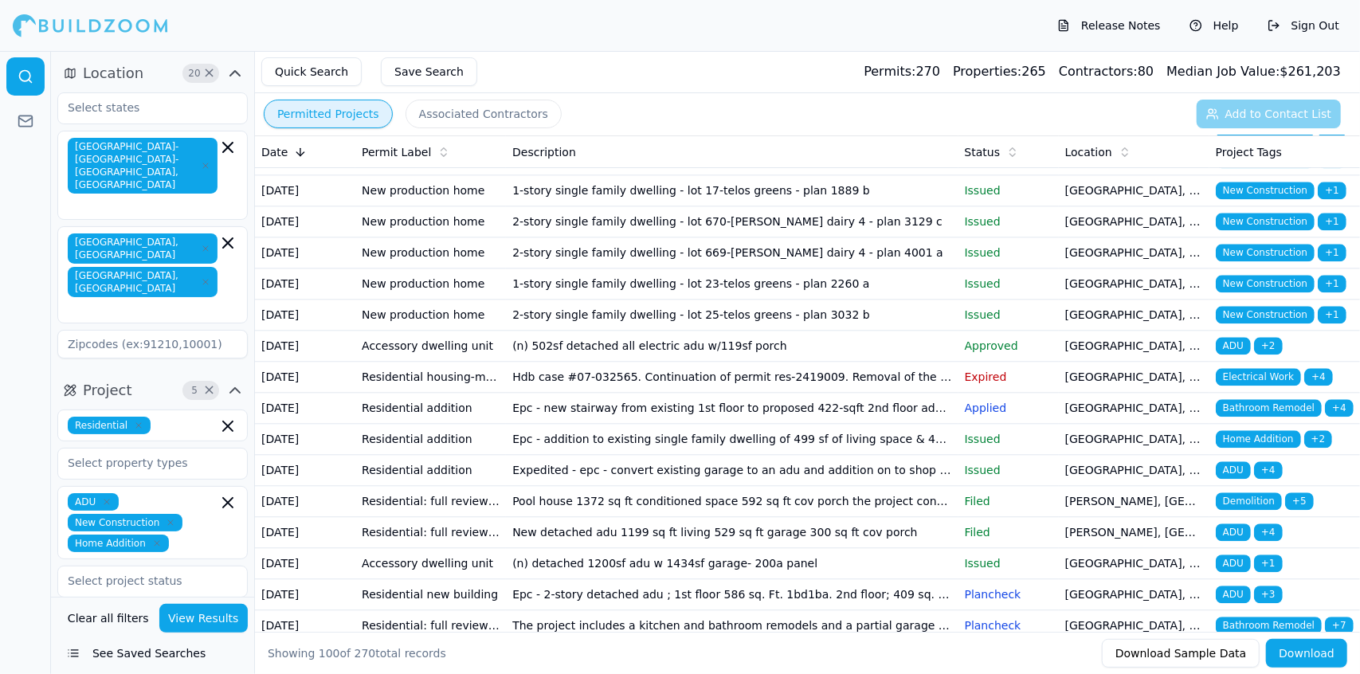
scroll to position [2585, 0]
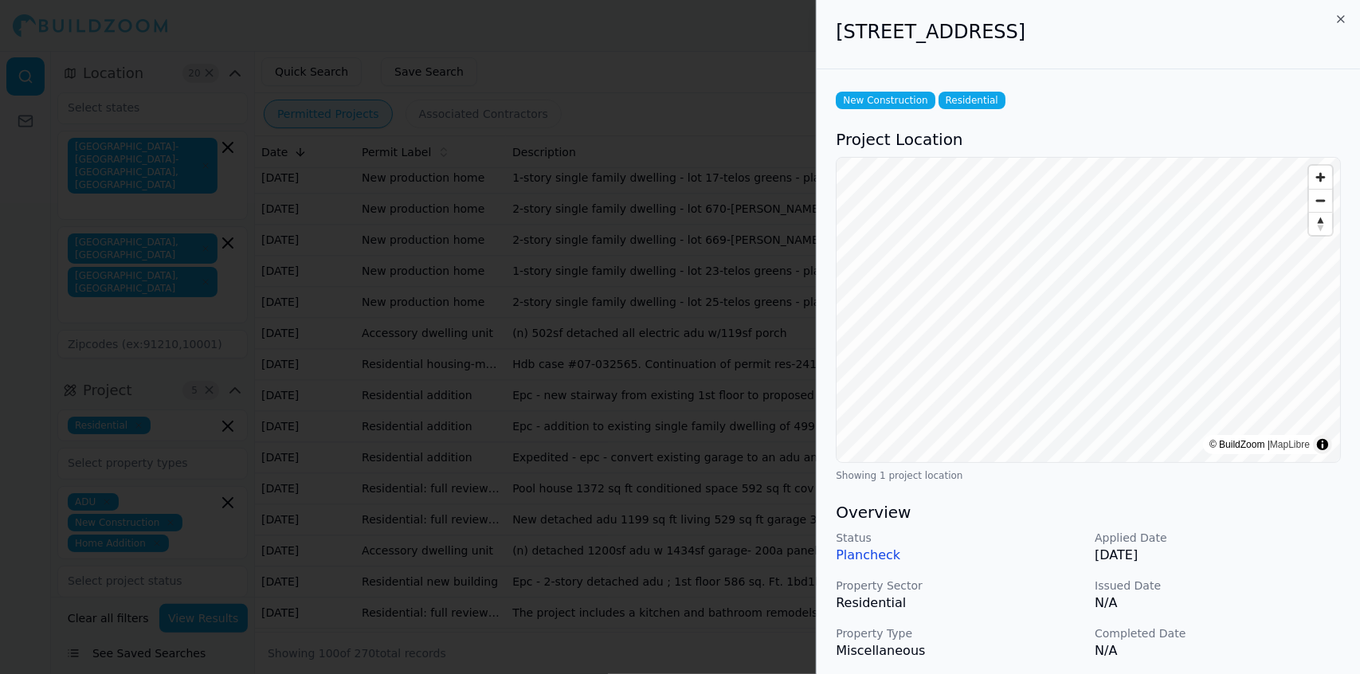
click at [684, 399] on p "Completed Date" at bounding box center [1218, 634] width 246 height 16
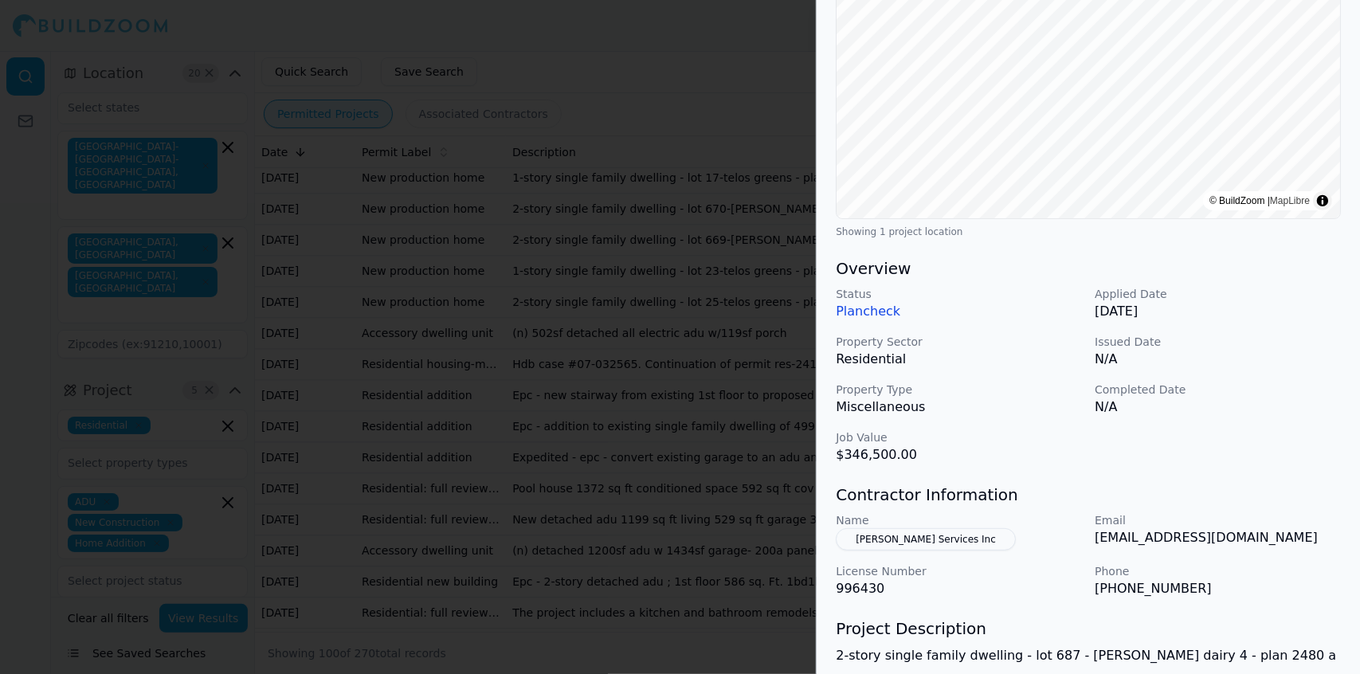
scroll to position [246, 0]
click at [589, 399] on div at bounding box center [680, 337] width 1360 height 674
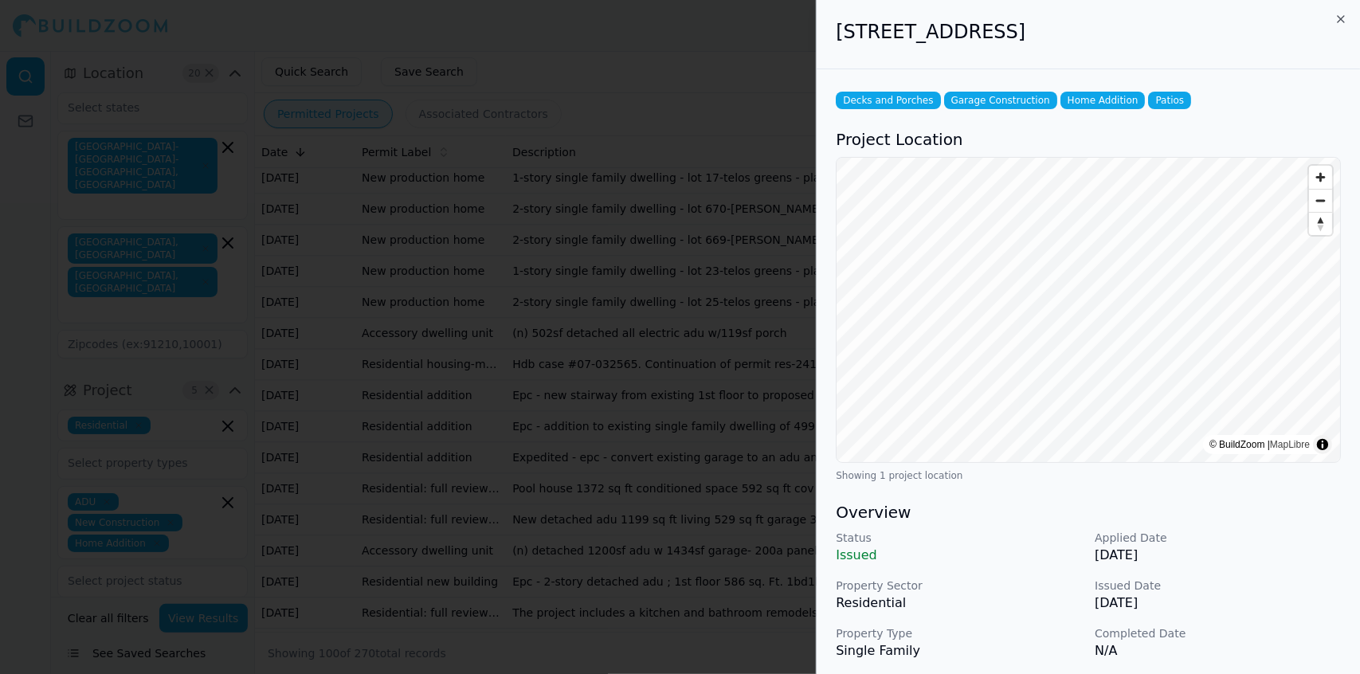
click at [684, 399] on p "[DATE]" at bounding box center [1218, 603] width 246 height 19
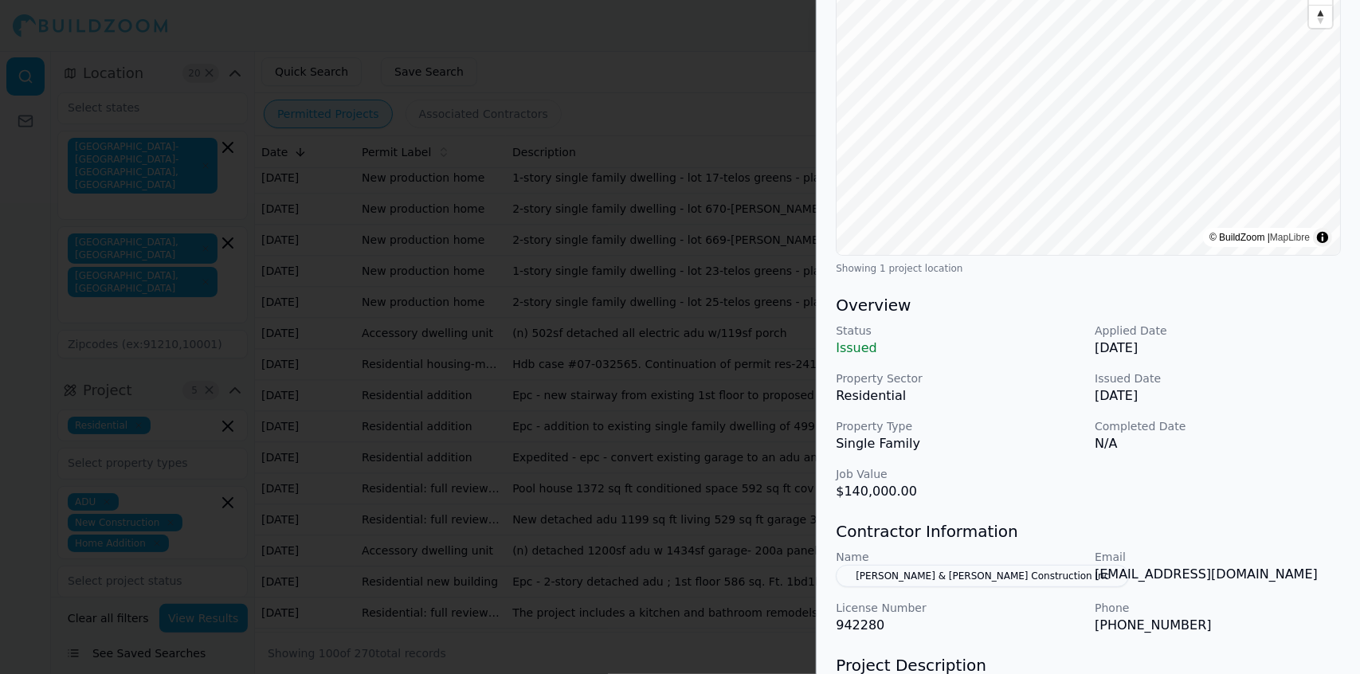
scroll to position [210, 0]
click at [684, 399] on div "Email [EMAIL_ADDRESS][DOMAIN_NAME]" at bounding box center [1218, 565] width 246 height 38
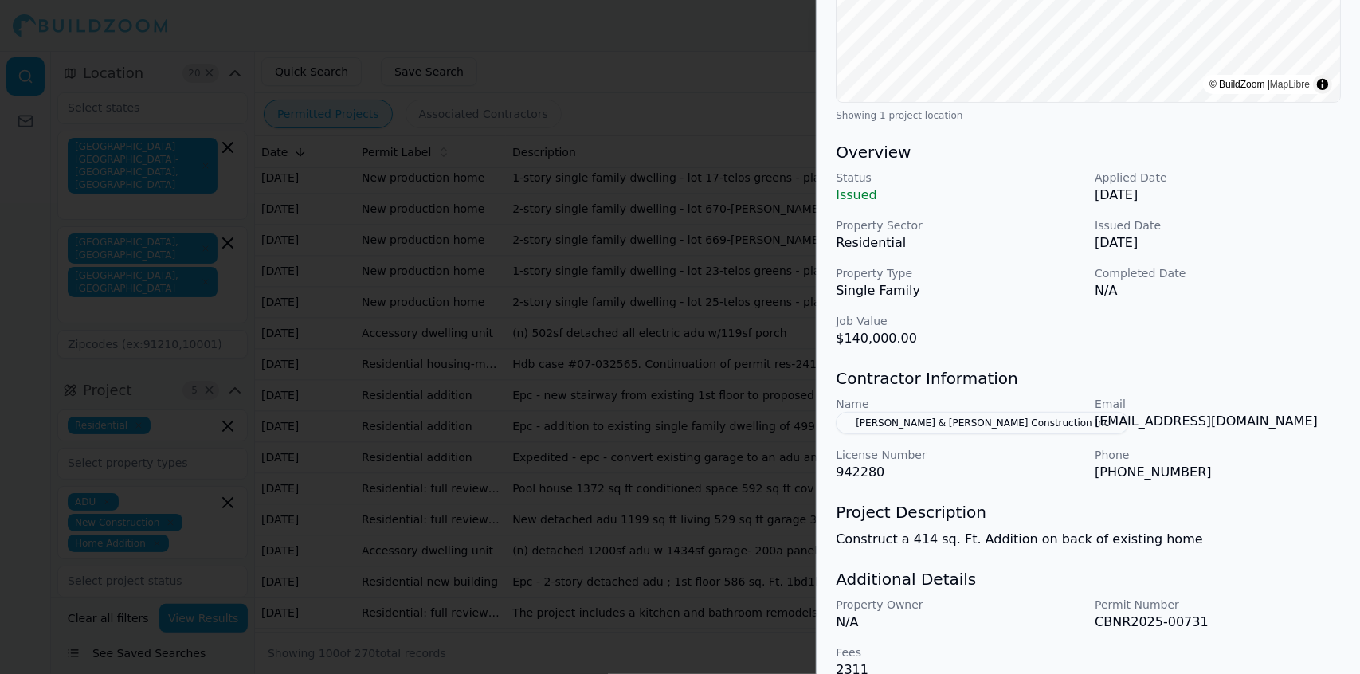
scroll to position [384, 0]
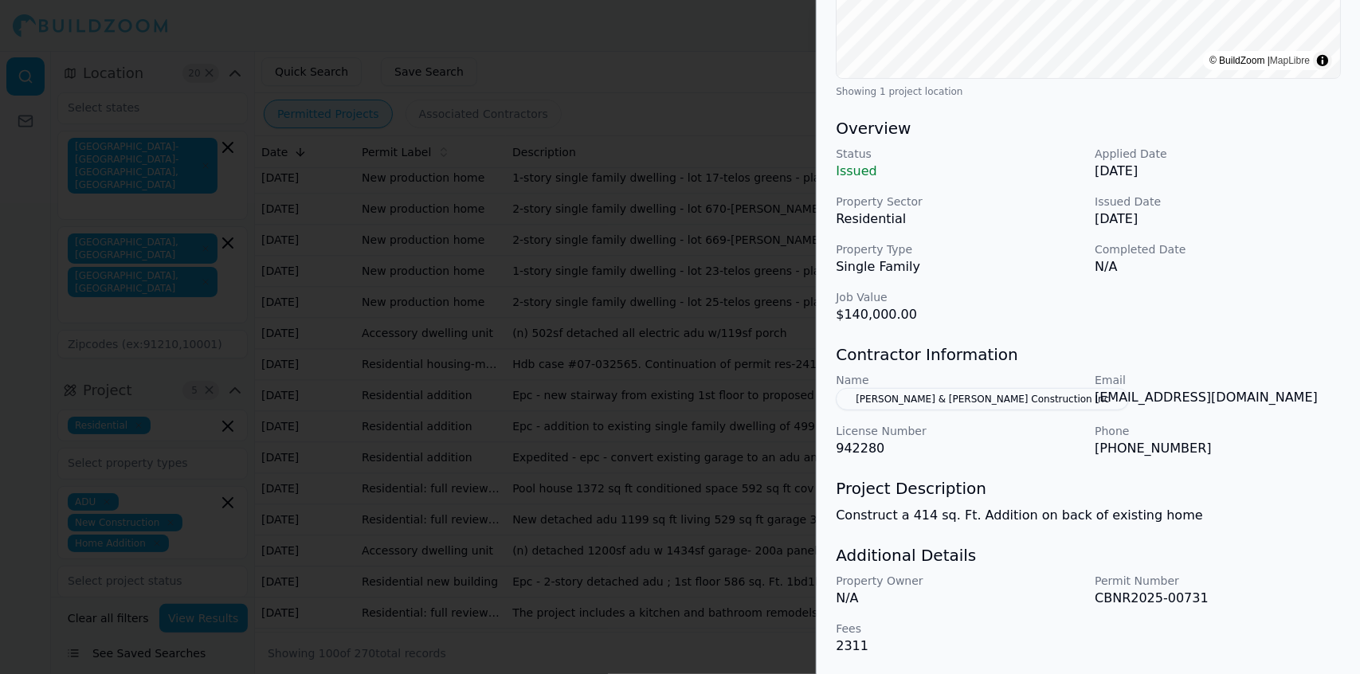
click at [662, 398] on div at bounding box center [680, 337] width 1360 height 674
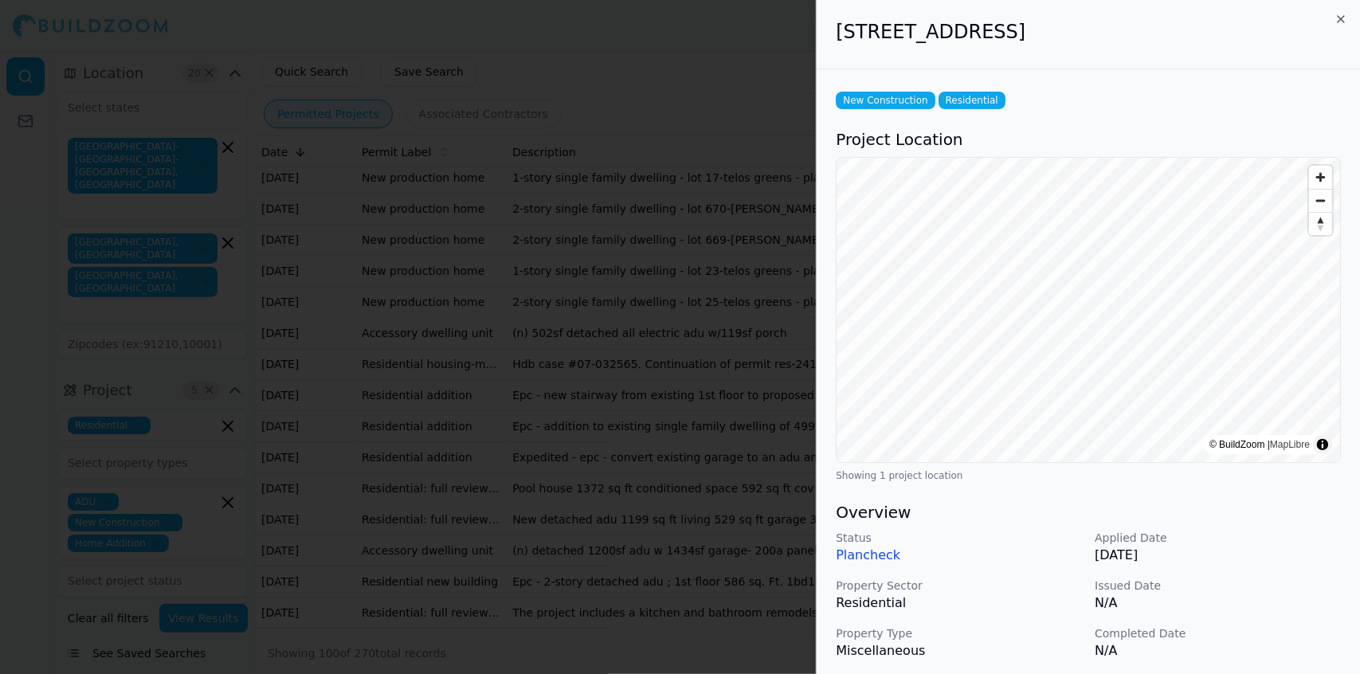
click at [684, 399] on p "Completed Date" at bounding box center [1218, 634] width 246 height 16
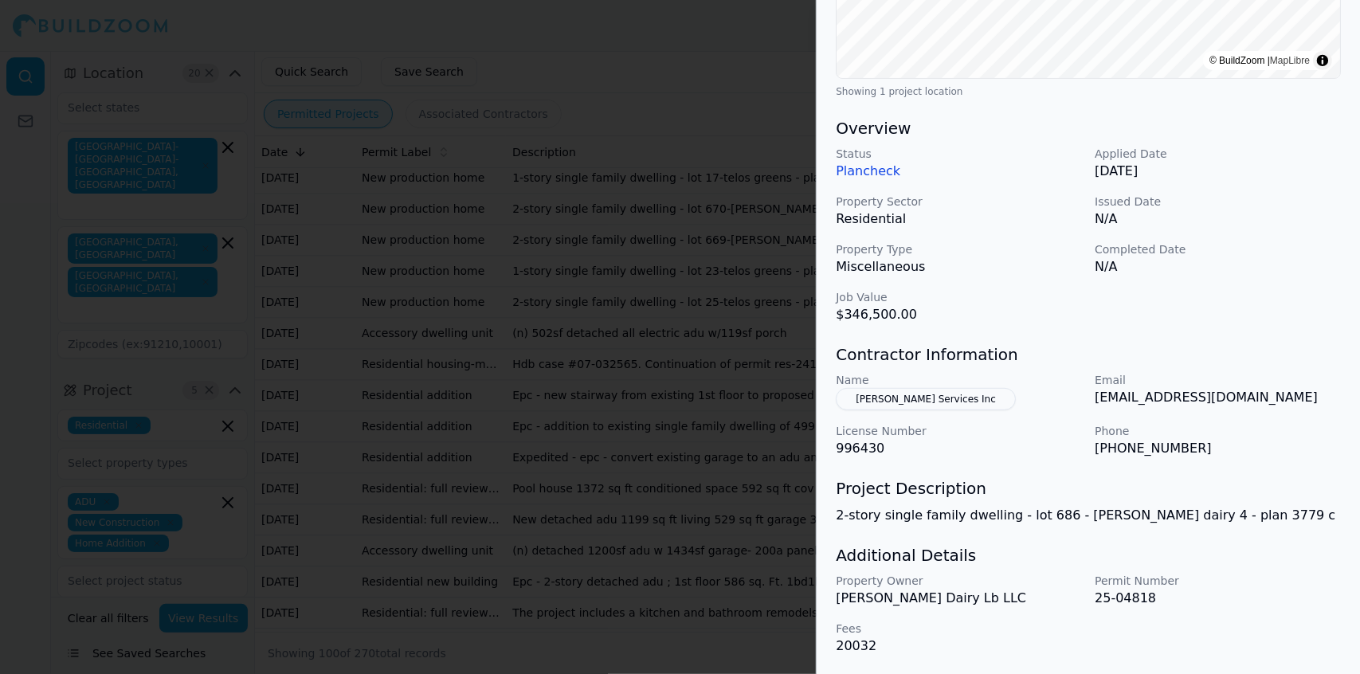
click at [612, 399] on div at bounding box center [680, 337] width 1360 height 674
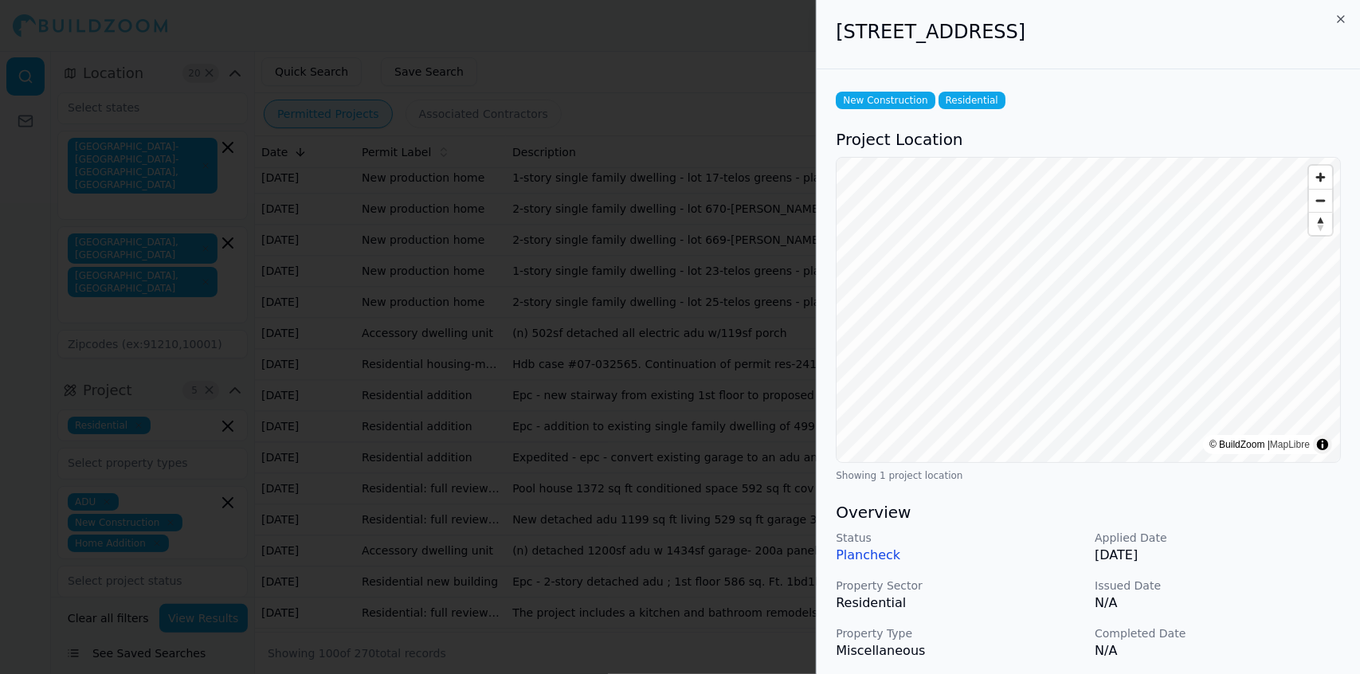
click at [684, 399] on p "Completed Date" at bounding box center [1218, 634] width 246 height 16
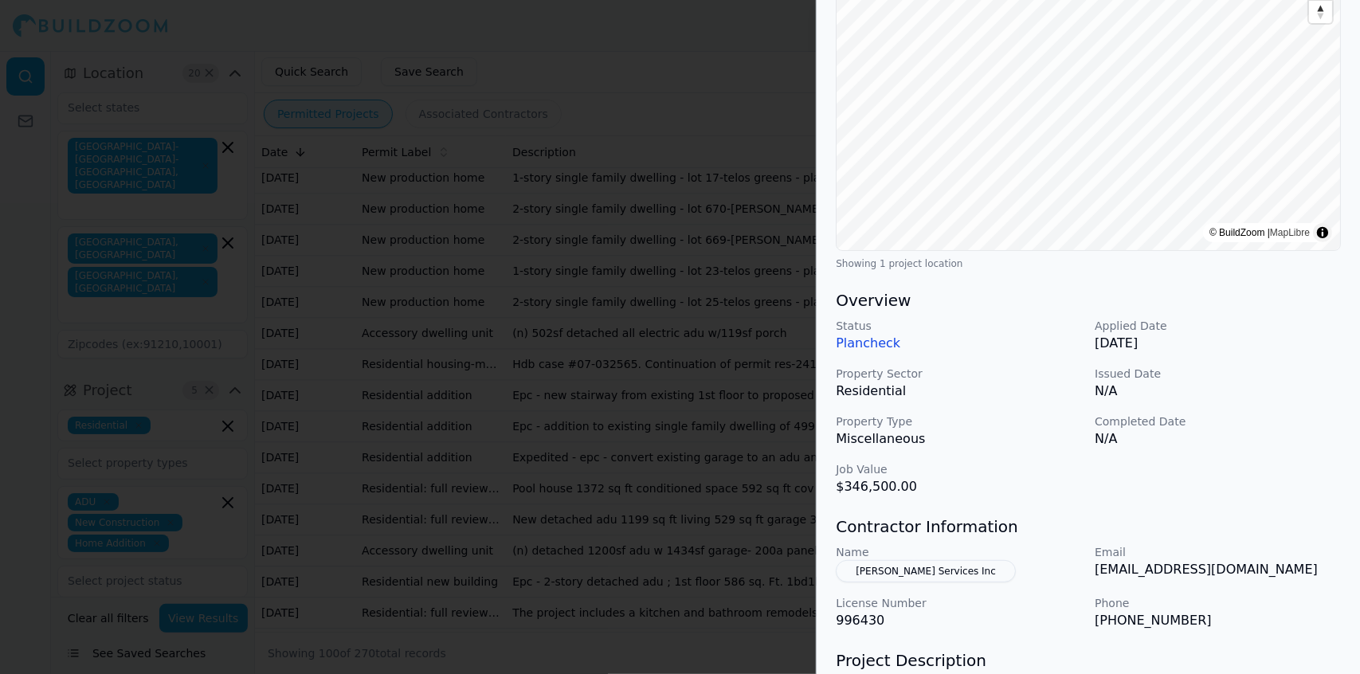
scroll to position [214, 0]
click at [606, 399] on div at bounding box center [680, 337] width 1360 height 674
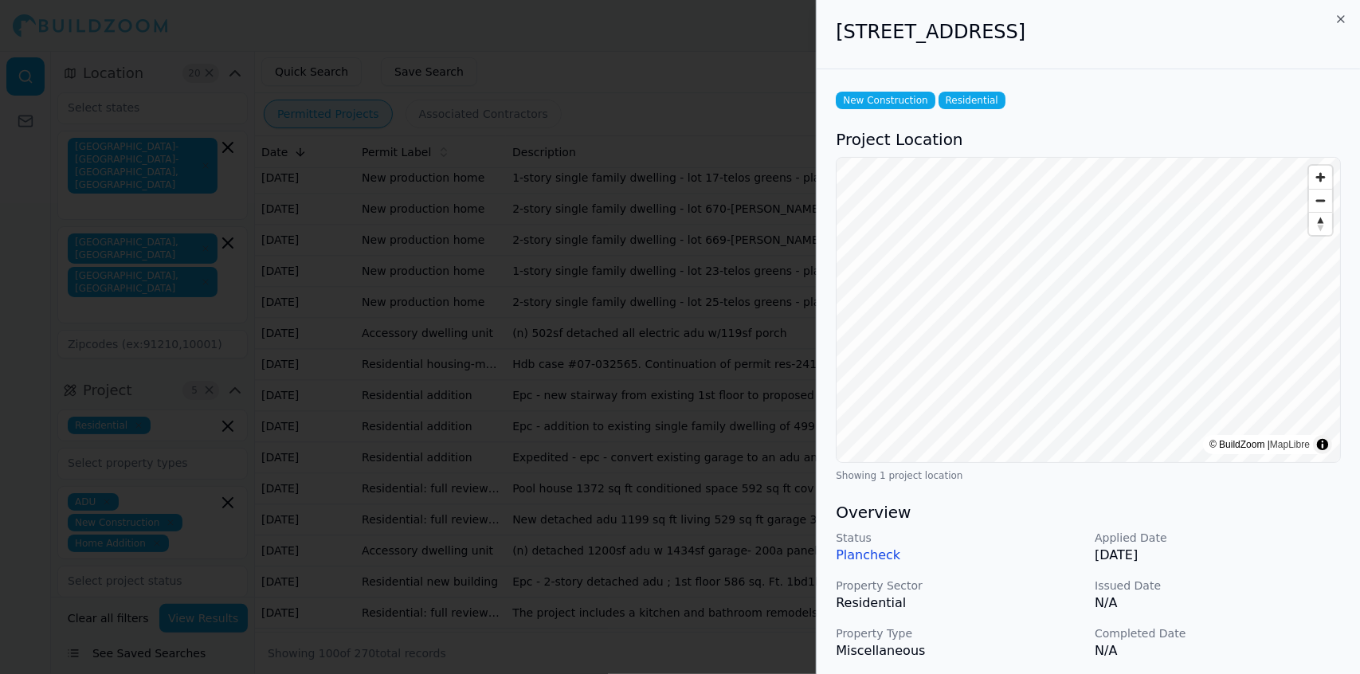
click at [684, 399] on div "Status Plancheck Applied Date [DATE] Property Sector Residential Issued Date N/…" at bounding box center [1088, 619] width 505 height 178
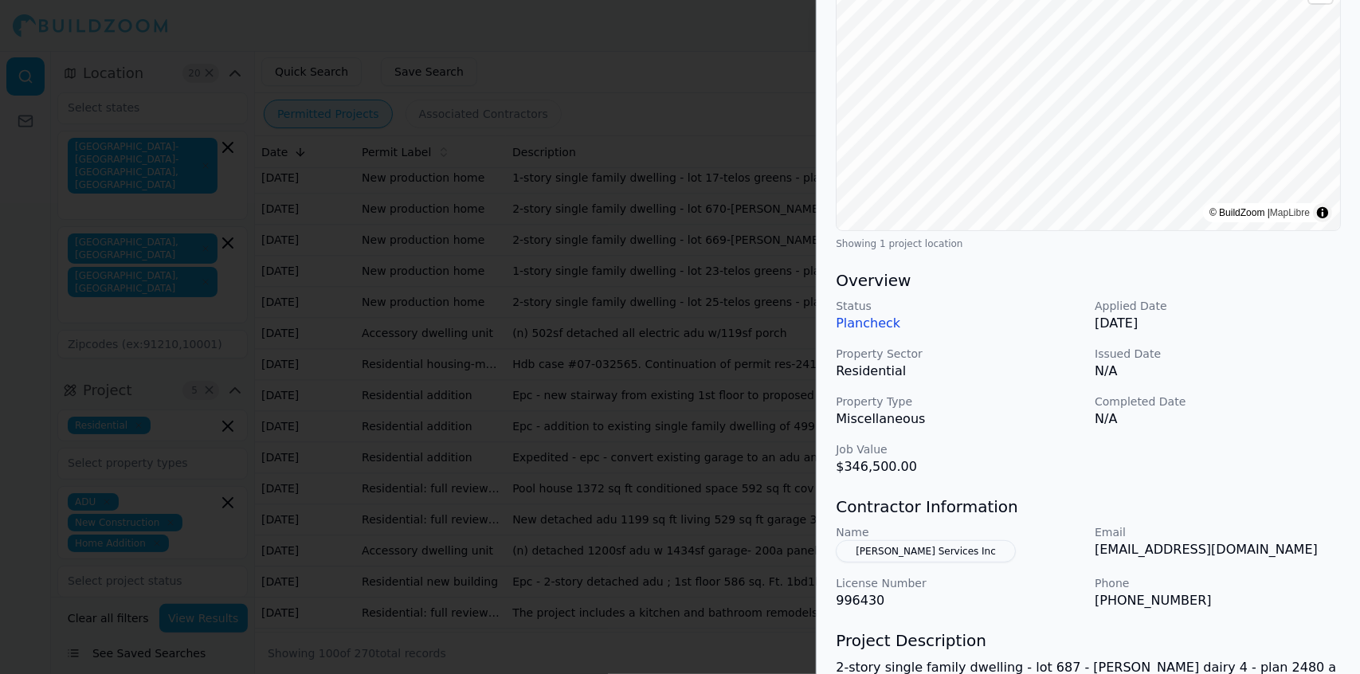
scroll to position [233, 0]
click at [596, 399] on div at bounding box center [680, 337] width 1360 height 674
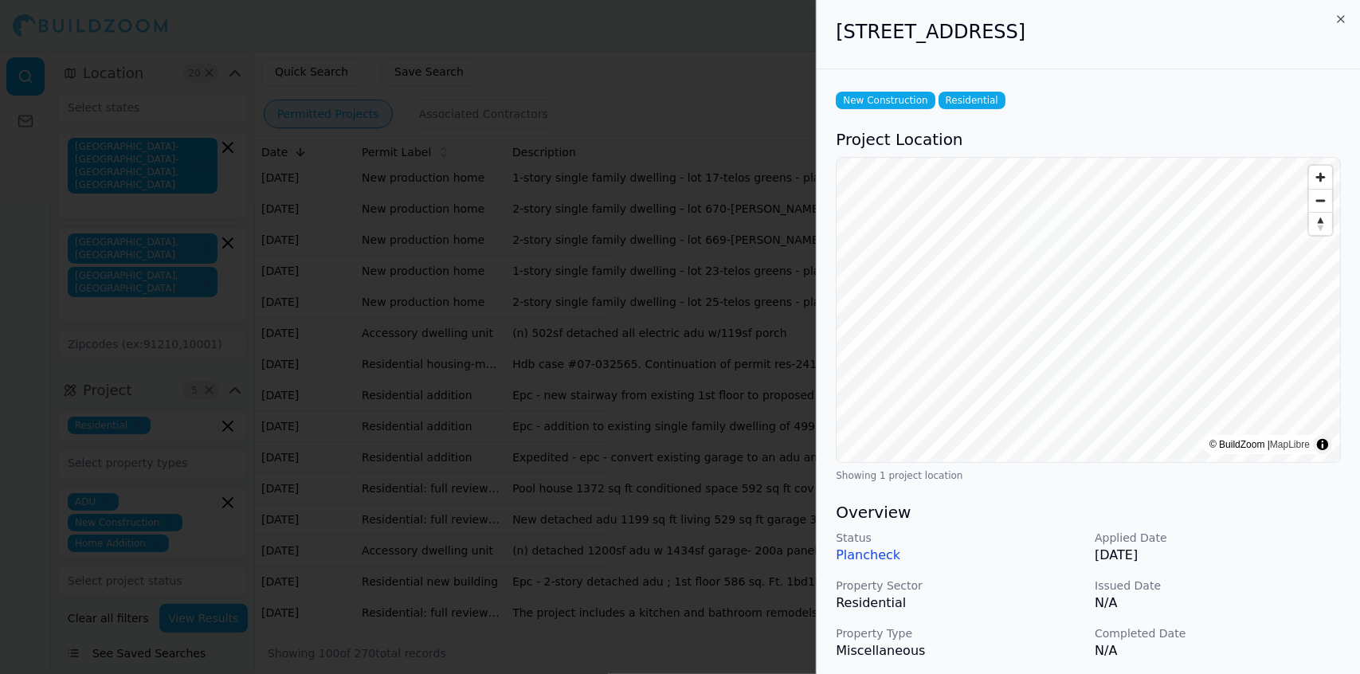
click at [684, 399] on p "Completed Date" at bounding box center [1218, 634] width 246 height 16
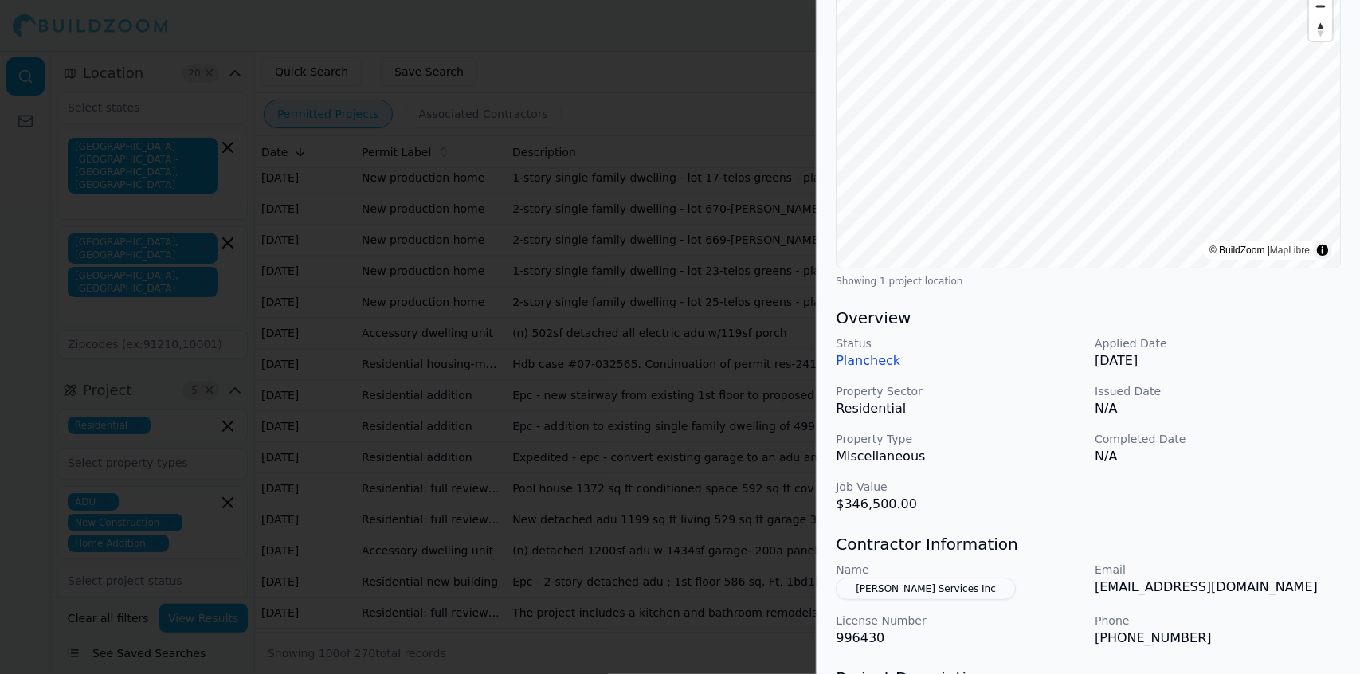
scroll to position [194, 0]
click at [531, 399] on div at bounding box center [680, 337] width 1360 height 674
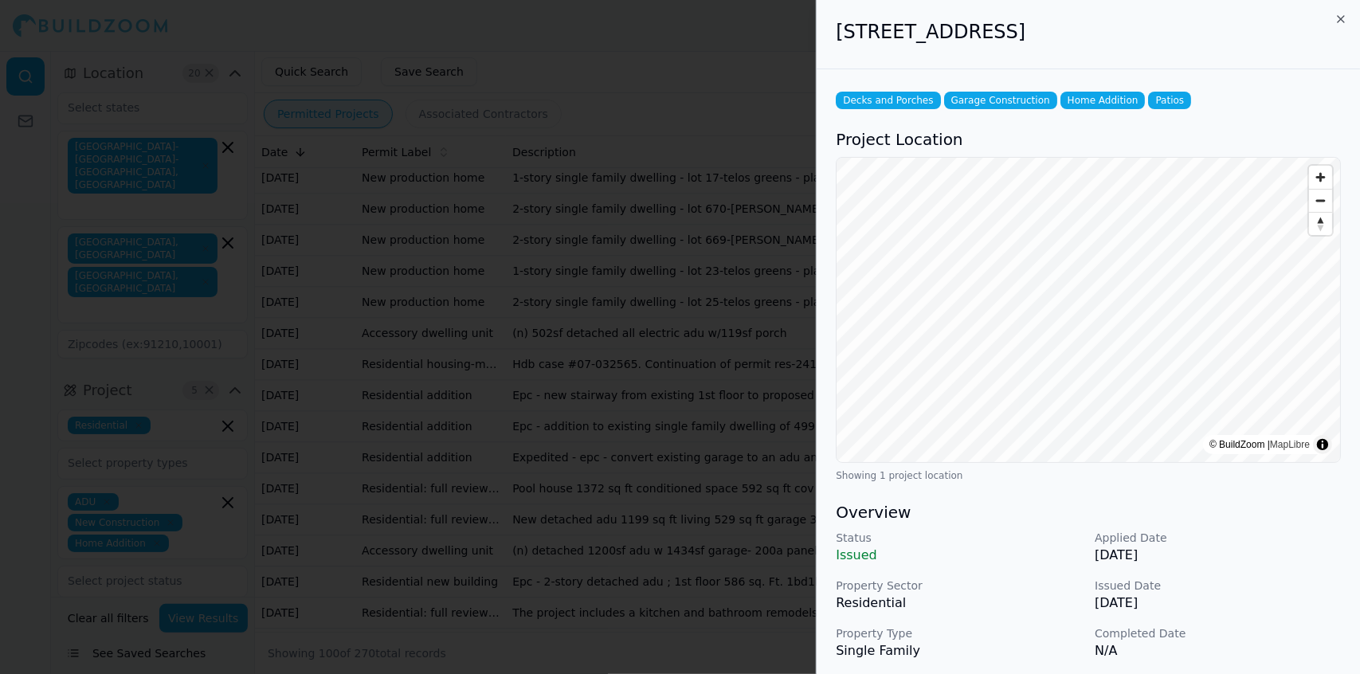
click at [684, 399] on p "Completed Date" at bounding box center [1218, 634] width 246 height 16
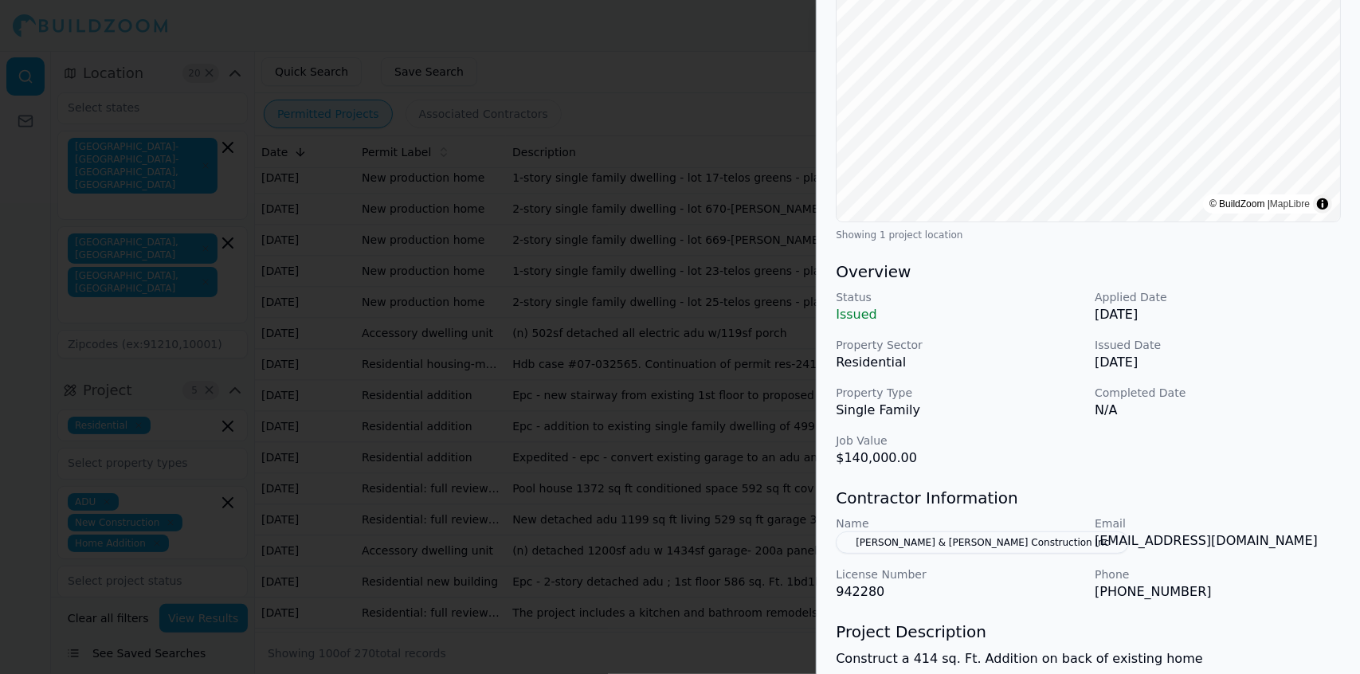
scroll to position [241, 0]
click at [684, 399] on div "Name [PERSON_NAME] & [PERSON_NAME] Construction Inc Email [EMAIL_ADDRESS][DOMAI…" at bounding box center [1088, 558] width 505 height 86
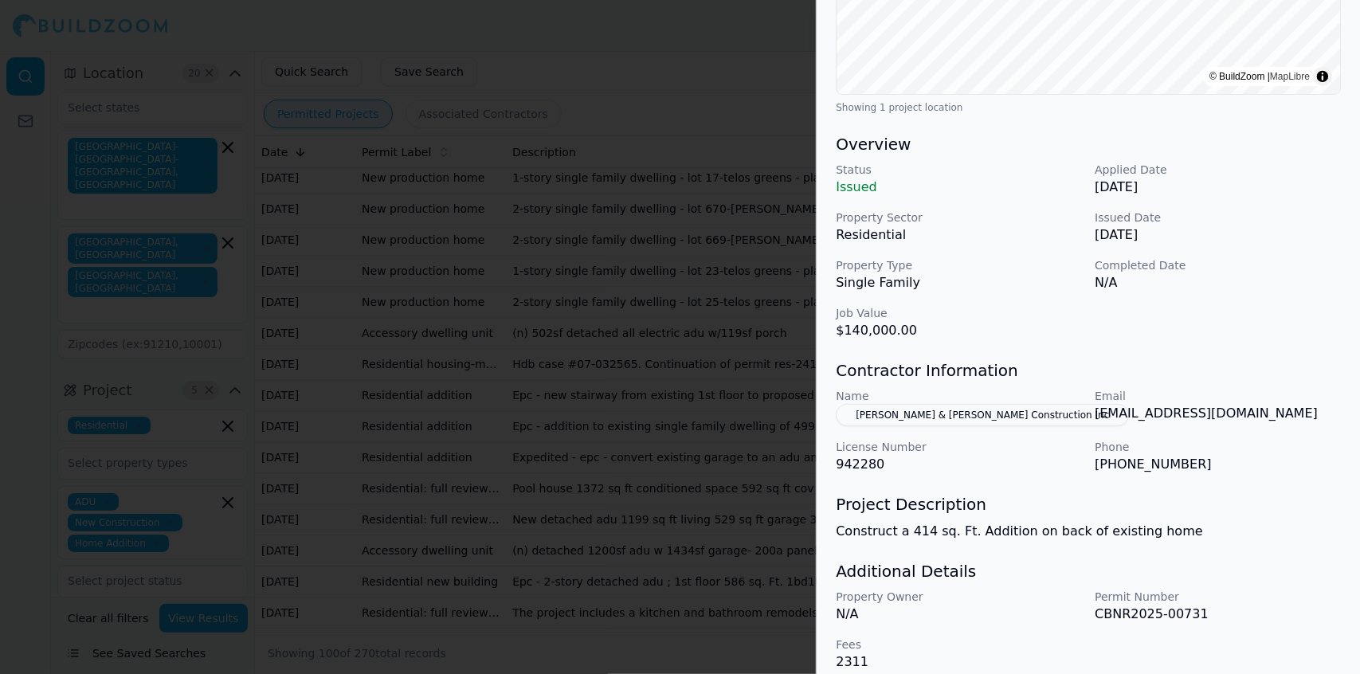
scroll to position [384, 0]
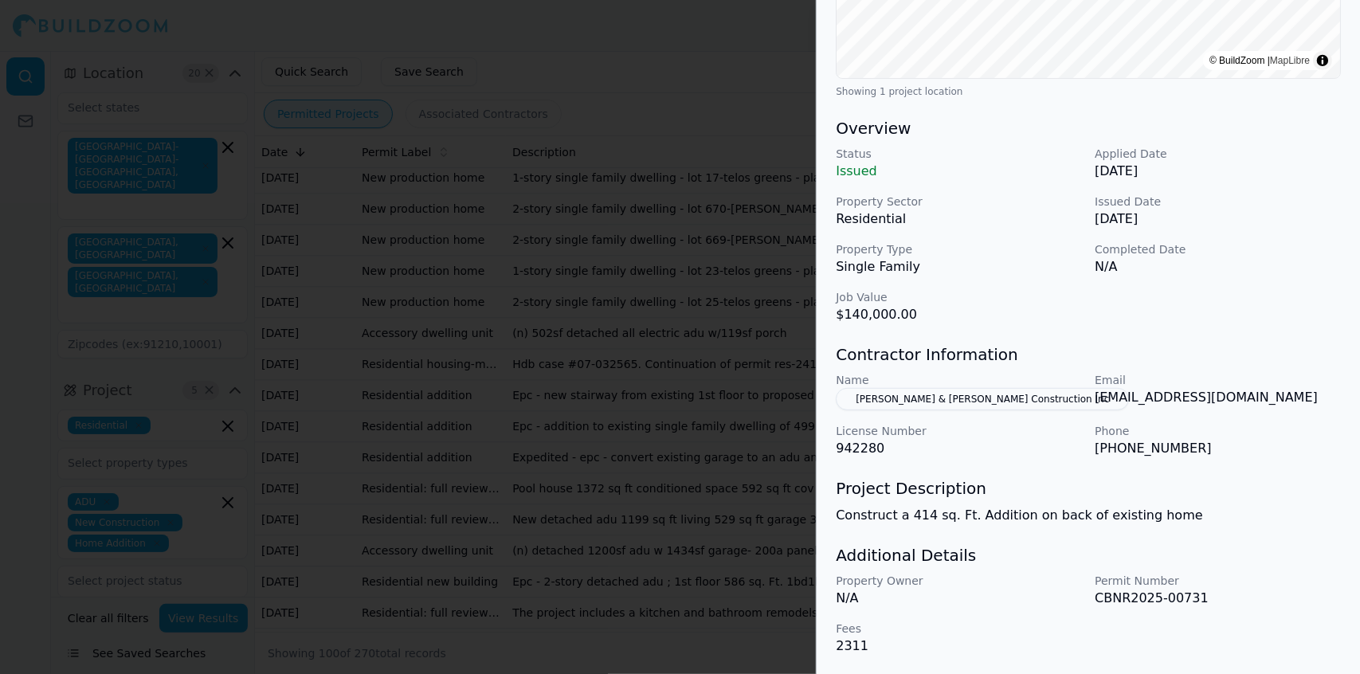
click at [684, 399] on p "CBNR2025-00731" at bounding box center [1218, 598] width 246 height 19
click at [684, 399] on div "Decks and Porches Garage Construction Home Addition Patios Project Location © B…" at bounding box center [1088, 180] width 543 height 990
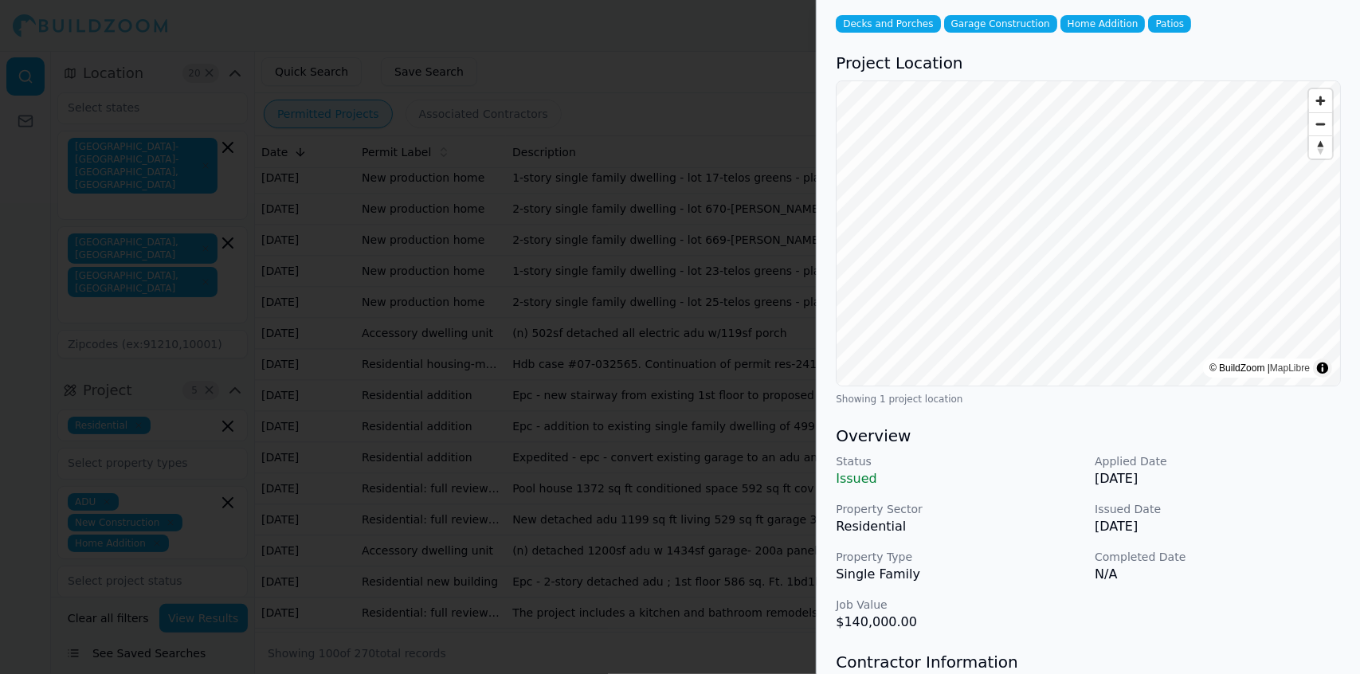
scroll to position [0, 0]
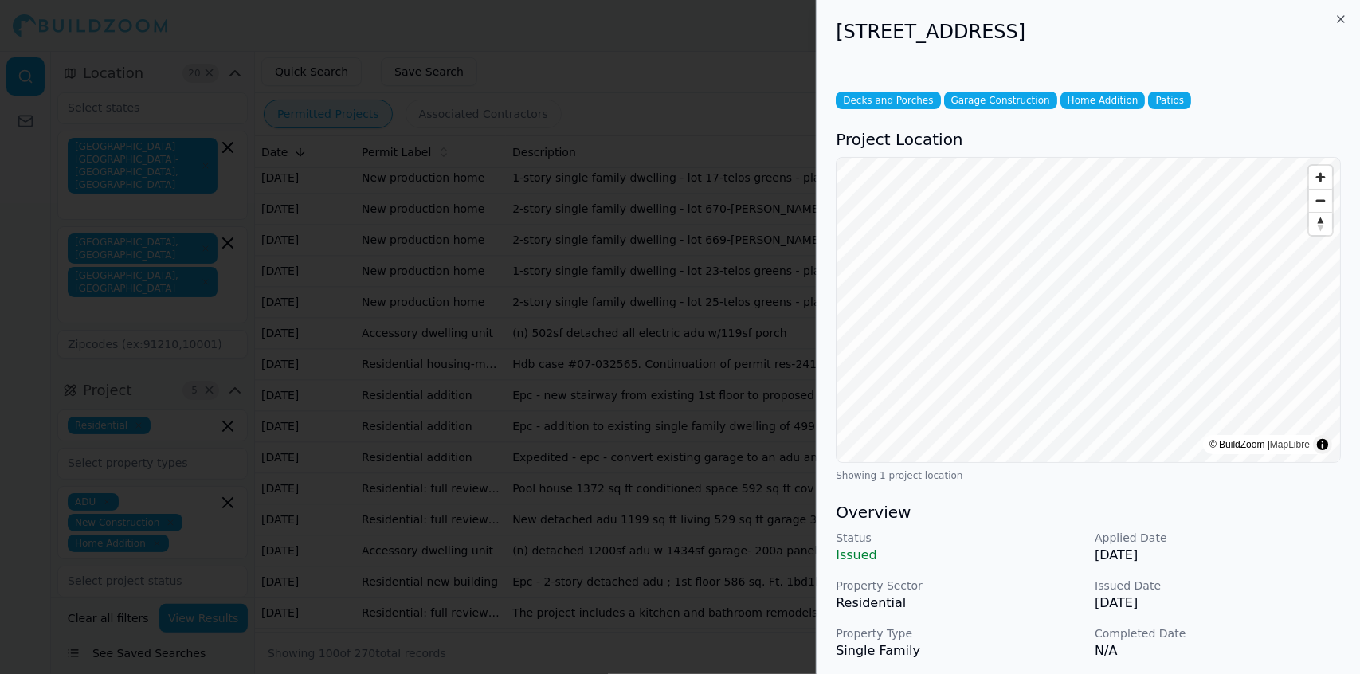
click at [684, 399] on p "N/A" at bounding box center [1218, 650] width 246 height 19
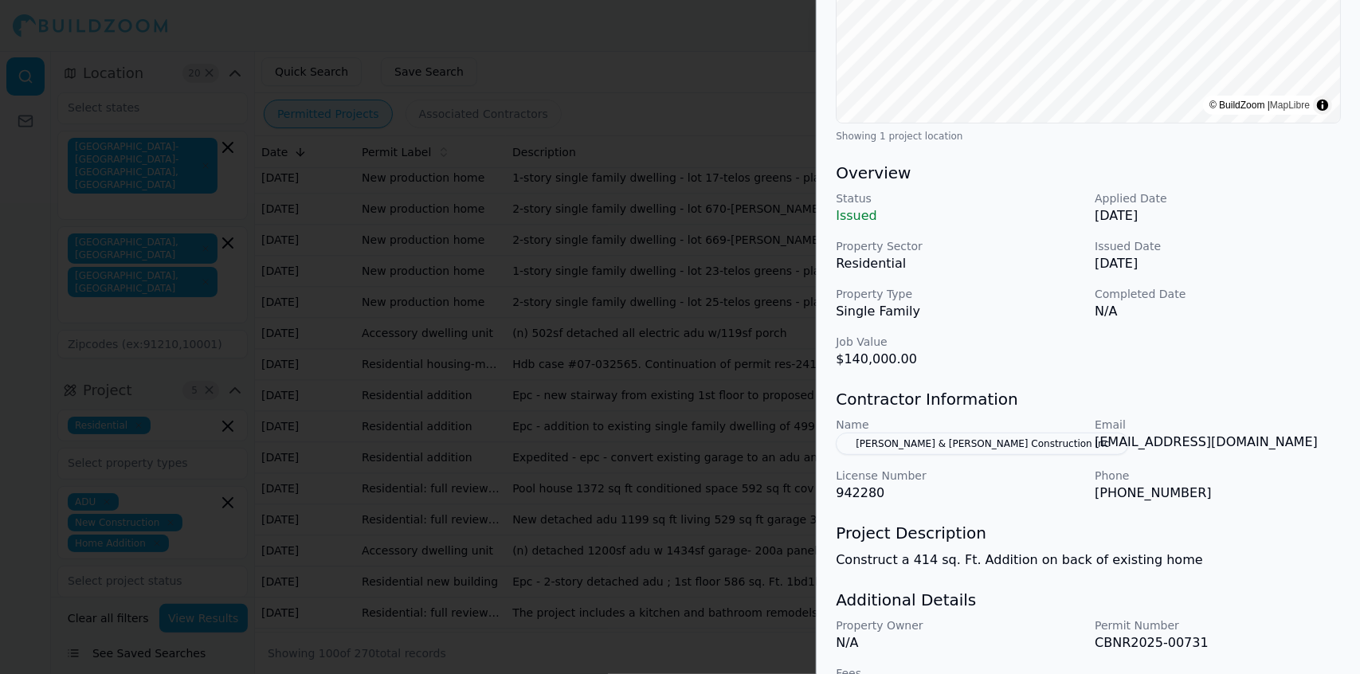
scroll to position [384, 0]
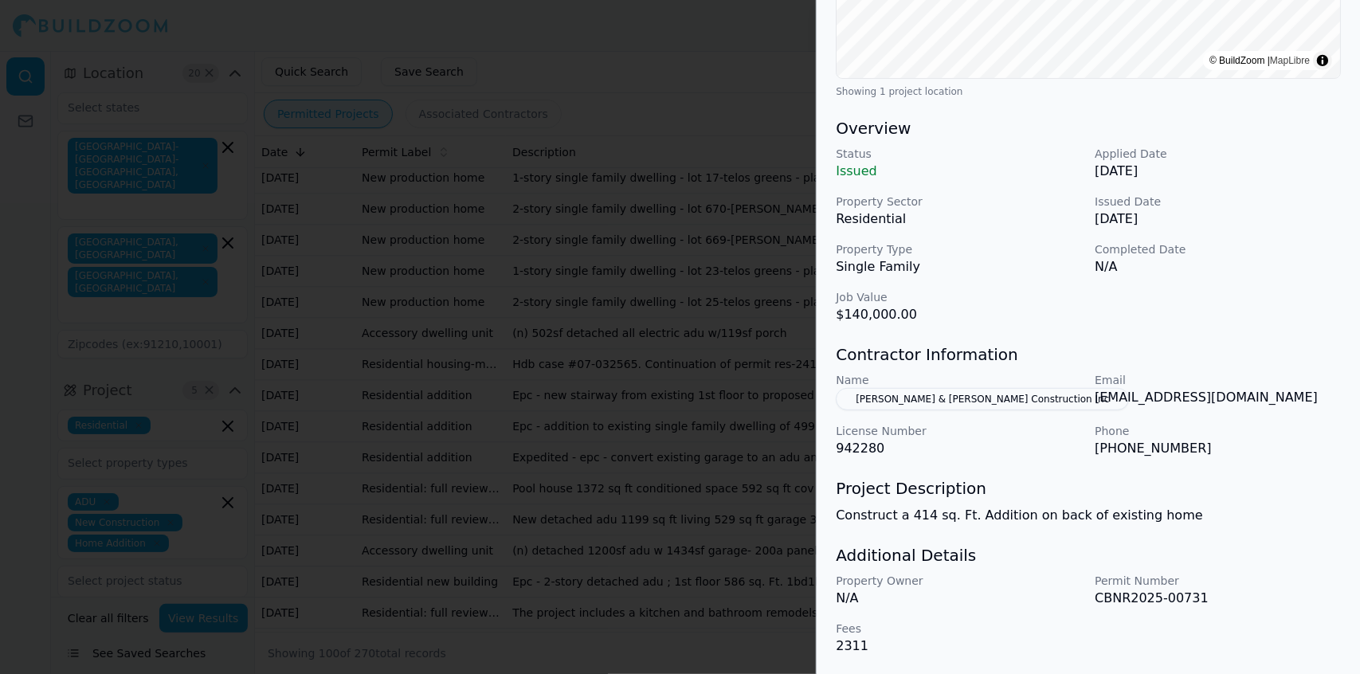
click at [684, 399] on p "CBNR2025-00731" at bounding box center [1218, 598] width 246 height 19
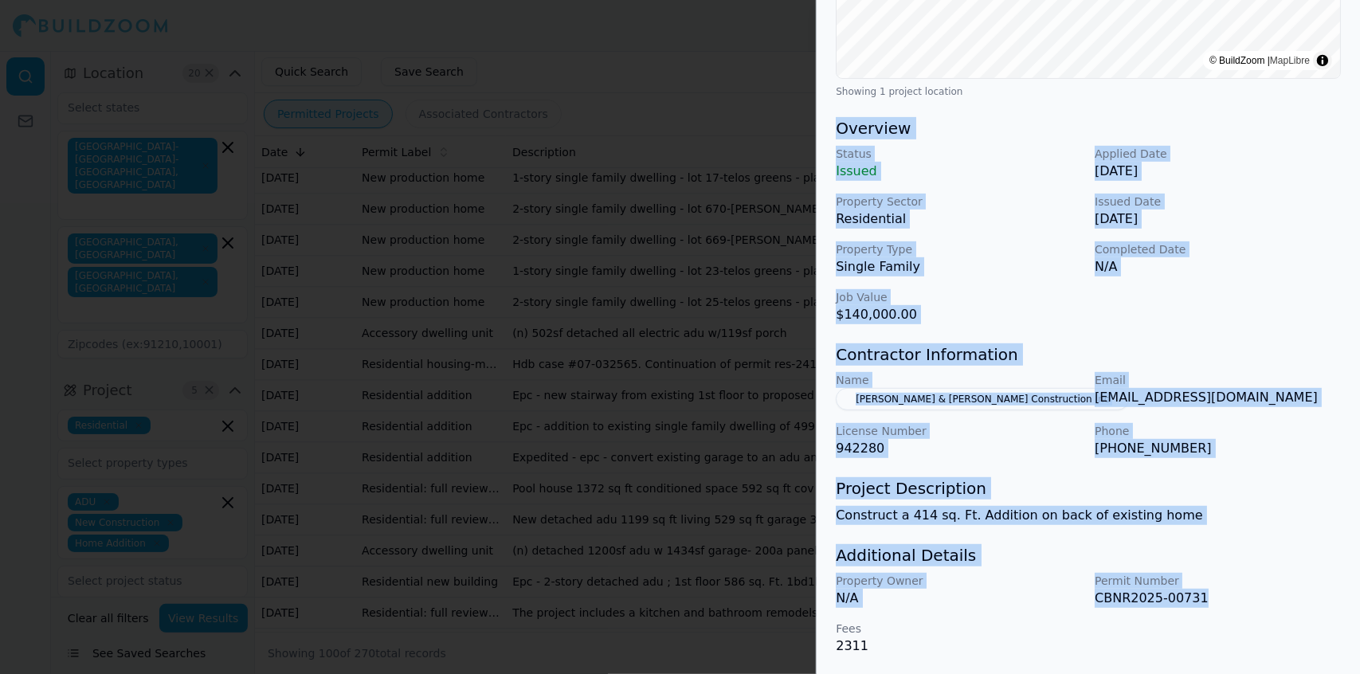
drag, startPoint x: 1194, startPoint y: 598, endPoint x: 833, endPoint y: 130, distance: 591.0
click at [684, 130] on div "Decks and Porches Garage Construction Home Addition Patios Project Location © B…" at bounding box center [1088, 180] width 543 height 990
copy div "Overview Status Issued Applied Date [DATE] Property Sector Residential Issued D…"
click at [528, 130] on div at bounding box center [680, 337] width 1360 height 674
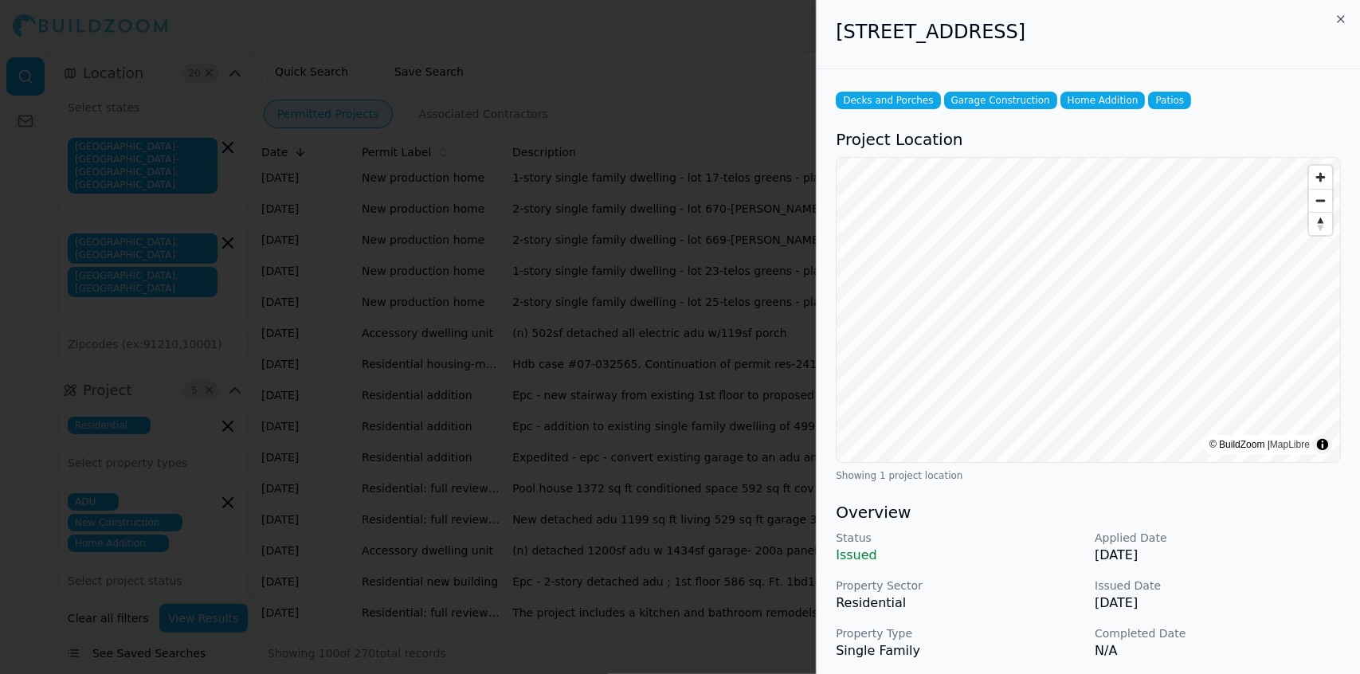
click at [657, 399] on div at bounding box center [680, 337] width 1360 height 674
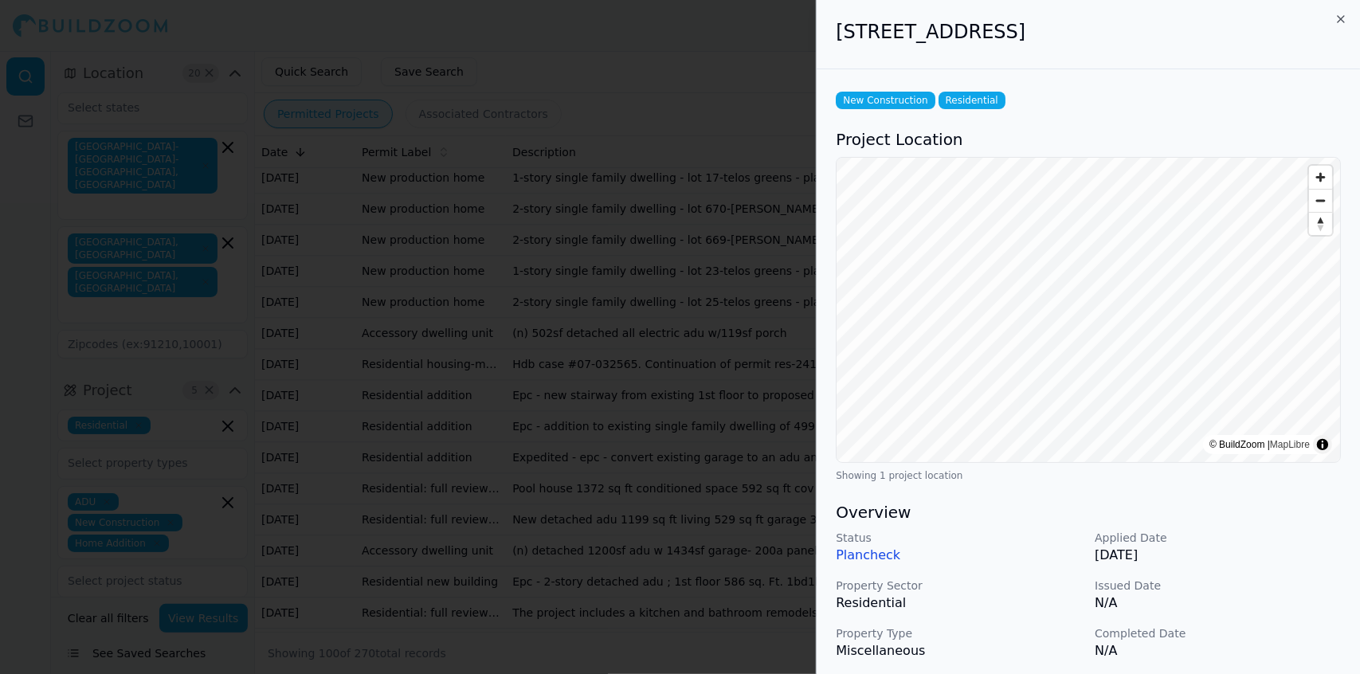
click at [684, 399] on div at bounding box center [680, 337] width 1360 height 674
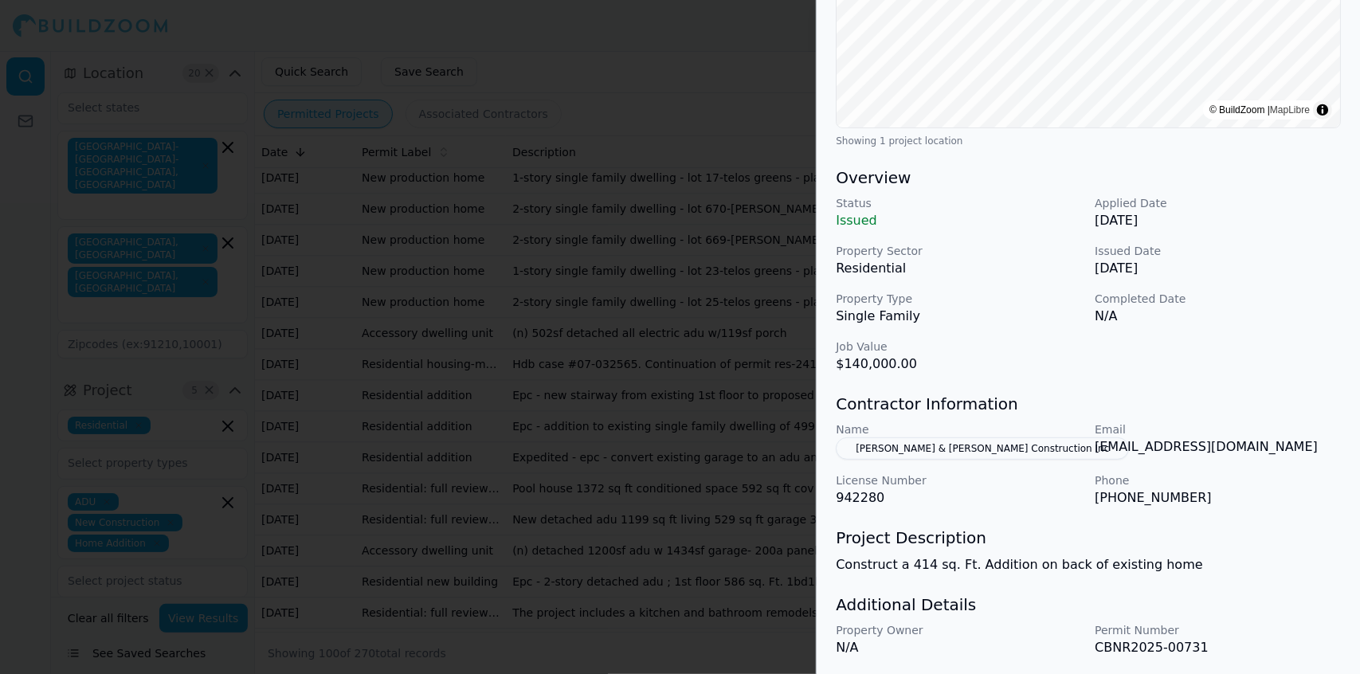
scroll to position [339, 0]
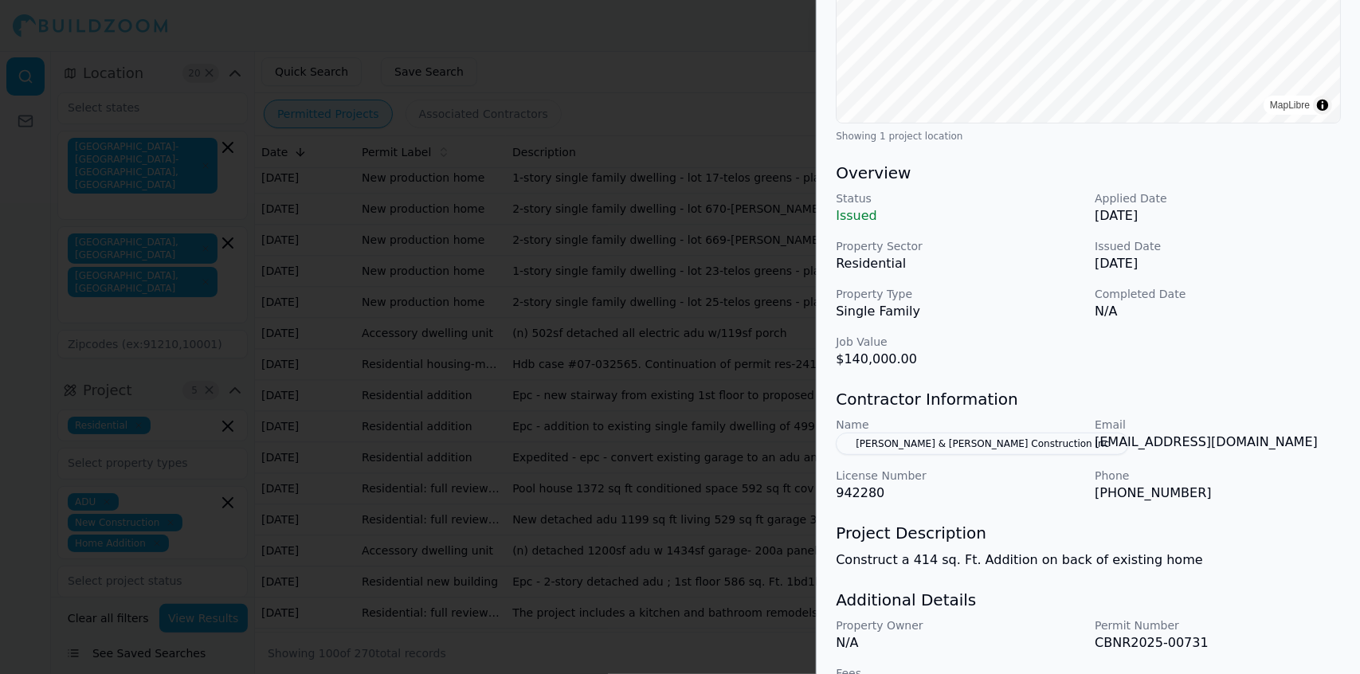
click at [684, 399] on div at bounding box center [680, 337] width 1360 height 674
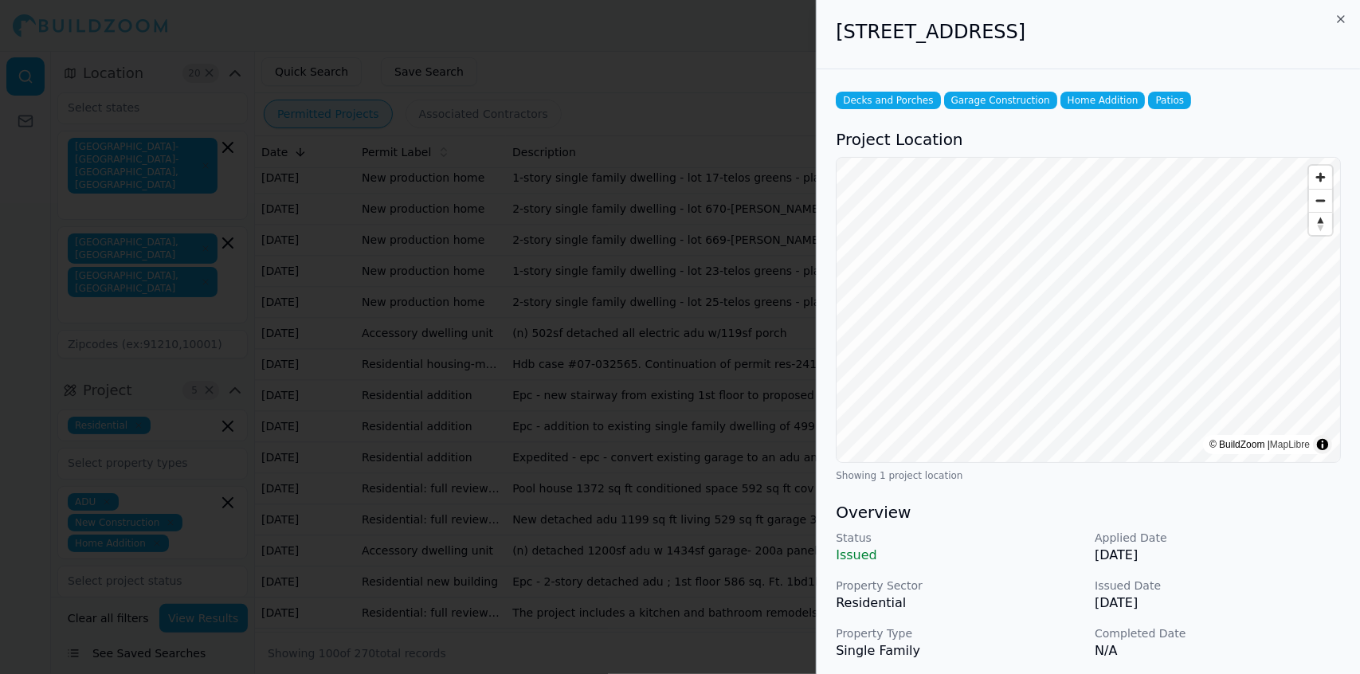
click at [660, 399] on div at bounding box center [680, 337] width 1360 height 674
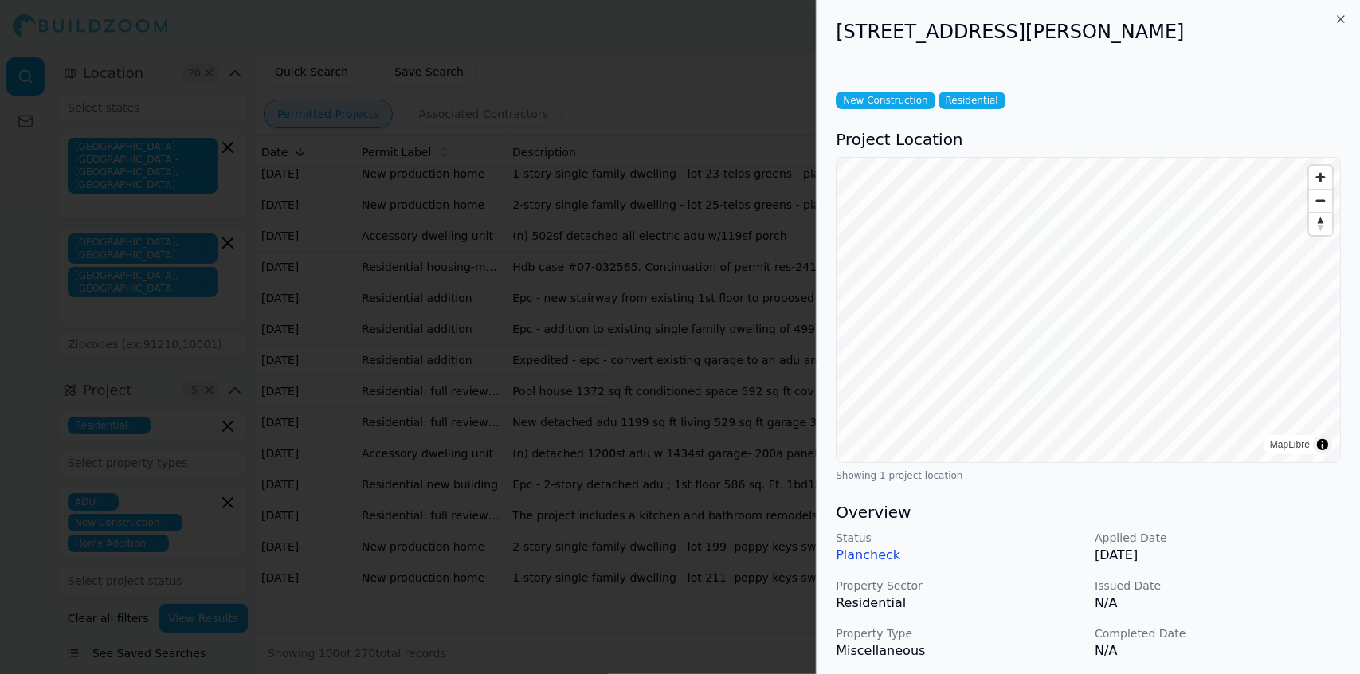
scroll to position [2689, 0]
click at [666, 399] on div at bounding box center [680, 337] width 1360 height 674
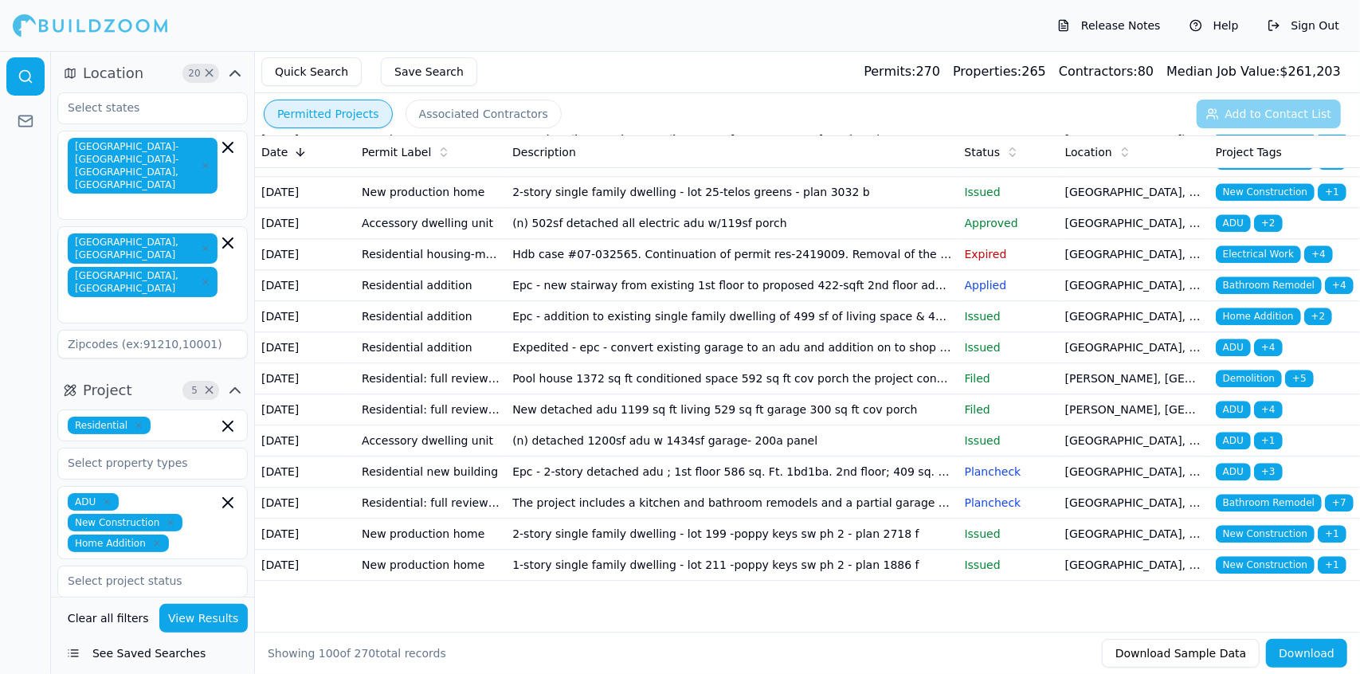
scroll to position [3038, 0]
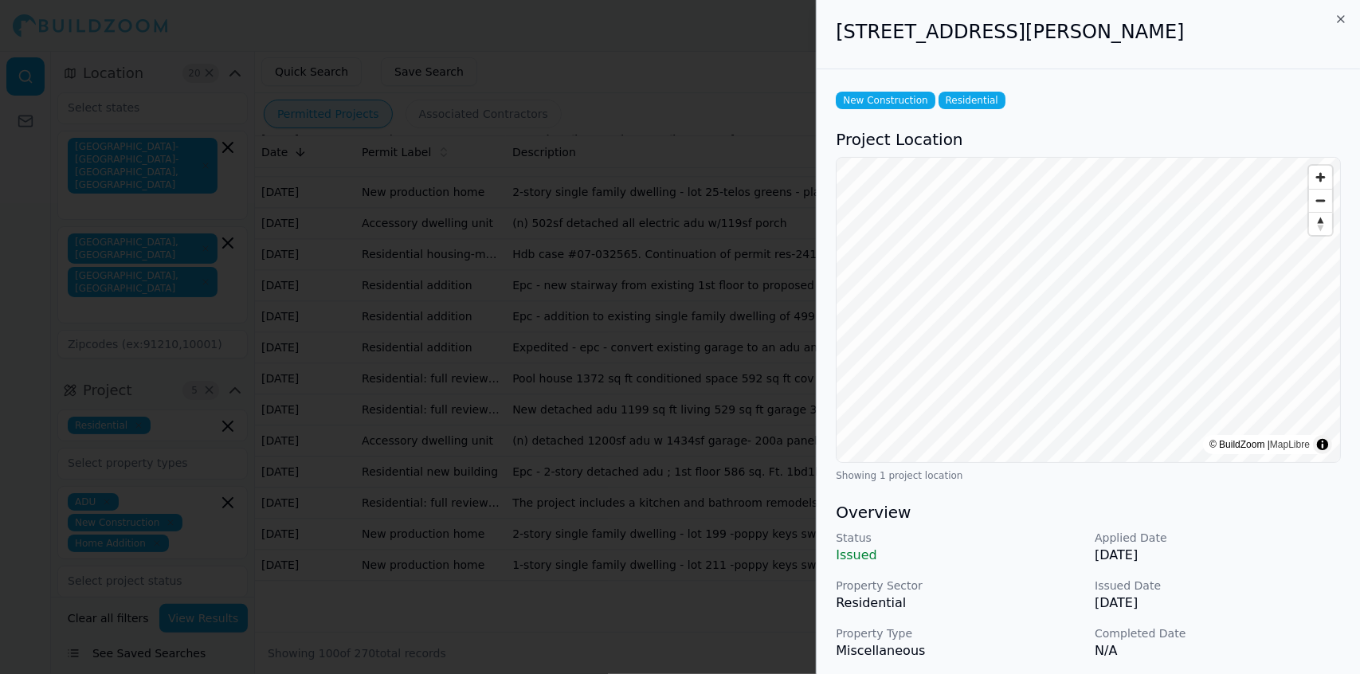
click at [670, 399] on div at bounding box center [680, 337] width 1360 height 674
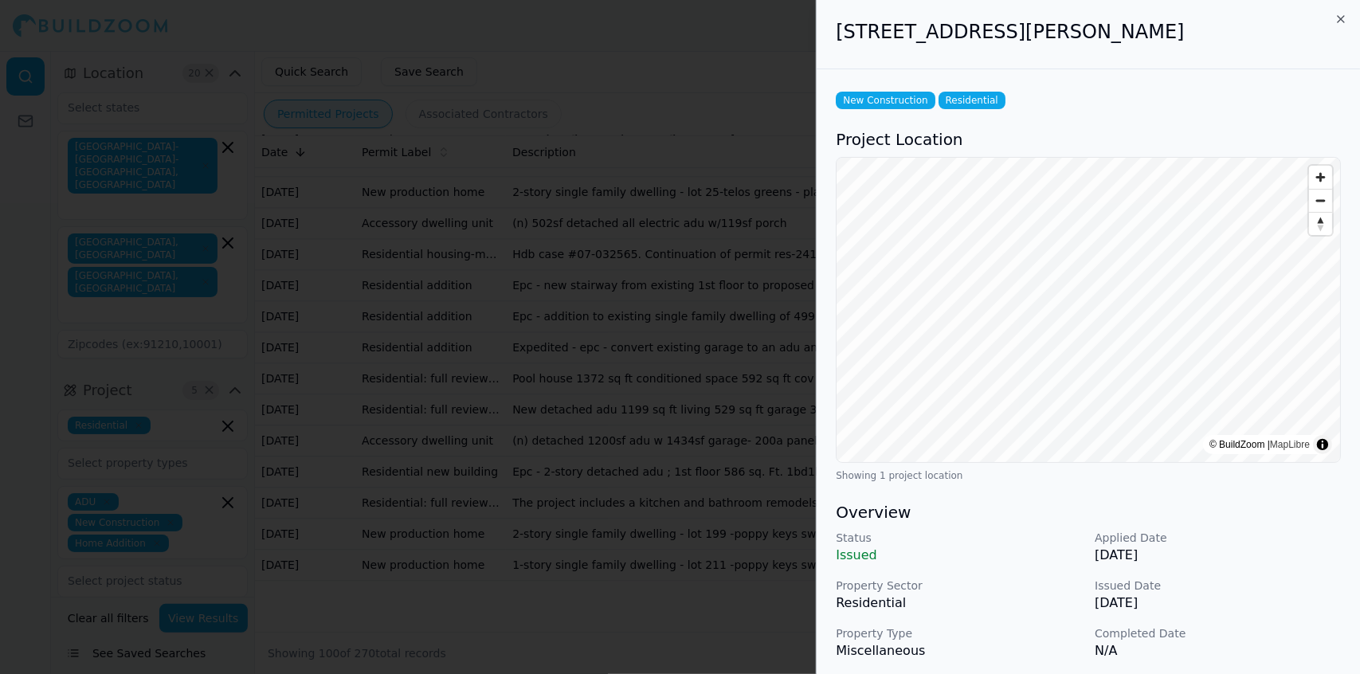
click at [670, 399] on div at bounding box center [680, 337] width 1360 height 674
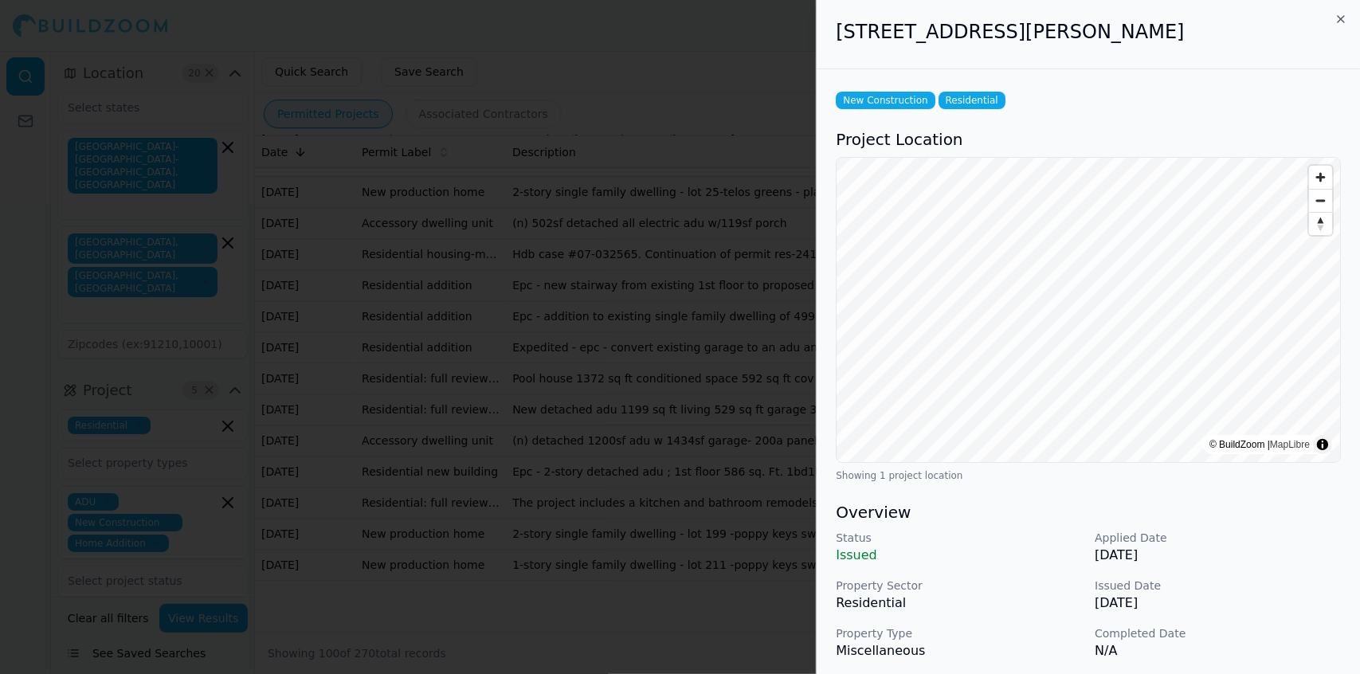
click at [670, 399] on div at bounding box center [680, 337] width 1360 height 674
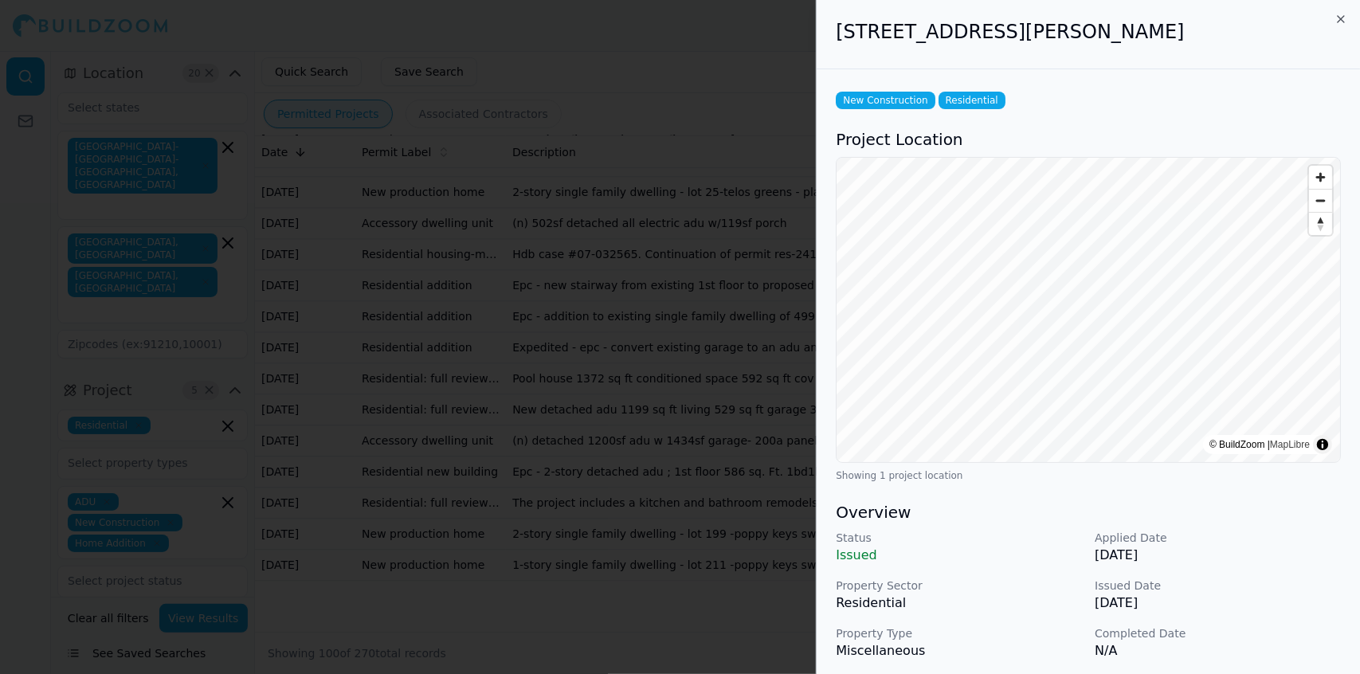
click at [660, 324] on div at bounding box center [680, 337] width 1360 height 674
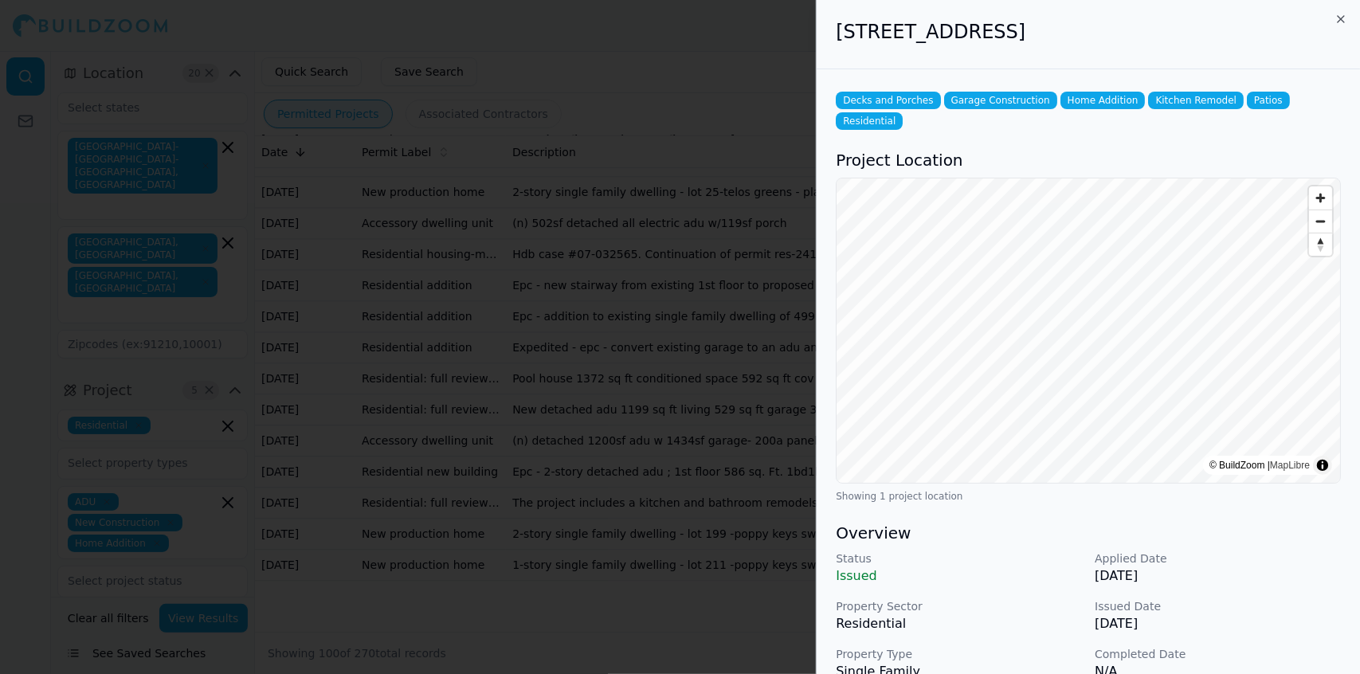
click at [641, 245] on div at bounding box center [680, 337] width 1360 height 674
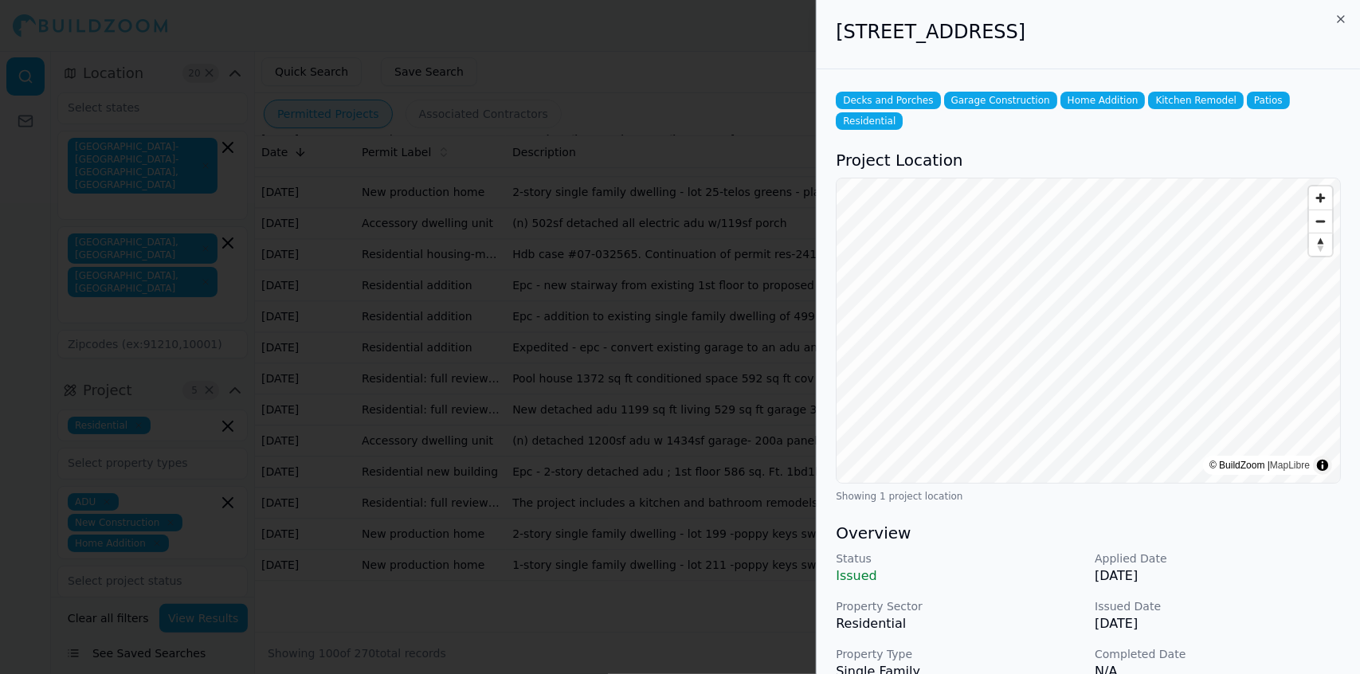
click at [641, 245] on div at bounding box center [680, 337] width 1360 height 674
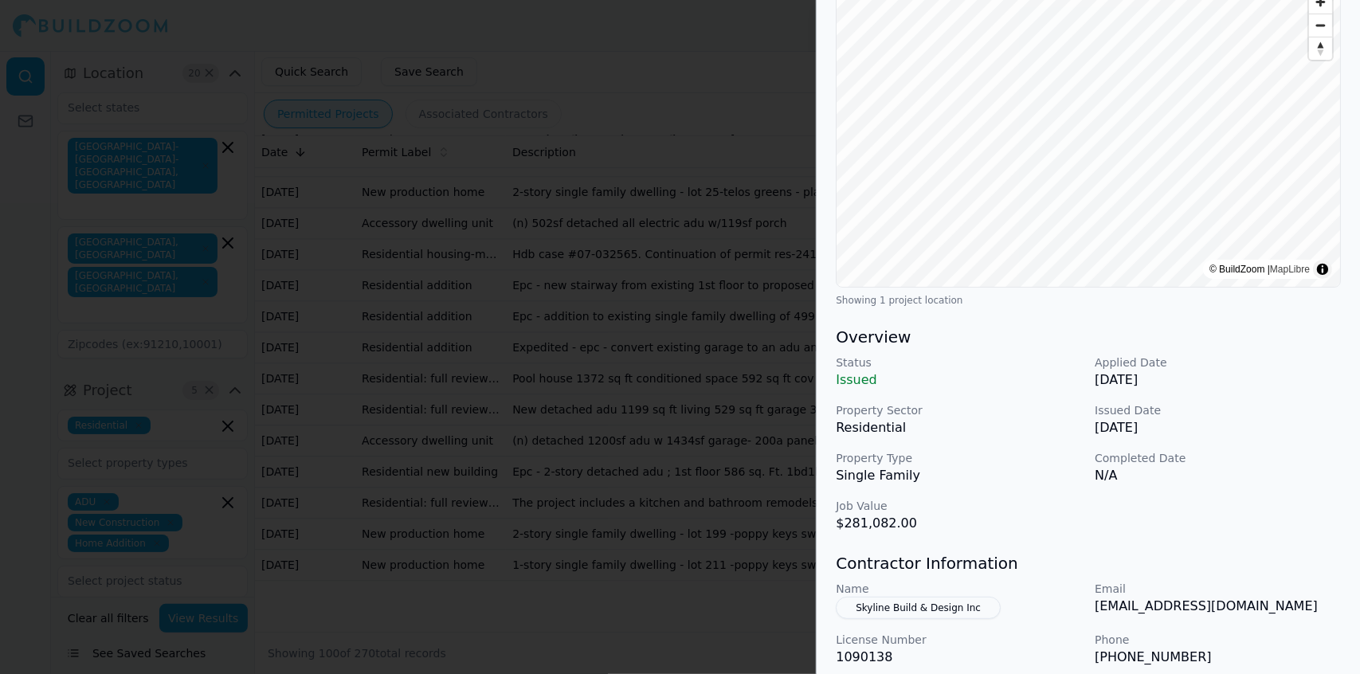
scroll to position [199, 0]
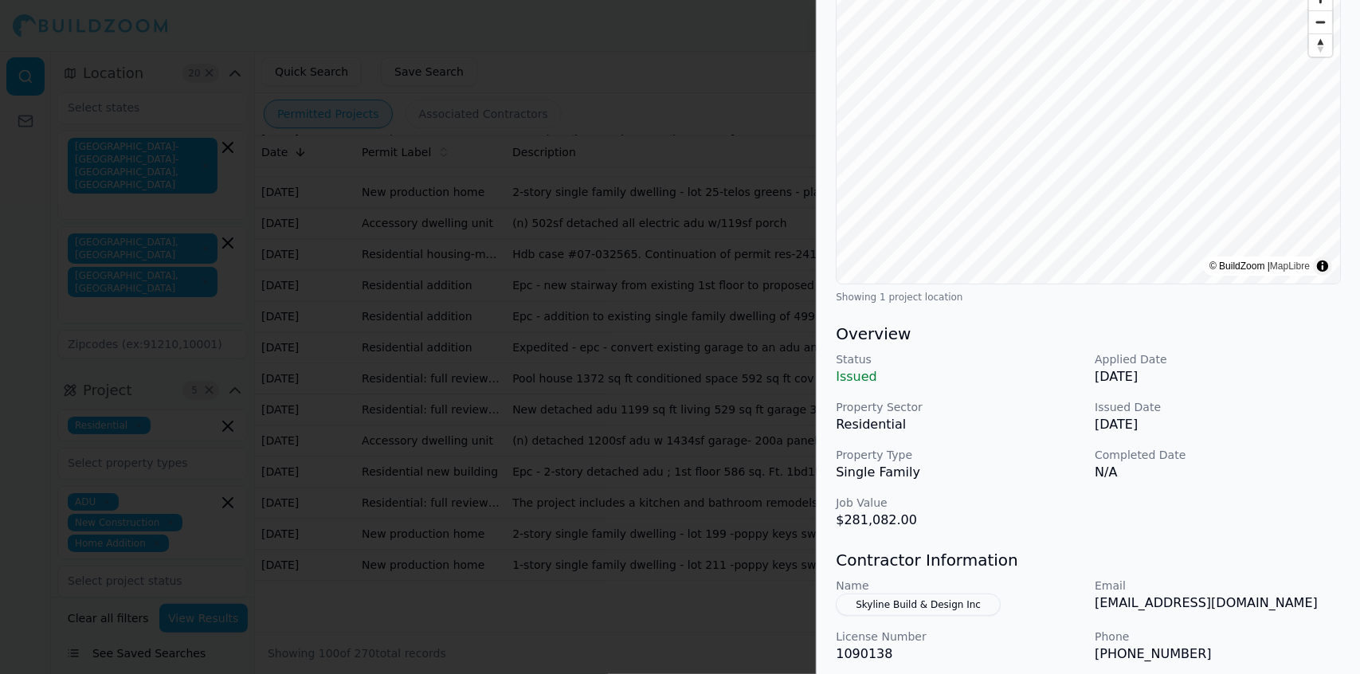
click at [684, 399] on p "[EMAIL_ADDRESS][DOMAIN_NAME]" at bounding box center [1218, 603] width 246 height 19
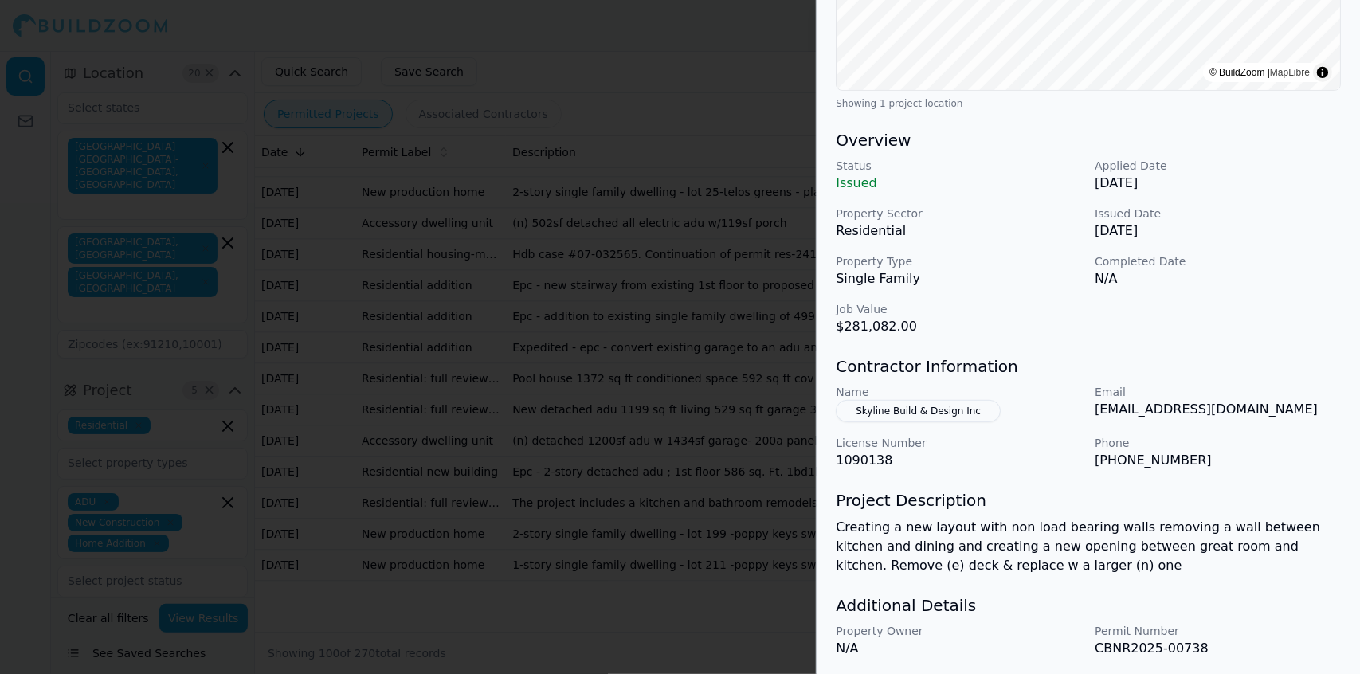
scroll to position [422, 0]
